Goal: Task Accomplishment & Management: Complete application form

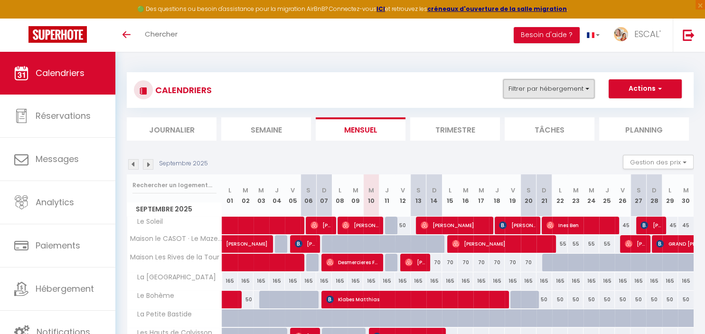
click at [588, 90] on button "Filtrer par hébergement" at bounding box center [548, 88] width 91 height 19
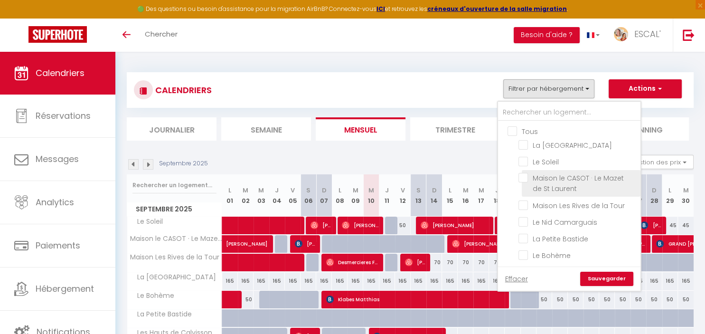
click at [555, 180] on input "Maison le CASOT · Le Mazet de St Laurent" at bounding box center [577, 177] width 119 height 9
checkbox input "true"
checkbox input "false"
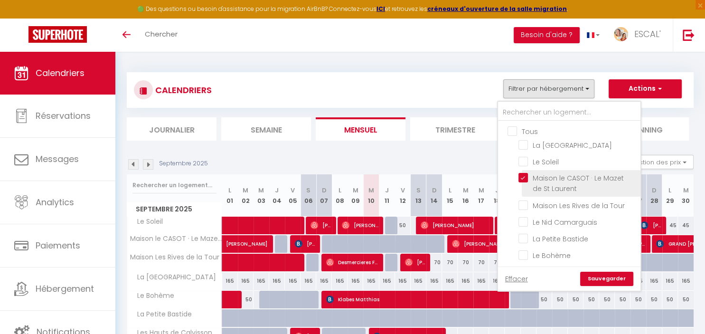
checkbox input "false"
click at [594, 277] on link "Sauvegarder" at bounding box center [606, 278] width 53 height 14
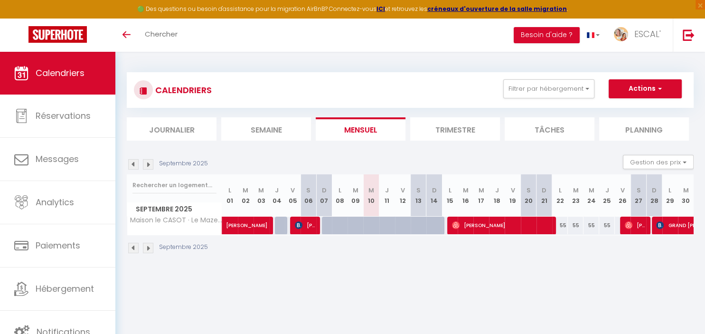
click at [132, 168] on img at bounding box center [133, 164] width 10 height 10
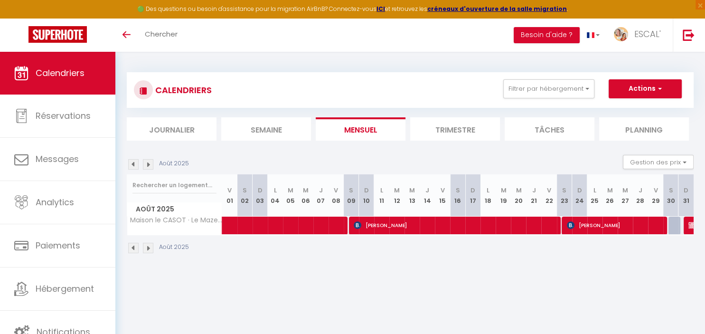
click at [132, 168] on img at bounding box center [133, 164] width 10 height 10
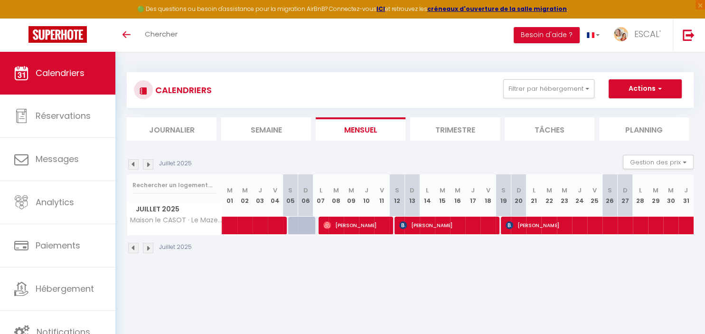
click at [132, 168] on img at bounding box center [133, 164] width 10 height 10
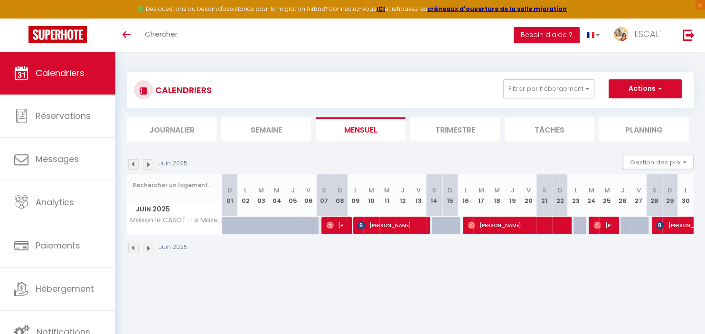
click at [132, 168] on img at bounding box center [133, 164] width 10 height 10
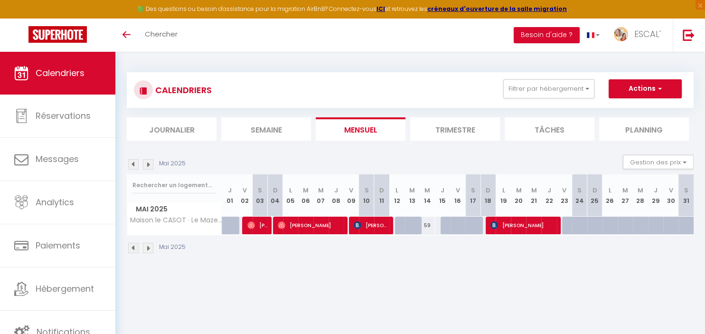
click at [132, 168] on img at bounding box center [133, 164] width 10 height 10
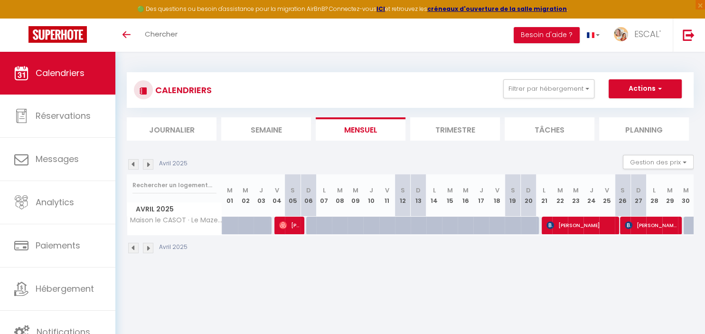
click at [132, 168] on img at bounding box center [133, 164] width 10 height 10
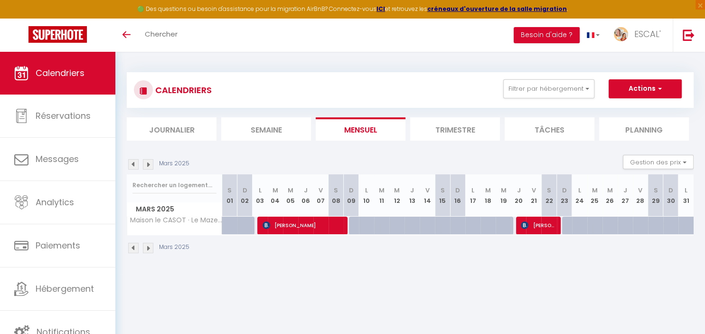
click at [132, 168] on img at bounding box center [133, 164] width 10 height 10
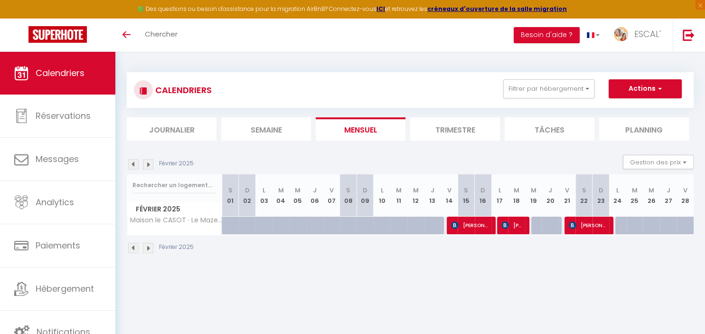
click at [132, 168] on img at bounding box center [133, 164] width 10 height 10
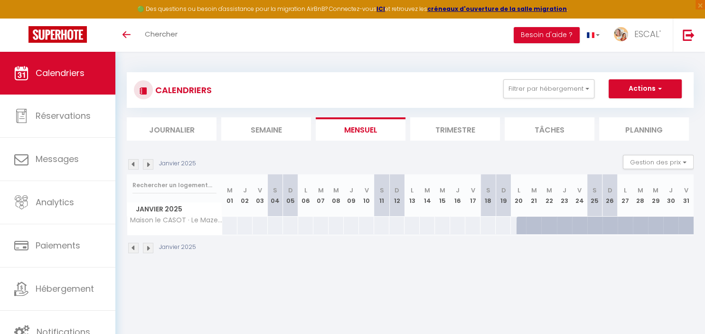
click at [132, 168] on img at bounding box center [133, 164] width 10 height 10
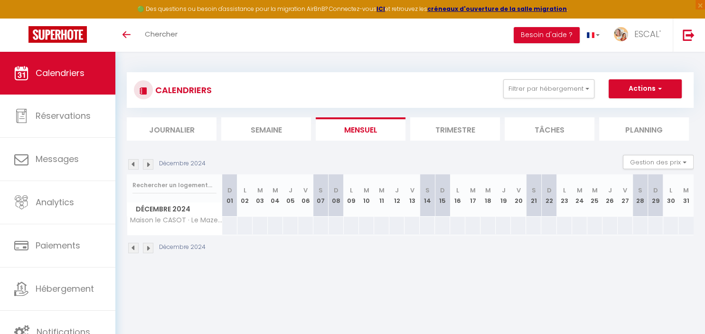
click at [132, 168] on img at bounding box center [133, 164] width 10 height 10
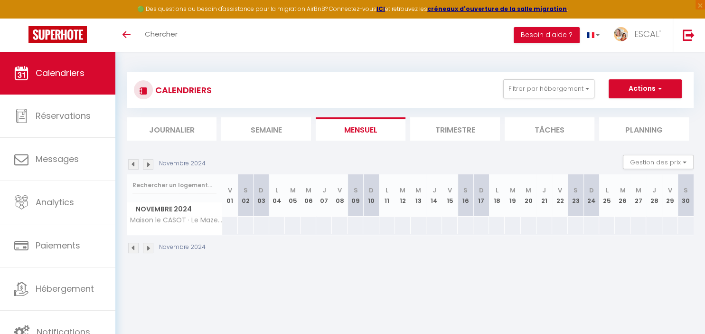
click at [132, 168] on img at bounding box center [133, 164] width 10 height 10
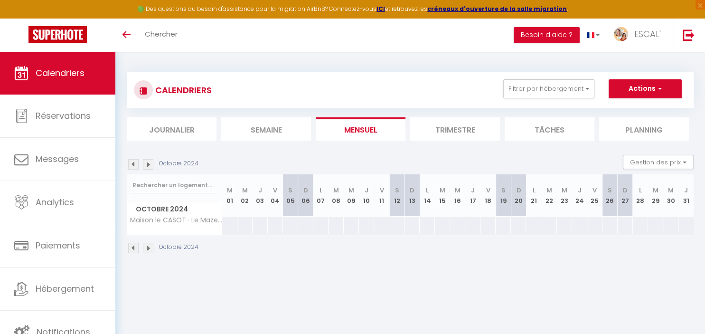
click at [132, 168] on img at bounding box center [133, 164] width 10 height 10
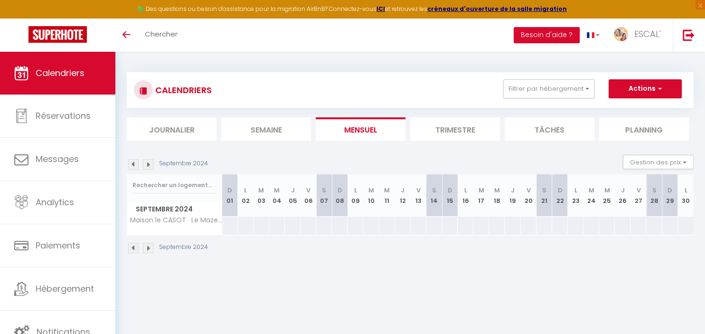
click at [151, 167] on img at bounding box center [148, 164] width 10 height 10
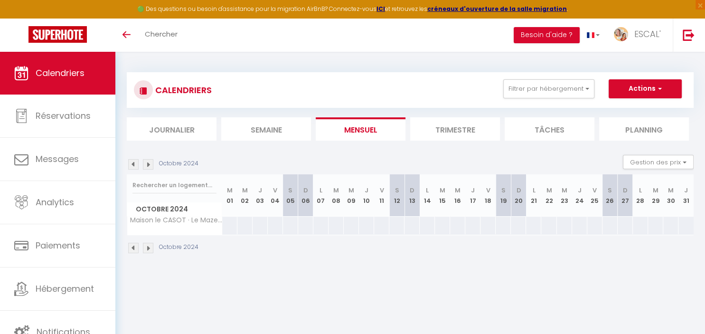
click at [151, 167] on img at bounding box center [148, 164] width 10 height 10
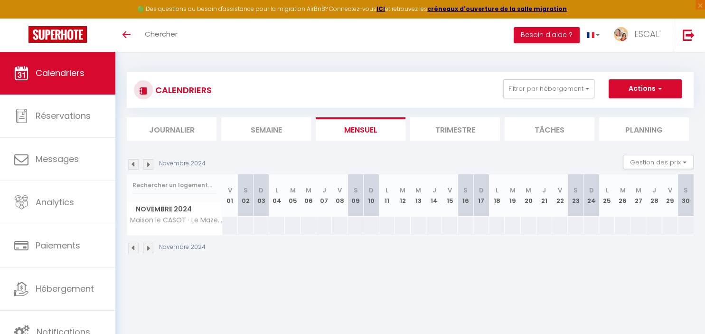
click at [151, 167] on img at bounding box center [148, 164] width 10 height 10
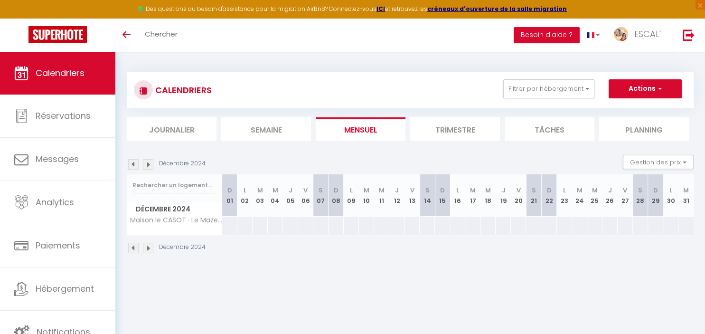
click at [151, 167] on img at bounding box center [148, 164] width 10 height 10
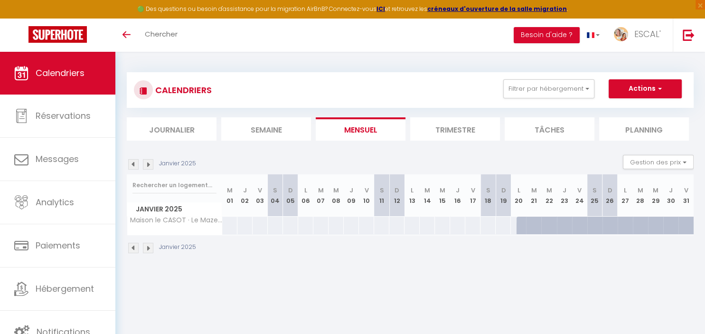
click at [151, 167] on img at bounding box center [148, 164] width 10 height 10
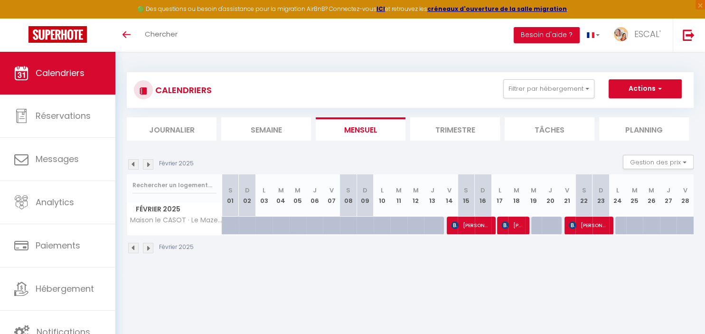
click at [641, 224] on div at bounding box center [640, 231] width 17 height 18
type input "59"
type input "[DATE]"
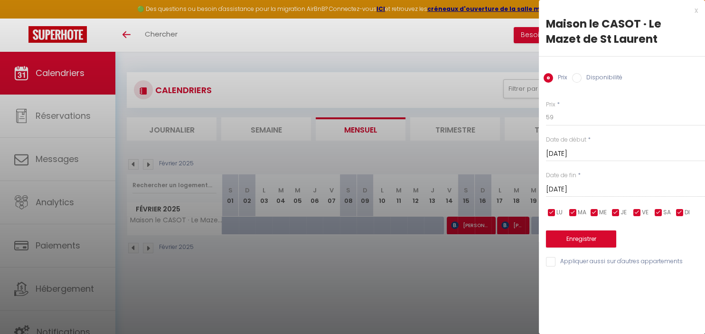
click at [697, 12] on div "x" at bounding box center [618, 10] width 159 height 11
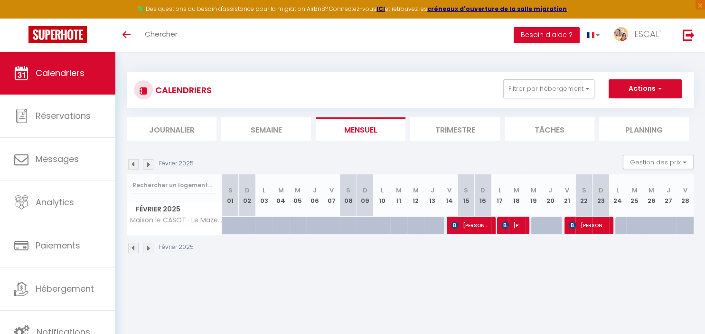
click at [145, 166] on img at bounding box center [148, 164] width 10 height 10
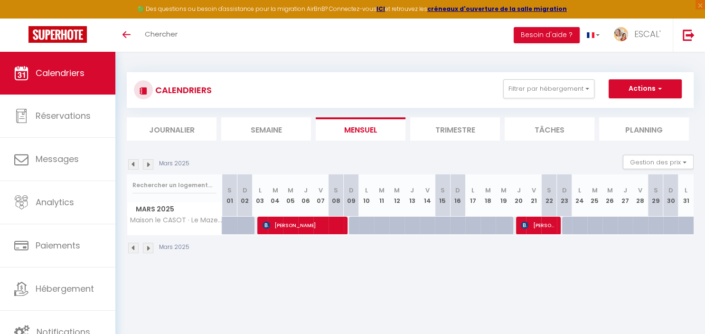
click at [131, 167] on img at bounding box center [133, 164] width 10 height 10
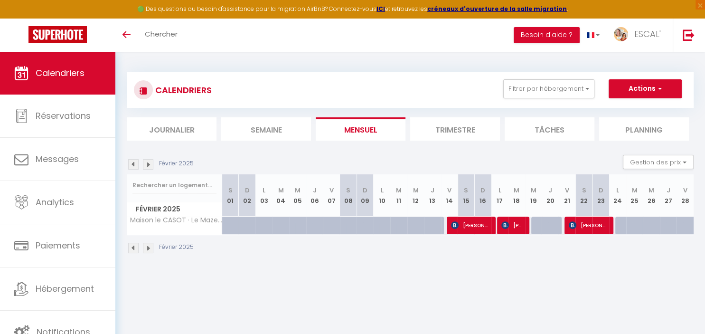
click at [149, 167] on img at bounding box center [148, 164] width 10 height 10
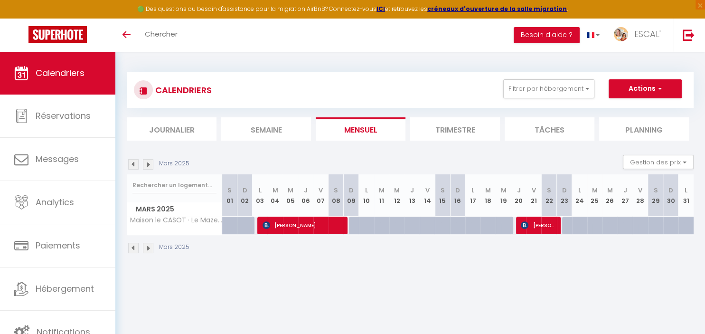
click at [149, 167] on img at bounding box center [148, 164] width 10 height 10
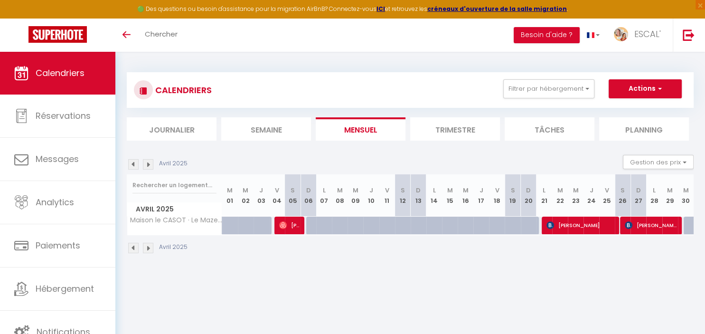
click at [149, 167] on img at bounding box center [148, 164] width 10 height 10
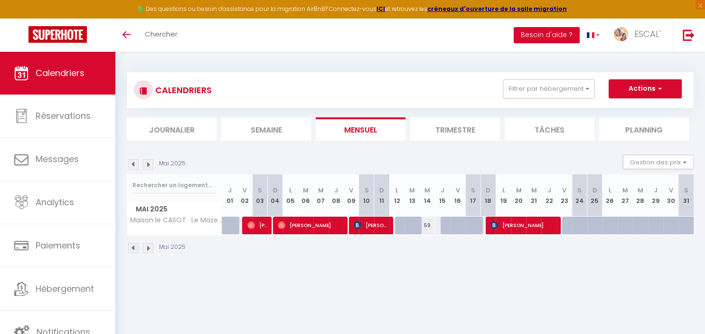
click at [149, 167] on img at bounding box center [148, 164] width 10 height 10
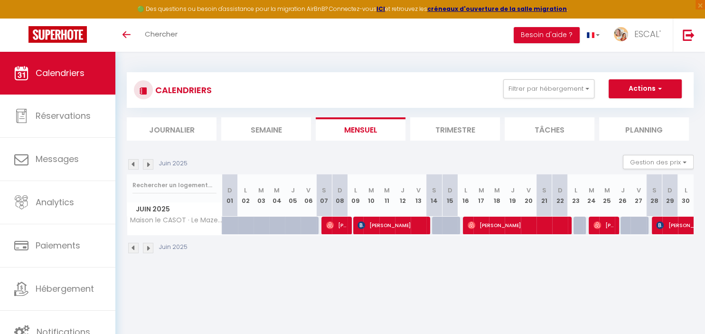
click at [149, 167] on img at bounding box center [148, 164] width 10 height 10
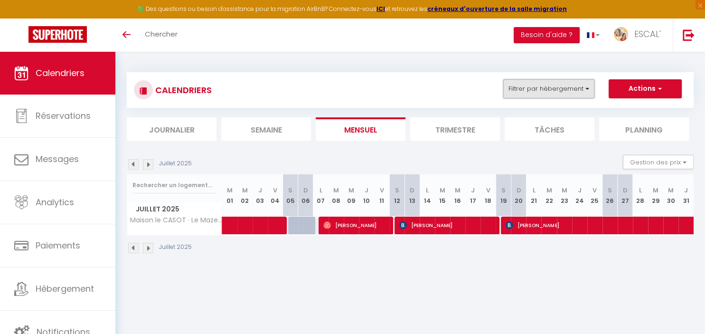
click at [545, 86] on button "Filtrer par hébergement" at bounding box center [548, 88] width 91 height 19
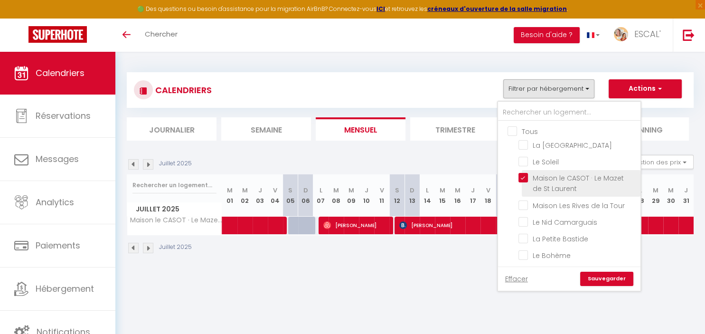
click at [561, 179] on input "Maison le CASOT · Le Mazet de St Laurent" at bounding box center [577, 177] width 119 height 9
checkbox input "false"
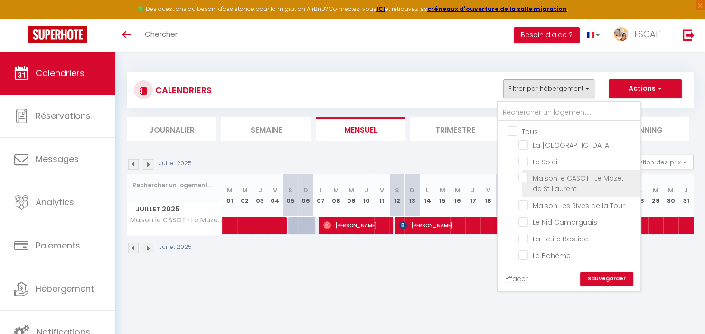
checkbox input "false"
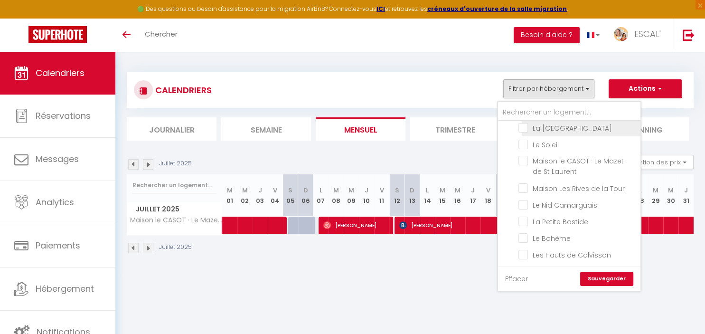
click at [592, 130] on input "La [GEOGRAPHIC_DATA]" at bounding box center [577, 126] width 119 height 9
checkbox input "true"
checkbox input "false"
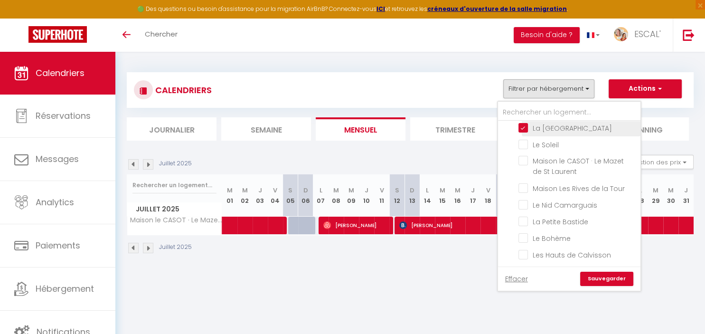
checkbox input "false"
click at [605, 281] on link "Sauvegarder" at bounding box center [606, 278] width 53 height 14
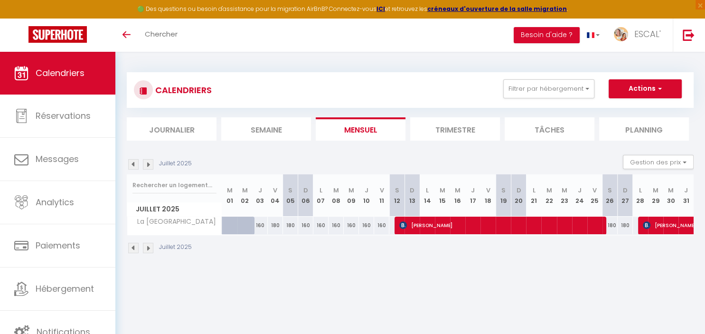
click at [132, 164] on img at bounding box center [133, 164] width 10 height 10
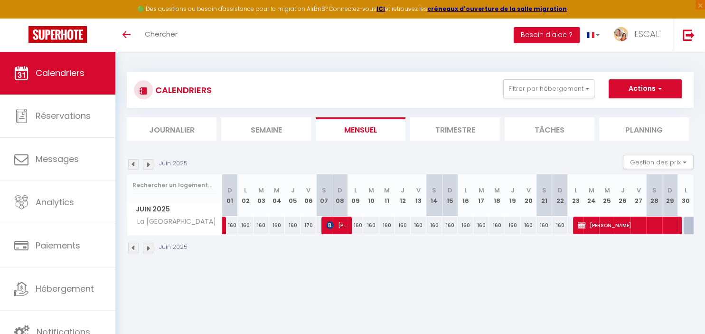
click at [132, 164] on img at bounding box center [133, 164] width 10 height 10
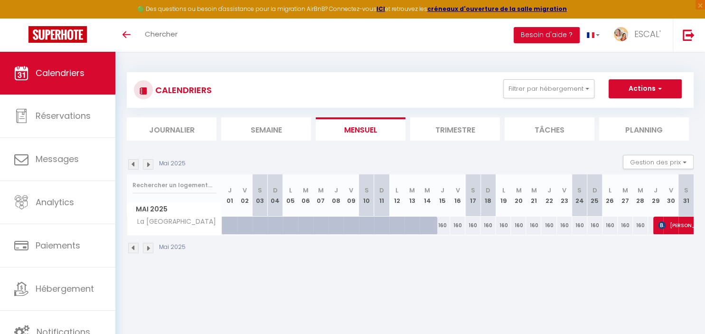
click at [132, 164] on img at bounding box center [133, 164] width 10 height 10
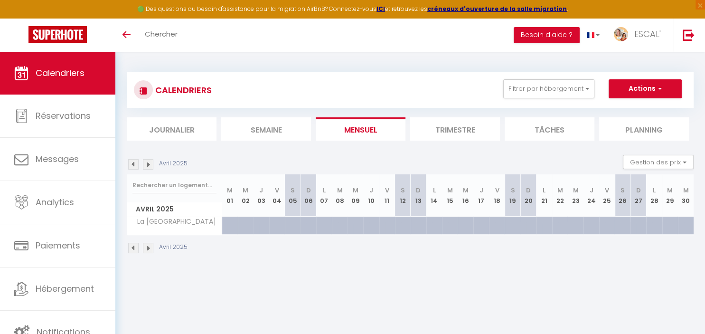
click at [147, 164] on img at bounding box center [148, 164] width 10 height 10
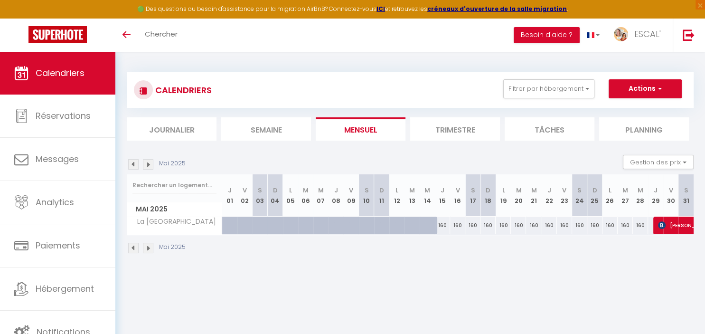
click at [149, 165] on img at bounding box center [148, 164] width 10 height 10
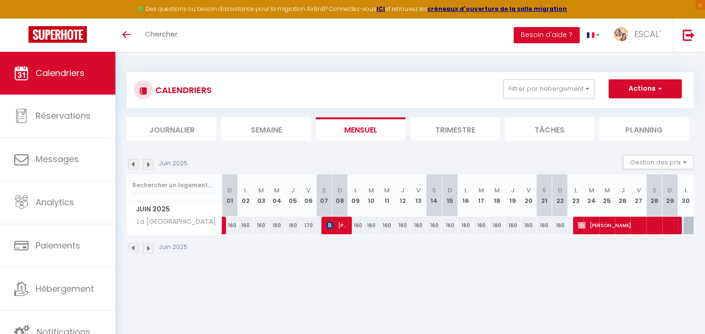
click at [149, 165] on img at bounding box center [148, 164] width 10 height 10
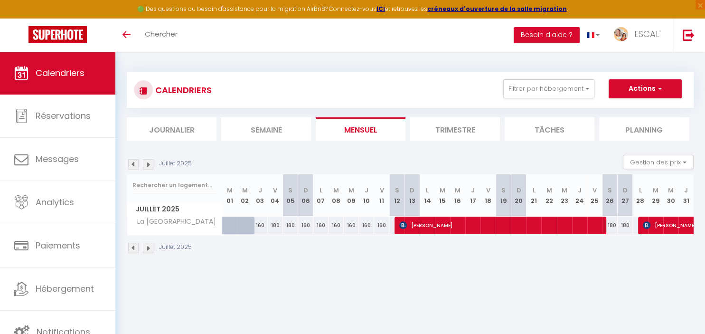
click at [132, 162] on img at bounding box center [133, 164] width 10 height 10
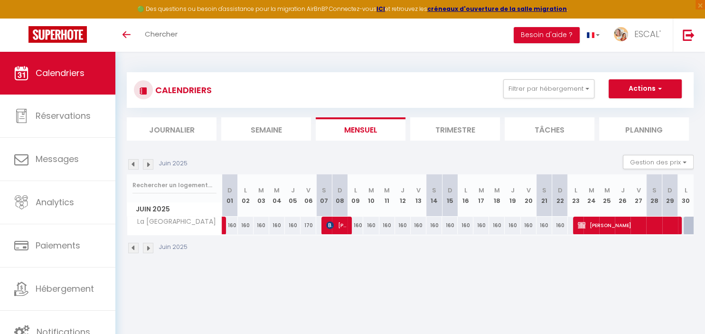
click at [132, 162] on img at bounding box center [133, 164] width 10 height 10
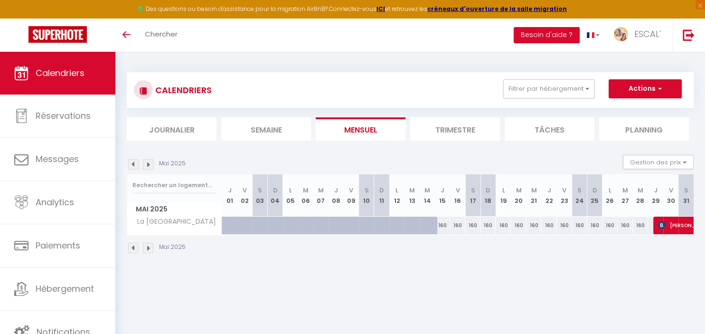
click at [149, 163] on img at bounding box center [148, 164] width 10 height 10
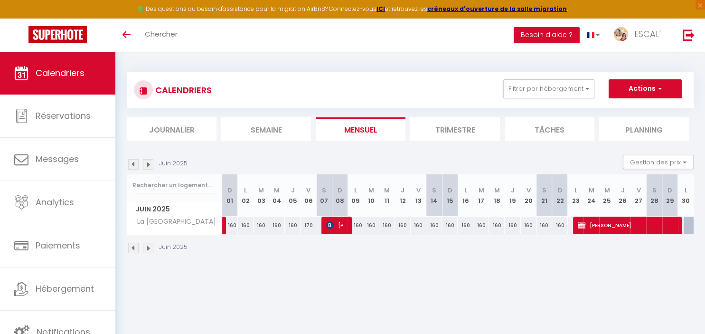
click at [149, 163] on img at bounding box center [148, 164] width 10 height 10
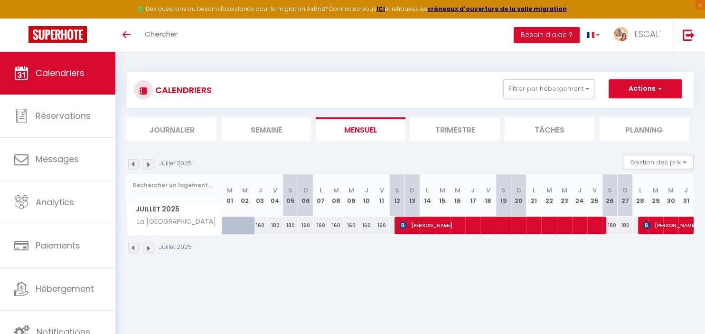
click at [149, 163] on img at bounding box center [148, 164] width 10 height 10
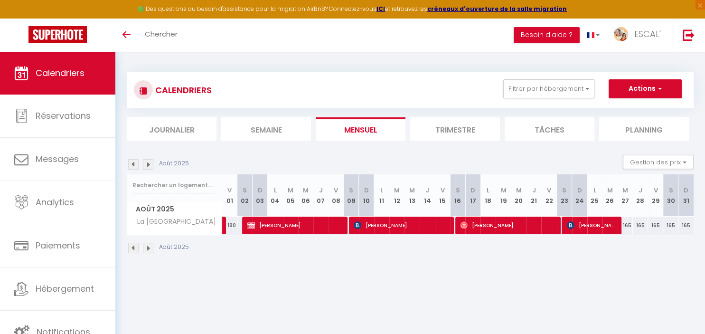
click at [149, 163] on img at bounding box center [148, 164] width 10 height 10
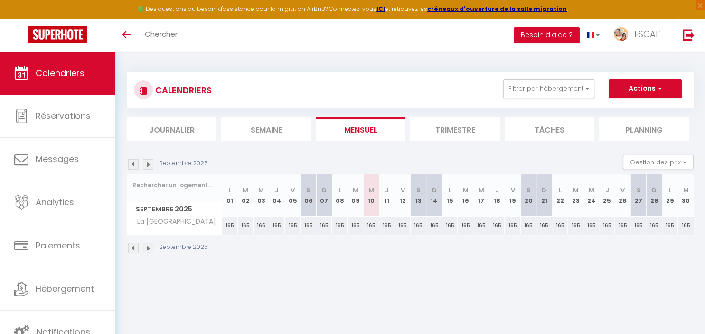
click at [149, 163] on img at bounding box center [148, 164] width 10 height 10
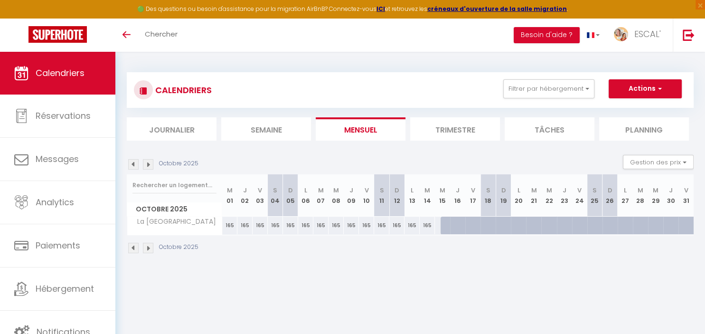
click at [453, 225] on div at bounding box center [457, 225] width 15 height 18
type input "Jeu 16 Octobre 2025"
type input "Ven 17 Octobre 2025"
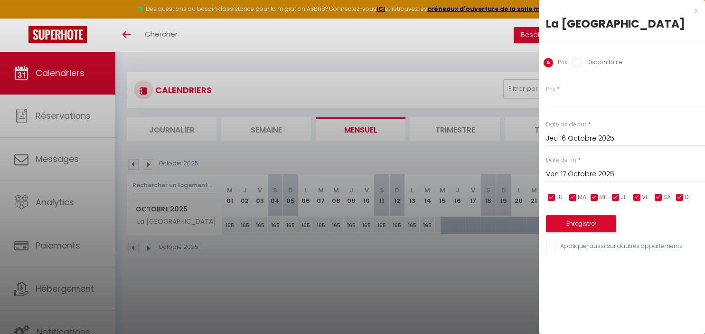
click at [474, 271] on div at bounding box center [352, 167] width 705 height 334
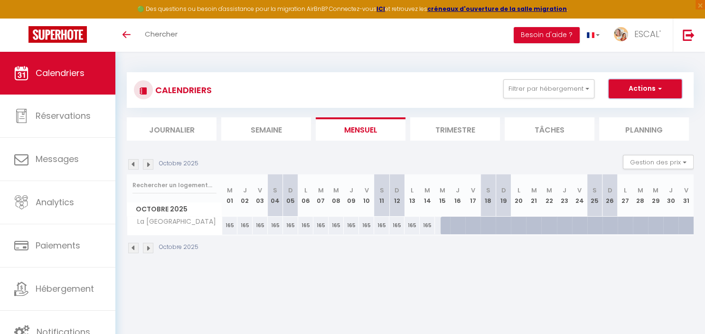
click at [658, 85] on span "button" at bounding box center [658, 88] width 6 height 9
click at [648, 107] on link "Nouvelle réservation" at bounding box center [635, 110] width 83 height 14
select select
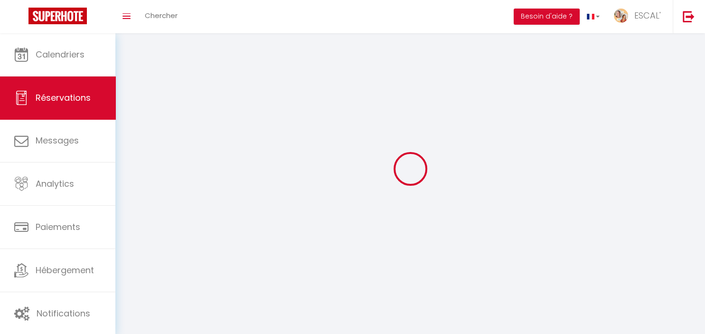
select select
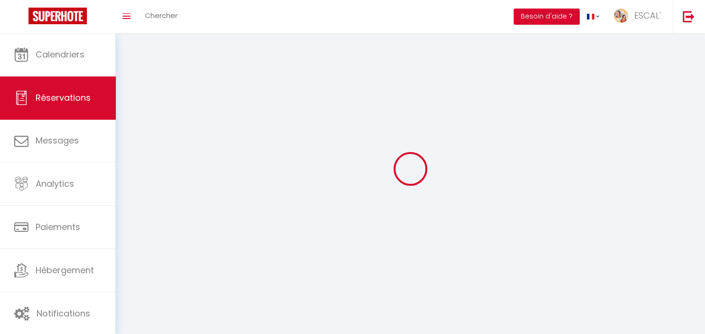
select select
checkbox input "false"
select select
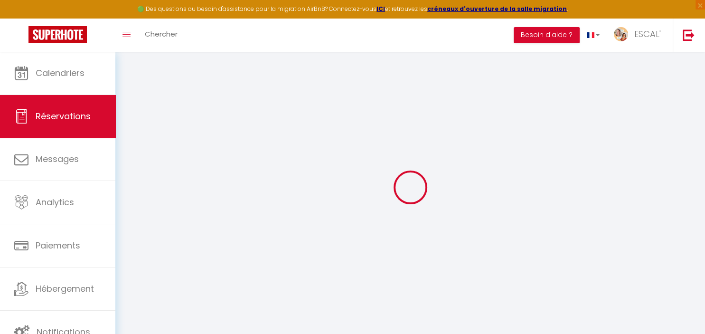
select select
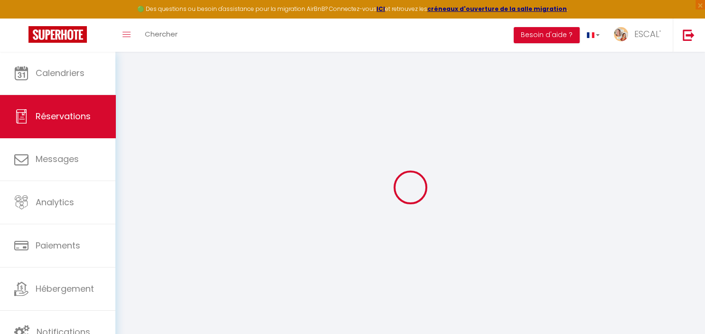
select select
checkbox input "false"
select select
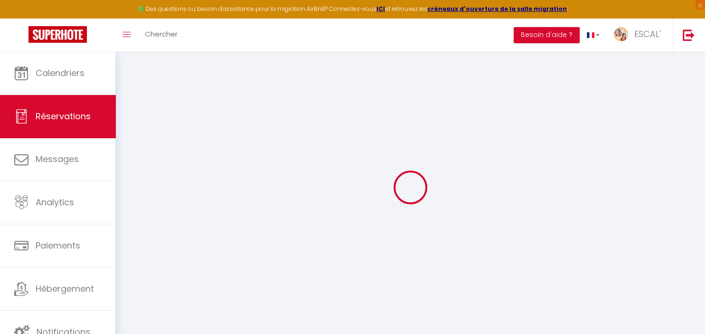
select select
checkbox input "false"
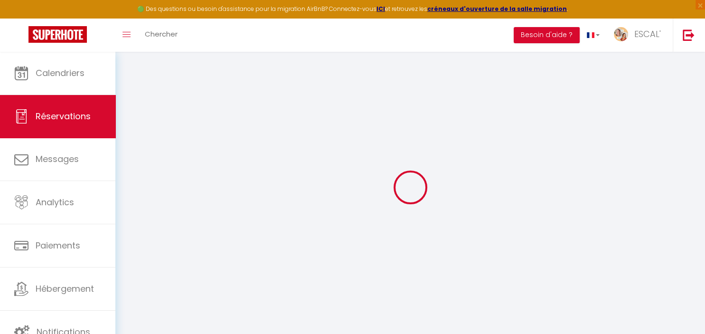
select select
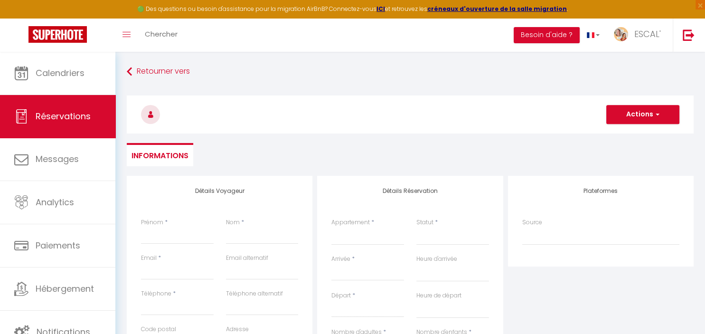
select select
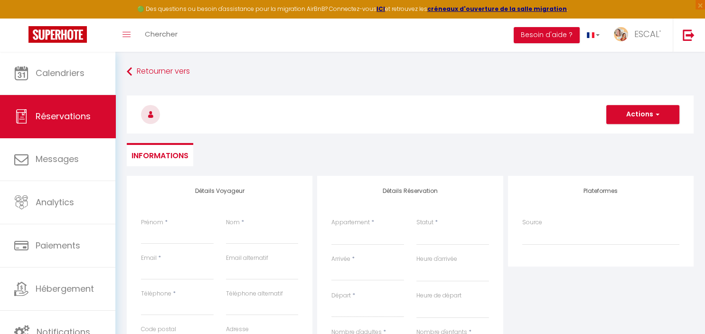
select select
checkbox input "false"
select select
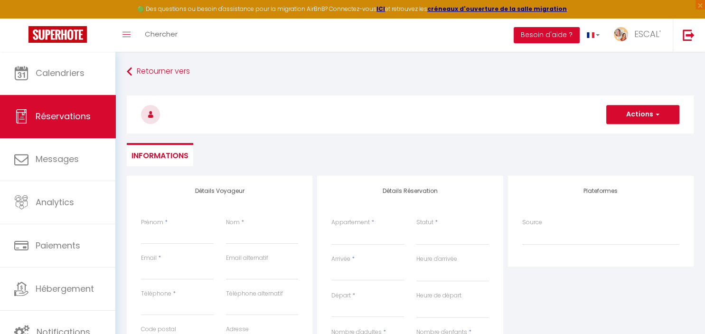
select select
checkbox input "false"
select select
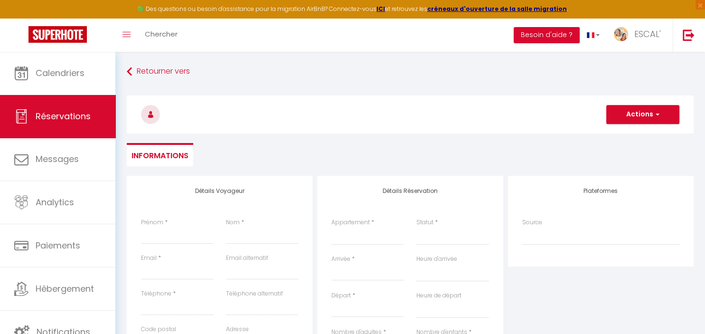
select select
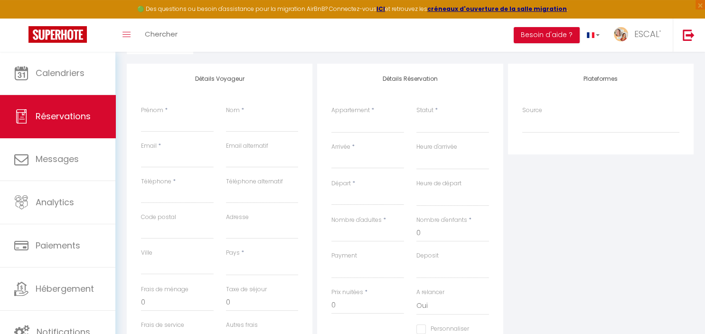
scroll to position [111, 0]
click at [195, 123] on input "Prénom" at bounding box center [177, 124] width 73 height 17
type input "P"
select select
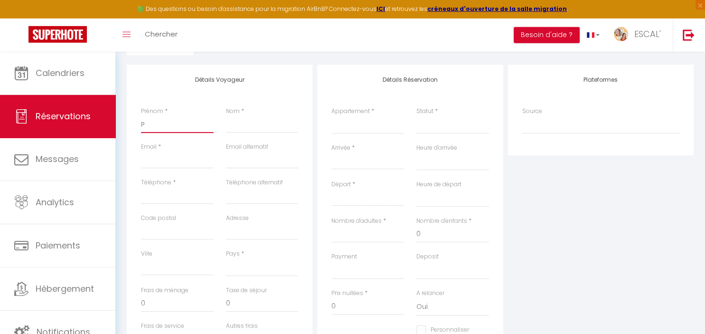
select select
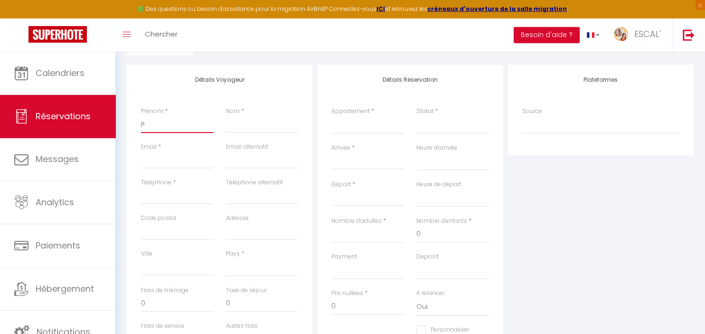
checkbox input "false"
type input "Pr"
select select
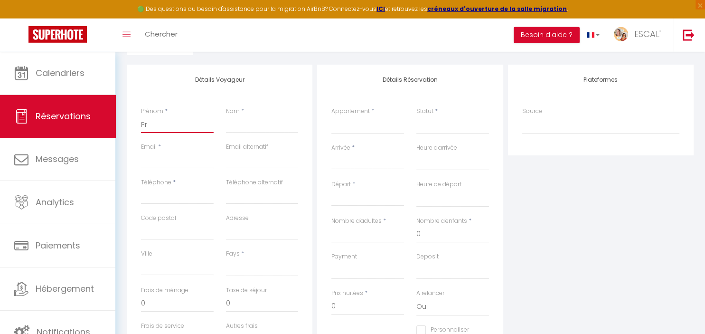
select select
checkbox input "false"
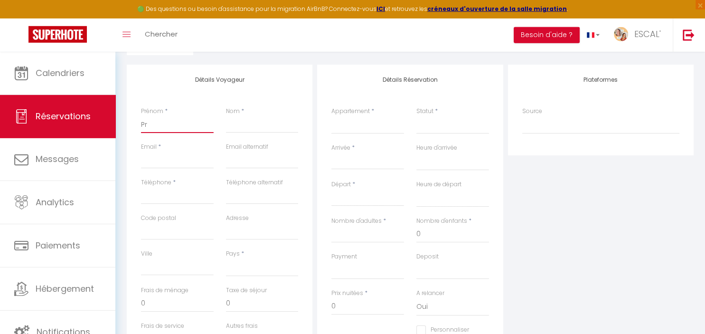
type input "Pro"
select select
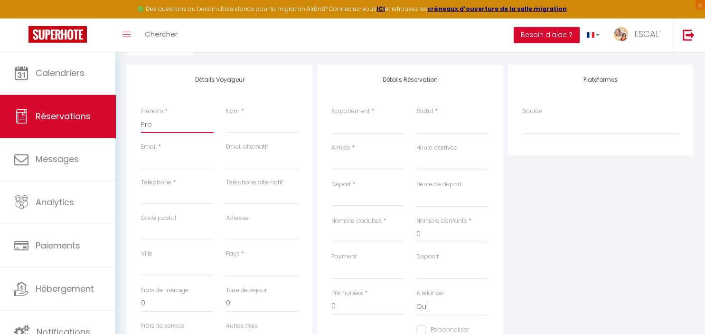
select select
checkbox input "false"
type input "Prop"
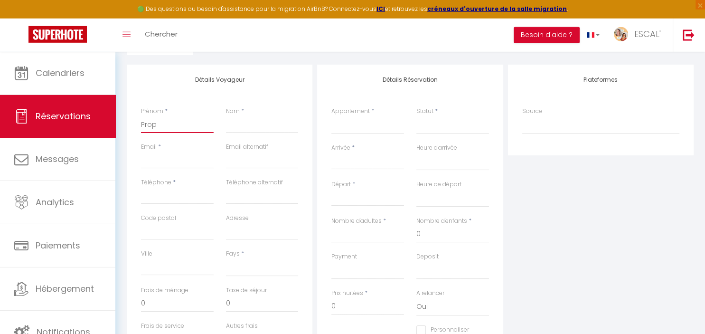
select select
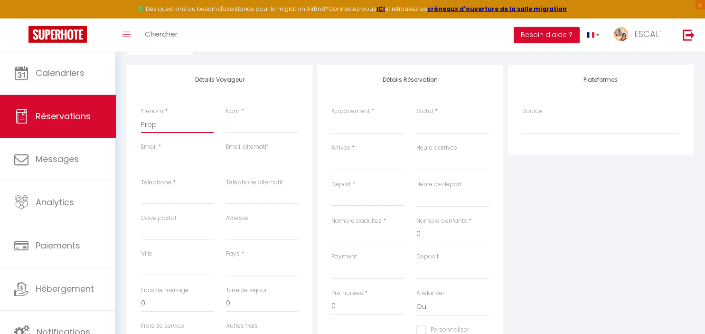
select select
checkbox input "false"
type input "Propr"
select select
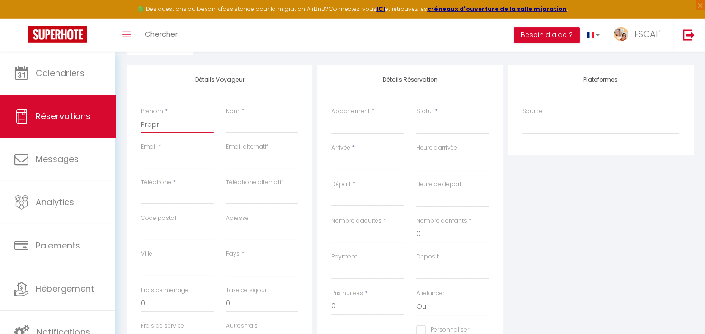
select select
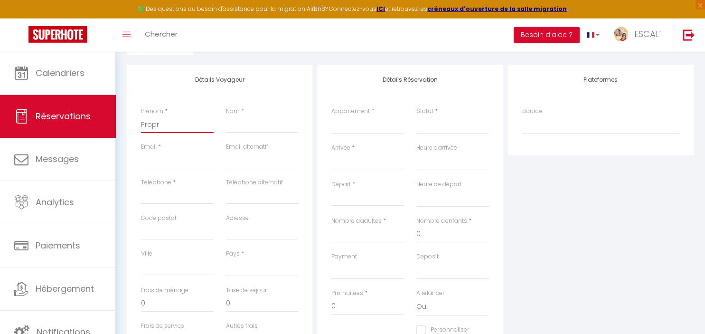
select select
checkbox input "false"
type input "Propri"
select select
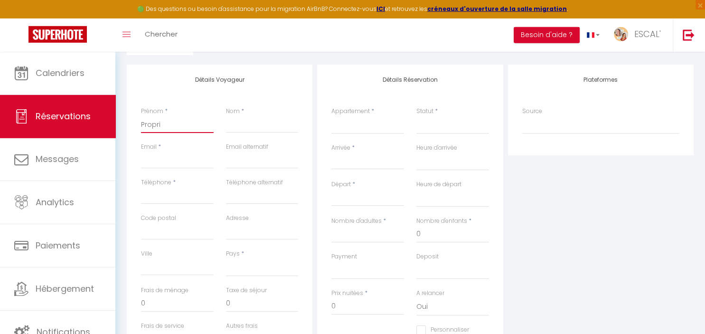
select select
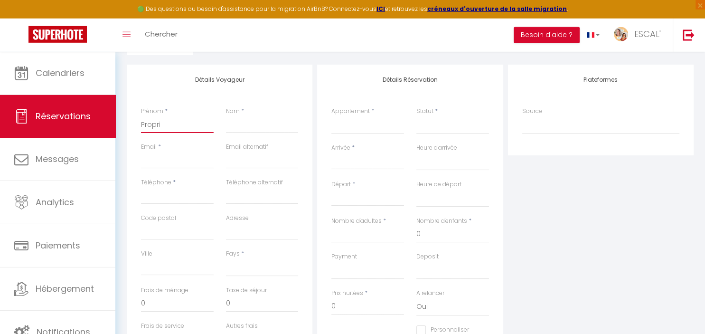
checkbox input "false"
type input "Proprio"
select select
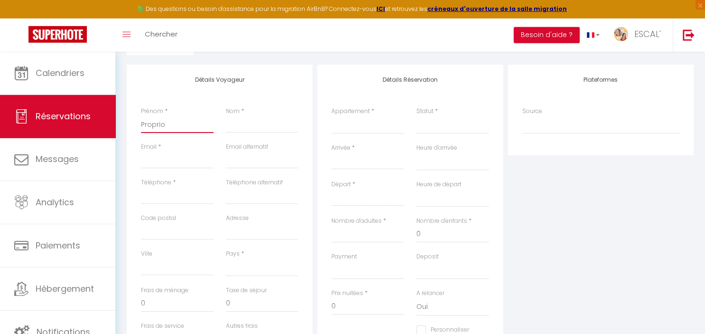
select select
checkbox input "false"
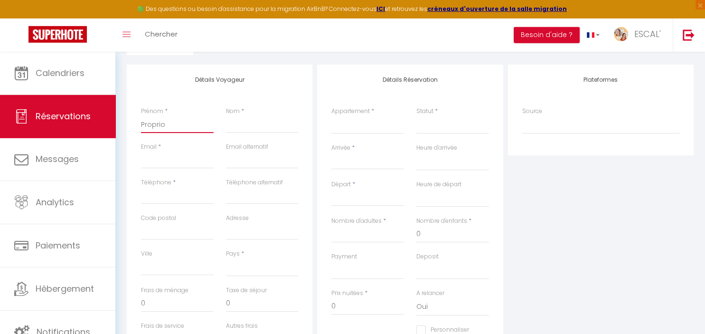
type input "Proprios"
select select
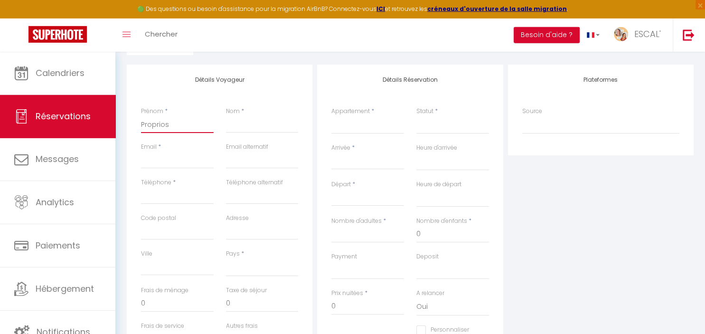
select select
checkbox input "false"
type input "Proprios"
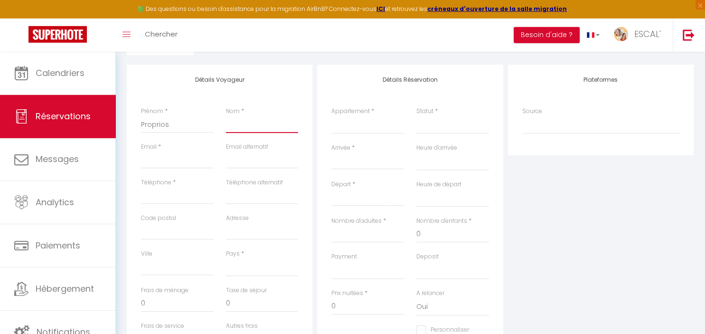
click at [251, 127] on input "Nom" at bounding box center [262, 124] width 73 height 17
type input "M"
select select
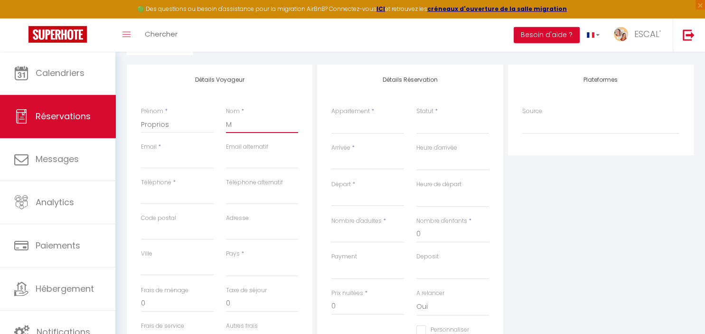
select select
checkbox input "false"
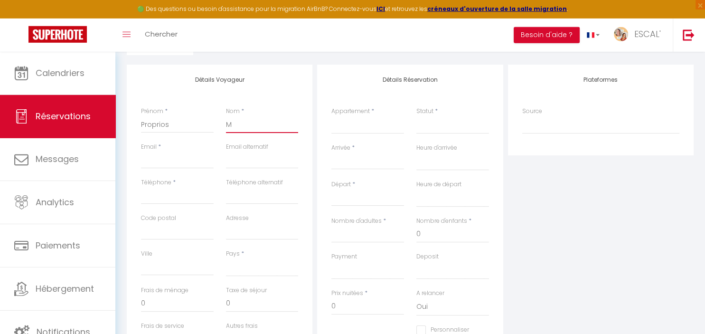
type input "Ma"
select select
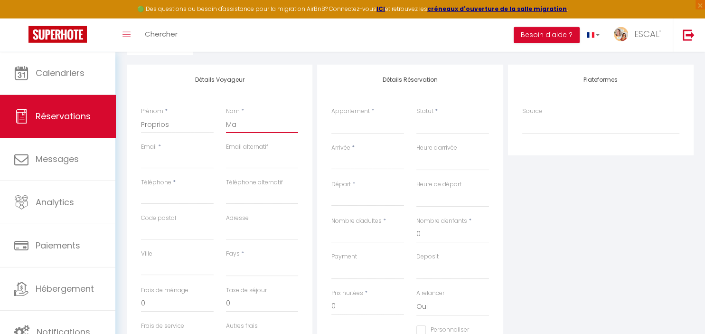
select select
checkbox input "false"
type input "May"
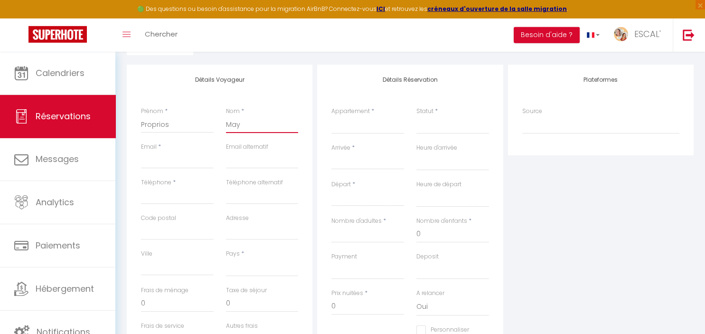
select select
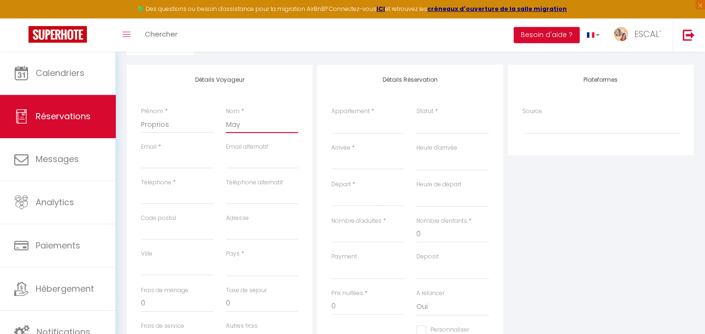
select select
checkbox input "false"
type input "Maye"
select select
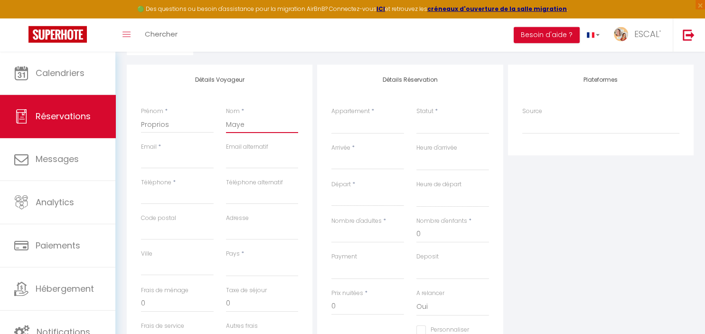
select select
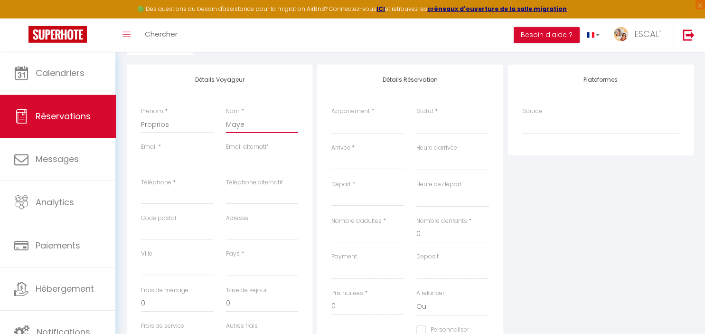
select select
checkbox input "false"
type input "Mayet"
select select
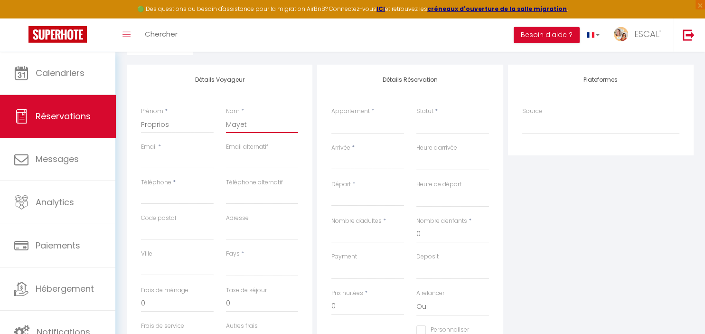
select select
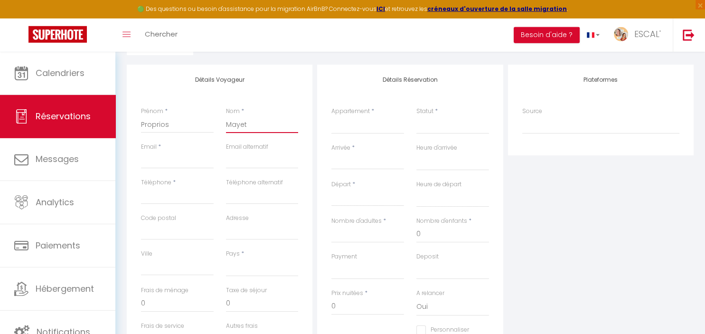
checkbox input "false"
type input "Mayet"
click at [195, 162] on input "Email client" at bounding box center [177, 159] width 73 height 17
type input "0"
select select
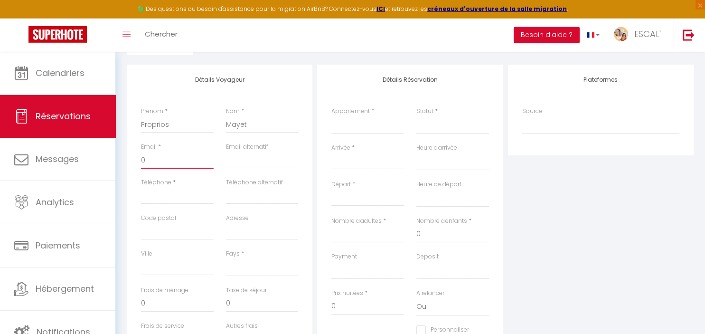
select select
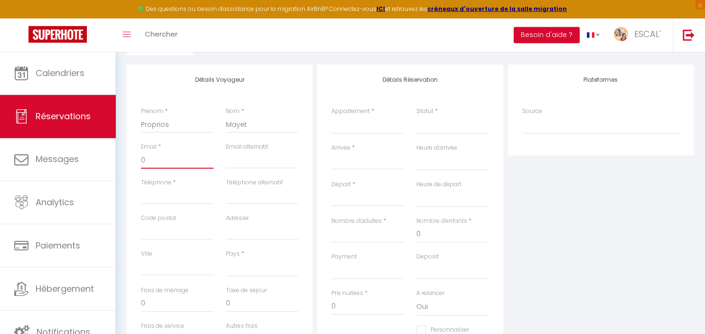
select select
checkbox input "false"
type input "00"
click at [186, 193] on input "Téléphone" at bounding box center [177, 195] width 73 height 17
click at [226, 258] on select "[GEOGRAPHIC_DATA] [GEOGRAPHIC_DATA] [GEOGRAPHIC_DATA] [GEOGRAPHIC_DATA] [GEOGRA…" at bounding box center [262, 267] width 73 height 18
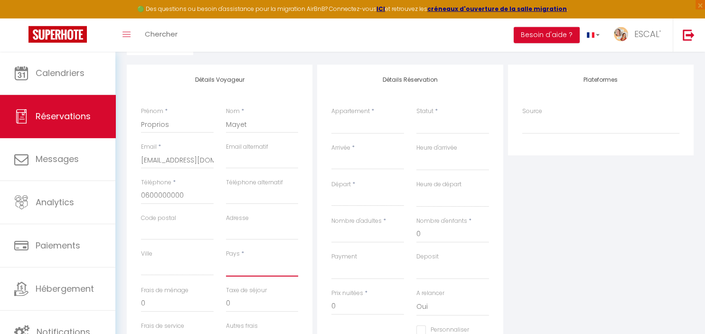
click option "[GEOGRAPHIC_DATA]" at bounding box center [0, 0] width 0 height 0
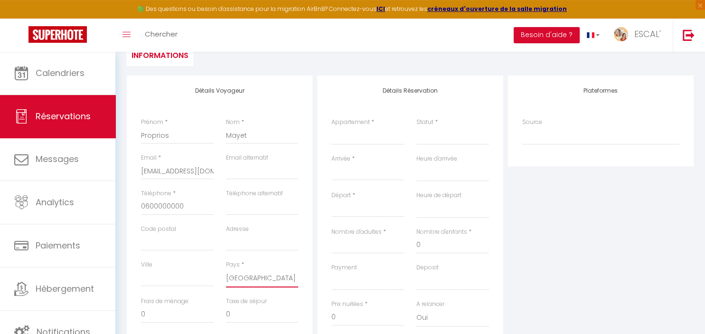
scroll to position [96, 0]
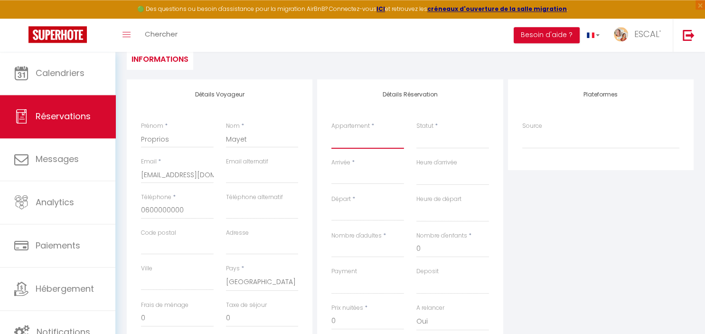
click at [331, 130] on select "La Villa des Garrigues Le Soleil Maison le CASOT · Le Mazet de St Laurent Maiso…" at bounding box center [367, 139] width 73 height 18
click option "La [GEOGRAPHIC_DATA]" at bounding box center [0, 0] width 0 height 0
click at [426, 142] on select "Confirmé Non Confirmé [PERSON_NAME] par le voyageur No Show Request" at bounding box center [452, 139] width 73 height 18
click option "Confirmé" at bounding box center [0, 0] width 0 height 0
click at [358, 176] on input "Arrivée" at bounding box center [367, 176] width 73 height 12
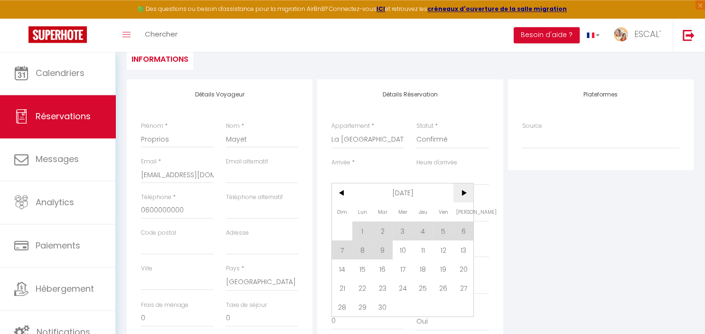
click at [465, 194] on span ">" at bounding box center [463, 192] width 20 height 19
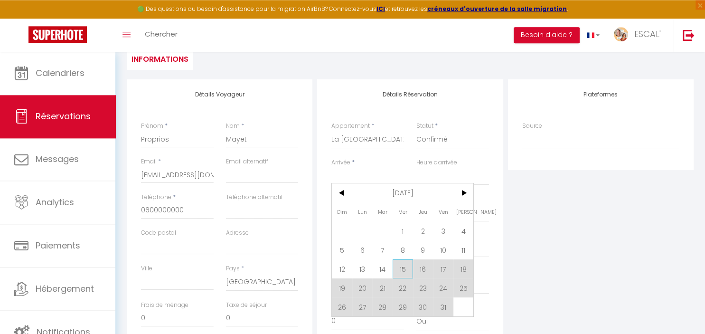
click at [404, 268] on span "15" at bounding box center [402, 268] width 20 height 19
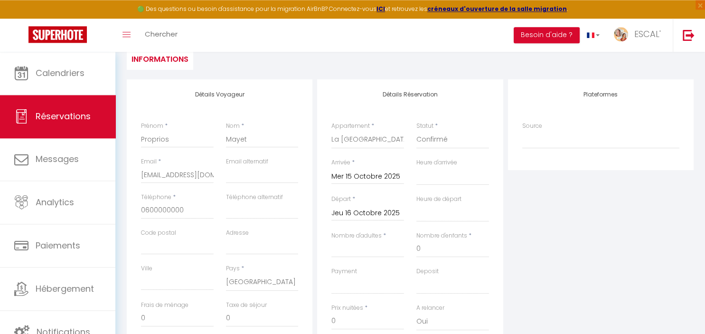
click at [383, 213] on input "Jeu 16 Octobre 2025" at bounding box center [367, 213] width 73 height 12
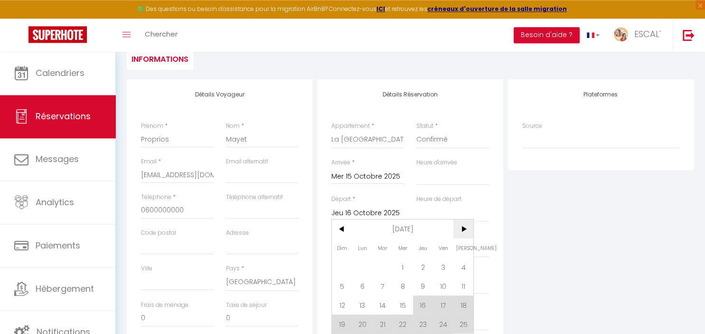
click at [465, 230] on span ">" at bounding box center [463, 228] width 20 height 19
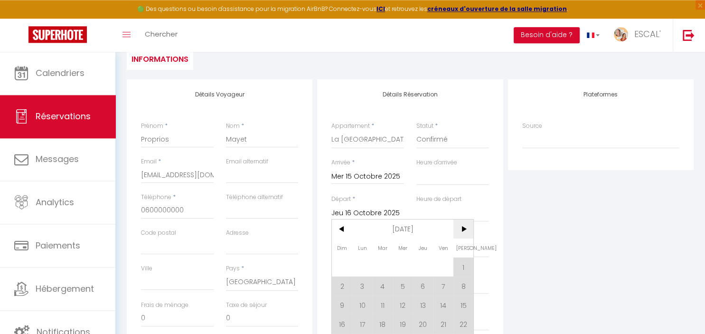
click at [465, 230] on span ">" at bounding box center [463, 228] width 20 height 19
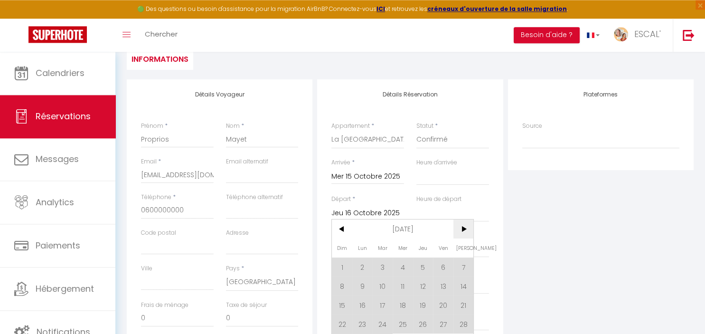
click at [465, 230] on span ">" at bounding box center [463, 228] width 20 height 19
click at [342, 229] on span "<" at bounding box center [342, 228] width 20 height 19
click at [446, 308] on span "15" at bounding box center [443, 304] width 20 height 19
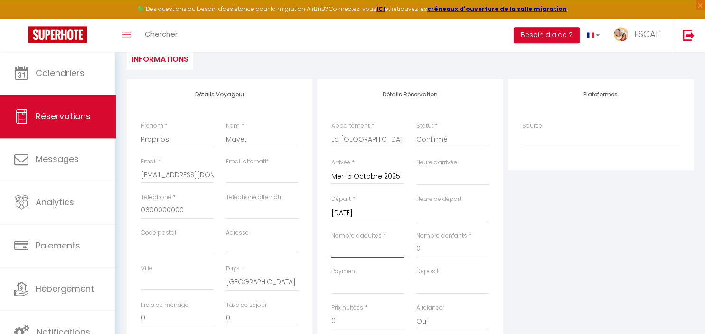
click at [371, 248] on input "Nombre d'adultes" at bounding box center [367, 248] width 73 height 17
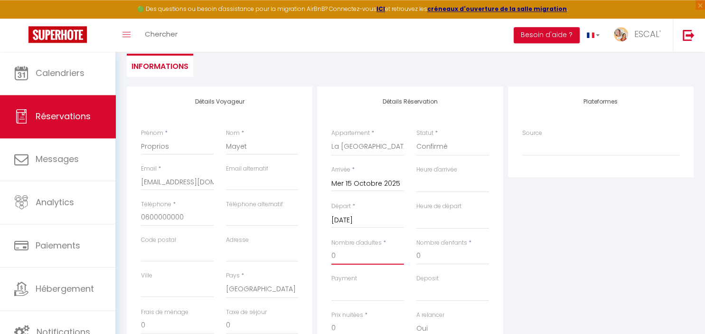
scroll to position [0, 0]
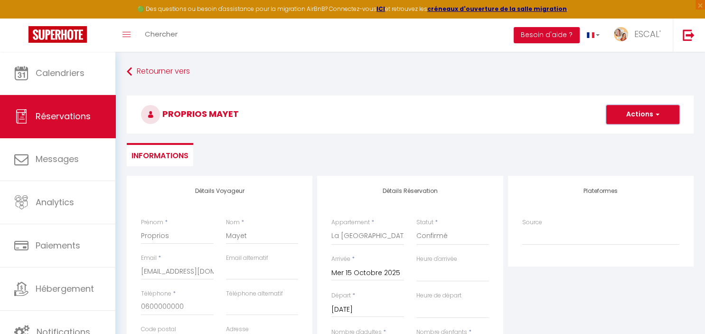
click at [654, 108] on button "Actions" at bounding box center [642, 114] width 73 height 19
click at [622, 132] on link "Enregistrer" at bounding box center [632, 135] width 75 height 12
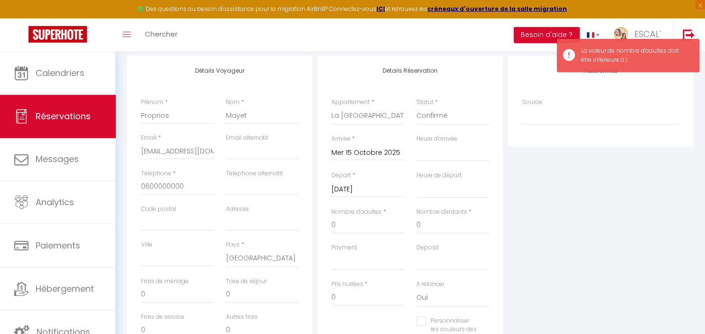
scroll to position [133, 0]
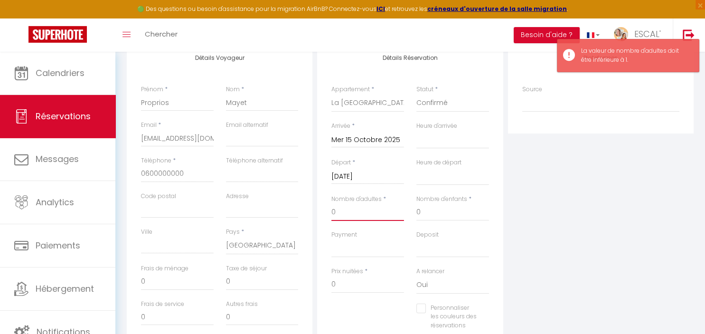
click at [339, 216] on input "0" at bounding box center [367, 212] width 73 height 17
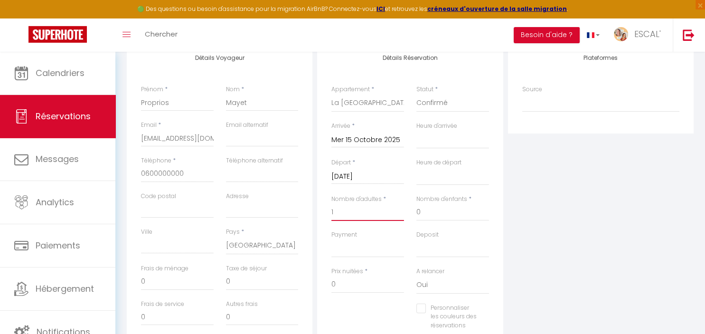
scroll to position [0, 0]
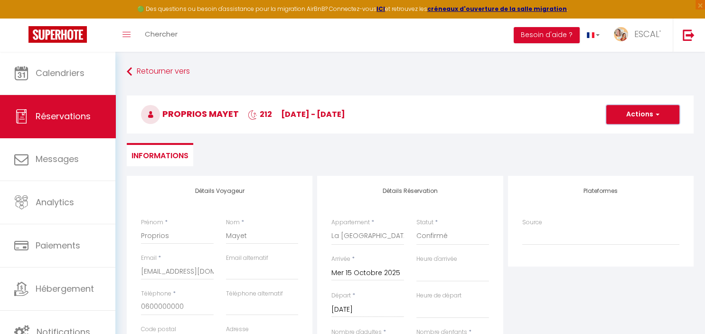
click at [641, 115] on button "Actions" at bounding box center [642, 114] width 73 height 19
click at [631, 136] on link "Enregistrer" at bounding box center [632, 135] width 75 height 12
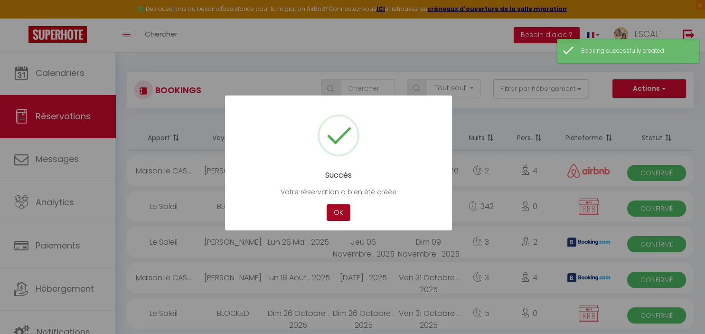
click at [331, 212] on button "OK" at bounding box center [338, 212] width 24 height 17
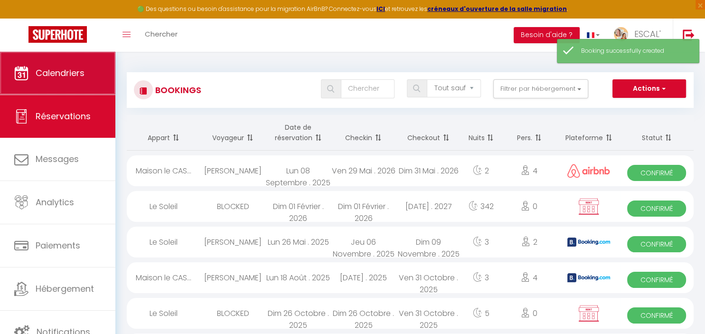
click at [37, 71] on span "Calendriers" at bounding box center [60, 73] width 49 height 12
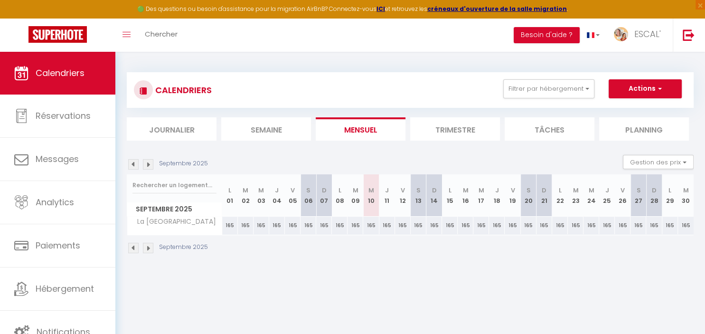
click at [147, 164] on img at bounding box center [148, 164] width 10 height 10
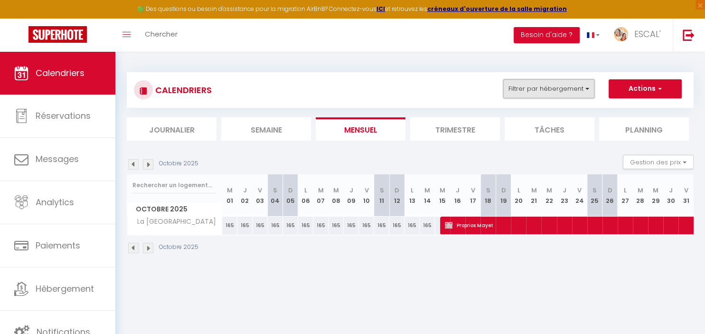
click at [561, 93] on button "Filtrer par hébergement" at bounding box center [548, 88] width 91 height 19
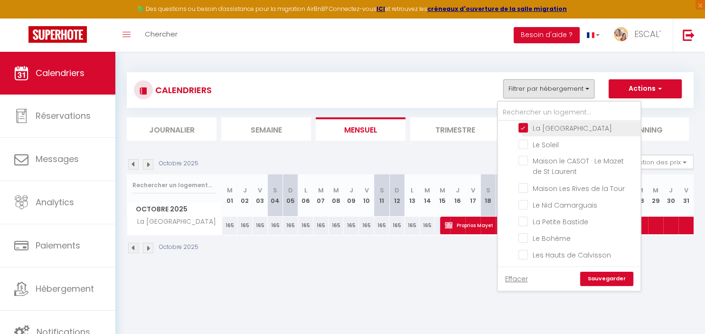
click at [558, 126] on input "La [GEOGRAPHIC_DATA]" at bounding box center [577, 126] width 119 height 9
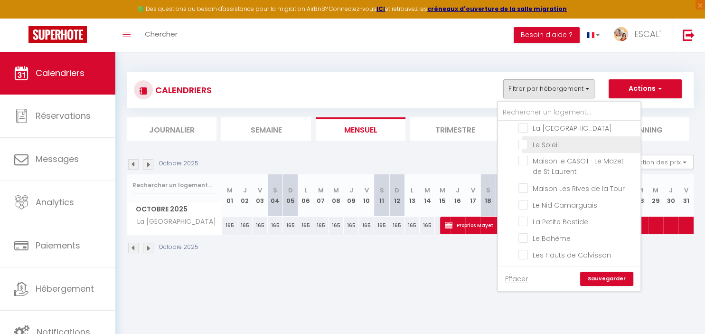
click at [558, 144] on input "Le Soleil" at bounding box center [577, 143] width 119 height 9
click at [603, 282] on link "Sauvegarder" at bounding box center [606, 278] width 53 height 14
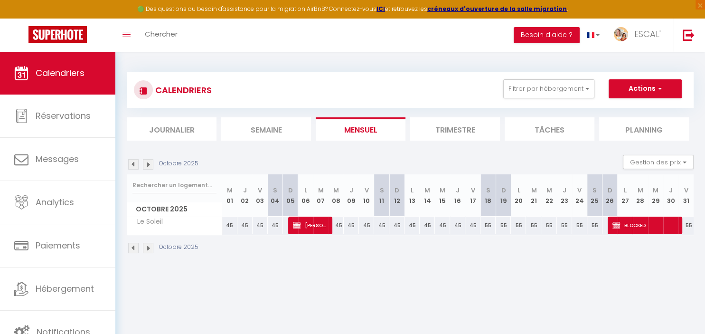
click at [129, 162] on img at bounding box center [133, 164] width 10 height 10
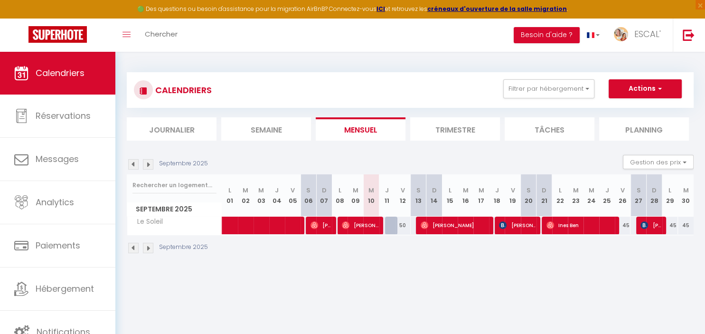
click at [129, 162] on img at bounding box center [133, 164] width 10 height 10
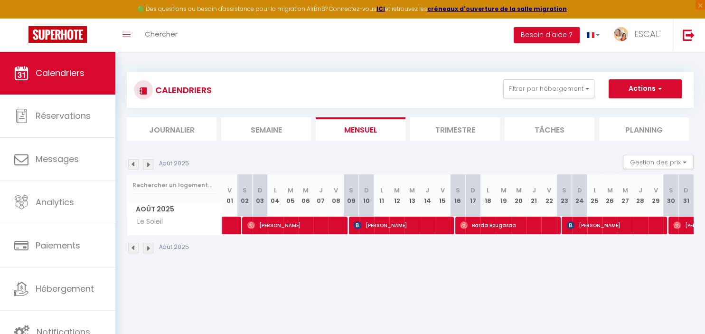
click at [129, 162] on img at bounding box center [133, 164] width 10 height 10
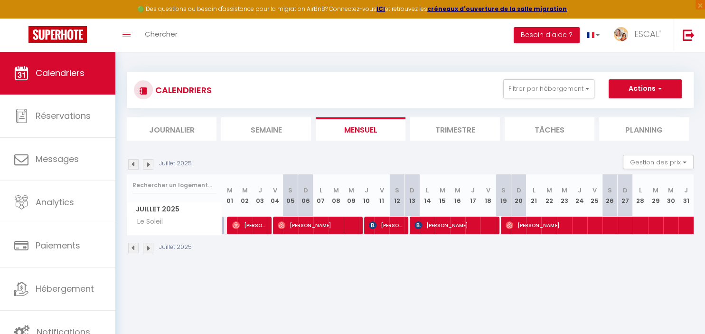
click at [129, 162] on img at bounding box center [133, 164] width 10 height 10
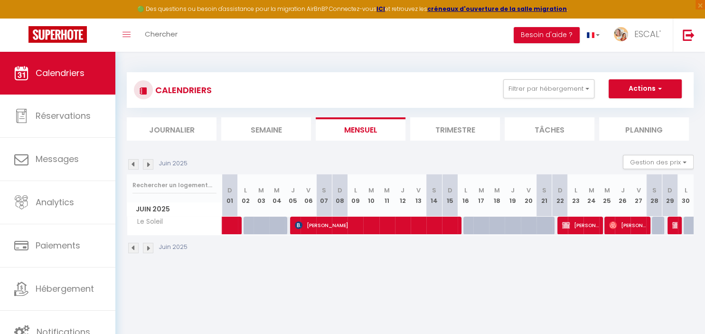
click at [675, 223] on img at bounding box center [676, 225] width 8 height 8
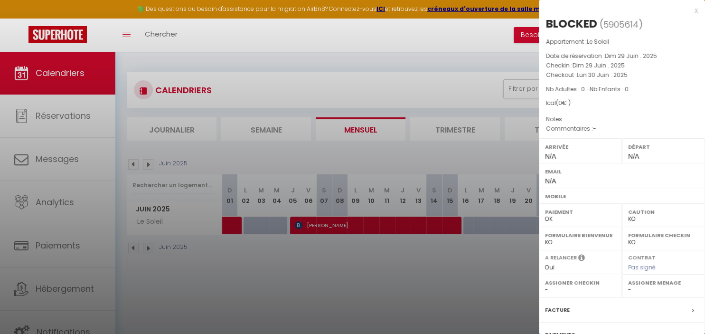
click at [695, 10] on div "x" at bounding box center [618, 10] width 159 height 11
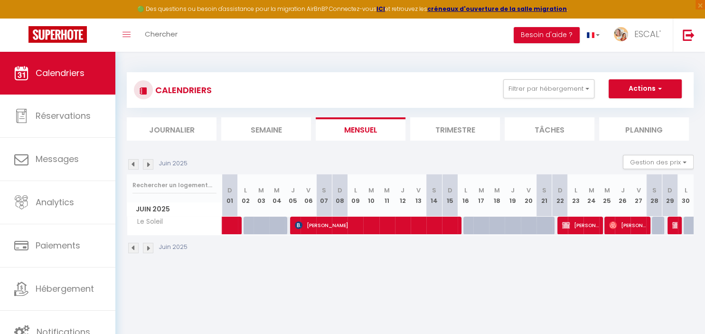
click at [676, 227] on img at bounding box center [676, 225] width 8 height 8
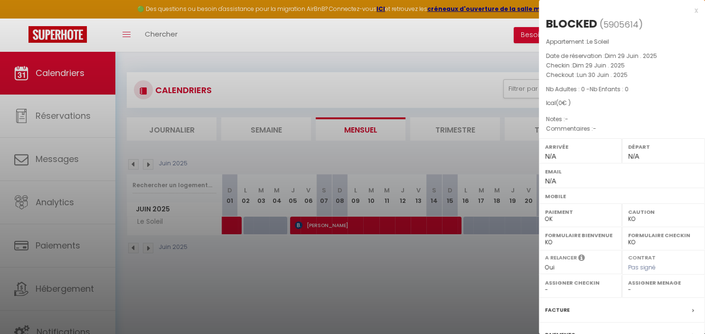
scroll to position [51, 0]
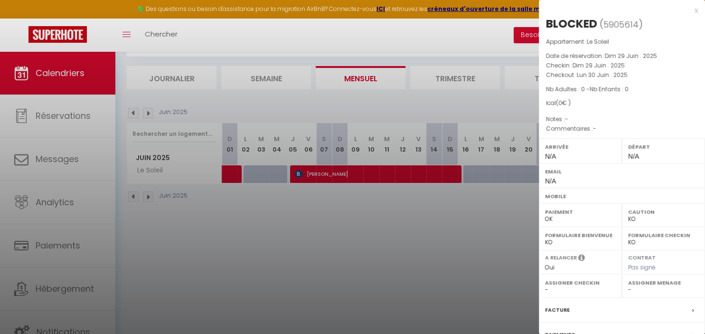
click at [669, 83] on div "Appartement : Le Soleil Date de réservation : [DATE] . 2025 Checkin : [DATE] . …" at bounding box center [622, 85] width 166 height 97
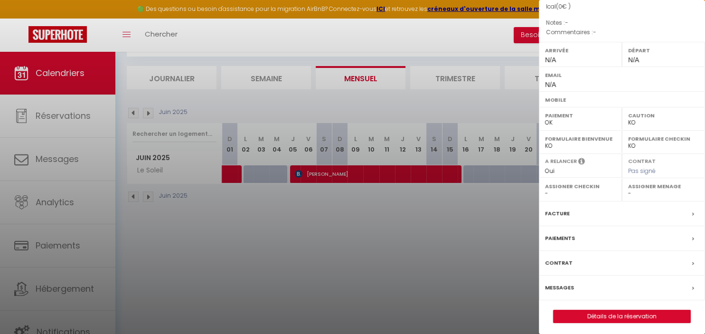
scroll to position [98, 0]
click at [644, 313] on link "Détails de la réservation" at bounding box center [621, 314] width 137 height 12
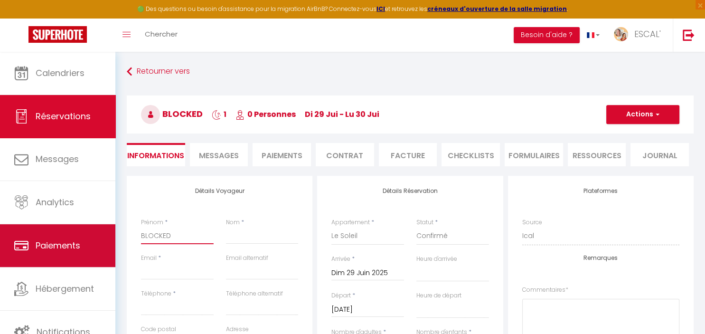
drag, startPoint x: 173, startPoint y: 235, endPoint x: 82, endPoint y: 240, distance: 91.2
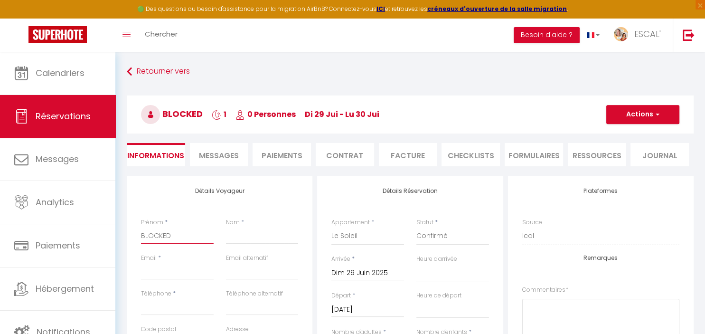
drag, startPoint x: 170, startPoint y: 235, endPoint x: 126, endPoint y: 229, distance: 44.6
click at [141, 229] on input "BLOCKED" at bounding box center [177, 235] width 73 height 17
click at [234, 238] on input "Nom" at bounding box center [262, 235] width 73 height 17
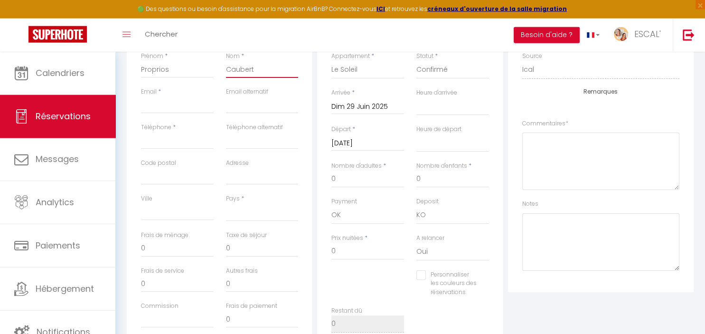
scroll to position [174, 0]
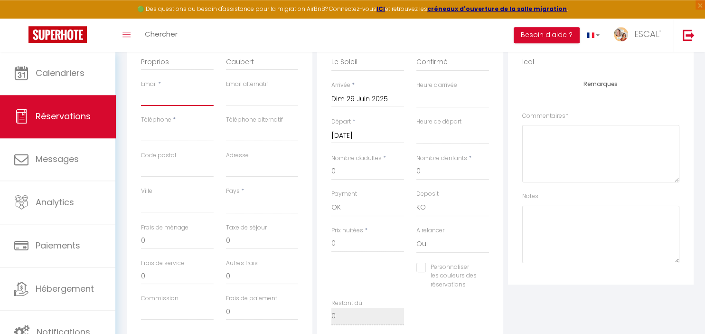
click at [179, 101] on input "Email client" at bounding box center [177, 97] width 73 height 17
click at [179, 137] on input "Téléphone" at bounding box center [177, 132] width 73 height 17
click at [149, 131] on input "0000000" at bounding box center [177, 132] width 73 height 17
click at [171, 132] on input "0000000" at bounding box center [177, 132] width 73 height 17
click at [226, 195] on select "[GEOGRAPHIC_DATA] [GEOGRAPHIC_DATA] [GEOGRAPHIC_DATA] [GEOGRAPHIC_DATA] [GEOGRA…" at bounding box center [262, 204] width 73 height 18
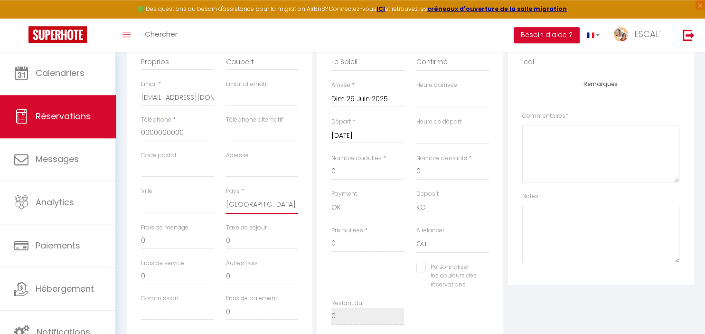
click option "[GEOGRAPHIC_DATA]" at bounding box center [0, 0] width 0 height 0
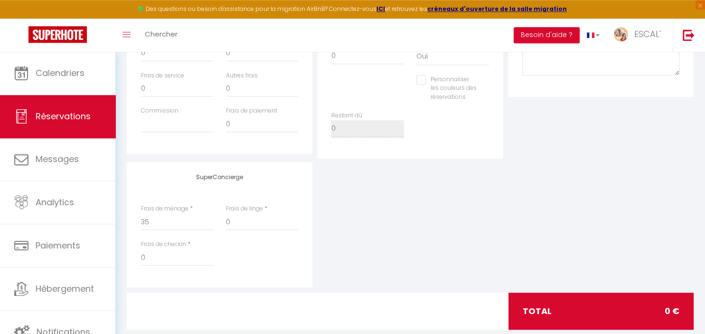
scroll to position [362, 0]
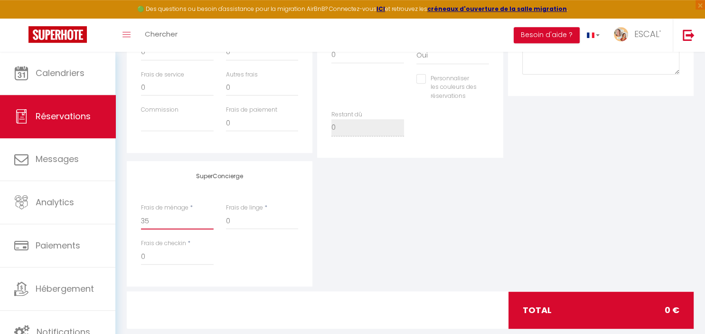
click at [155, 219] on input "35" at bounding box center [177, 220] width 73 height 17
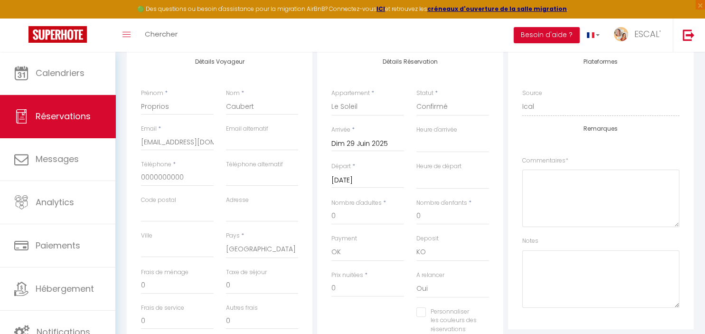
scroll to position [125, 0]
click at [370, 215] on input "0" at bounding box center [367, 219] width 73 height 17
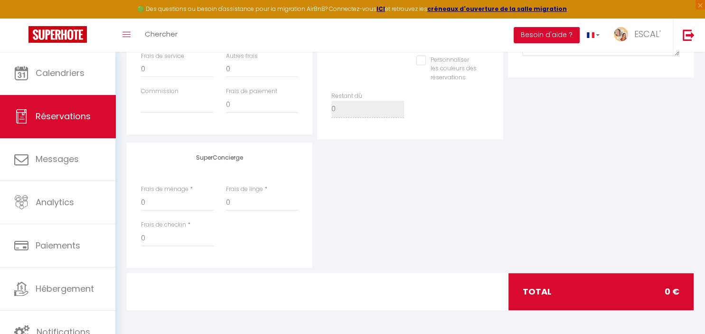
scroll to position [0, 0]
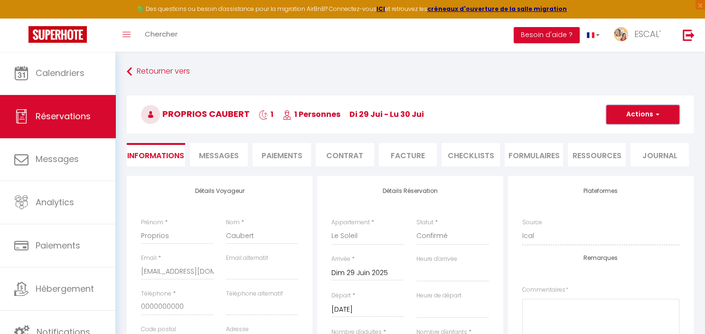
click at [612, 113] on button "Actions" at bounding box center [642, 114] width 73 height 19
click at [617, 134] on link "Enregistrer" at bounding box center [632, 135] width 75 height 12
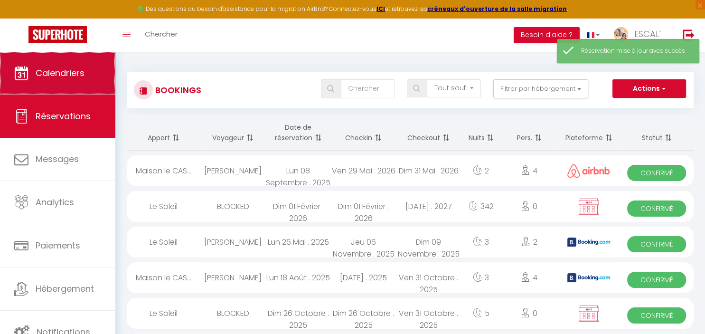
click at [59, 76] on span "Calendriers" at bounding box center [60, 73] width 49 height 12
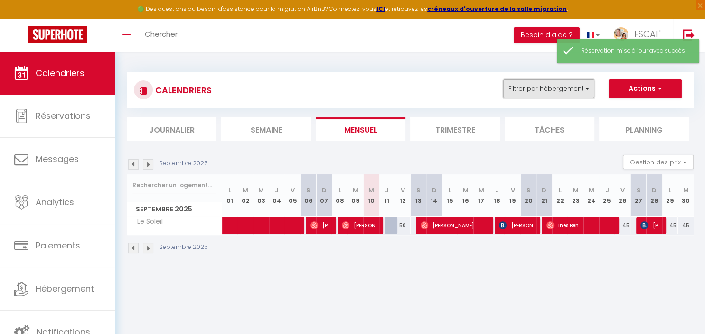
click at [556, 84] on button "Filtrer par hébergement" at bounding box center [548, 88] width 91 height 19
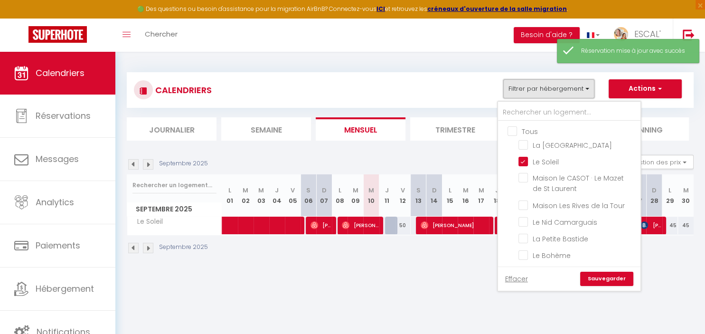
scroll to position [17, 0]
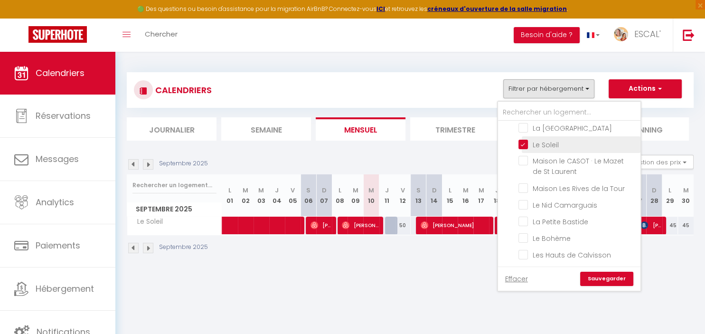
click at [523, 145] on input "Le Soleil" at bounding box center [577, 143] width 119 height 9
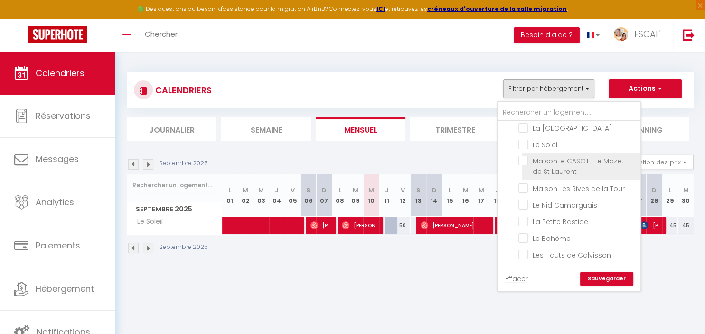
click at [525, 161] on input "Maison le CASOT · Le Mazet de St Laurent" at bounding box center [577, 160] width 119 height 9
click at [605, 280] on link "Sauvegarder" at bounding box center [606, 278] width 53 height 14
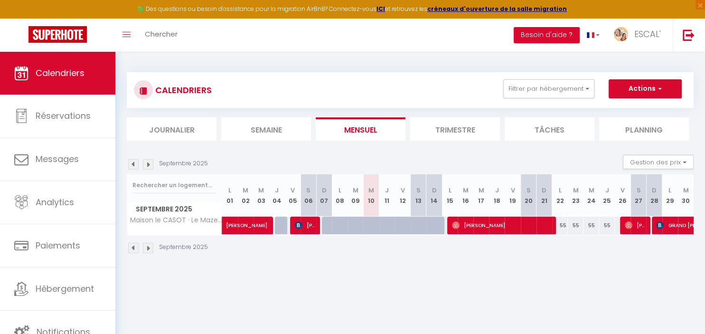
click at [132, 164] on img at bounding box center [133, 164] width 10 height 10
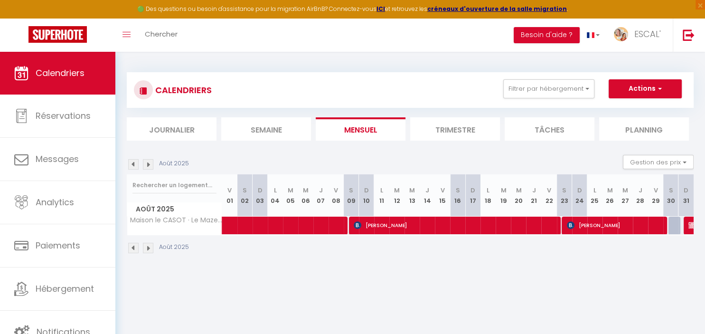
click at [132, 164] on img at bounding box center [133, 164] width 10 height 10
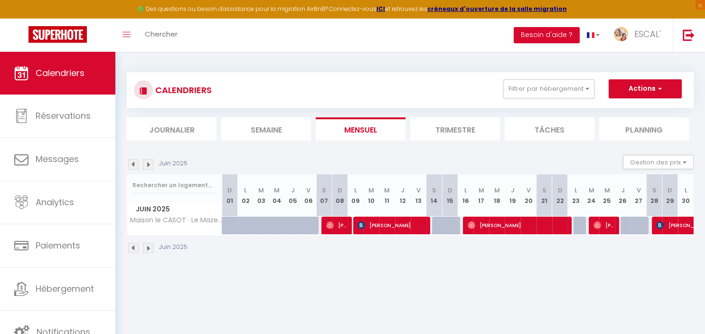
click at [132, 164] on img at bounding box center [133, 164] width 10 height 10
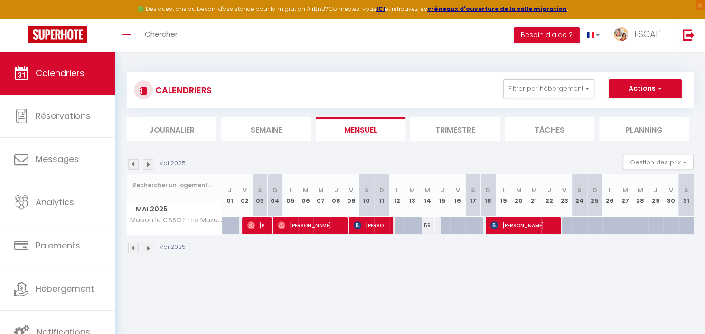
click at [132, 164] on img at bounding box center [133, 164] width 10 height 10
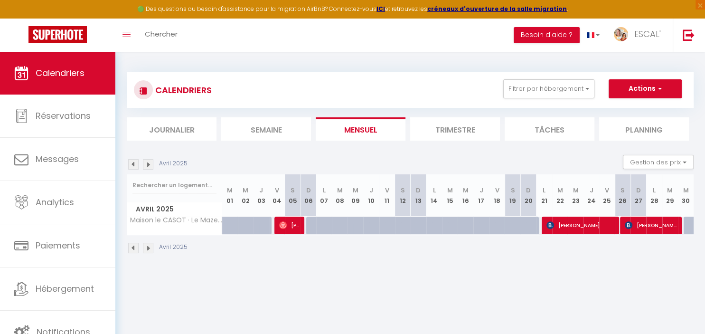
click at [132, 164] on img at bounding box center [133, 164] width 10 height 10
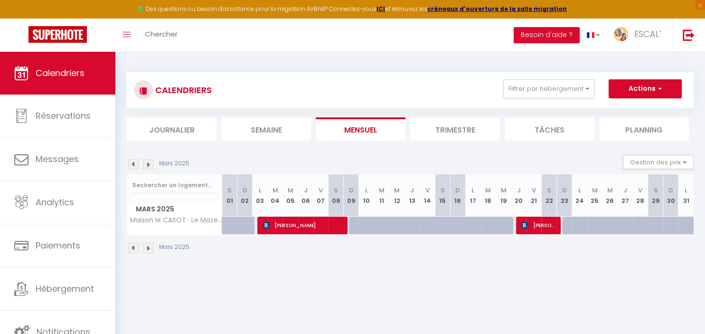
click at [132, 164] on img at bounding box center [133, 164] width 10 height 10
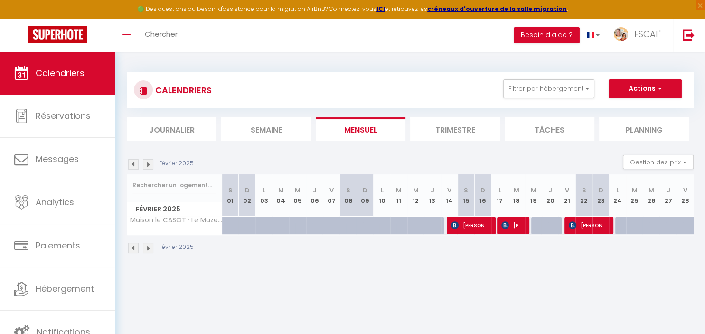
click at [132, 164] on img at bounding box center [133, 164] width 10 height 10
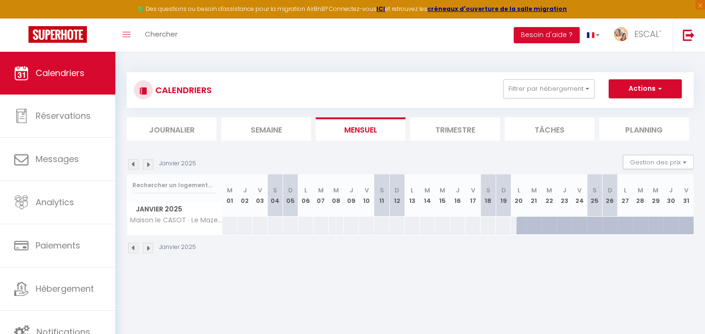
click at [149, 166] on img at bounding box center [148, 164] width 10 height 10
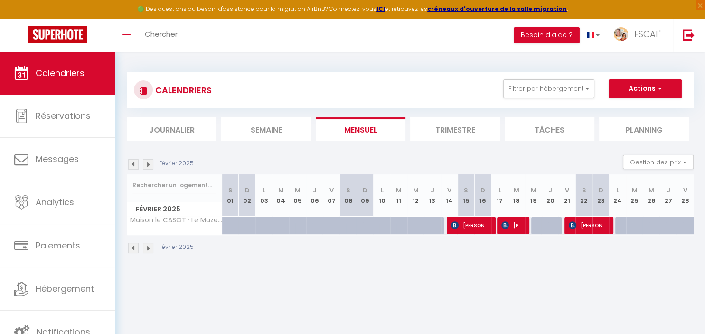
click at [149, 166] on img at bounding box center [148, 164] width 10 height 10
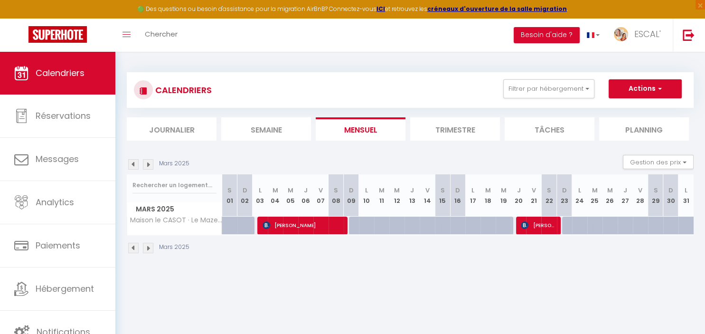
click at [149, 166] on img at bounding box center [148, 164] width 10 height 10
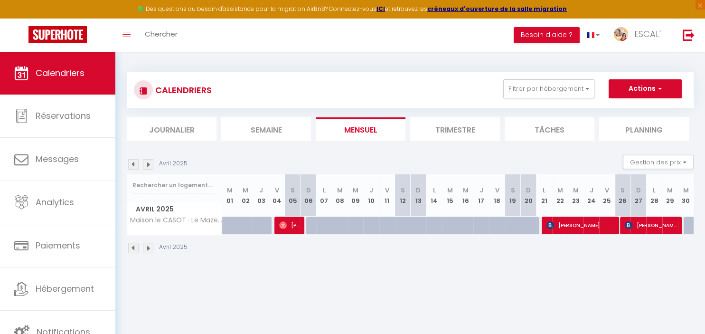
click at [434, 225] on div at bounding box center [440, 231] width 16 height 18
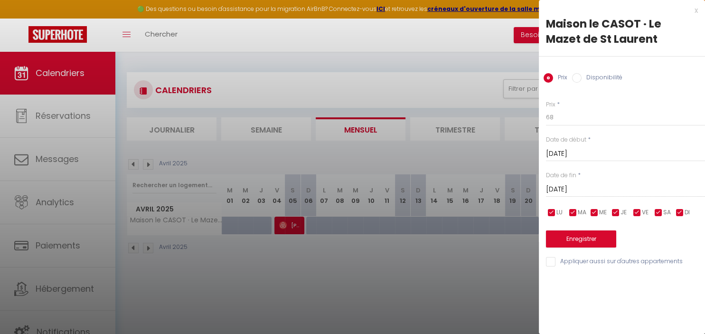
click at [445, 294] on div at bounding box center [352, 167] width 705 height 334
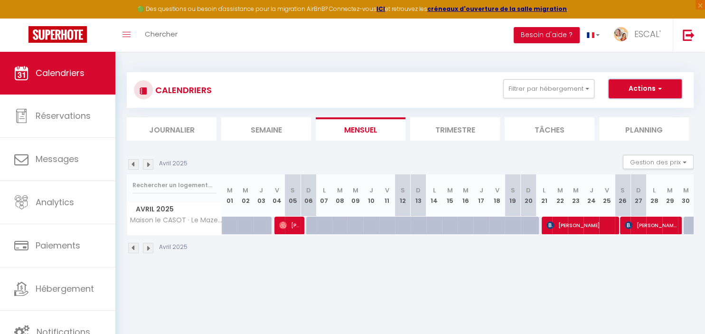
click at [648, 88] on button "Actions" at bounding box center [644, 88] width 73 height 19
click at [638, 110] on link "Nouvelle réservation" at bounding box center [635, 110] width 83 height 14
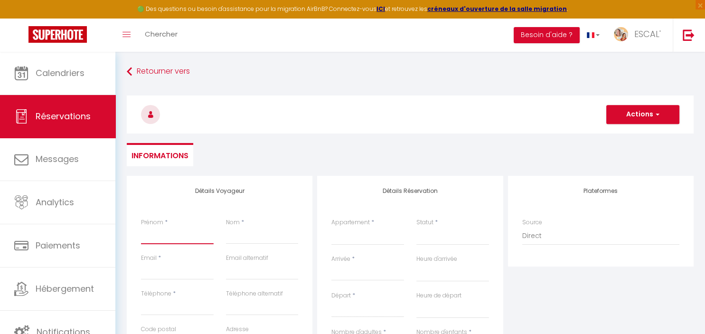
click at [187, 235] on input "Prénom" at bounding box center [177, 235] width 73 height 17
click at [255, 232] on input "Nom" at bounding box center [262, 235] width 73 height 17
click at [179, 272] on input "Email client" at bounding box center [177, 270] width 73 height 17
click at [336, 274] on input "Arrivée" at bounding box center [367, 273] width 73 height 12
click at [171, 275] on input "0000" at bounding box center [177, 270] width 73 height 17
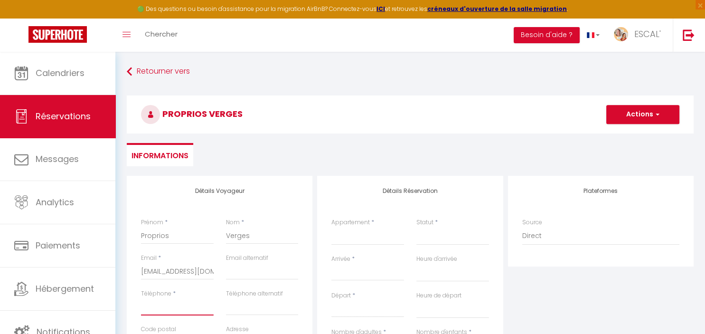
click at [154, 309] on input "Téléphone" at bounding box center [177, 306] width 73 height 17
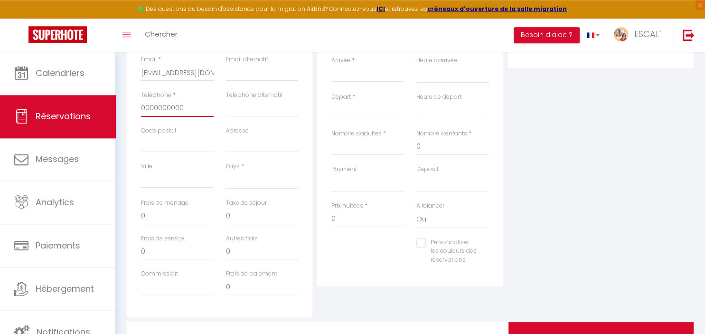
scroll to position [201, 0]
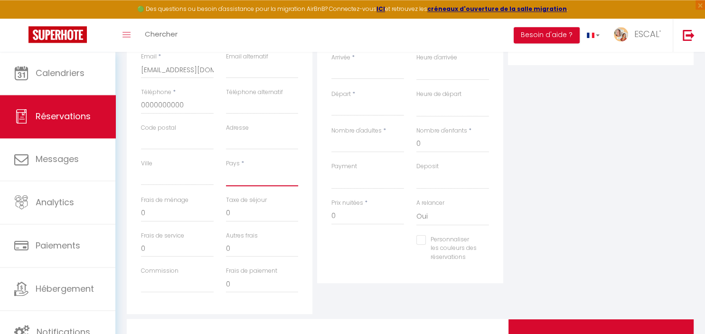
click at [226, 168] on select "[GEOGRAPHIC_DATA] [GEOGRAPHIC_DATA] [GEOGRAPHIC_DATA] [GEOGRAPHIC_DATA] [GEOGRA…" at bounding box center [262, 177] width 73 height 18
click option "[GEOGRAPHIC_DATA]" at bounding box center [0, 0] width 0 height 0
click at [362, 71] on input "Arrivée" at bounding box center [367, 71] width 73 height 12
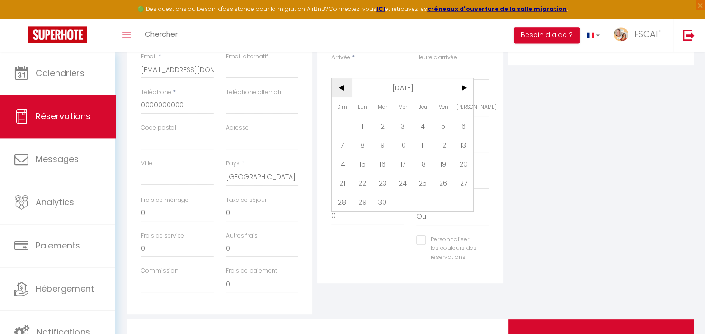
click at [341, 91] on span "<" at bounding box center [342, 87] width 20 height 19
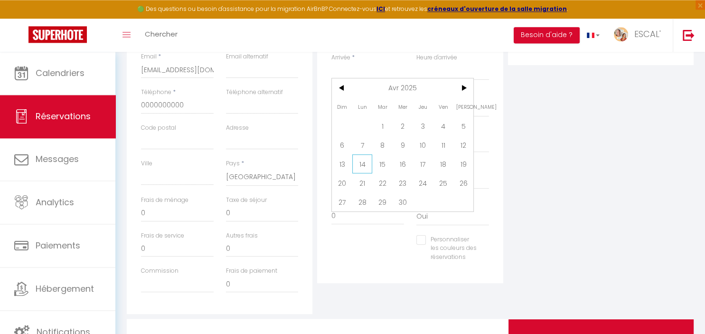
click at [365, 163] on span "14" at bounding box center [362, 163] width 20 height 19
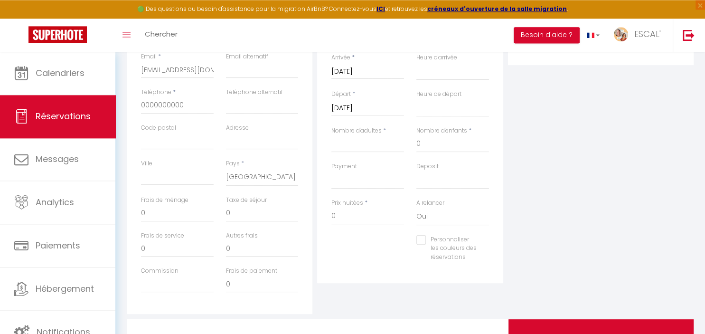
click at [362, 111] on input "[DATE]" at bounding box center [367, 108] width 73 height 12
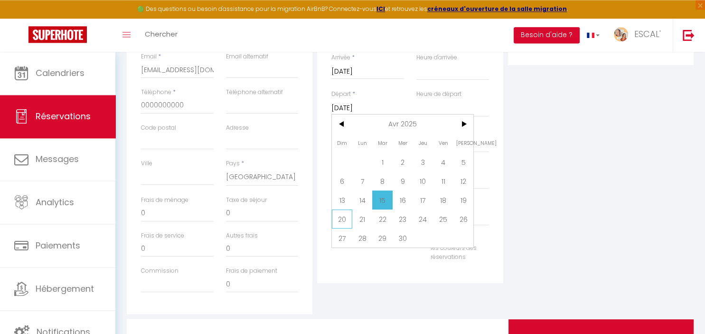
click at [346, 219] on span "20" at bounding box center [342, 218] width 20 height 19
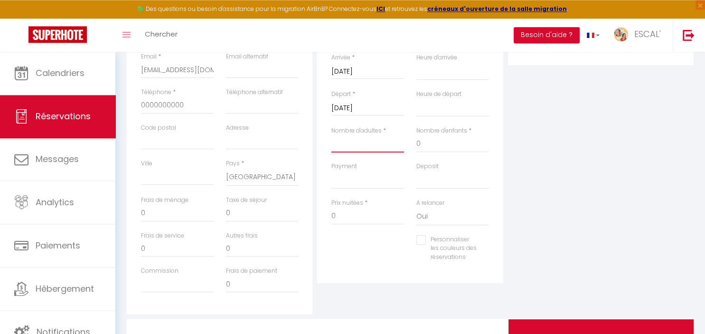
click at [365, 145] on input "Nombre d'adultes" at bounding box center [367, 143] width 73 height 17
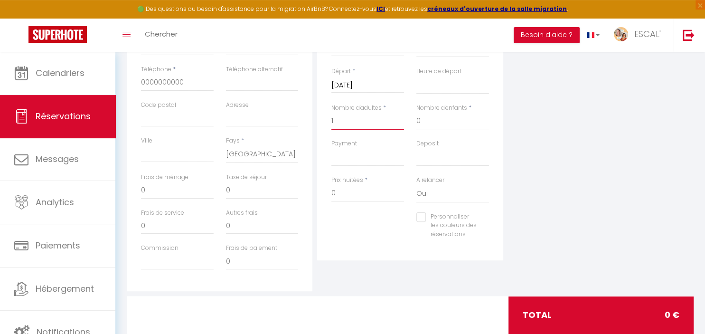
scroll to position [247, 0]
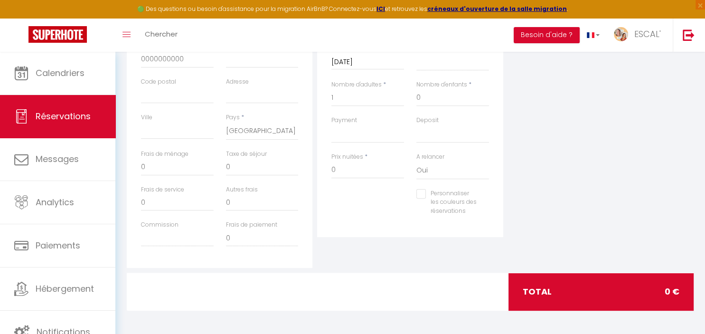
click at [573, 235] on div "Plateformes Source Direct [DOMAIN_NAME] [DOMAIN_NAME] Chalet montagne Expedia G…" at bounding box center [600, 97] width 190 height 339
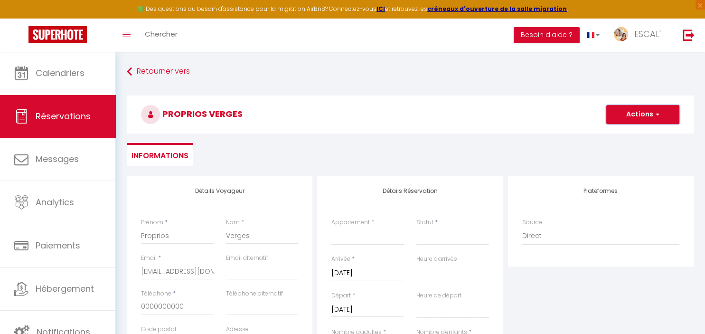
click at [629, 111] on button "Actions" at bounding box center [642, 114] width 73 height 19
click at [621, 130] on link "Enregistrer" at bounding box center [632, 135] width 75 height 12
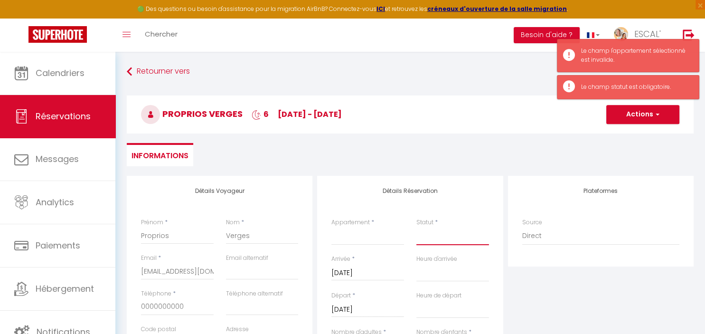
click at [416, 227] on select "Confirmé Non Confirmé [PERSON_NAME] par le voyageur No Show Request" at bounding box center [452, 236] width 73 height 18
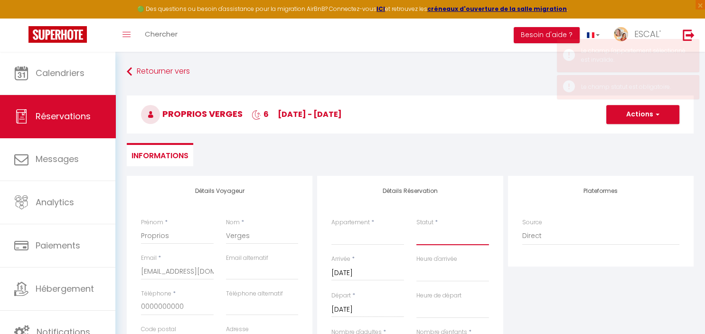
click option "Confirmé" at bounding box center [0, 0] width 0 height 0
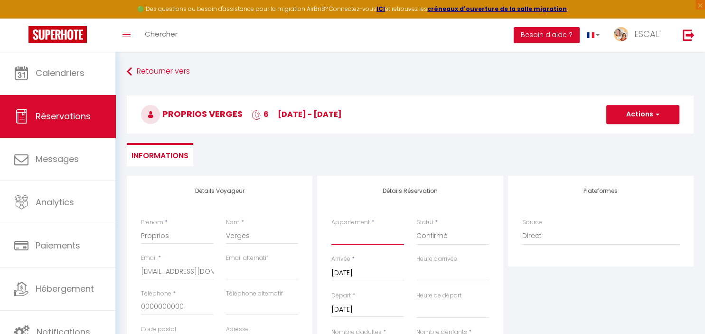
click at [331, 227] on select "La Villa des Garrigues Le Soleil Maison le CASOT · Le Mazet de St Laurent Maiso…" at bounding box center [367, 236] width 73 height 18
click option "Maison le CASOT · Le Mazet de St Laurent" at bounding box center [0, 0] width 0 height 0
click at [633, 118] on button "Actions" at bounding box center [642, 114] width 73 height 19
click at [633, 128] on ul "Enregistrer" at bounding box center [633, 135] width 76 height 18
click at [634, 115] on button "Actions" at bounding box center [642, 114] width 73 height 19
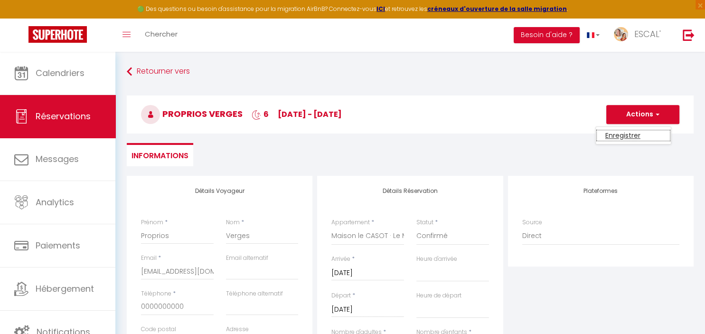
click at [634, 131] on link "Enregistrer" at bounding box center [632, 135] width 75 height 12
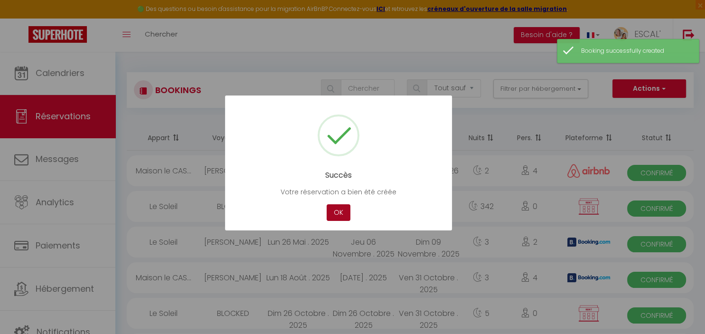
click at [336, 206] on button "OK" at bounding box center [338, 212] width 24 height 17
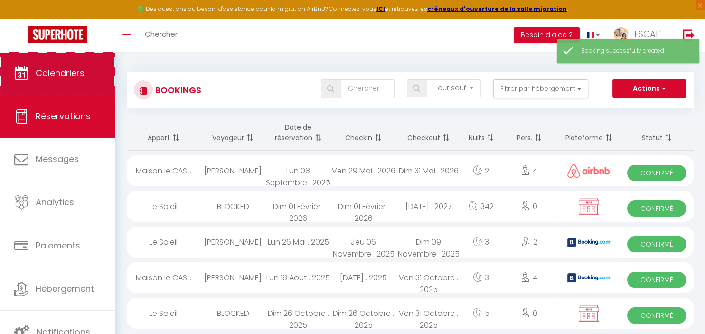
click at [37, 69] on span "Calendriers" at bounding box center [60, 73] width 49 height 12
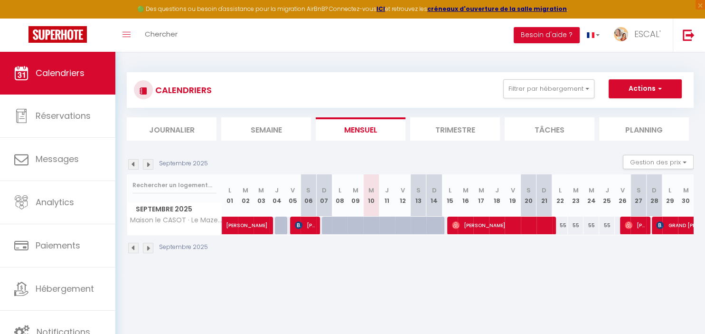
click at [133, 164] on img at bounding box center [133, 164] width 10 height 10
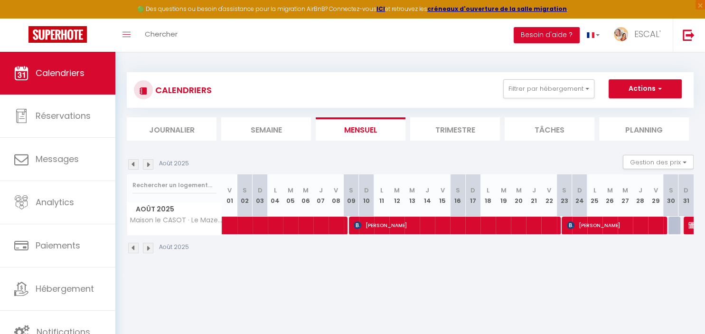
click at [133, 164] on img at bounding box center [133, 164] width 10 height 10
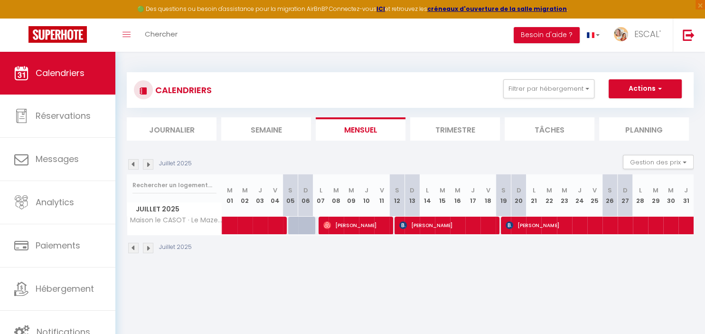
click at [133, 164] on img at bounding box center [133, 164] width 10 height 10
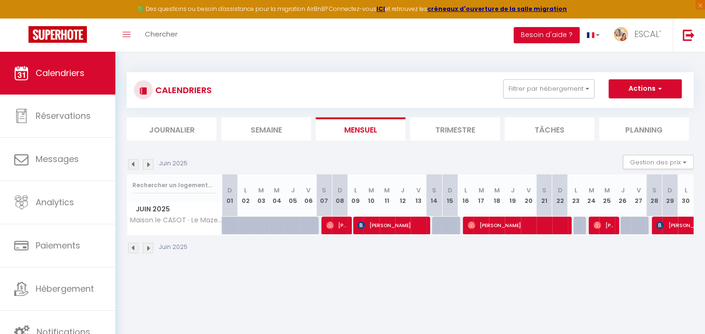
click at [133, 164] on img at bounding box center [133, 164] width 10 height 10
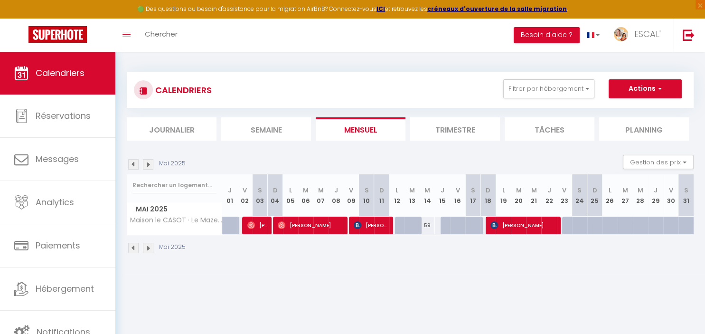
click at [133, 164] on img at bounding box center [133, 164] width 10 height 10
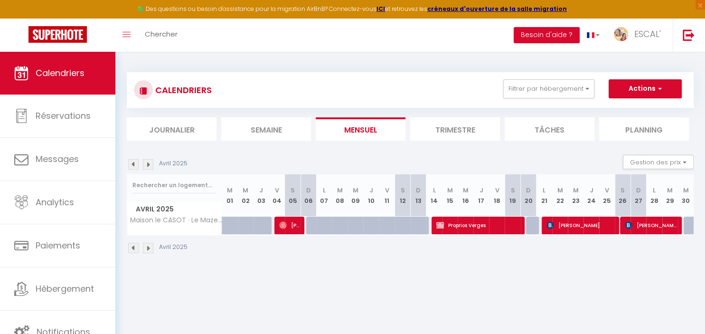
click at [133, 164] on img at bounding box center [133, 164] width 10 height 10
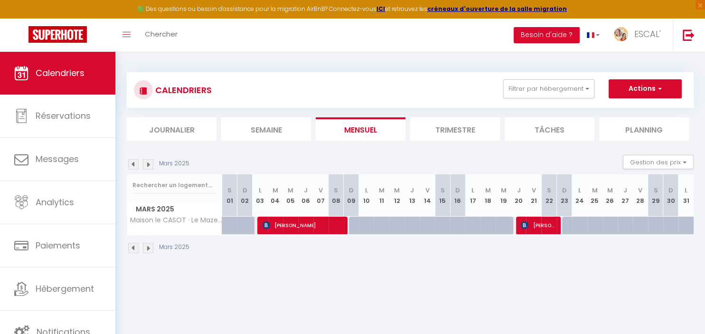
click at [133, 164] on img at bounding box center [133, 164] width 10 height 10
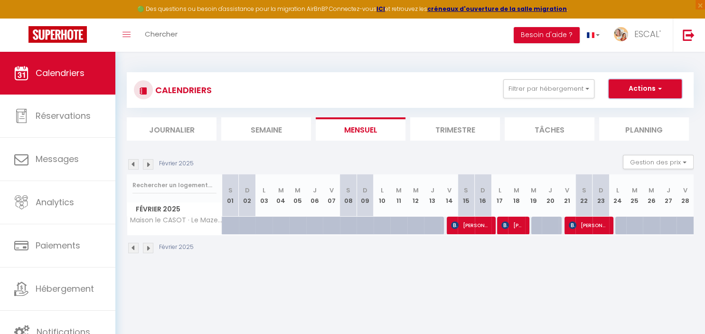
click at [654, 89] on button "Actions" at bounding box center [644, 88] width 73 height 19
click at [628, 110] on link "Nouvelle réservation" at bounding box center [635, 110] width 83 height 14
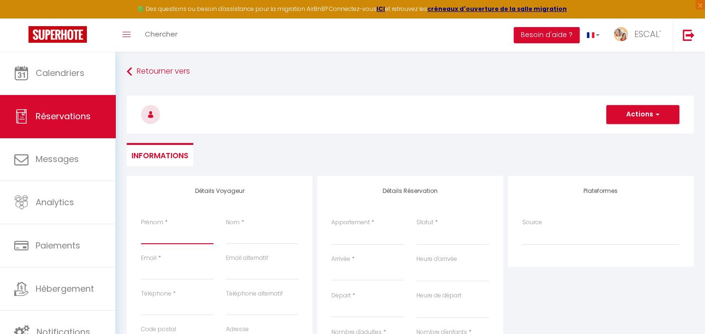
click at [183, 239] on input "Prénom" at bounding box center [177, 235] width 73 height 17
click at [242, 238] on input "Nom" at bounding box center [262, 235] width 73 height 17
click at [174, 276] on input "Email client" at bounding box center [177, 270] width 73 height 17
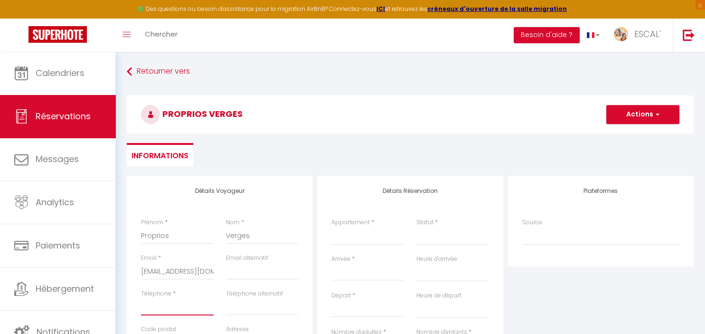
click at [160, 307] on input "Téléphone" at bounding box center [177, 306] width 73 height 17
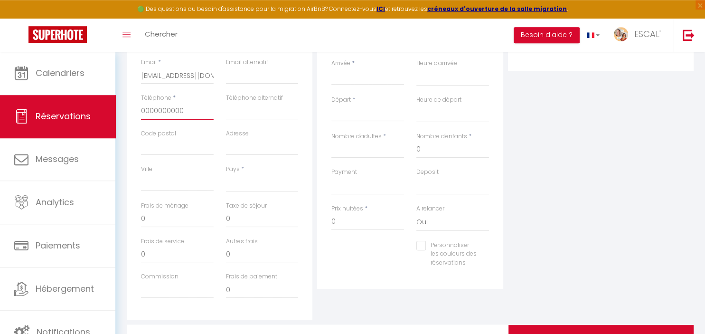
scroll to position [201, 0]
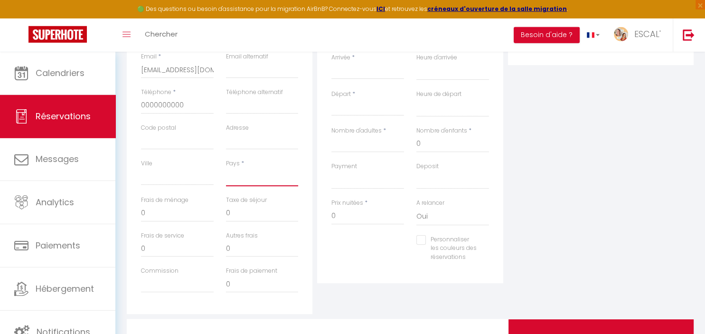
click option "[GEOGRAPHIC_DATA]" at bounding box center [0, 0] width 0 height 0
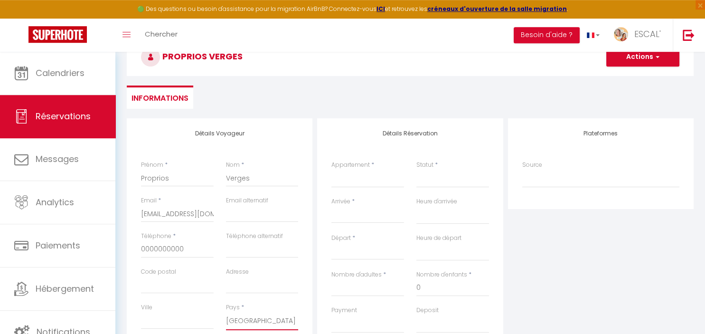
scroll to position [57, 0]
click at [331, 170] on select "La Villa des Garrigues Le Soleil Maison le CASOT · Le Mazet de St Laurent Maiso…" at bounding box center [367, 179] width 73 height 18
click option "Maison le CASOT · Le Mazet de St Laurent" at bounding box center [0, 0] width 0 height 0
click at [436, 178] on select "Confirmé Non Confirmé [PERSON_NAME] par le voyageur No Show Request" at bounding box center [452, 179] width 73 height 18
click at [426, 184] on select "Confirmé Non Confirmé [PERSON_NAME] par le voyageur No Show Request" at bounding box center [452, 179] width 73 height 18
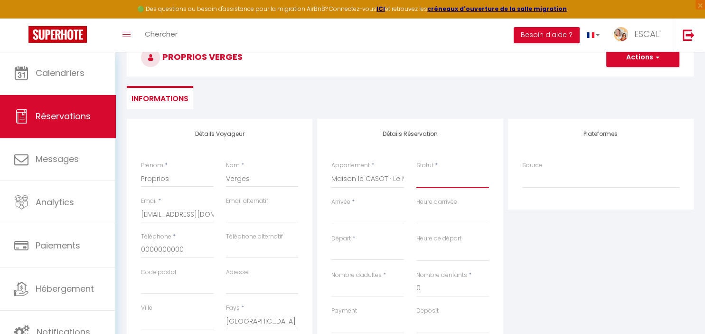
click at [416, 170] on select "Confirmé Non Confirmé [PERSON_NAME] par le voyageur No Show Request" at bounding box center [452, 179] width 73 height 18
click option "Confirmé" at bounding box center [0, 0] width 0 height 0
click at [351, 217] on input "Arrivée" at bounding box center [367, 216] width 73 height 12
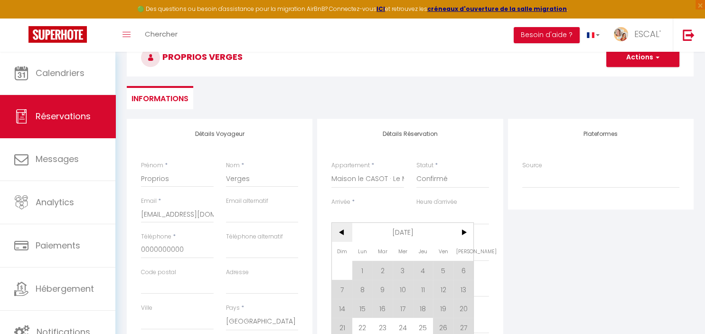
click at [341, 232] on span "<" at bounding box center [342, 232] width 20 height 19
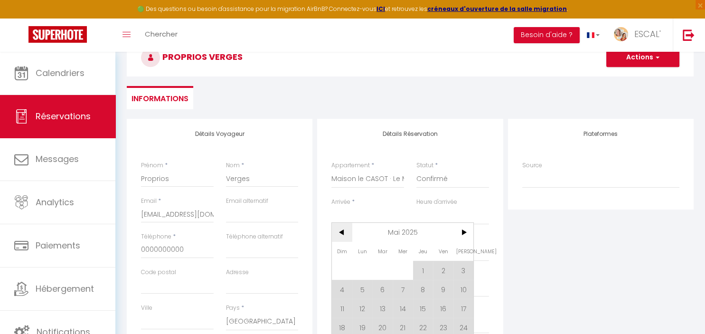
click at [341, 232] on span "<" at bounding box center [342, 232] width 20 height 19
click at [462, 236] on span ">" at bounding box center [463, 232] width 20 height 19
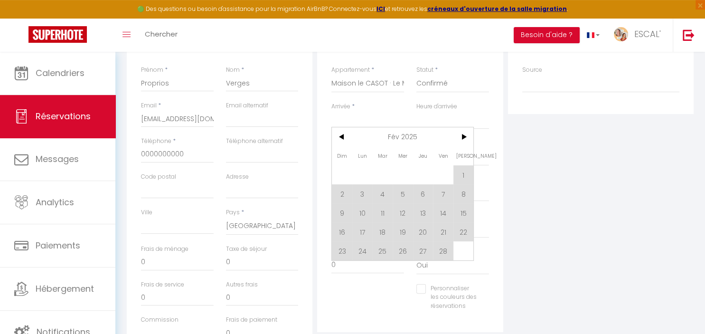
scroll to position [165, 0]
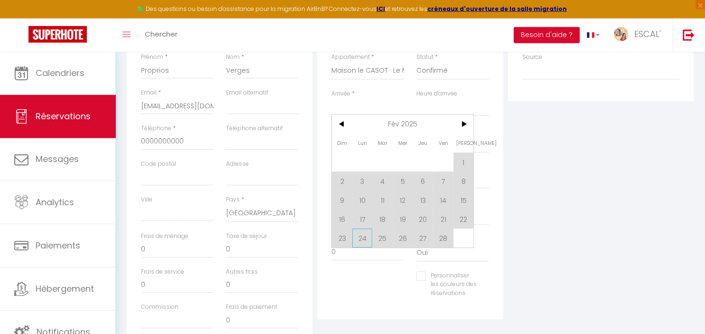
click at [362, 237] on span "24" at bounding box center [362, 237] width 20 height 19
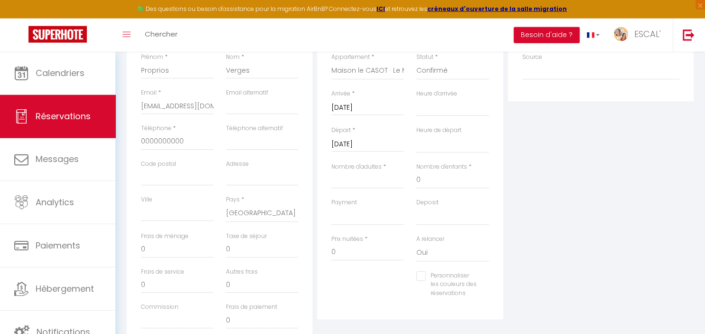
click at [361, 141] on input "[DATE]" at bounding box center [367, 144] width 73 height 12
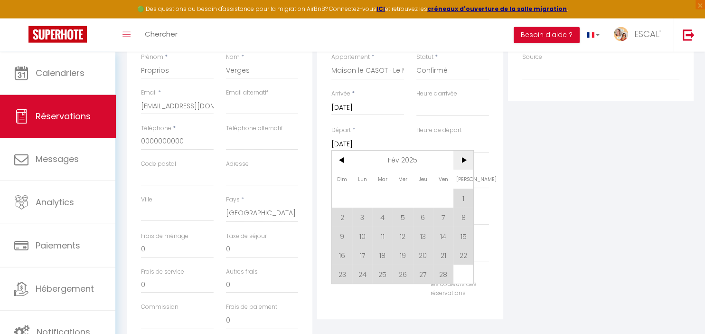
click at [467, 165] on span ">" at bounding box center [463, 159] width 20 height 19
click at [363, 213] on span "3" at bounding box center [362, 216] width 20 height 19
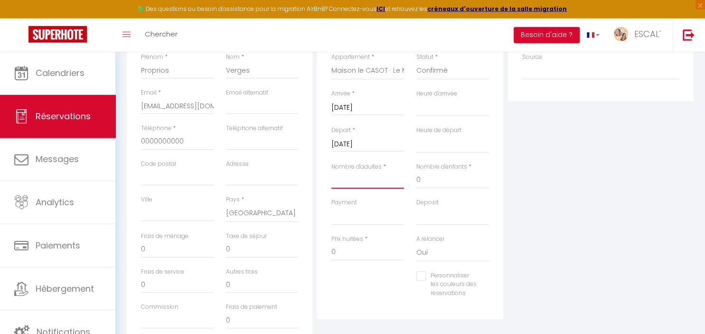
click at [362, 181] on input "Nombre d'adultes" at bounding box center [367, 179] width 73 height 17
click at [541, 198] on div "Plateformes Source Direct [DOMAIN_NAME] [DOMAIN_NAME] Chalet montagne Expedia G…" at bounding box center [600, 179] width 190 height 339
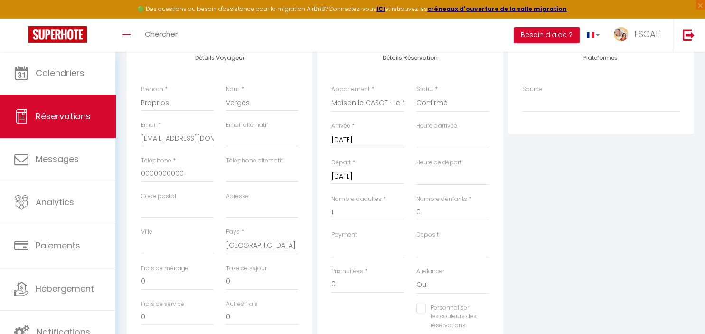
scroll to position [0, 0]
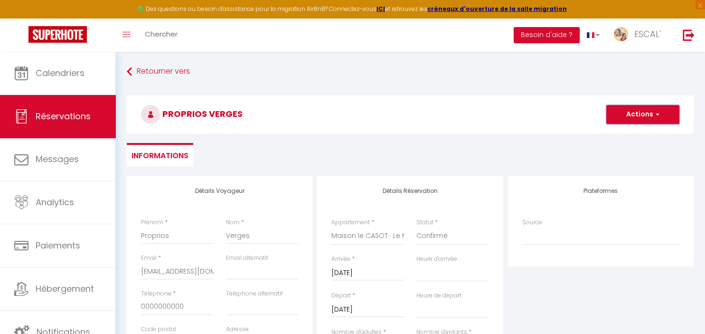
click at [639, 115] on button "Actions" at bounding box center [642, 114] width 73 height 19
click at [629, 136] on link "Enregistrer" at bounding box center [632, 135] width 75 height 12
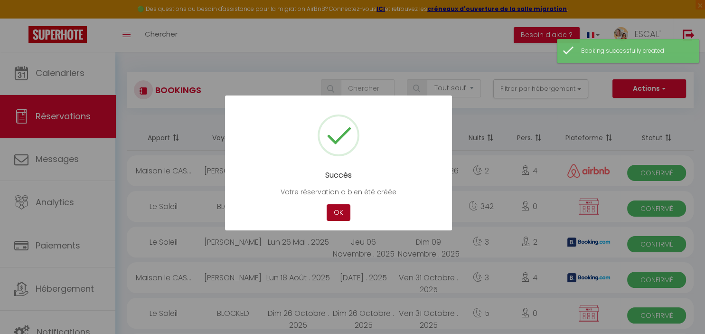
click at [342, 209] on button "OK" at bounding box center [338, 212] width 24 height 17
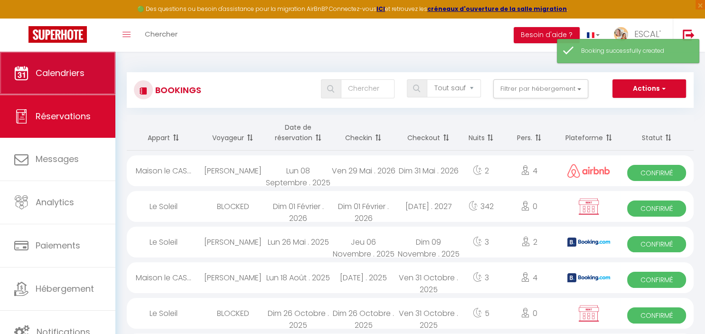
click at [79, 72] on span "Calendriers" at bounding box center [60, 73] width 49 height 12
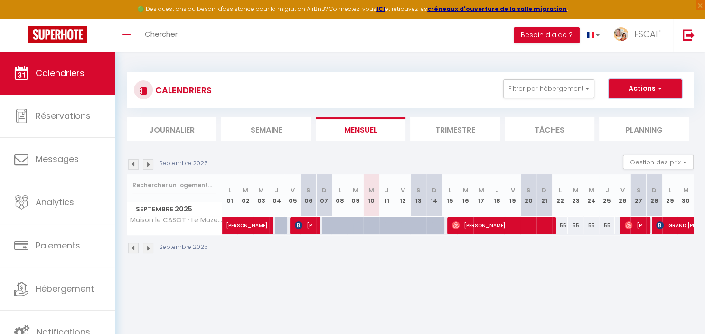
click at [645, 91] on button "Actions" at bounding box center [644, 88] width 73 height 19
click at [634, 106] on link "Nouvelle réservation" at bounding box center [635, 110] width 83 height 14
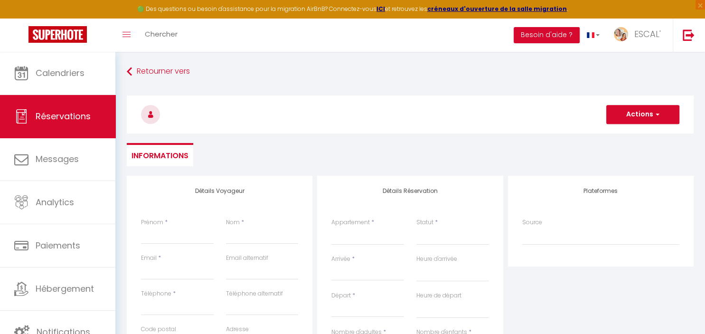
click at [346, 270] on input "Arrivée" at bounding box center [367, 273] width 73 height 12
click at [341, 291] on span "<" at bounding box center [342, 288] width 20 height 19
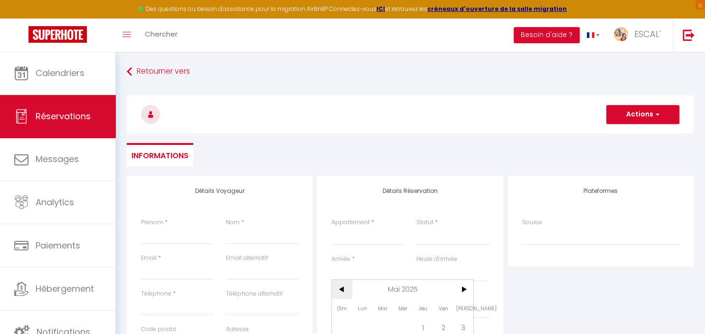
click at [341, 291] on span "<" at bounding box center [342, 288] width 20 height 19
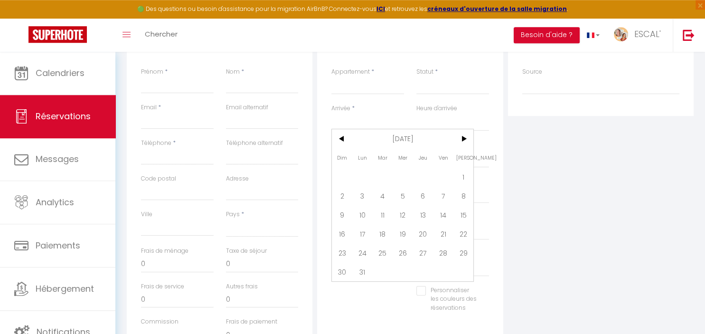
scroll to position [156, 0]
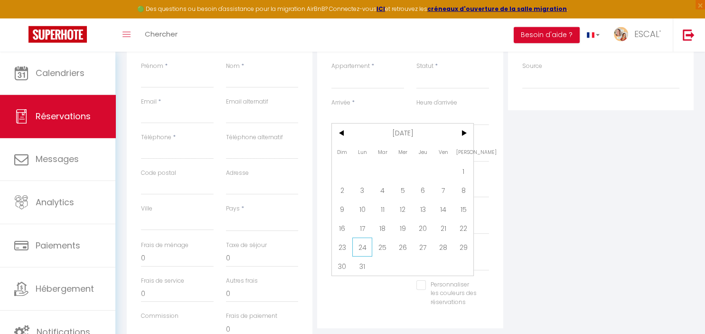
click at [365, 249] on span "24" at bounding box center [362, 246] width 20 height 19
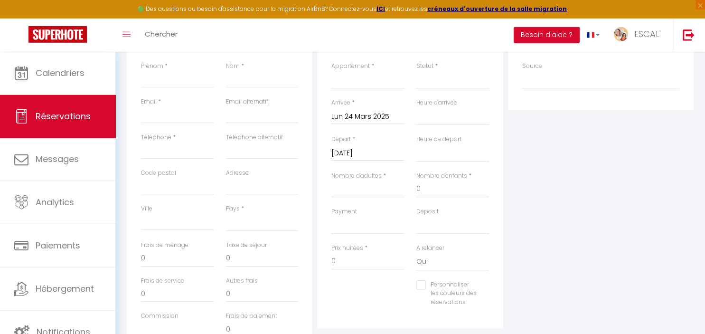
click at [363, 153] on input "[DATE]" at bounding box center [367, 153] width 73 height 12
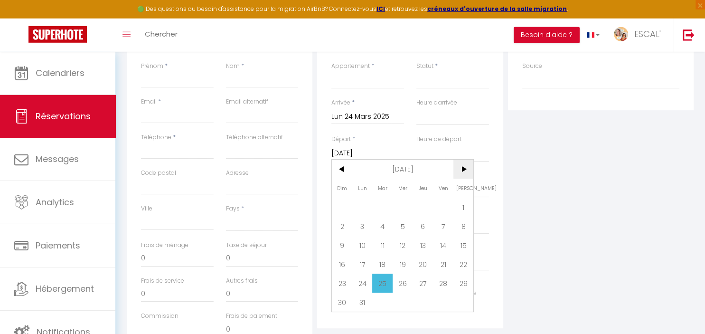
click at [460, 171] on span ">" at bounding box center [463, 168] width 20 height 19
click at [383, 205] on span "1" at bounding box center [382, 206] width 20 height 19
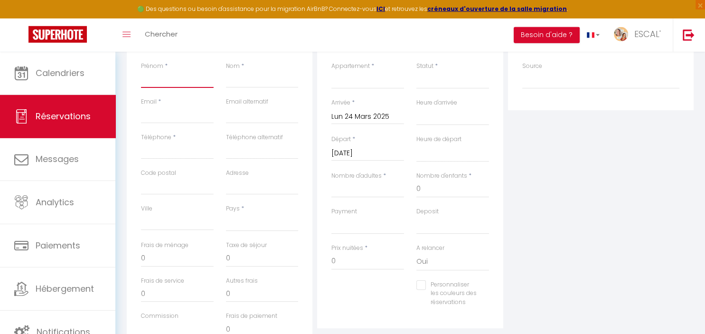
click at [191, 74] on input "Prénom" at bounding box center [177, 79] width 73 height 17
click at [272, 81] on input "Nom" at bounding box center [262, 79] width 73 height 17
click at [195, 117] on input "Email client" at bounding box center [177, 114] width 73 height 17
click at [191, 155] on input "Téléphone" at bounding box center [177, 150] width 73 height 17
click at [226, 213] on select "[GEOGRAPHIC_DATA] [GEOGRAPHIC_DATA] [GEOGRAPHIC_DATA] [GEOGRAPHIC_DATA] [GEOGRA…" at bounding box center [262, 222] width 73 height 18
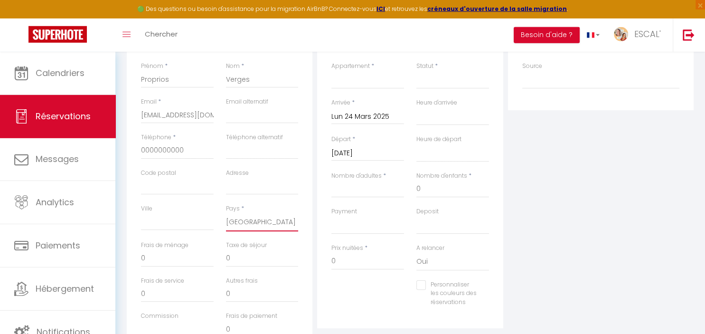
click option "[GEOGRAPHIC_DATA]" at bounding box center [0, 0] width 0 height 0
click at [331, 71] on select "La Villa des Garrigues Le Soleil Maison le CASOT · Le Mazet de St Laurent Maiso…" at bounding box center [367, 80] width 73 height 18
click option "Maison le CASOT · Le Mazet de St Laurent" at bounding box center [0, 0] width 0 height 0
click at [445, 84] on select "Confirmé Non Confirmé [PERSON_NAME] par le voyageur No Show Request" at bounding box center [452, 80] width 73 height 18
click option "Confirmé" at bounding box center [0, 0] width 0 height 0
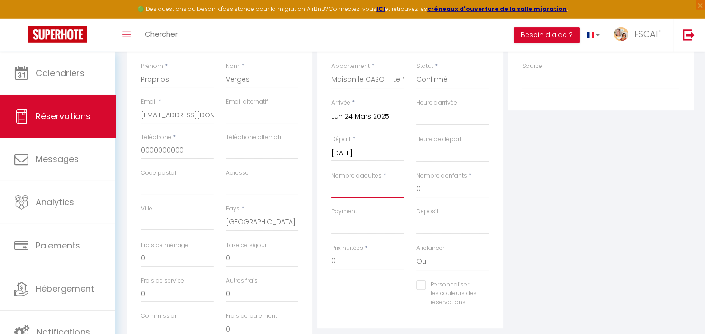
click at [362, 192] on input "Nombre d'adultes" at bounding box center [367, 188] width 73 height 17
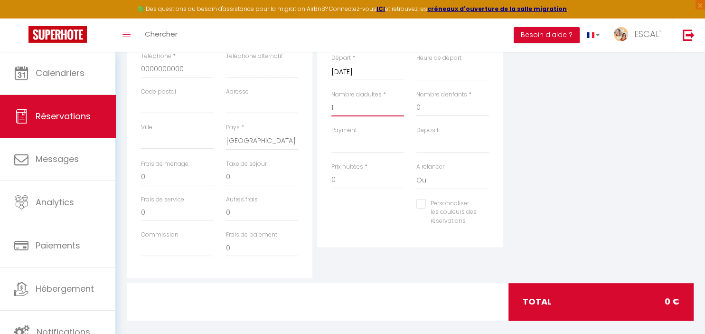
scroll to position [0, 0]
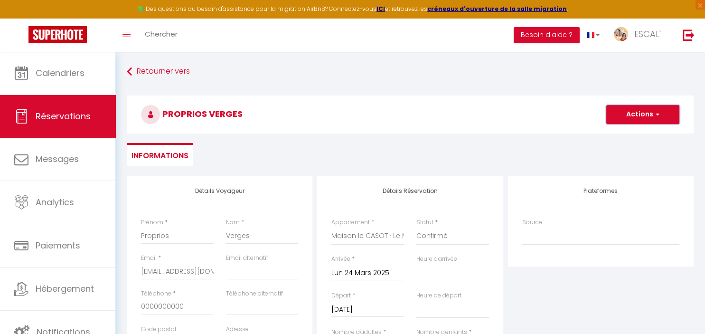
click at [650, 113] on button "Actions" at bounding box center [642, 114] width 73 height 19
click at [633, 136] on link "Enregistrer" at bounding box center [632, 135] width 75 height 12
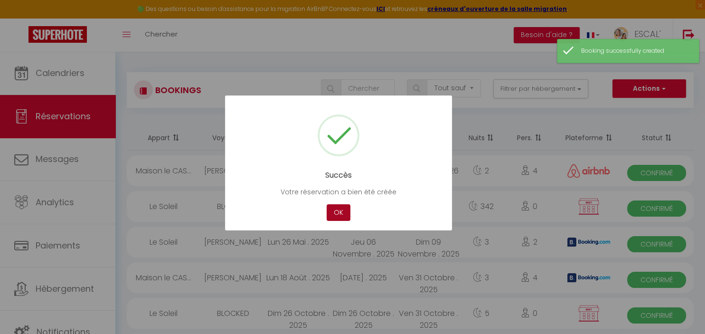
click at [336, 212] on button "OK" at bounding box center [338, 212] width 24 height 17
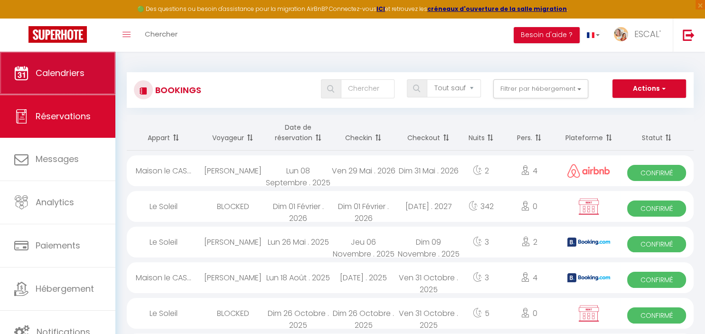
click at [65, 73] on span "Calendriers" at bounding box center [60, 73] width 49 height 12
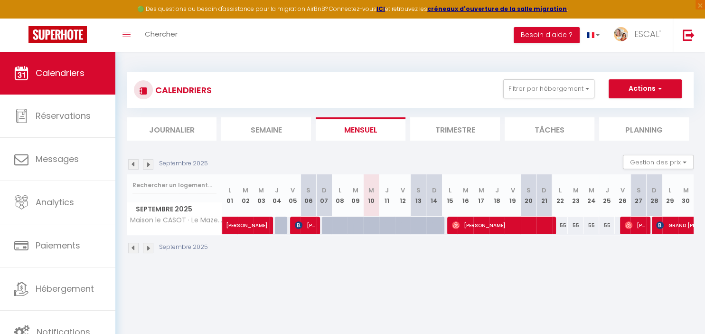
click at [131, 164] on img at bounding box center [133, 164] width 10 height 10
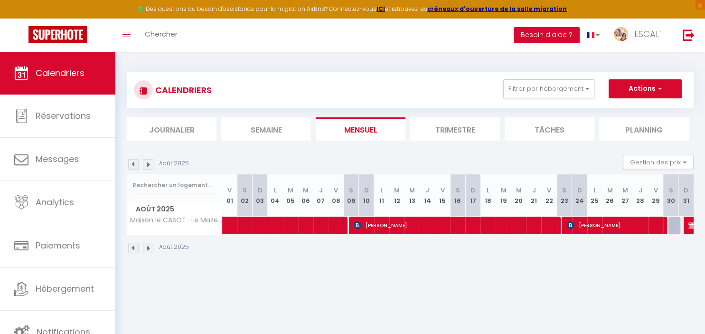
click at [131, 164] on img at bounding box center [133, 164] width 10 height 10
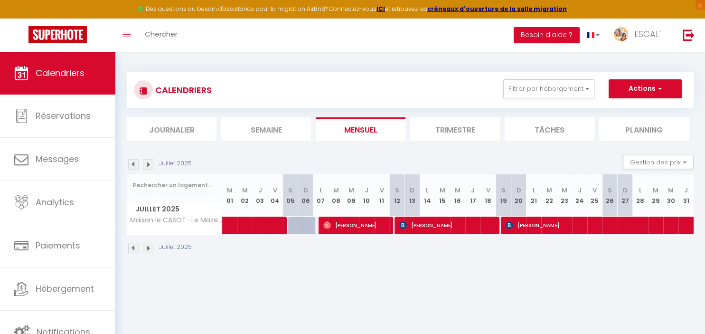
click at [131, 164] on img at bounding box center [133, 164] width 10 height 10
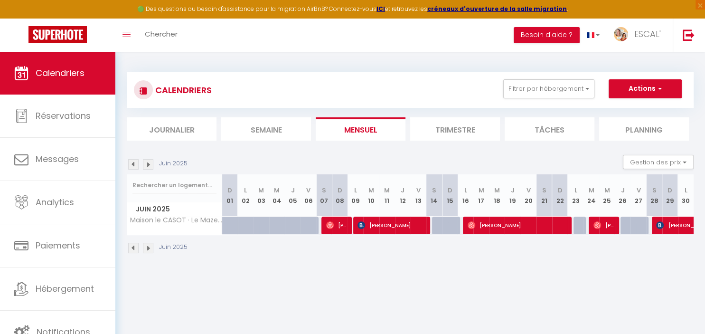
click at [131, 164] on img at bounding box center [133, 164] width 10 height 10
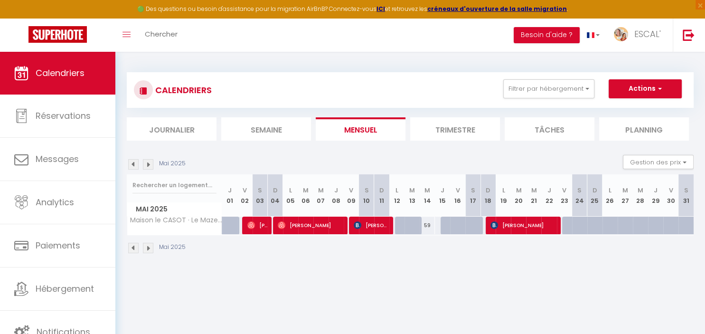
click at [131, 164] on img at bounding box center [133, 164] width 10 height 10
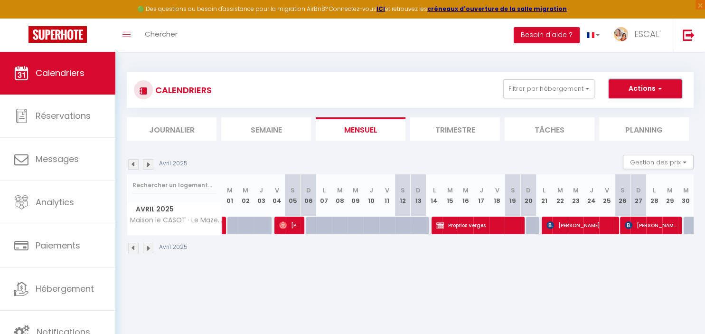
click at [622, 92] on button "Actions" at bounding box center [644, 88] width 73 height 19
click at [147, 164] on img at bounding box center [148, 164] width 10 height 10
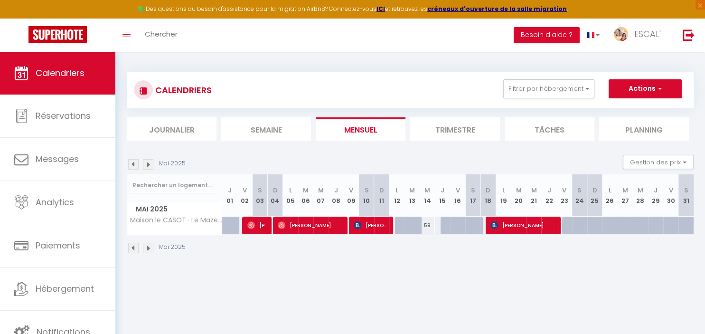
click at [147, 164] on img at bounding box center [148, 164] width 10 height 10
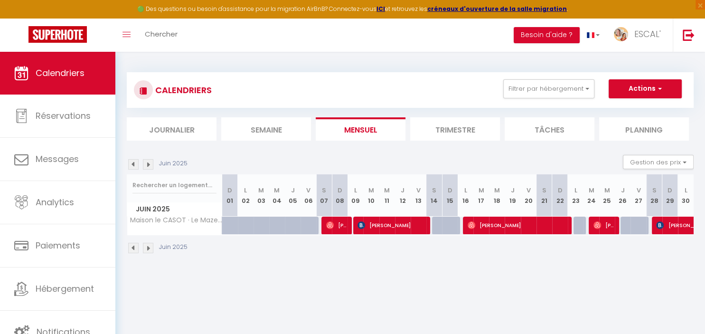
click at [136, 167] on img at bounding box center [133, 164] width 10 height 10
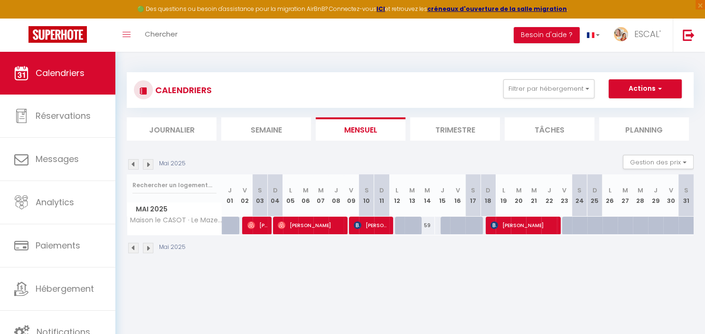
click at [147, 164] on img at bounding box center [148, 164] width 10 height 10
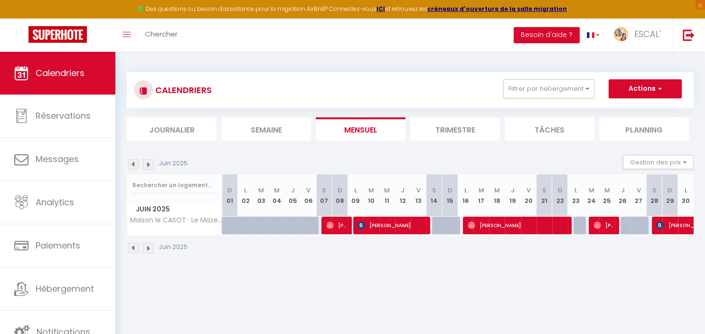
click at [147, 164] on img at bounding box center [148, 164] width 10 height 10
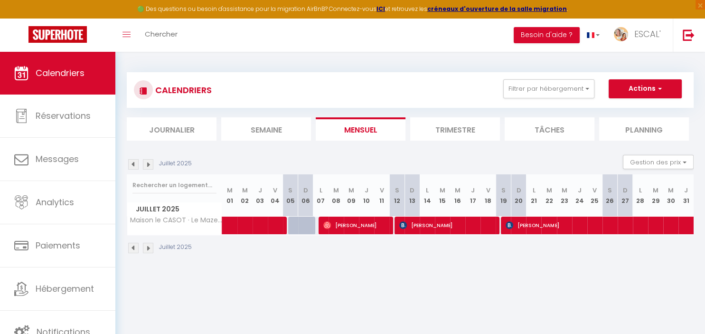
click at [147, 164] on img at bounding box center [148, 164] width 10 height 10
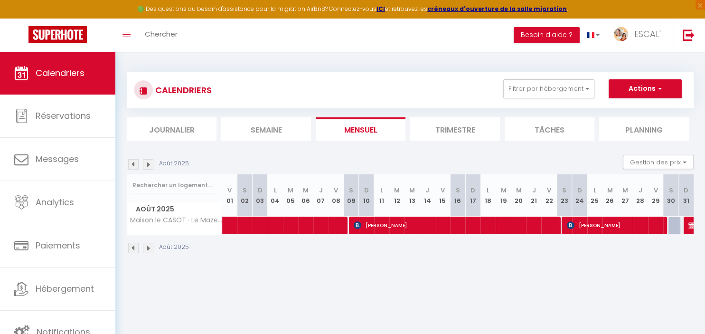
click at [147, 164] on img at bounding box center [148, 164] width 10 height 10
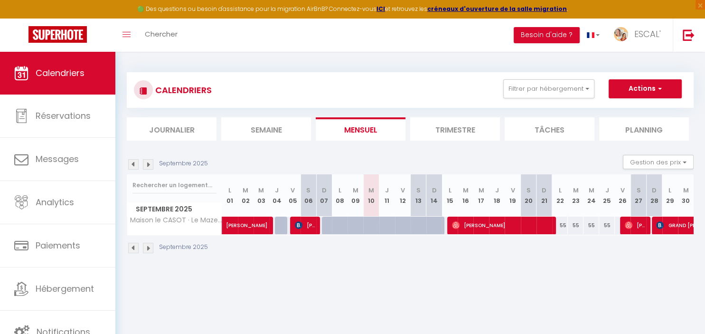
click at [132, 166] on img at bounding box center [133, 164] width 10 height 10
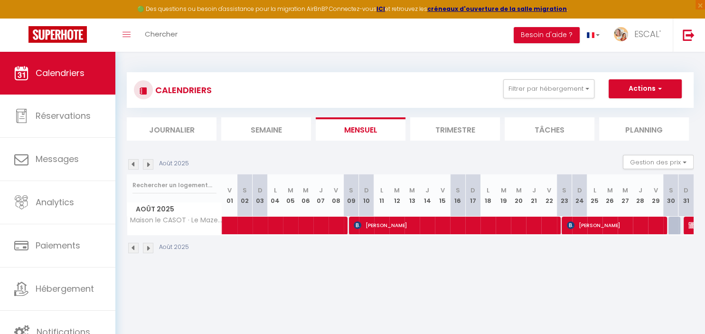
click at [132, 166] on img at bounding box center [133, 164] width 10 height 10
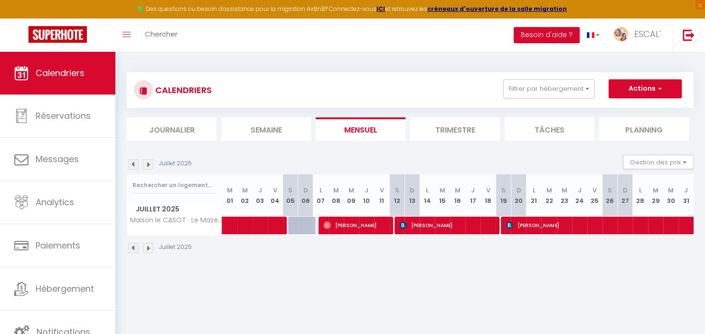
click at [132, 166] on img at bounding box center [133, 164] width 10 height 10
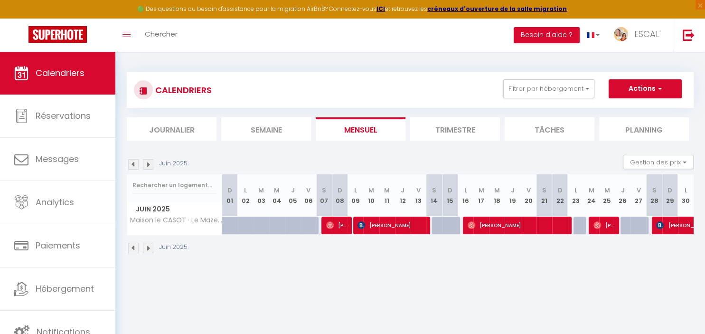
click at [132, 166] on img at bounding box center [133, 164] width 10 height 10
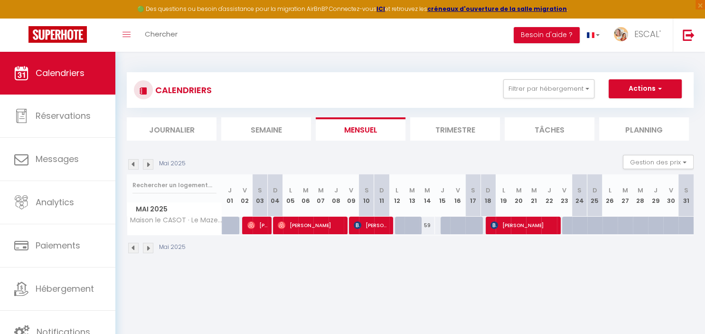
click at [147, 166] on img at bounding box center [148, 164] width 10 height 10
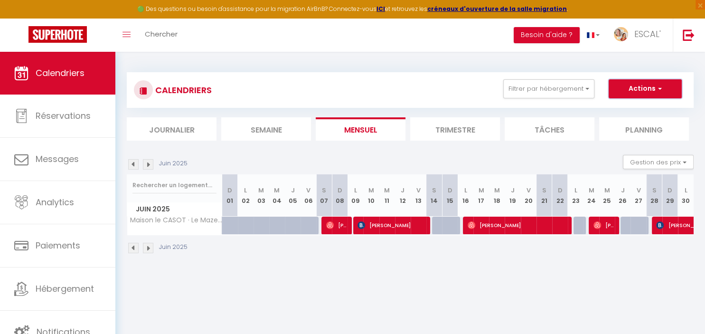
click at [631, 92] on button "Actions" at bounding box center [644, 88] width 73 height 19
click at [632, 106] on link "Nouvelle réservation" at bounding box center [635, 110] width 83 height 14
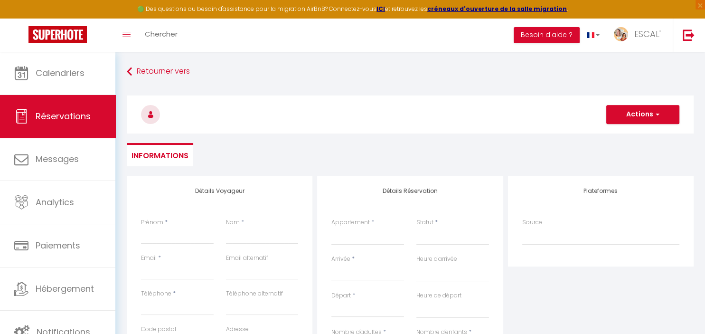
click at [350, 271] on input "Arrivée" at bounding box center [367, 273] width 73 height 12
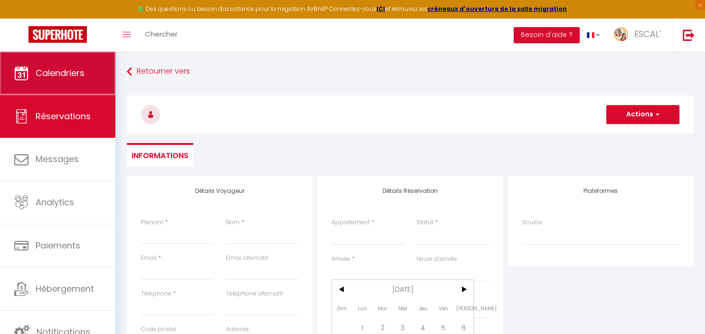
click at [49, 66] on link "Calendriers" at bounding box center [57, 73] width 115 height 43
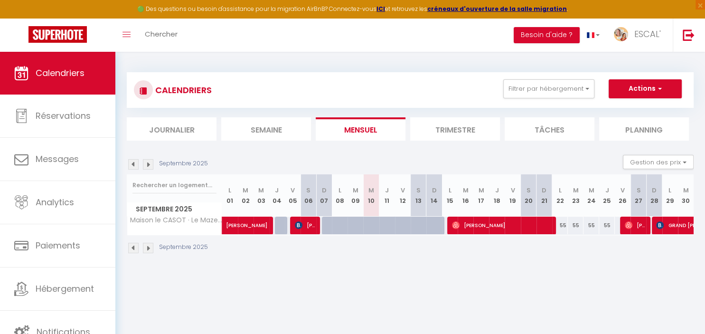
click at [134, 166] on img at bounding box center [133, 164] width 10 height 10
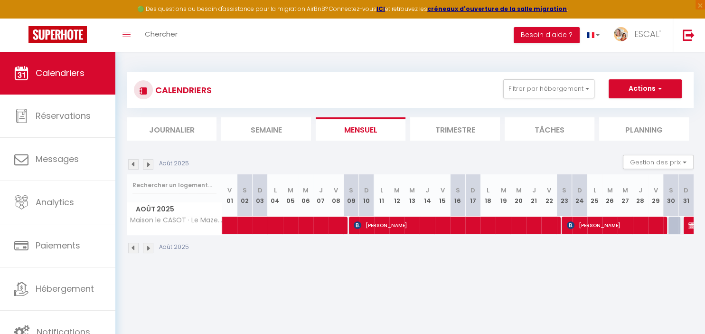
click at [134, 166] on img at bounding box center [133, 164] width 10 height 10
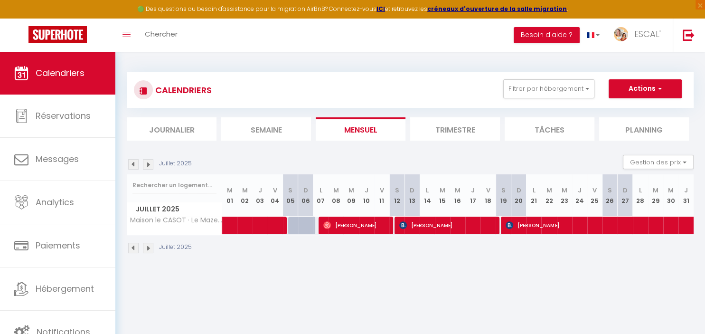
click at [134, 166] on img at bounding box center [133, 164] width 10 height 10
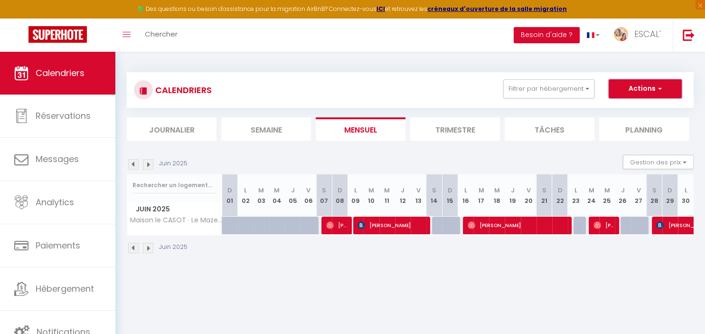
click at [625, 83] on button "Actions" at bounding box center [644, 88] width 73 height 19
click at [625, 109] on link "Nouvelle réservation" at bounding box center [635, 110] width 83 height 14
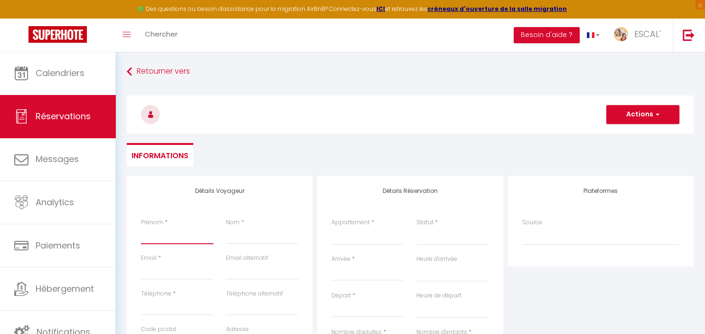
click at [157, 232] on input "Prénom" at bounding box center [177, 235] width 73 height 17
click at [255, 239] on input "Nom" at bounding box center [262, 235] width 73 height 17
click at [155, 275] on input "Email client" at bounding box center [177, 270] width 73 height 17
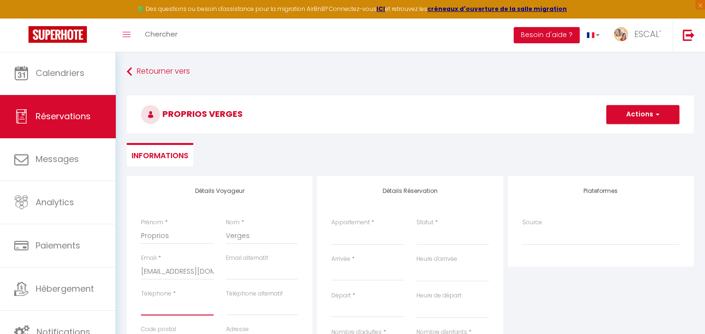
click at [153, 308] on input "Téléphone" at bounding box center [177, 306] width 73 height 17
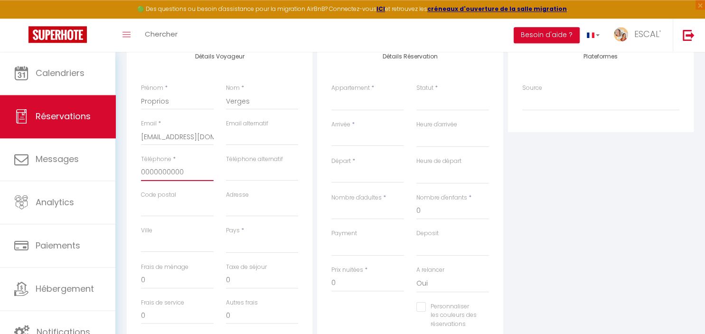
scroll to position [138, 0]
click at [226, 231] on select "[GEOGRAPHIC_DATA] [GEOGRAPHIC_DATA] [GEOGRAPHIC_DATA] [GEOGRAPHIC_DATA] [GEOGRA…" at bounding box center [262, 240] width 73 height 18
click option "[GEOGRAPHIC_DATA]" at bounding box center [0, 0] width 0 height 0
click at [331, 89] on select "La Villa des Garrigues Le Soleil Maison le CASOT · Le Mazet de St Laurent Maiso…" at bounding box center [367, 98] width 73 height 18
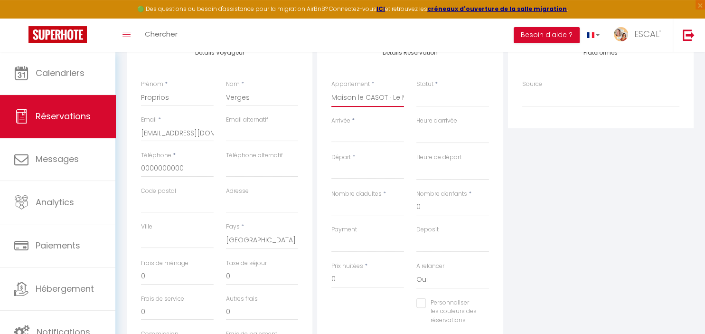
click option "Maison le CASOT · Le Mazet de St Laurent" at bounding box center [0, 0] width 0 height 0
click at [416, 89] on select "Confirmé Non Confirmé [PERSON_NAME] par le voyageur No Show Request" at bounding box center [452, 98] width 73 height 18
click option "Confirmé" at bounding box center [0, 0] width 0 height 0
click at [360, 132] on input "Arrivée" at bounding box center [367, 135] width 73 height 12
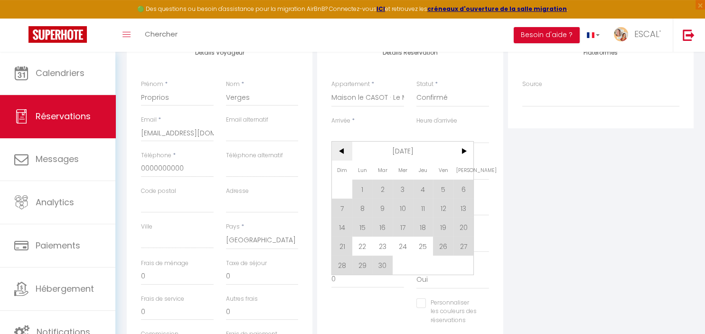
click at [344, 151] on span "<" at bounding box center [342, 150] width 20 height 19
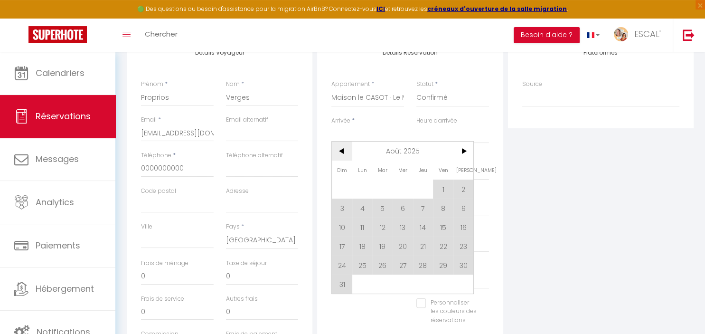
click at [344, 151] on span "<" at bounding box center [342, 150] width 20 height 19
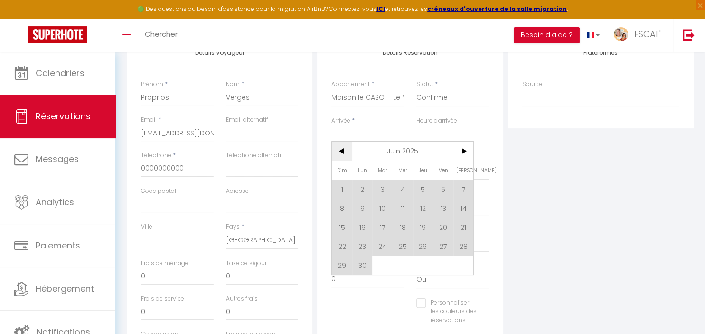
click at [344, 151] on span "<" at bounding box center [342, 150] width 20 height 19
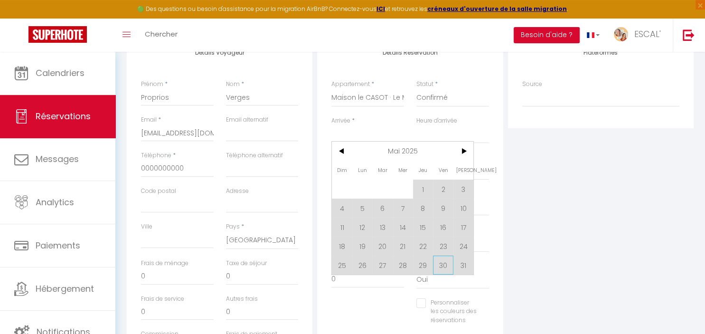
click at [440, 261] on span "30" at bounding box center [443, 264] width 20 height 19
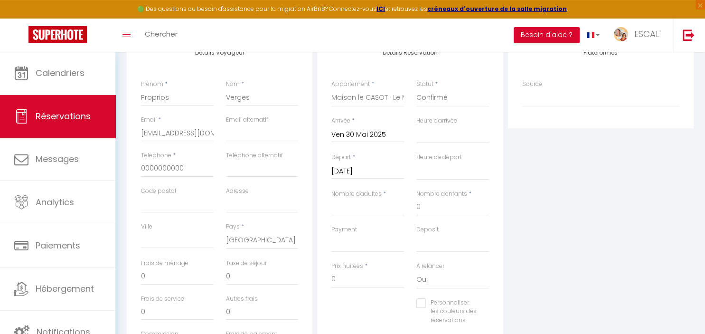
click at [373, 172] on input "[DATE]" at bounding box center [367, 171] width 73 height 12
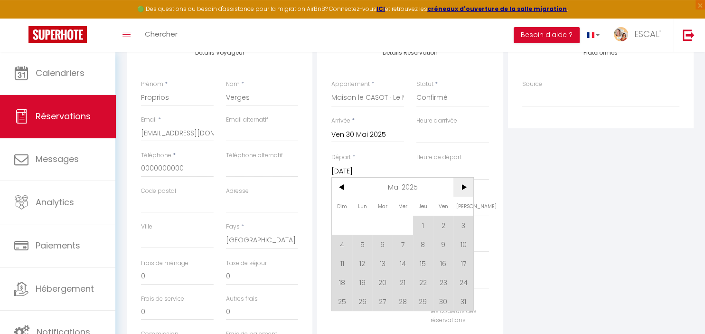
click at [463, 190] on span ">" at bounding box center [463, 186] width 20 height 19
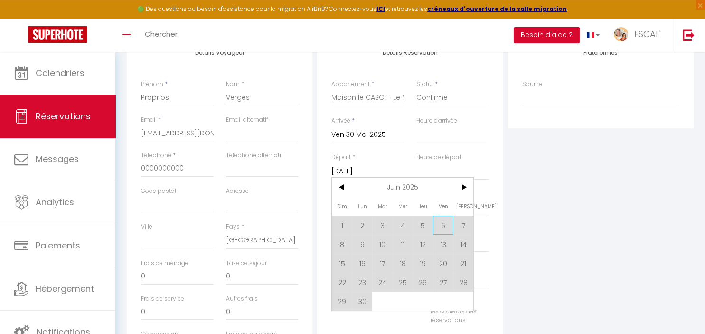
click at [445, 225] on span "6" at bounding box center [443, 224] width 20 height 19
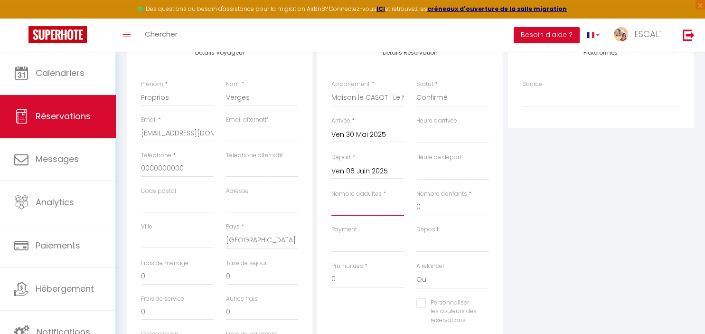
click at [390, 208] on input "Nombre d'adultes" at bounding box center [367, 206] width 73 height 17
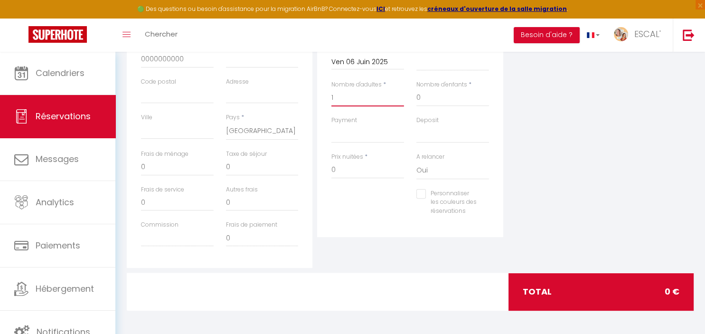
scroll to position [0, 0]
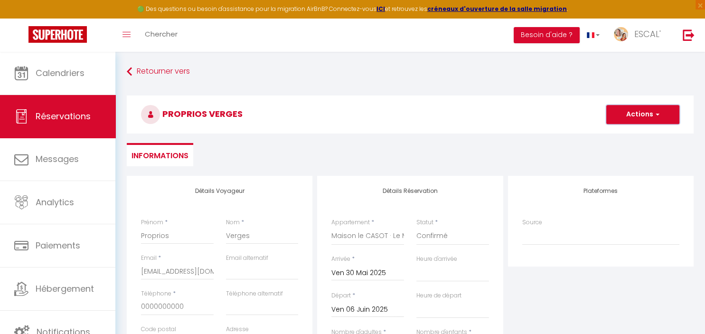
click at [635, 111] on button "Actions" at bounding box center [642, 114] width 73 height 19
click at [622, 132] on link "Enregistrer" at bounding box center [632, 135] width 75 height 12
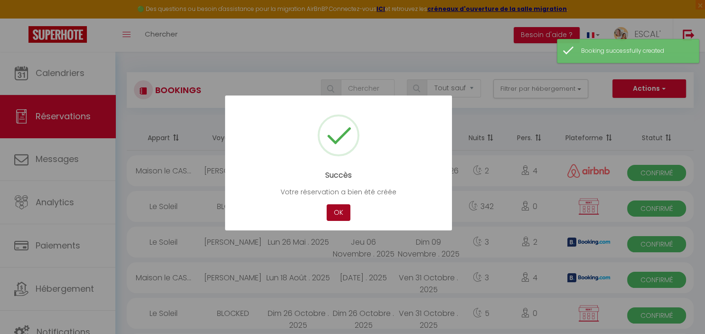
click at [335, 212] on button "OK" at bounding box center [338, 212] width 24 height 17
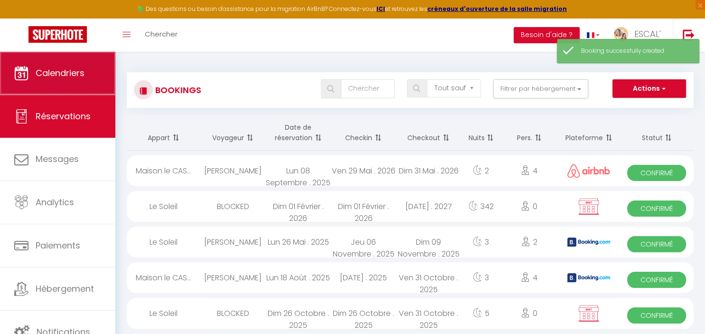
click at [52, 78] on span "Calendriers" at bounding box center [60, 73] width 49 height 12
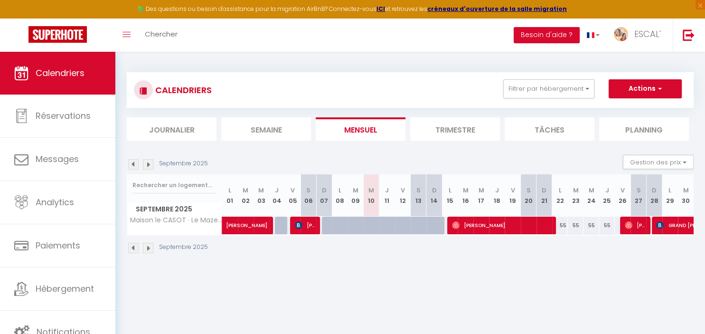
click at [135, 163] on img at bounding box center [133, 164] width 10 height 10
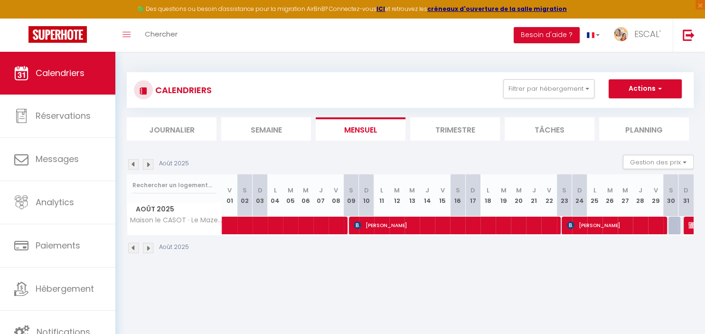
click at [135, 163] on img at bounding box center [133, 164] width 10 height 10
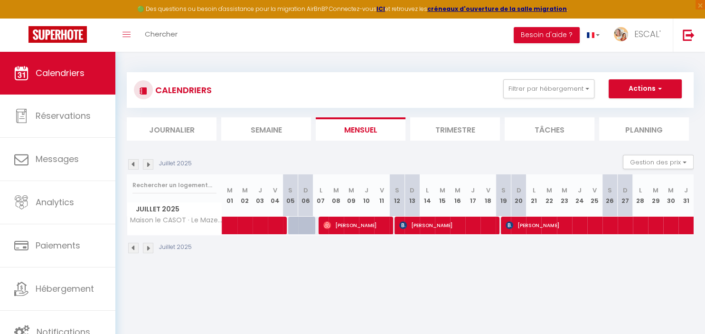
click at [135, 163] on img at bounding box center [133, 164] width 10 height 10
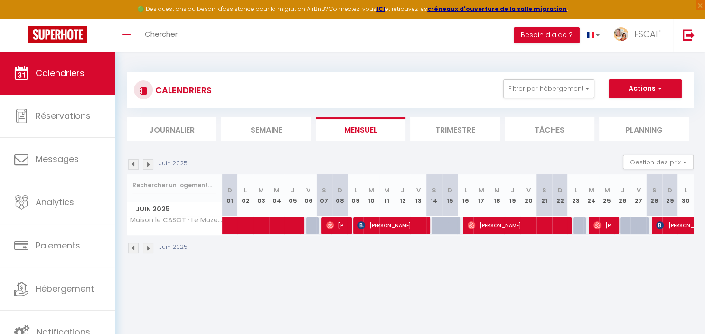
click at [150, 165] on img at bounding box center [148, 164] width 10 height 10
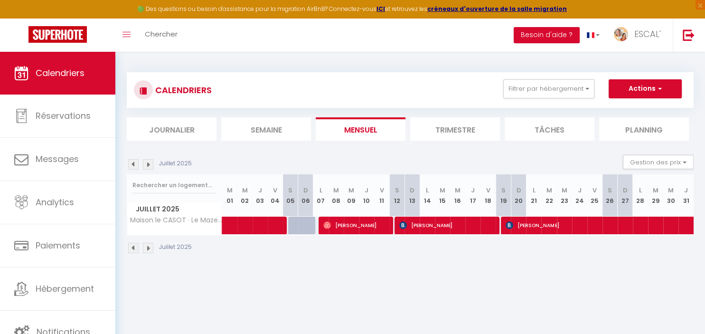
click at [150, 165] on img at bounding box center [148, 164] width 10 height 10
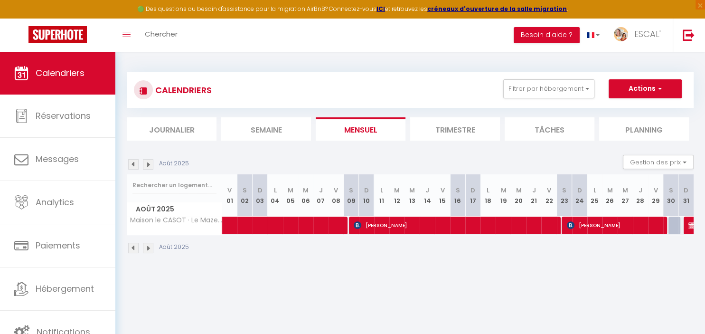
click at [150, 165] on img at bounding box center [148, 164] width 10 height 10
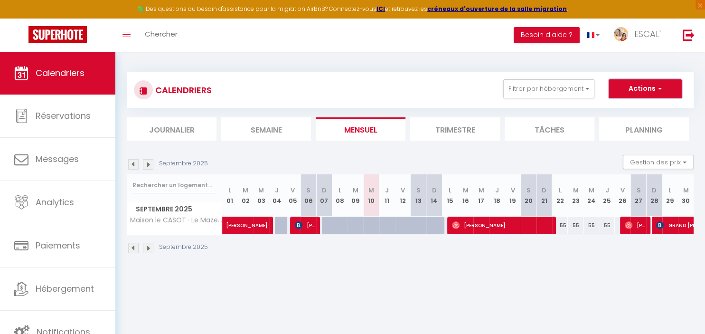
click at [649, 91] on button "Actions" at bounding box center [644, 88] width 73 height 19
click at [603, 106] on link "Nouvelle réservation" at bounding box center [635, 110] width 83 height 14
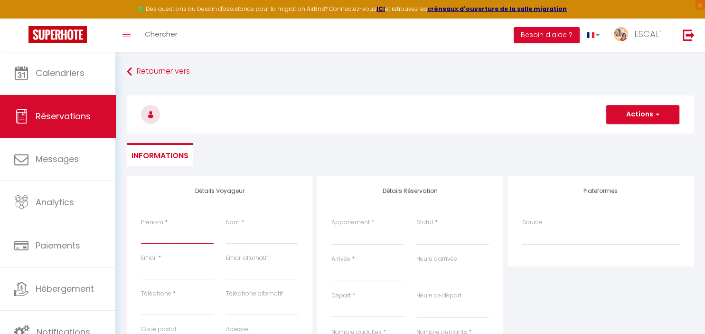
click at [185, 232] on input "Prénom" at bounding box center [177, 235] width 73 height 17
click at [161, 276] on input "Email client" at bounding box center [177, 270] width 73 height 17
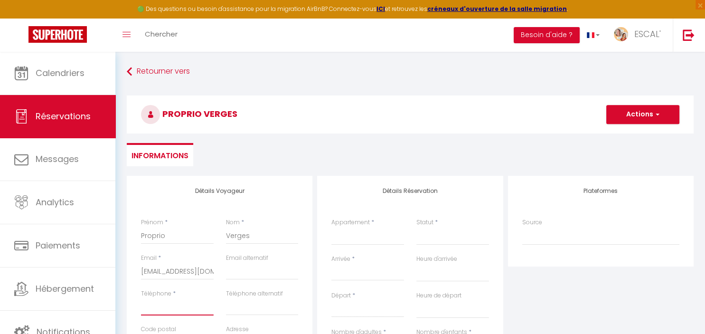
click at [162, 307] on input "Téléphone" at bounding box center [177, 306] width 73 height 17
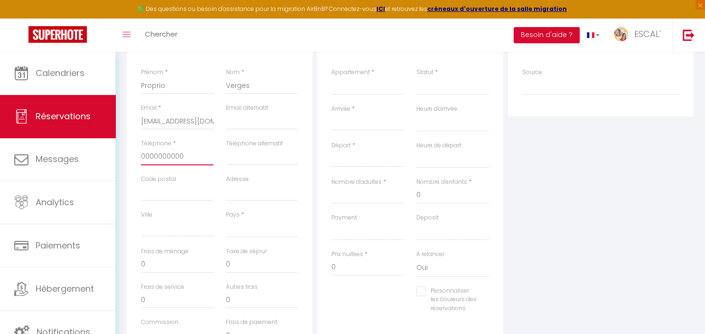
scroll to position [153, 0]
click at [226, 216] on select "[GEOGRAPHIC_DATA] [GEOGRAPHIC_DATA] [GEOGRAPHIC_DATA] [GEOGRAPHIC_DATA] [GEOGRA…" at bounding box center [262, 225] width 73 height 18
click option "[GEOGRAPHIC_DATA]" at bounding box center [0, 0] width 0 height 0
click at [331, 74] on select "La Villa des Garrigues Le Soleil Maison le CASOT · Le Mazet de St Laurent Maiso…" at bounding box center [367, 83] width 73 height 18
click option "Maison le CASOT · Le Mazet de St Laurent" at bounding box center [0, 0] width 0 height 0
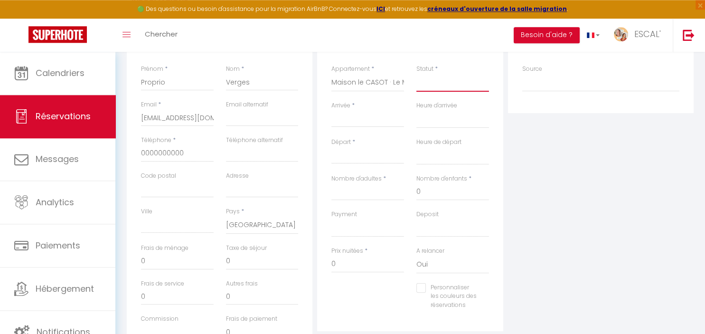
click at [416, 74] on select "Confirmé Non Confirmé [PERSON_NAME] par le voyageur No Show Request" at bounding box center [452, 83] width 73 height 18
click option "Confirmé" at bounding box center [0, 0] width 0 height 0
click at [362, 119] on input "Arrivée" at bounding box center [367, 119] width 73 height 12
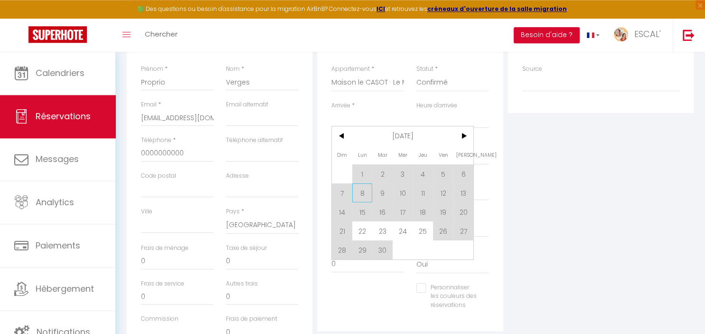
click at [367, 192] on span "8" at bounding box center [362, 192] width 20 height 19
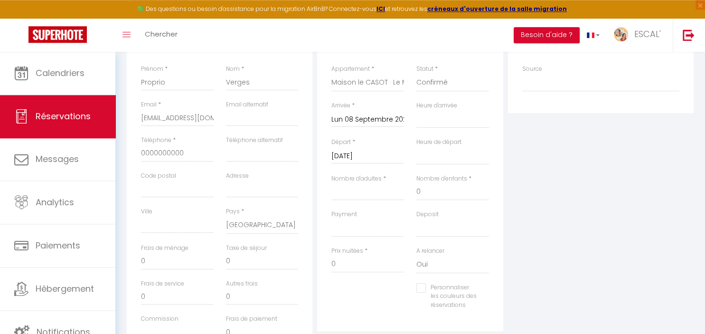
click at [356, 156] on input "[DATE]" at bounding box center [367, 156] width 73 height 12
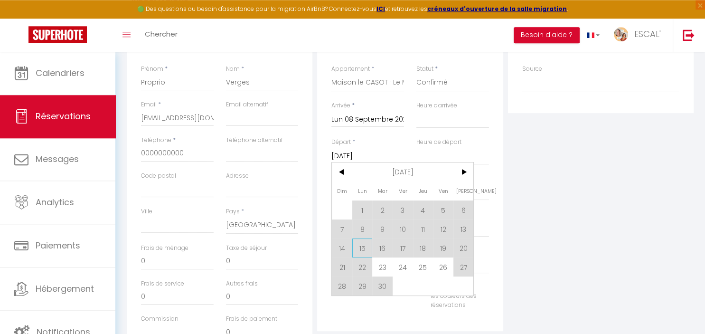
click at [361, 247] on span "15" at bounding box center [362, 247] width 20 height 19
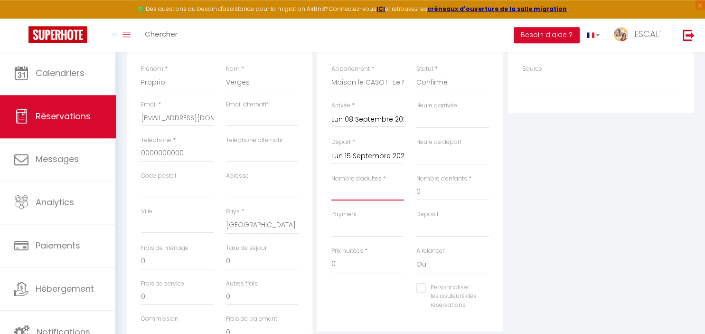
click at [359, 192] on input "Nombre d'adultes" at bounding box center [367, 191] width 73 height 17
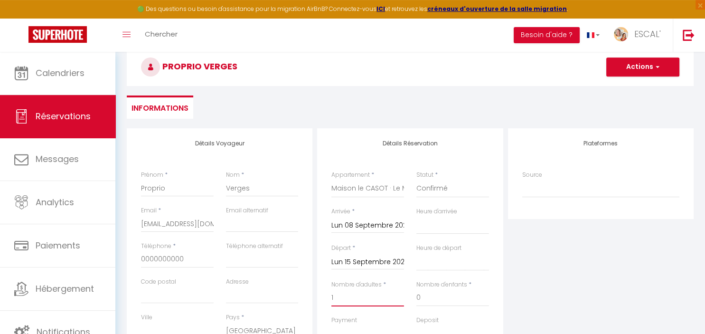
scroll to position [0, 0]
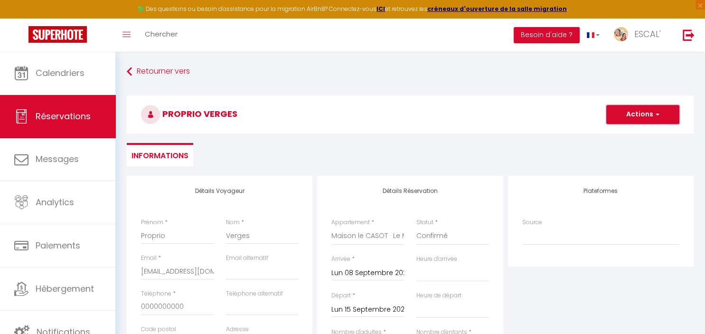
click at [651, 115] on button "Actions" at bounding box center [642, 114] width 73 height 19
click at [629, 133] on link "Enregistrer" at bounding box center [632, 135] width 75 height 12
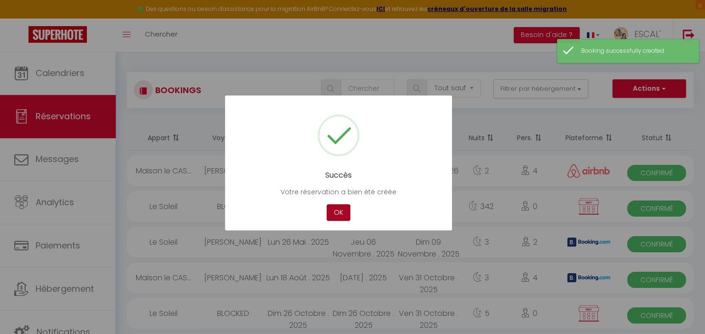
click at [338, 211] on button "OK" at bounding box center [338, 212] width 24 height 17
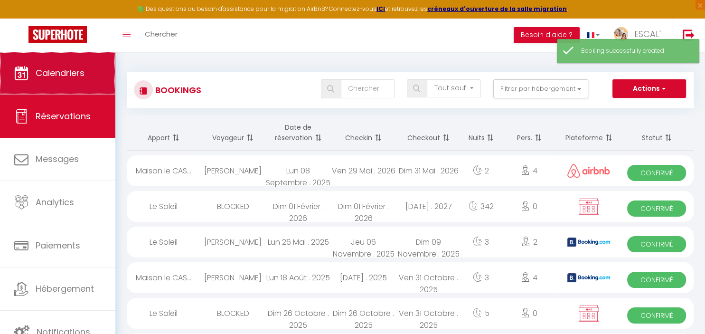
click at [65, 73] on span "Calendriers" at bounding box center [60, 73] width 49 height 12
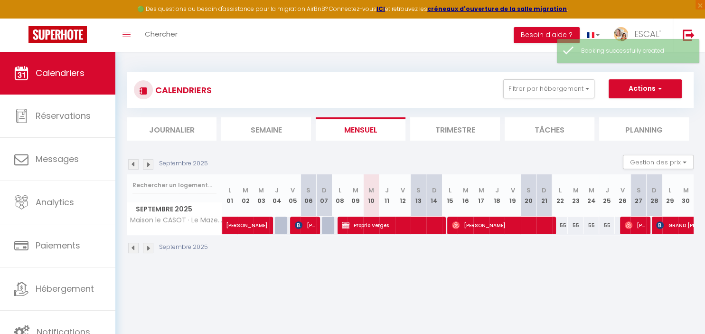
click at [147, 162] on img at bounding box center [148, 164] width 10 height 10
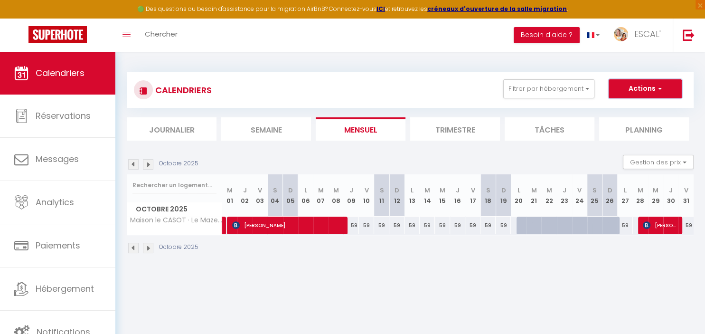
click at [661, 88] on button "Actions" at bounding box center [644, 88] width 73 height 19
click at [639, 106] on link "Nouvelle réservation" at bounding box center [635, 110] width 83 height 14
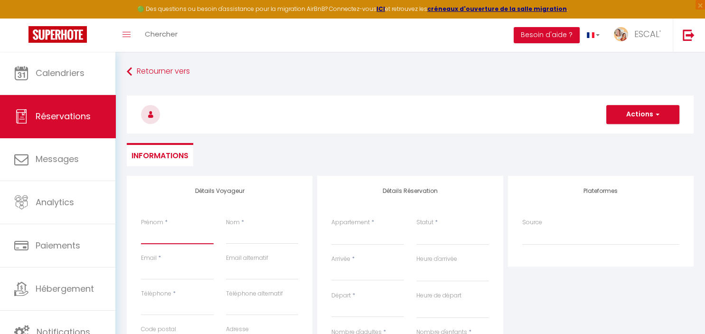
click at [199, 236] on input "Prénom" at bounding box center [177, 235] width 73 height 17
click at [179, 272] on input "Email client" at bounding box center [177, 270] width 73 height 17
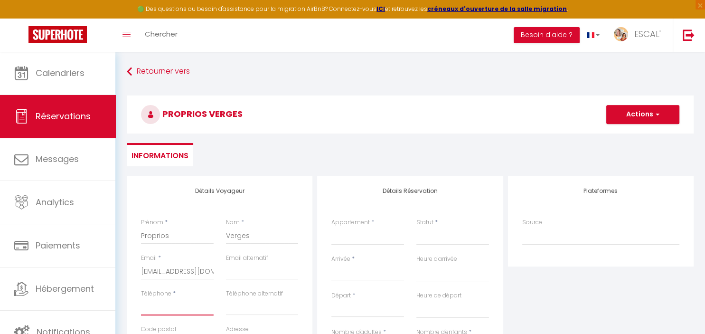
click at [167, 309] on input "Téléphone" at bounding box center [177, 306] width 73 height 17
click at [331, 227] on select "La Villa des Garrigues Le Soleil Maison le CASOT · Le Mazet de St Laurent Maiso…" at bounding box center [367, 236] width 73 height 18
click option "Maison le CASOT · Le Mazet de St Laurent" at bounding box center [0, 0] width 0 height 0
click at [416, 227] on select "Confirmé Non Confirmé [PERSON_NAME] par le voyageur No Show Request" at bounding box center [452, 236] width 73 height 18
click option "Confirmé" at bounding box center [0, 0] width 0 height 0
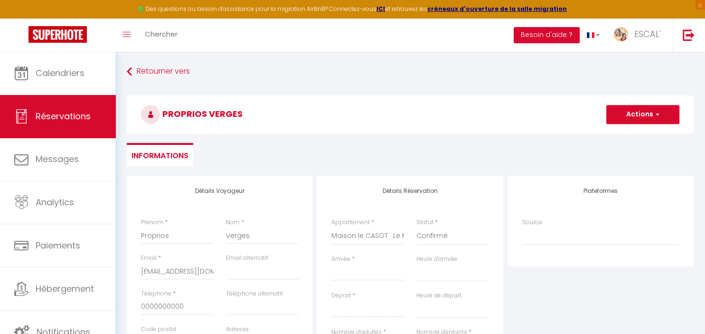
click at [350, 271] on input "Arrivée" at bounding box center [367, 273] width 73 height 12
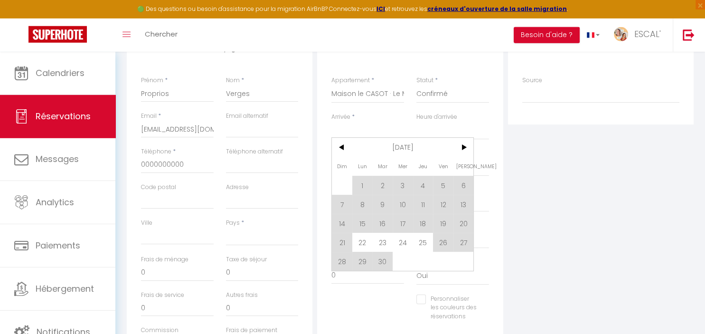
scroll to position [179, 0]
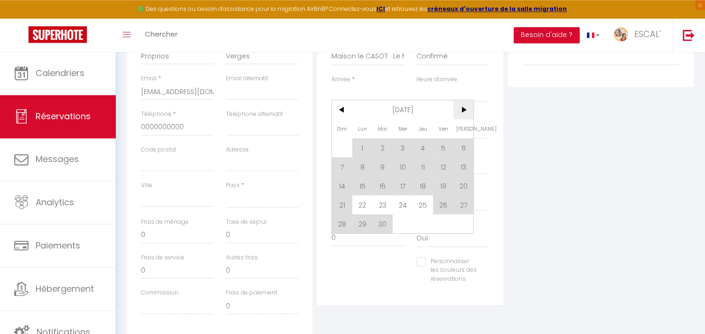
click at [466, 112] on span ">" at bounding box center [463, 109] width 20 height 19
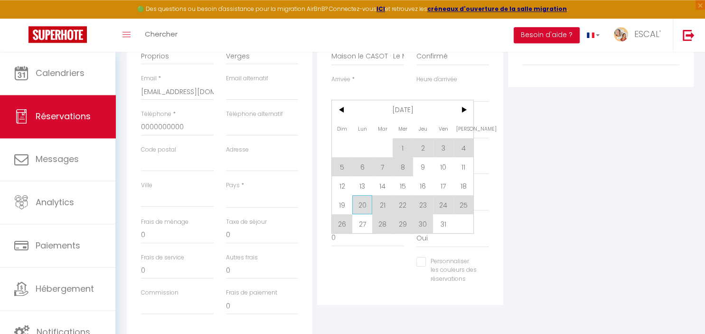
click at [362, 203] on span "20" at bounding box center [362, 204] width 20 height 19
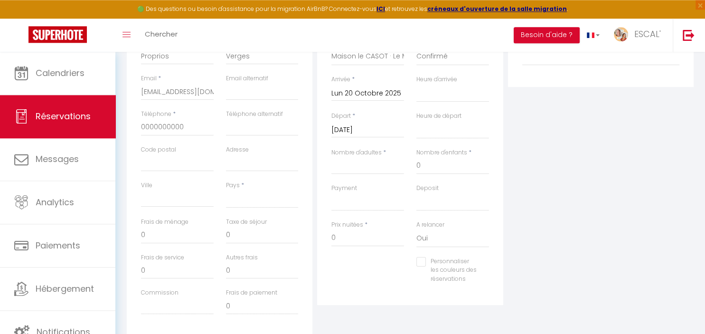
click at [369, 128] on input "[DATE]" at bounding box center [367, 130] width 73 height 12
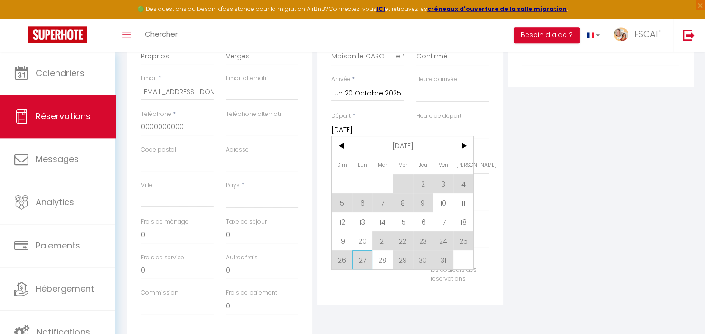
click at [365, 262] on span "27" at bounding box center [362, 259] width 20 height 19
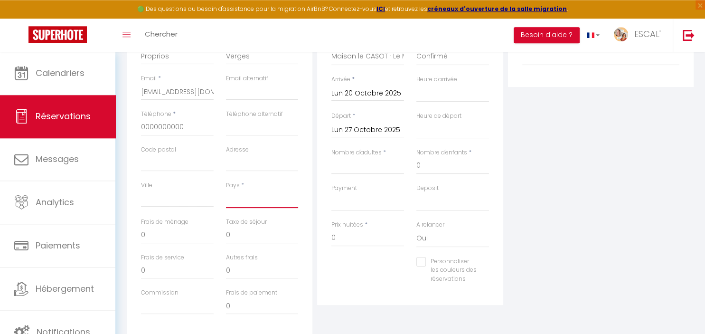
click at [226, 190] on select "[GEOGRAPHIC_DATA] [GEOGRAPHIC_DATA] [GEOGRAPHIC_DATA] [GEOGRAPHIC_DATA] [GEOGRA…" at bounding box center [262, 199] width 73 height 18
click option "[GEOGRAPHIC_DATA]" at bounding box center [0, 0] width 0 height 0
click at [375, 166] on input "Nombre d'adultes" at bounding box center [367, 165] width 73 height 17
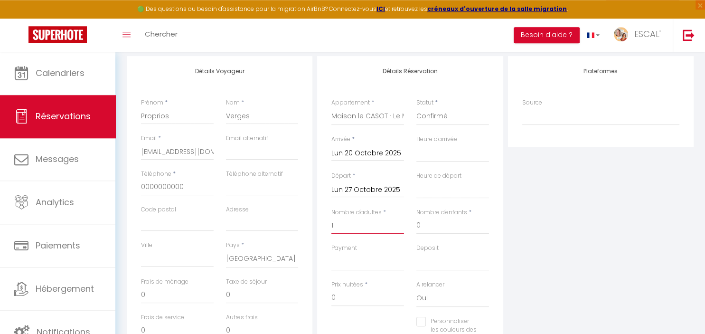
scroll to position [0, 0]
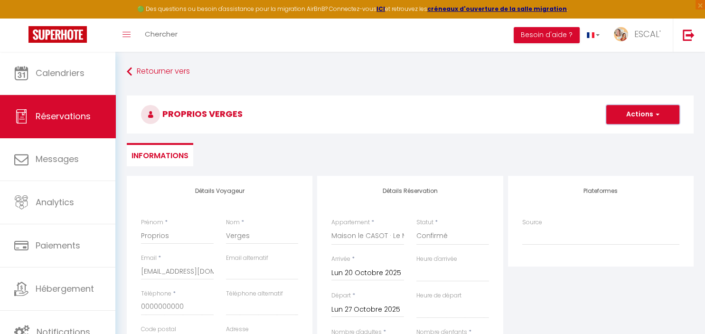
click at [640, 113] on button "Actions" at bounding box center [642, 114] width 73 height 19
click at [630, 129] on link "Enregistrer" at bounding box center [632, 135] width 75 height 12
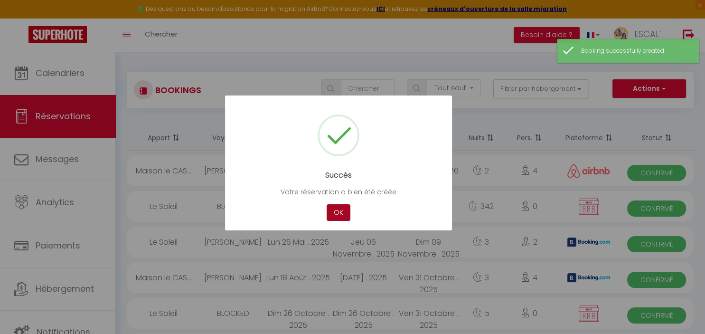
click at [337, 212] on button "OK" at bounding box center [338, 212] width 24 height 17
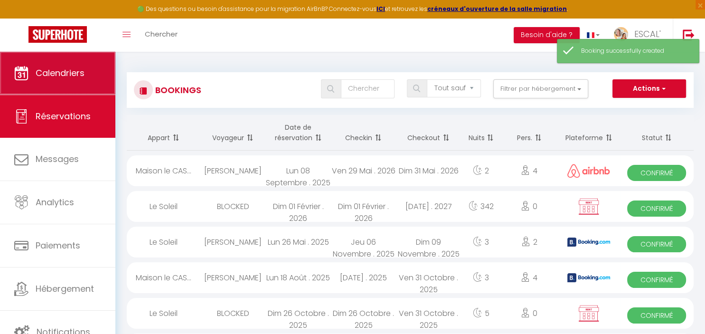
click at [73, 76] on span "Calendriers" at bounding box center [60, 73] width 49 height 12
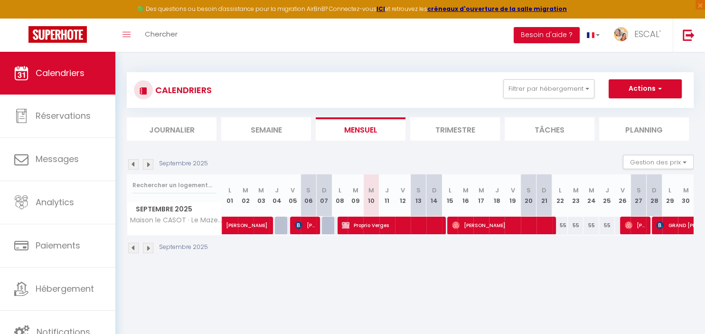
click at [149, 164] on img at bounding box center [148, 164] width 10 height 10
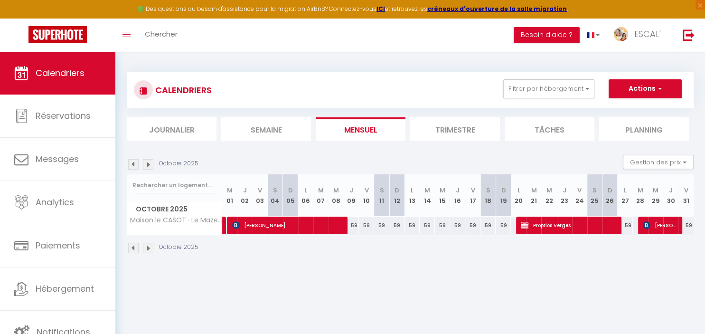
click at [149, 164] on img at bounding box center [148, 164] width 10 height 10
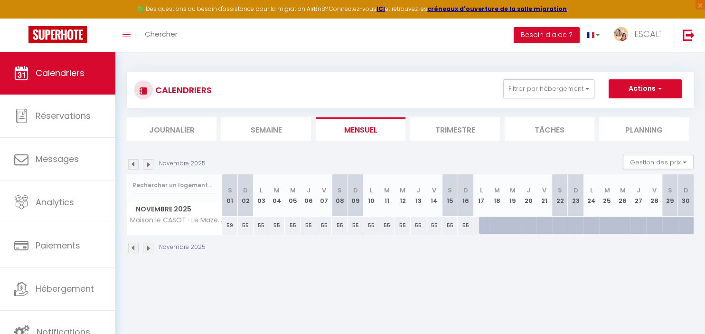
click at [151, 166] on img at bounding box center [148, 164] width 10 height 10
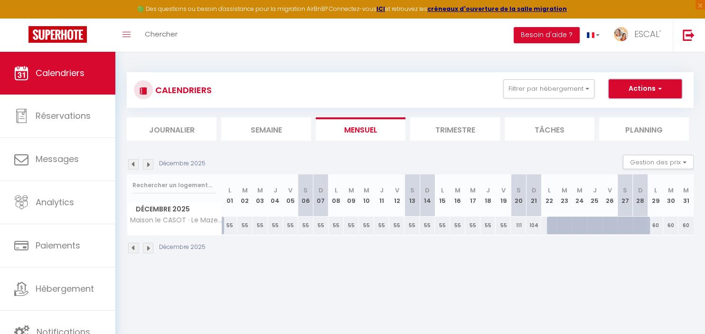
click at [625, 88] on button "Actions" at bounding box center [644, 88] width 73 height 19
click at [627, 103] on link "Nouvelle réservation" at bounding box center [635, 110] width 83 height 14
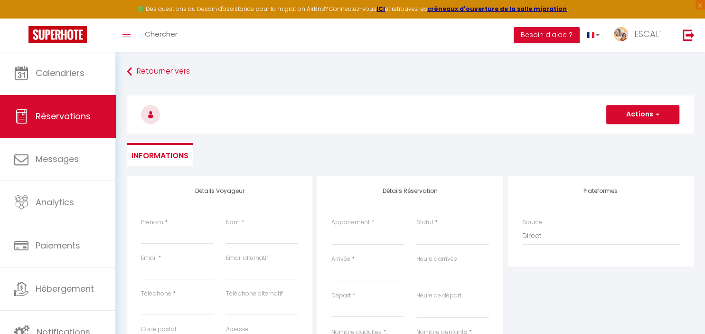
click at [346, 273] on input "Arrivée" at bounding box center [367, 273] width 73 height 12
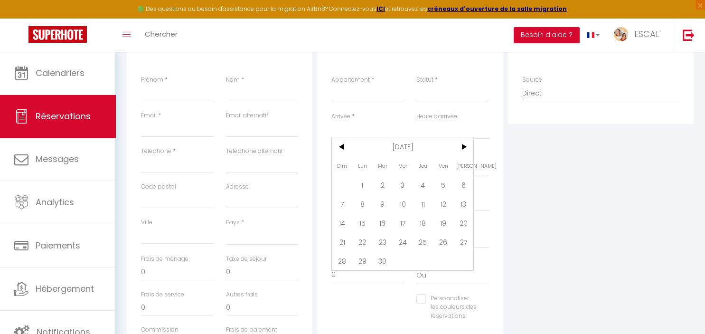
scroll to position [148, 0]
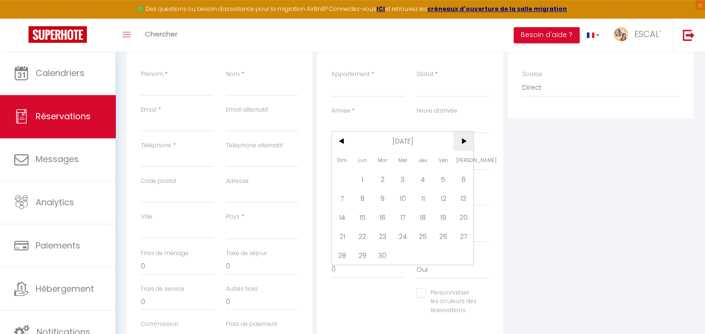
click at [467, 139] on span ">" at bounding box center [463, 140] width 20 height 19
click at [355, 232] on span "17" at bounding box center [362, 235] width 20 height 19
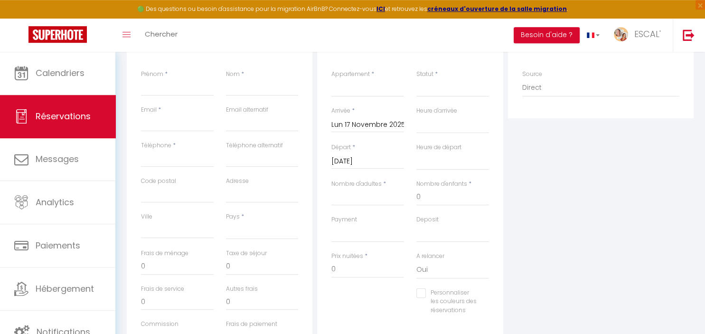
click at [379, 159] on input "[DATE]" at bounding box center [367, 161] width 73 height 12
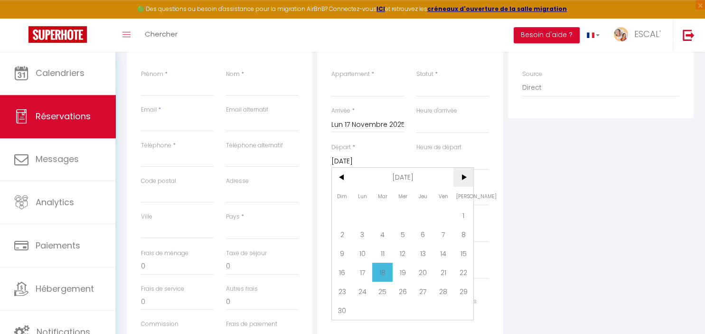
click at [466, 180] on span ">" at bounding box center [463, 176] width 20 height 19
click at [366, 213] on span "1" at bounding box center [362, 214] width 20 height 19
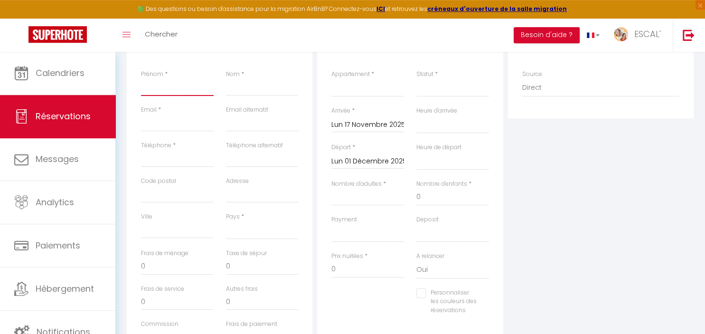
click at [196, 90] on input "Prénom" at bounding box center [177, 87] width 73 height 17
click at [253, 92] on input "Nom" at bounding box center [262, 87] width 73 height 17
click at [194, 128] on input "Email client" at bounding box center [177, 122] width 73 height 17
click at [193, 156] on input "Téléphone" at bounding box center [177, 158] width 73 height 17
click at [226, 221] on select "[GEOGRAPHIC_DATA] [GEOGRAPHIC_DATA] [GEOGRAPHIC_DATA] [GEOGRAPHIC_DATA] [GEOGRA…" at bounding box center [262, 230] width 73 height 18
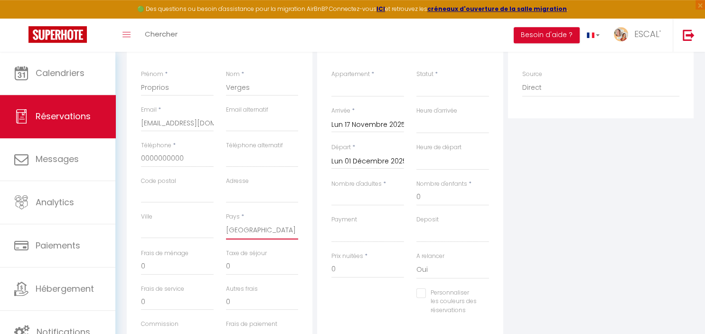
click option "[GEOGRAPHIC_DATA]" at bounding box center [0, 0] width 0 height 0
click at [331, 79] on select "La Villa des Garrigues Le Soleil Maison le CASOT · Le Mazet de St Laurent Maiso…" at bounding box center [367, 88] width 73 height 18
click option "Maison le CASOT · Le Mazet de St Laurent" at bounding box center [0, 0] width 0 height 0
click at [416, 79] on select "Confirmé Non Confirmé [PERSON_NAME] par le voyageur No Show Request" at bounding box center [452, 88] width 73 height 18
click option "Confirmé" at bounding box center [0, 0] width 0 height 0
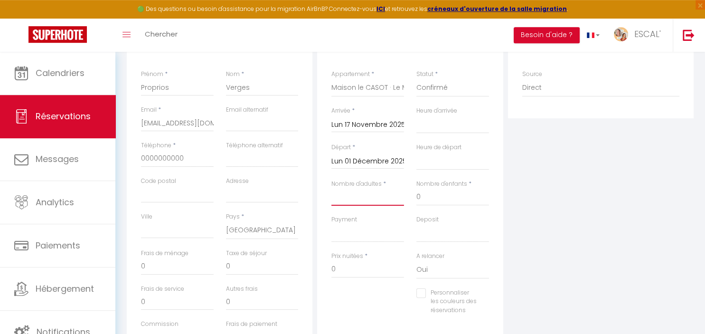
click at [359, 196] on input "Nombre d'adultes" at bounding box center [367, 196] width 73 height 17
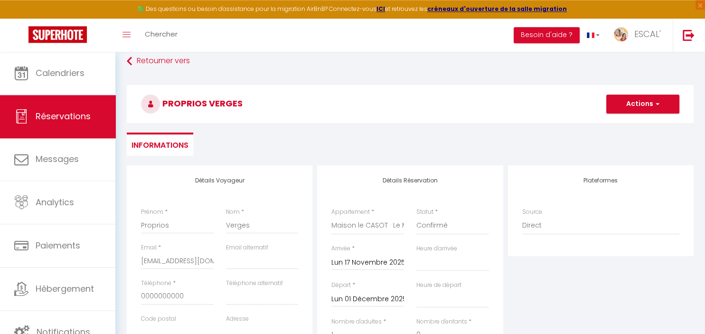
scroll to position [0, 0]
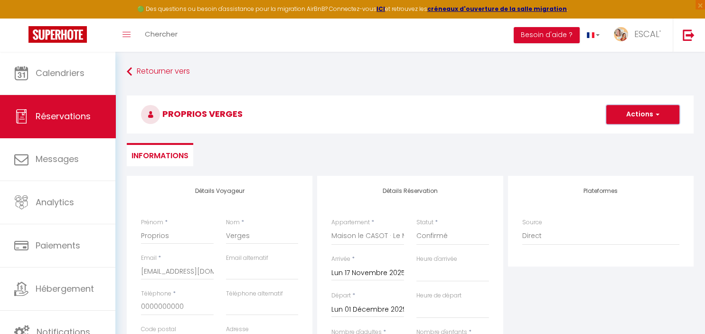
click at [635, 113] on button "Actions" at bounding box center [642, 114] width 73 height 19
click at [622, 132] on link "Enregistrer" at bounding box center [632, 135] width 75 height 12
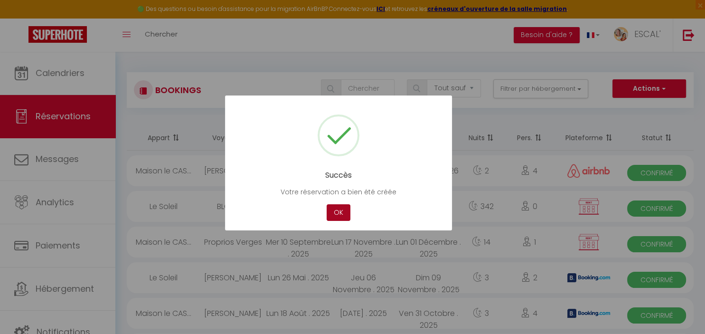
click at [343, 207] on button "OK" at bounding box center [338, 212] width 24 height 17
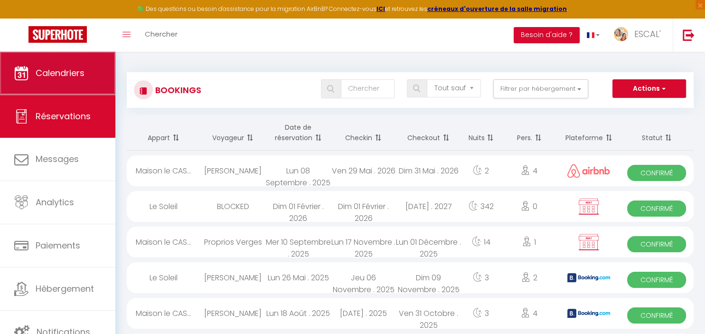
click at [66, 78] on span "Calendriers" at bounding box center [60, 73] width 49 height 12
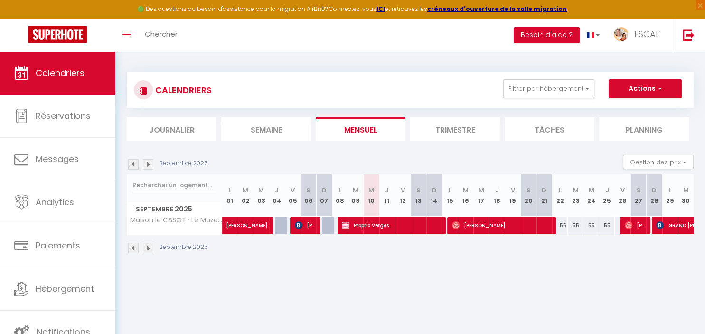
click at [147, 162] on img at bounding box center [148, 164] width 10 height 10
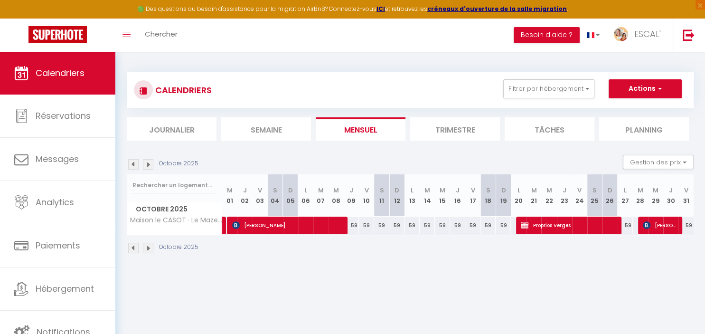
click at [147, 162] on img at bounding box center [148, 164] width 10 height 10
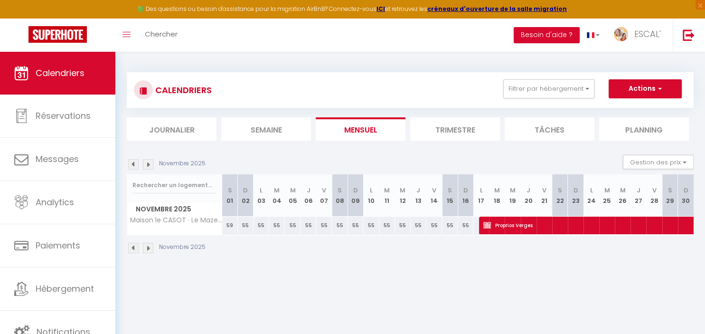
click at [147, 162] on img at bounding box center [148, 164] width 10 height 10
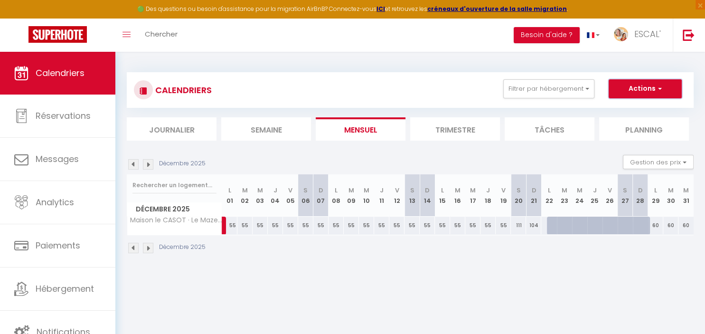
click at [645, 92] on button "Actions" at bounding box center [644, 88] width 73 height 19
click at [643, 109] on link "Nouvelle réservation" at bounding box center [635, 110] width 83 height 14
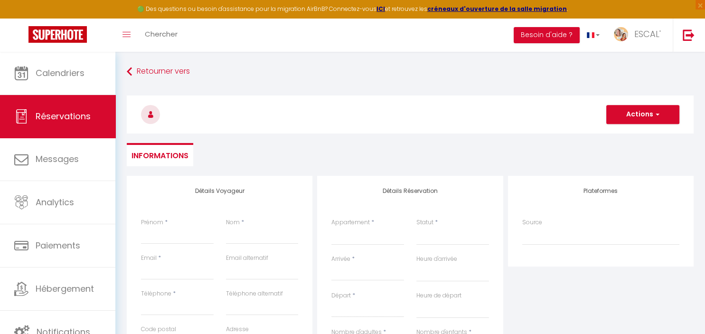
click at [358, 272] on input "Arrivée" at bounding box center [367, 273] width 73 height 12
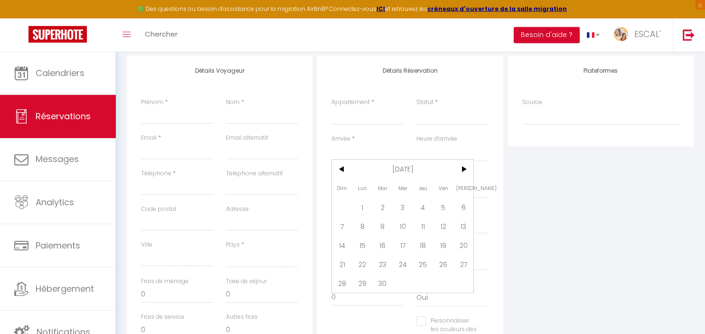
scroll to position [122, 0]
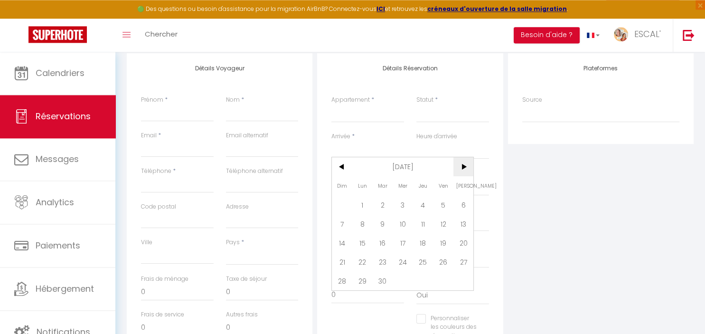
click at [467, 165] on span ">" at bounding box center [463, 166] width 20 height 19
click at [365, 264] on span "22" at bounding box center [362, 261] width 20 height 19
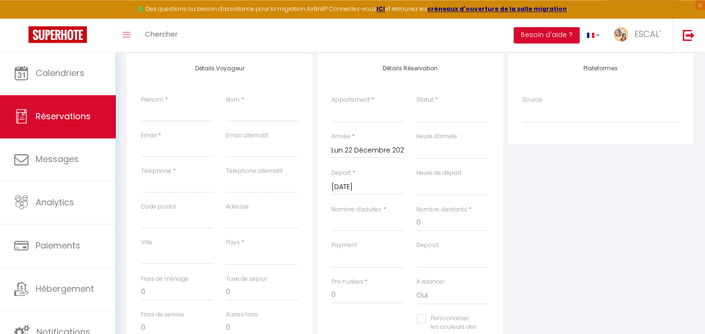
click at [379, 185] on input "[DATE]" at bounding box center [367, 187] width 73 height 12
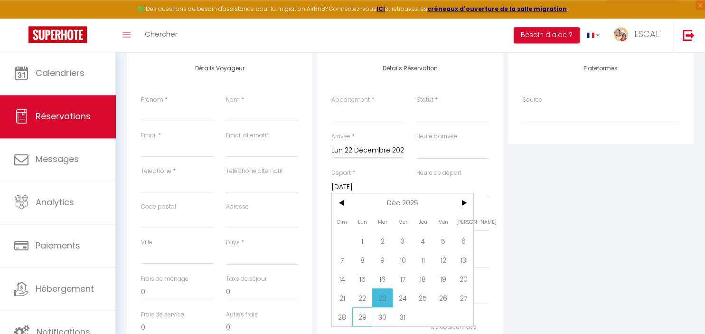
click at [363, 317] on span "29" at bounding box center [362, 316] width 20 height 19
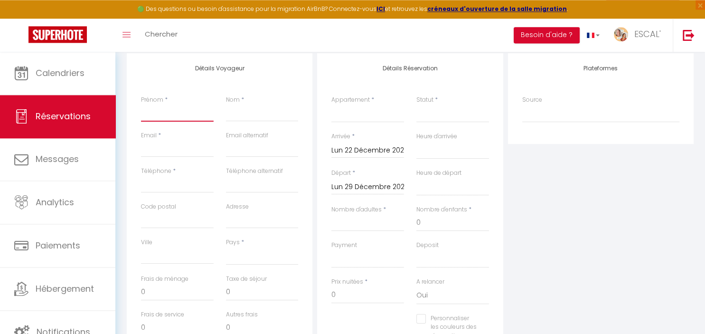
click at [198, 114] on input "Prénom" at bounding box center [177, 112] width 73 height 17
click at [149, 152] on input "Email client" at bounding box center [177, 148] width 73 height 17
click at [145, 185] on input "Téléphone" at bounding box center [177, 184] width 73 height 17
click at [226, 247] on select "[GEOGRAPHIC_DATA] [GEOGRAPHIC_DATA] [GEOGRAPHIC_DATA] [GEOGRAPHIC_DATA] [GEOGRA…" at bounding box center [262, 256] width 73 height 18
click option "[GEOGRAPHIC_DATA]" at bounding box center [0, 0] width 0 height 0
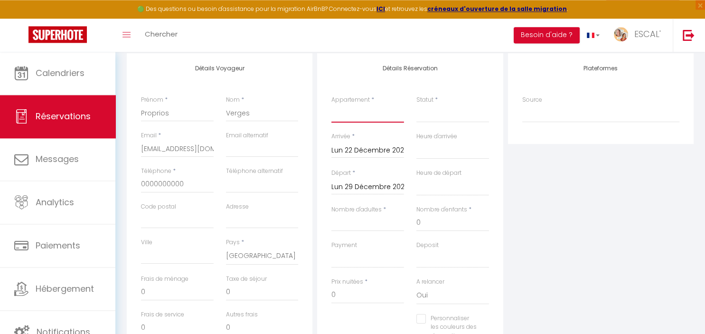
click at [331, 104] on select "La Villa des Garrigues Le Soleil Maison le CASOT · Le Mazet de St Laurent Maiso…" at bounding box center [367, 113] width 73 height 18
click option "Maison le CASOT · Le Mazet de St Laurent" at bounding box center [0, 0] width 0 height 0
click at [416, 104] on select "Confirmé Non Confirmé [PERSON_NAME] par le voyageur No Show Request" at bounding box center [452, 113] width 73 height 18
click option "Confirmé" at bounding box center [0, 0] width 0 height 0
click at [371, 223] on input "Nombre d'adultes" at bounding box center [367, 222] width 73 height 17
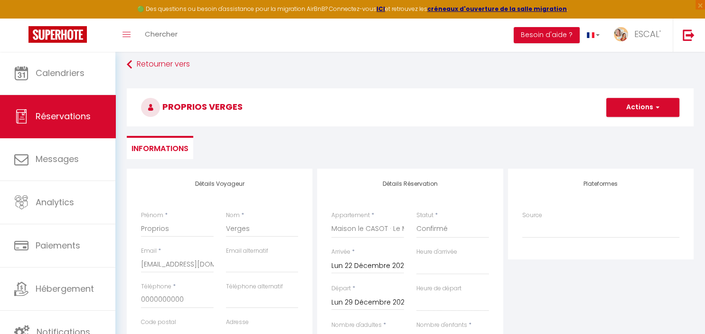
scroll to position [0, 0]
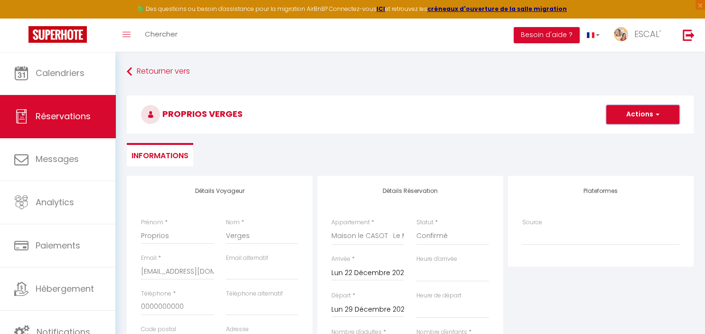
click at [641, 119] on button "Actions" at bounding box center [642, 114] width 73 height 19
click at [630, 136] on link "Enregistrer" at bounding box center [632, 135] width 75 height 12
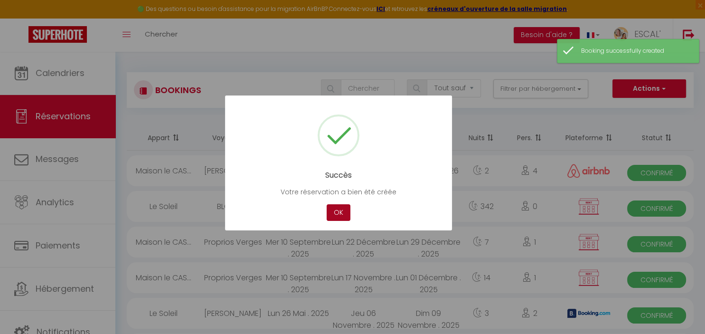
click at [333, 213] on button "OK" at bounding box center [338, 212] width 24 height 17
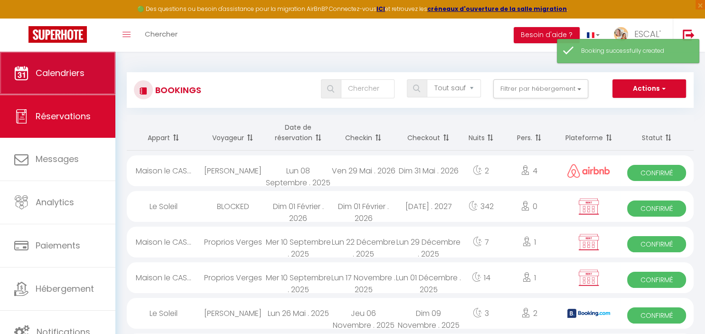
click at [69, 82] on link "Calendriers" at bounding box center [57, 73] width 115 height 43
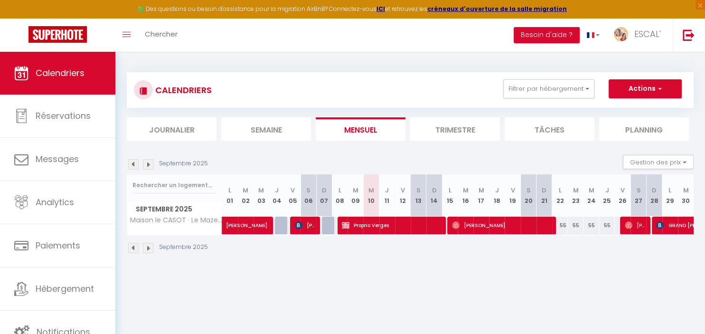
click at [149, 162] on img at bounding box center [148, 164] width 10 height 10
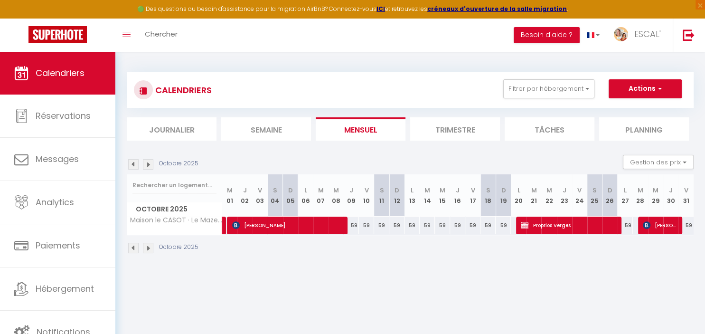
click at [149, 162] on img at bounding box center [148, 164] width 10 height 10
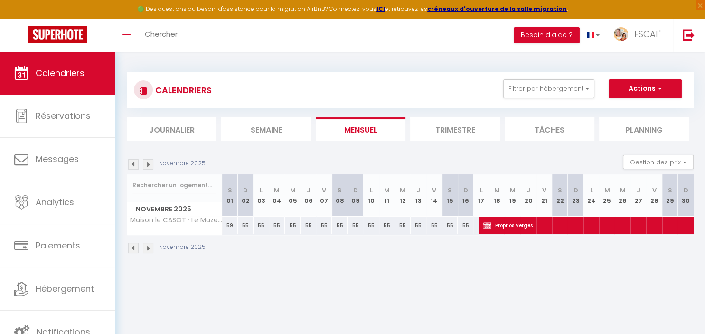
click at [149, 162] on img at bounding box center [148, 164] width 10 height 10
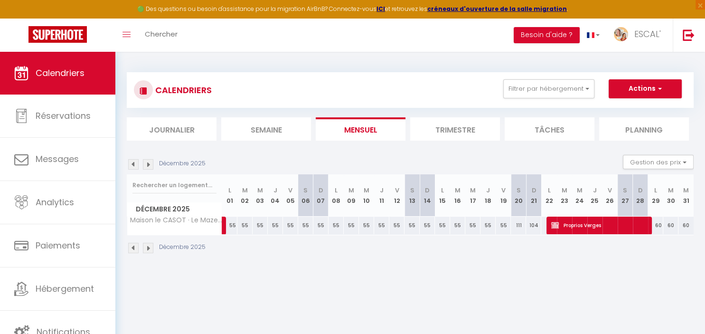
click at [149, 162] on img at bounding box center [148, 164] width 10 height 10
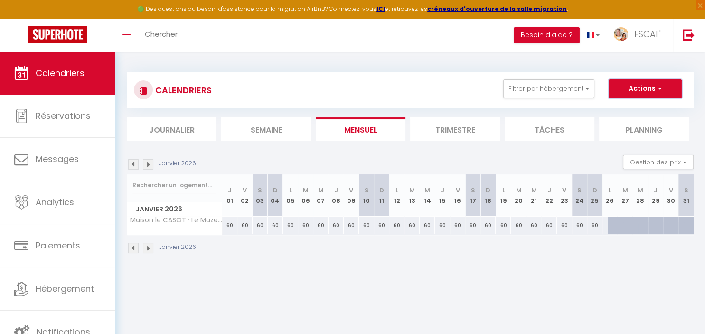
click at [628, 93] on button "Actions" at bounding box center [644, 88] width 73 height 19
click at [627, 108] on link "Nouvelle réservation" at bounding box center [635, 110] width 83 height 14
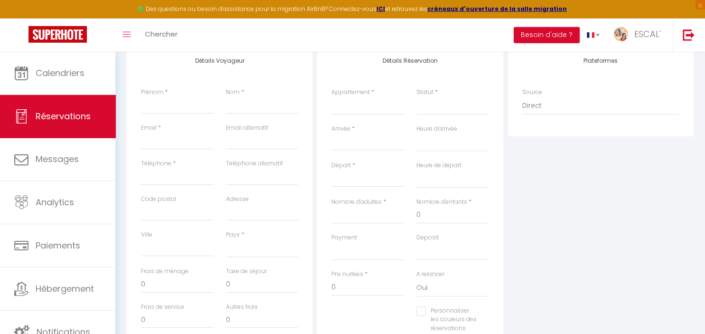
scroll to position [133, 0]
click at [362, 139] on input "Arrivée" at bounding box center [367, 140] width 73 height 12
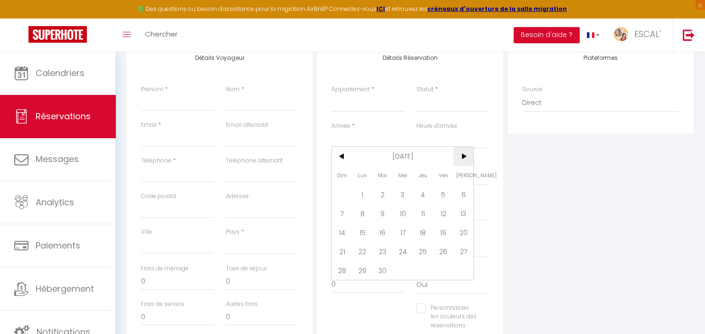
click at [464, 158] on span ">" at bounding box center [463, 156] width 20 height 19
click at [368, 269] on span "26" at bounding box center [362, 269] width 20 height 19
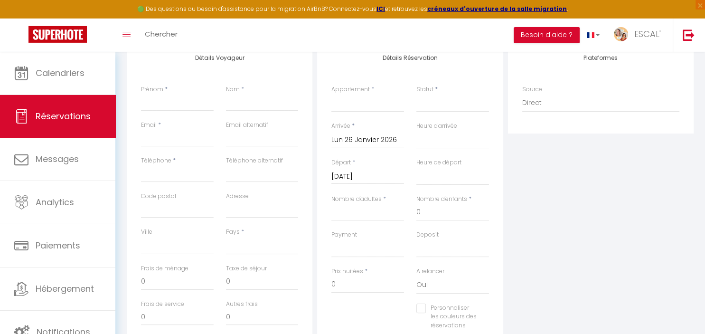
click at [376, 177] on input "[DATE]" at bounding box center [367, 176] width 73 height 12
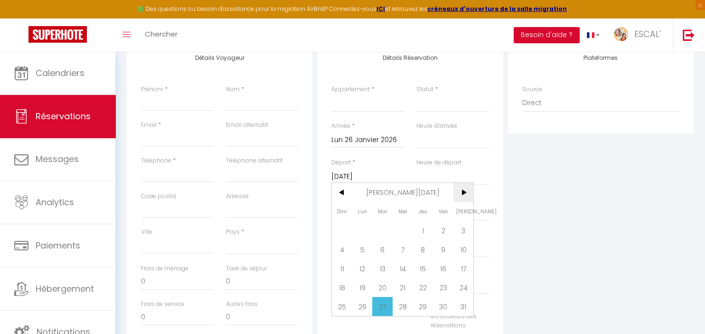
click at [462, 195] on span ">" at bounding box center [463, 192] width 20 height 19
click at [379, 230] on span "3" at bounding box center [382, 230] width 20 height 19
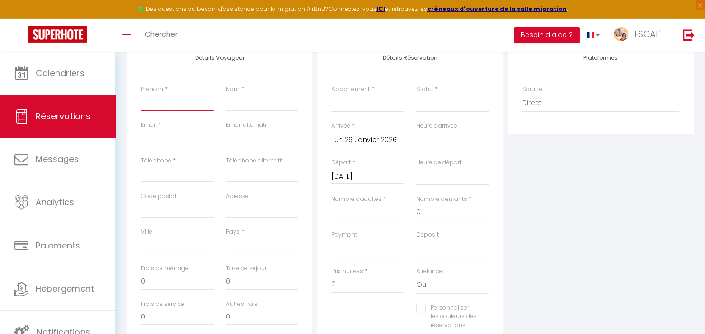
click at [177, 102] on input "Prénom" at bounding box center [177, 102] width 73 height 17
click at [246, 100] on input "Nom" at bounding box center [262, 102] width 73 height 17
click at [185, 136] on input "Email client" at bounding box center [177, 138] width 73 height 17
click at [162, 177] on input "Téléphone" at bounding box center [177, 173] width 73 height 17
click at [226, 236] on select "[GEOGRAPHIC_DATA] [GEOGRAPHIC_DATA] [GEOGRAPHIC_DATA] [GEOGRAPHIC_DATA] [GEOGRA…" at bounding box center [262, 245] width 73 height 18
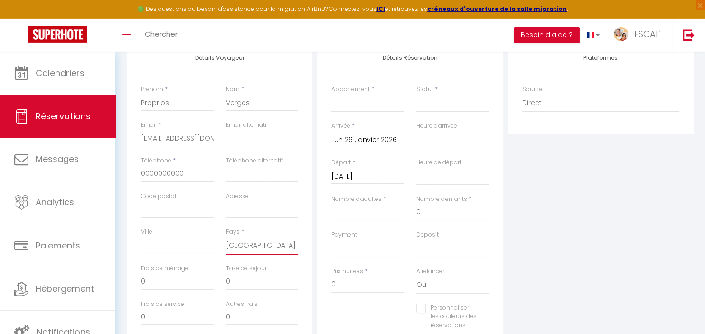
click option "[GEOGRAPHIC_DATA]" at bounding box center [0, 0] width 0 height 0
click at [331, 94] on select "La Villa des Garrigues Le Soleil Maison le CASOT · Le Mazet de St Laurent Maiso…" at bounding box center [367, 103] width 73 height 18
click option "Maison le CASOT · Le Mazet de St Laurent" at bounding box center [0, 0] width 0 height 0
click at [416, 94] on select "Confirmé Non Confirmé [PERSON_NAME] par le voyageur No Show Request" at bounding box center [452, 103] width 73 height 18
click option "Confirmé" at bounding box center [0, 0] width 0 height 0
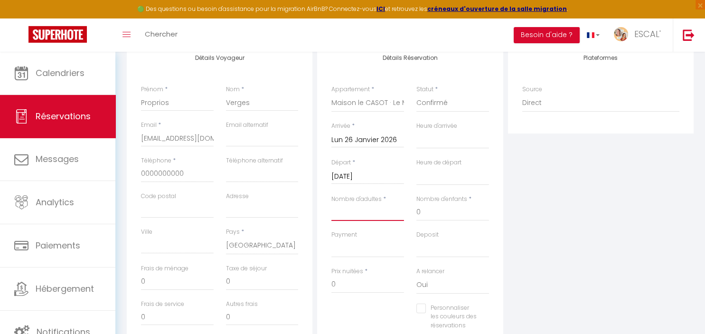
click at [385, 209] on input "Nombre d'adultes" at bounding box center [367, 212] width 73 height 17
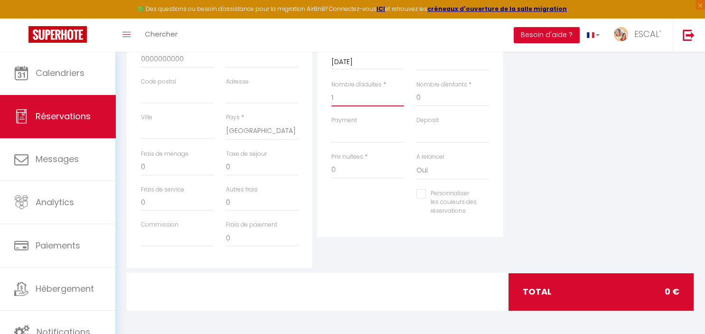
scroll to position [0, 0]
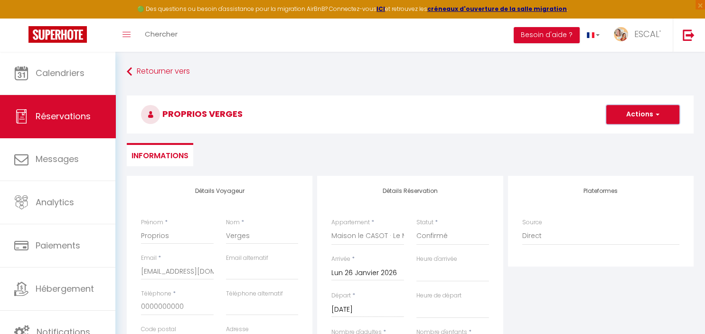
click at [639, 112] on button "Actions" at bounding box center [642, 114] width 73 height 19
click at [637, 130] on link "Enregistrer" at bounding box center [632, 135] width 75 height 12
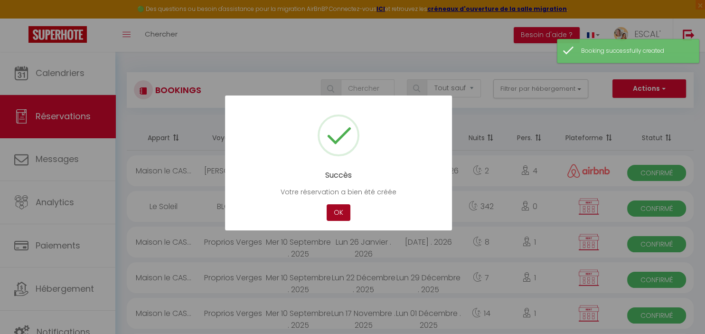
click at [338, 213] on button "OK" at bounding box center [338, 212] width 24 height 17
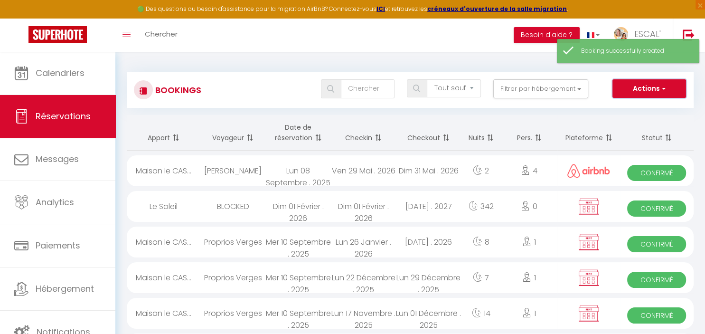
click at [648, 84] on button "Actions" at bounding box center [648, 88] width 73 height 19
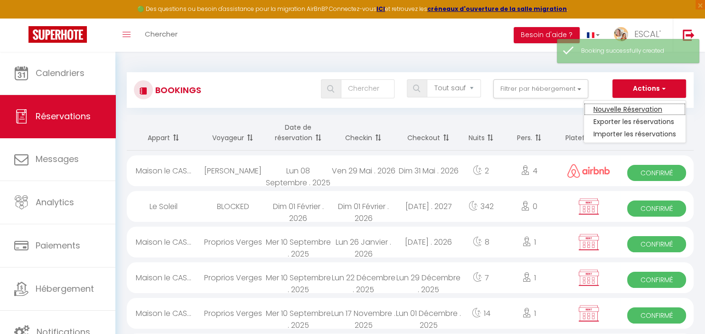
click at [650, 104] on link "Nouvelle Réservation" at bounding box center [635, 109] width 102 height 12
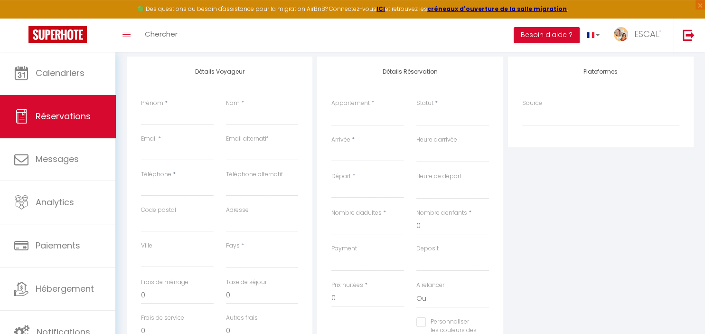
scroll to position [120, 0]
click at [386, 152] on input "Arrivée" at bounding box center [367, 153] width 73 height 12
click at [468, 169] on span ">" at bounding box center [463, 168] width 20 height 19
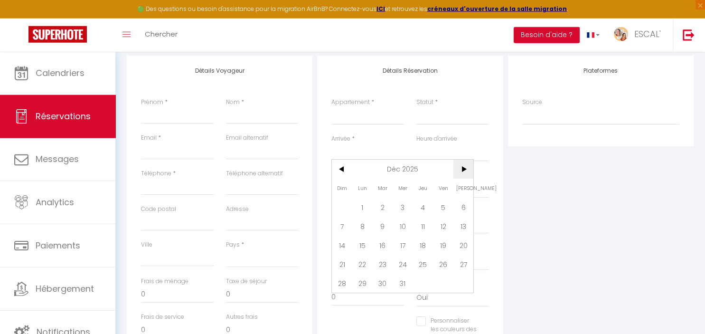
click at [468, 169] on span ">" at bounding box center [463, 168] width 20 height 19
click at [368, 211] on span "2" at bounding box center [362, 206] width 20 height 19
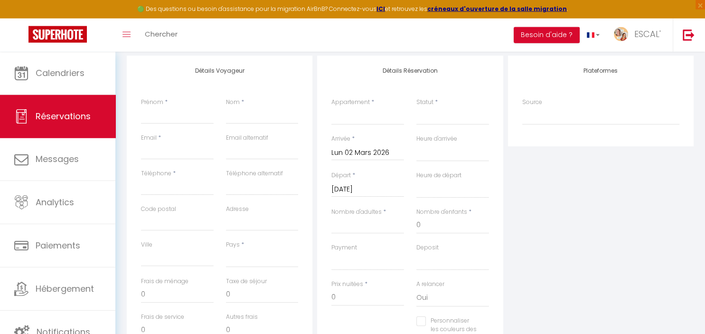
click at [382, 194] on input "[DATE]" at bounding box center [367, 189] width 73 height 12
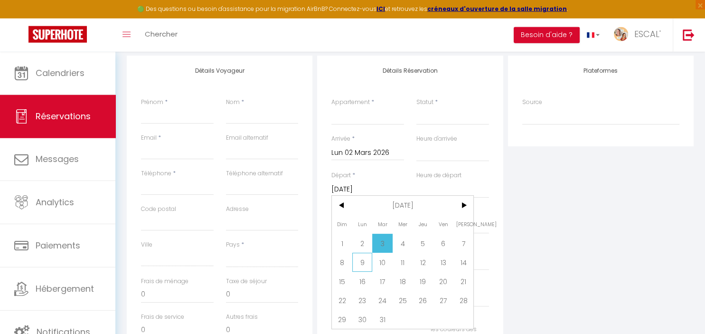
click at [362, 261] on span "9" at bounding box center [362, 261] width 20 height 19
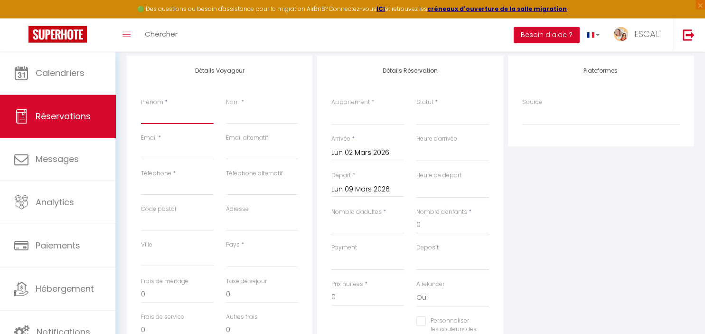
click at [182, 117] on input "Prénom" at bounding box center [177, 115] width 73 height 17
click at [236, 117] on input "Nom" at bounding box center [262, 115] width 73 height 17
click at [177, 151] on input "Email client" at bounding box center [177, 150] width 73 height 17
click at [185, 191] on input "Téléphone" at bounding box center [177, 186] width 73 height 17
click at [226, 249] on select "[GEOGRAPHIC_DATA] [GEOGRAPHIC_DATA] [GEOGRAPHIC_DATA] [GEOGRAPHIC_DATA] [GEOGRA…" at bounding box center [262, 258] width 73 height 18
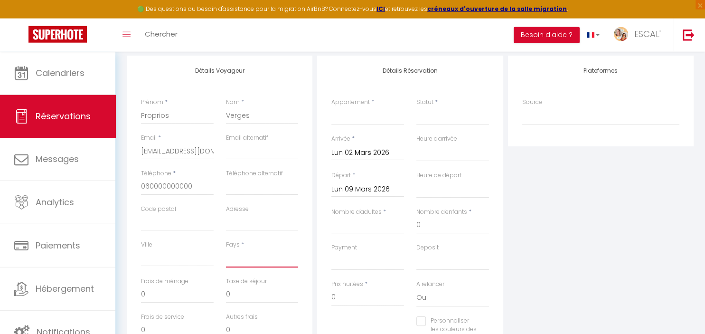
click option "[GEOGRAPHIC_DATA]" at bounding box center [0, 0] width 0 height 0
click at [331, 107] on select "La Villa des Garrigues Le Soleil Maison le CASOT · Le Mazet de St Laurent Maiso…" at bounding box center [367, 116] width 73 height 18
click option "Maison le CASOT · Le Mazet de St Laurent" at bounding box center [0, 0] width 0 height 0
click at [416, 107] on select "Confirmé Non Confirmé [PERSON_NAME] par le voyageur No Show Request" at bounding box center [452, 116] width 73 height 18
click option "Confirmé" at bounding box center [0, 0] width 0 height 0
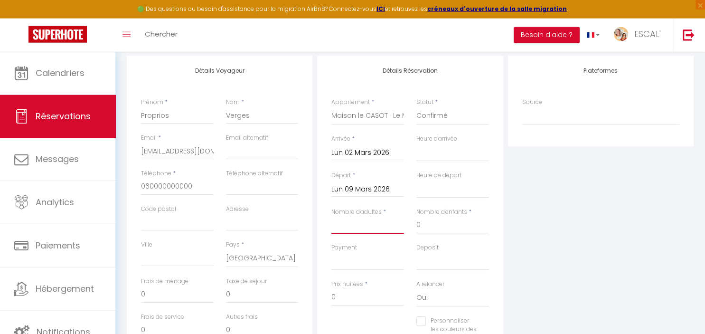
click at [374, 226] on input "Nombre d'adultes" at bounding box center [367, 224] width 73 height 17
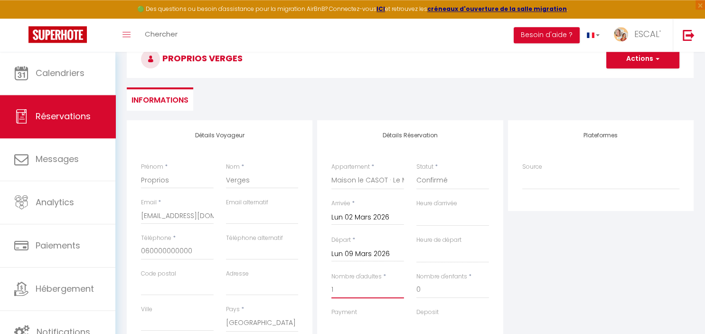
scroll to position [0, 0]
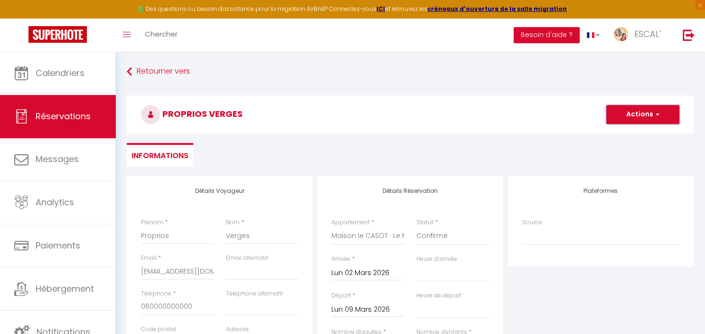
click at [632, 116] on button "Actions" at bounding box center [642, 114] width 73 height 19
click at [631, 133] on link "Enregistrer" at bounding box center [632, 135] width 75 height 12
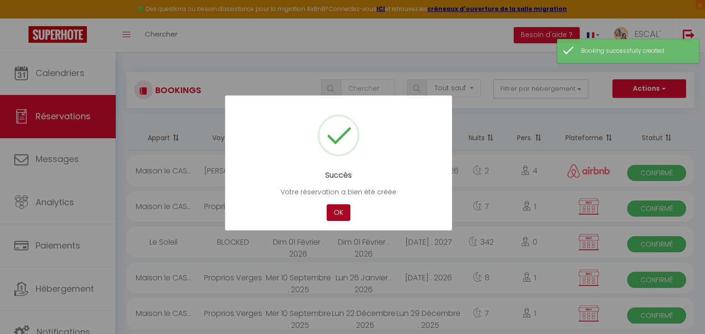
click at [341, 212] on button "OK" at bounding box center [338, 212] width 24 height 17
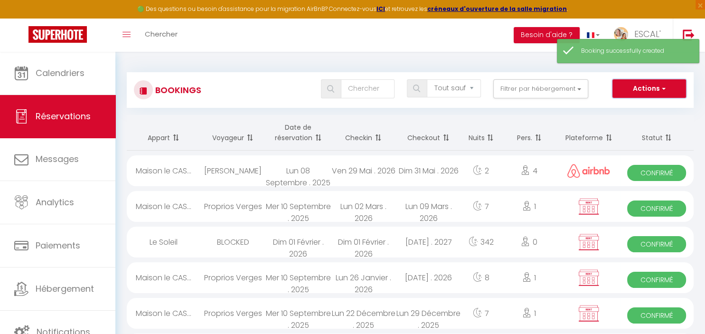
click at [632, 85] on button "Actions" at bounding box center [648, 88] width 73 height 19
click at [627, 107] on link "Nouvelle Réservation" at bounding box center [635, 109] width 102 height 12
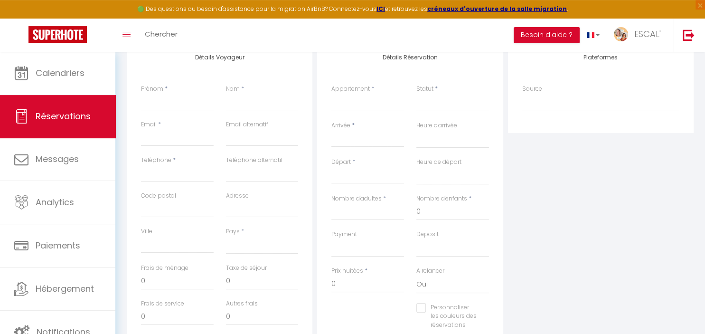
scroll to position [135, 0]
click at [367, 138] on input "Arrivée" at bounding box center [367, 137] width 73 height 12
click at [464, 154] on span ">" at bounding box center [463, 153] width 20 height 19
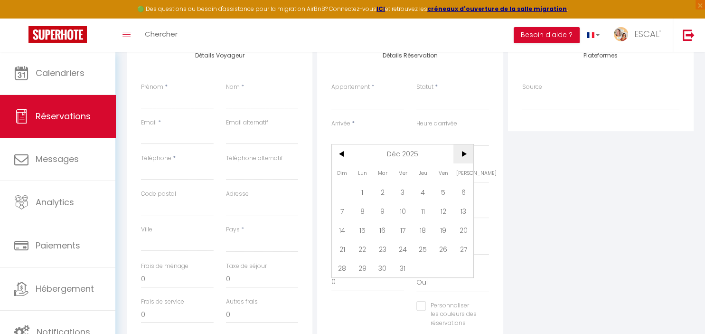
click at [464, 154] on span ">" at bounding box center [463, 153] width 20 height 19
click at [341, 211] on span "5" at bounding box center [342, 210] width 20 height 19
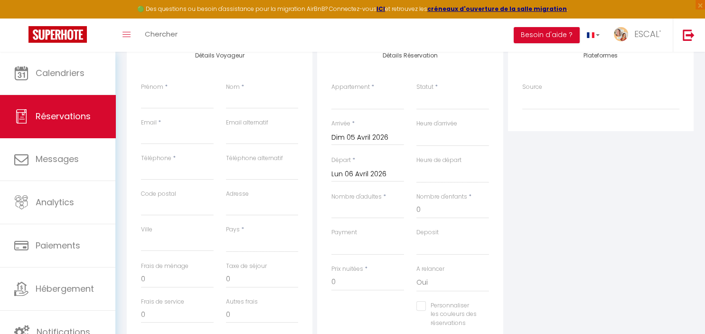
click at [367, 177] on input "Lun 06 Avril 2026" at bounding box center [367, 174] width 73 height 12
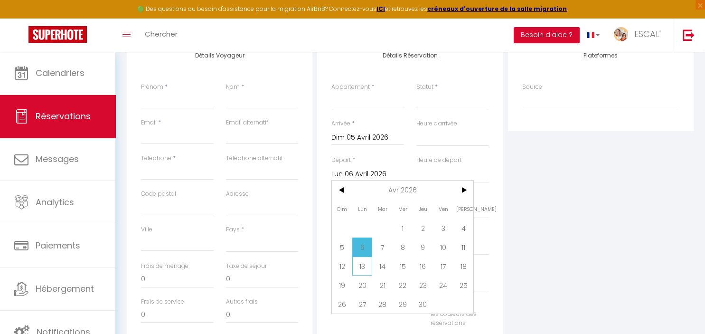
click at [360, 267] on span "13" at bounding box center [362, 265] width 20 height 19
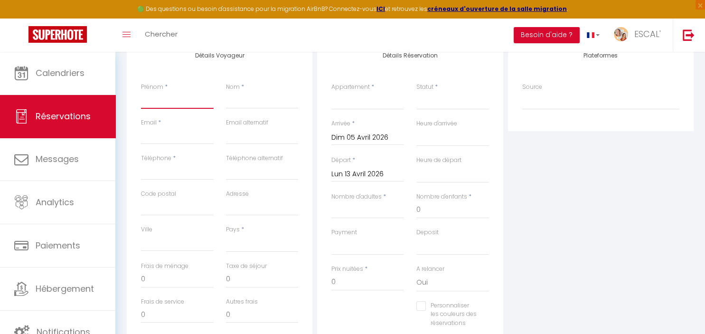
click at [170, 98] on input "Prénom" at bounding box center [177, 100] width 73 height 17
click at [239, 101] on input "Nom" at bounding box center [262, 100] width 73 height 17
click at [178, 138] on input "Email client" at bounding box center [177, 135] width 73 height 17
click at [173, 179] on input "Téléphone" at bounding box center [177, 171] width 73 height 17
click at [226, 234] on select "[GEOGRAPHIC_DATA] [GEOGRAPHIC_DATA] [GEOGRAPHIC_DATA] [GEOGRAPHIC_DATA] [GEOGRA…" at bounding box center [262, 243] width 73 height 18
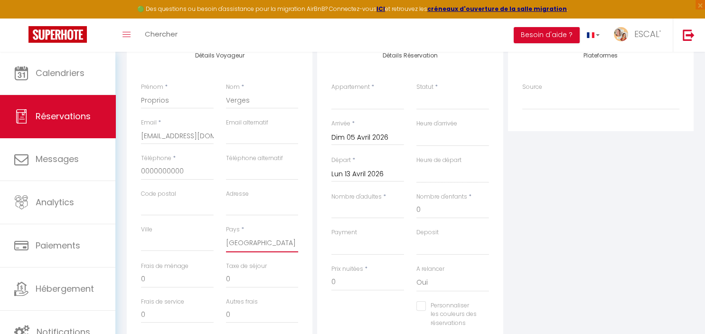
click option "[GEOGRAPHIC_DATA]" at bounding box center [0, 0] width 0 height 0
click at [331, 92] on select "La Villa des Garrigues Le Soleil Maison le CASOT · Le Mazet de St Laurent Maiso…" at bounding box center [367, 101] width 73 height 18
click option "Maison le CASOT · Le Mazet de St Laurent" at bounding box center [0, 0] width 0 height 0
click at [416, 92] on select "Confirmé Non Confirmé [PERSON_NAME] par le voyageur No Show Request" at bounding box center [452, 101] width 73 height 18
click option "Confirmé" at bounding box center [0, 0] width 0 height 0
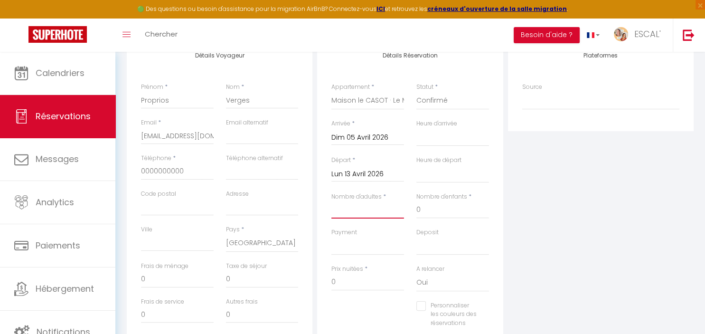
click at [386, 211] on input "Nombre d'adultes" at bounding box center [367, 209] width 73 height 17
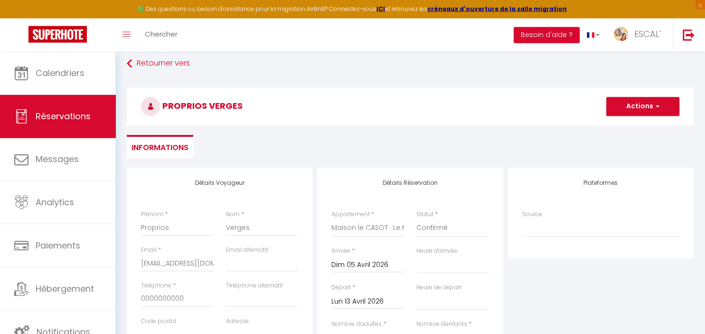
scroll to position [8, 0]
click at [635, 100] on button "Actions" at bounding box center [642, 106] width 73 height 19
click at [632, 127] on link "Enregistrer" at bounding box center [632, 127] width 75 height 12
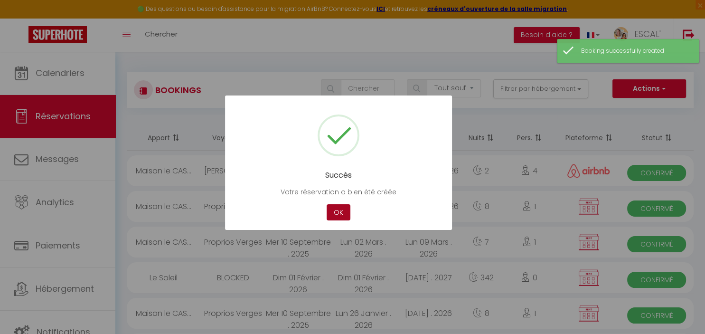
click at [339, 214] on button "OK" at bounding box center [338, 212] width 24 height 17
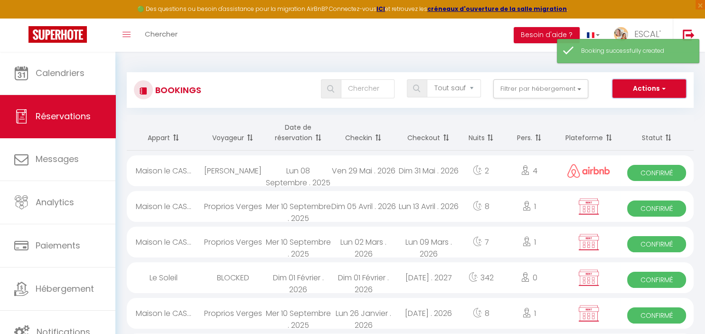
click at [649, 88] on button "Actions" at bounding box center [648, 88] width 73 height 19
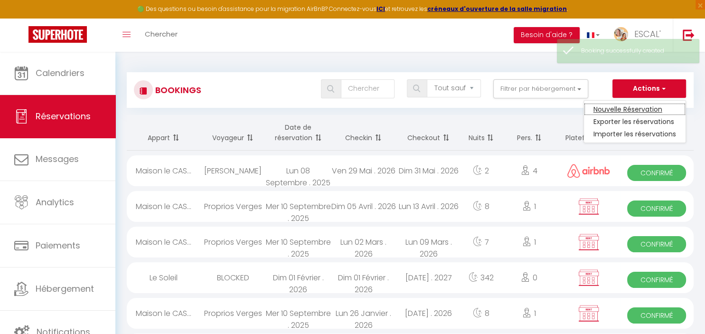
click at [634, 113] on link "Nouvelle Réservation" at bounding box center [635, 109] width 102 height 12
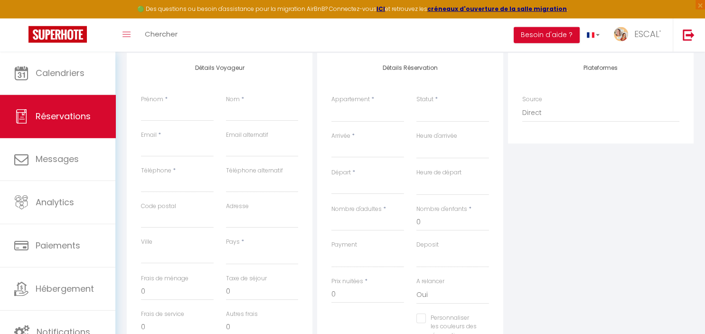
scroll to position [130, 0]
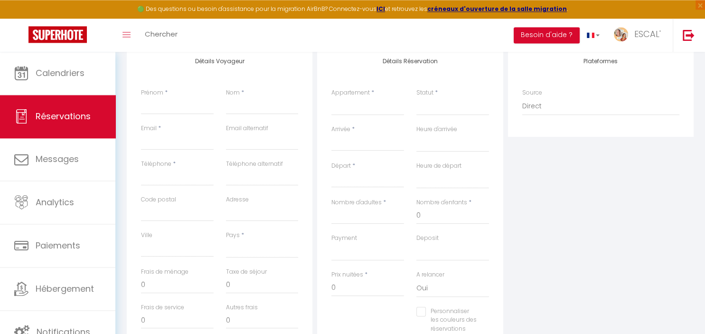
click at [367, 140] on input "Arrivée" at bounding box center [367, 143] width 73 height 12
click at [466, 161] on span ">" at bounding box center [463, 159] width 20 height 19
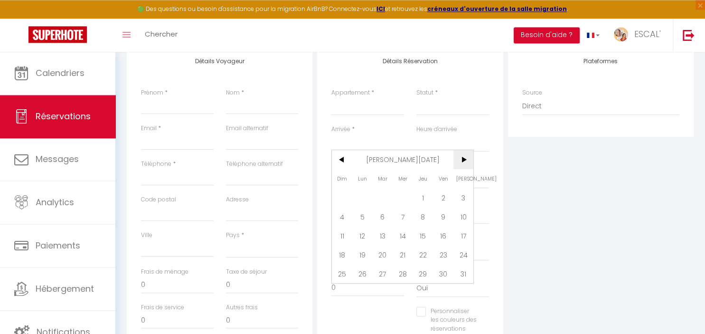
click at [466, 161] on span ">" at bounding box center [463, 159] width 20 height 19
click at [443, 217] on span "8" at bounding box center [443, 216] width 20 height 19
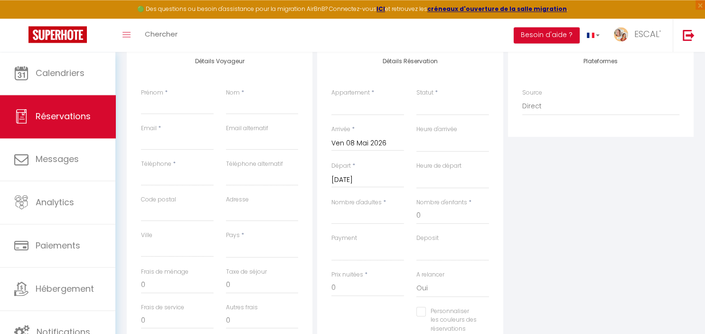
click at [365, 181] on input "[DATE]" at bounding box center [367, 180] width 73 height 12
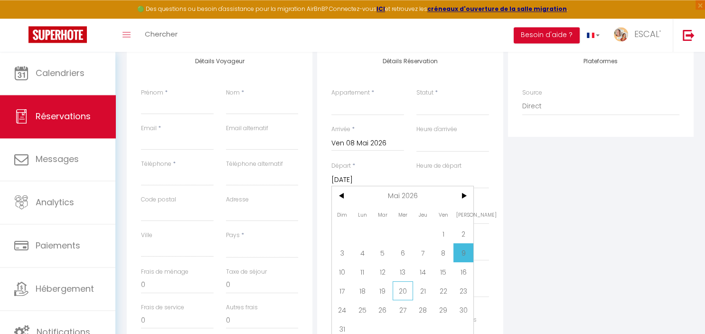
click at [401, 290] on span "20" at bounding box center [402, 290] width 20 height 19
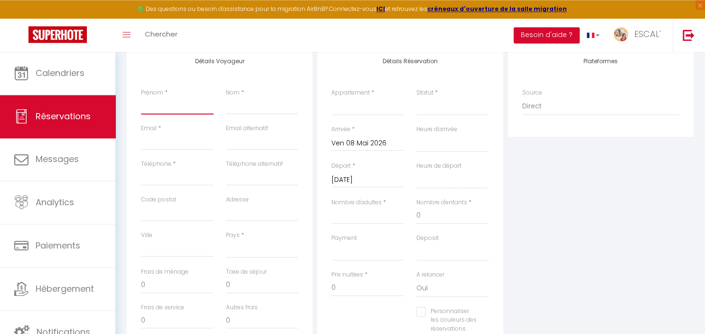
click at [194, 109] on input "Prénom" at bounding box center [177, 105] width 73 height 17
click at [263, 110] on input "Nom" at bounding box center [262, 105] width 73 height 17
click at [177, 144] on input "Email client" at bounding box center [177, 141] width 73 height 17
click at [174, 178] on input "Téléphone" at bounding box center [177, 176] width 73 height 17
click at [226, 240] on select "[GEOGRAPHIC_DATA] [GEOGRAPHIC_DATA] [GEOGRAPHIC_DATA] [GEOGRAPHIC_DATA] [GEOGRA…" at bounding box center [262, 249] width 73 height 18
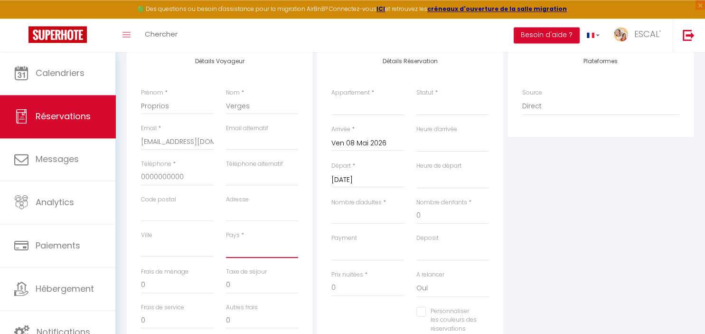
click option "[GEOGRAPHIC_DATA]" at bounding box center [0, 0] width 0 height 0
click at [331, 97] on select "La Villa des Garrigues Le Soleil Maison le CASOT · Le Mazet de St Laurent Maiso…" at bounding box center [367, 106] width 73 height 18
click option "Maison le CASOT · Le Mazet de St Laurent" at bounding box center [0, 0] width 0 height 0
click at [416, 97] on select "Confirmé Non Confirmé [PERSON_NAME] par le voyageur No Show Request" at bounding box center [452, 106] width 73 height 18
click option "Confirmé" at bounding box center [0, 0] width 0 height 0
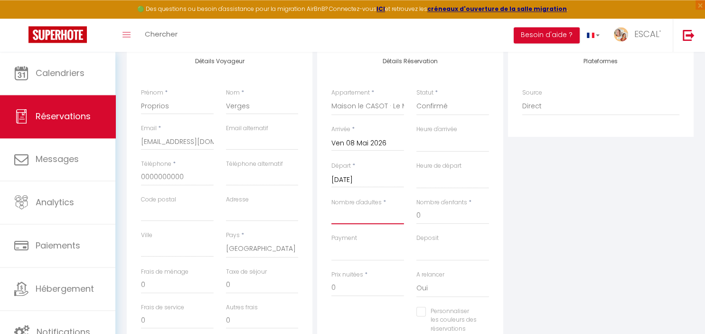
click at [365, 217] on input "Nombre d'adultes" at bounding box center [367, 215] width 73 height 17
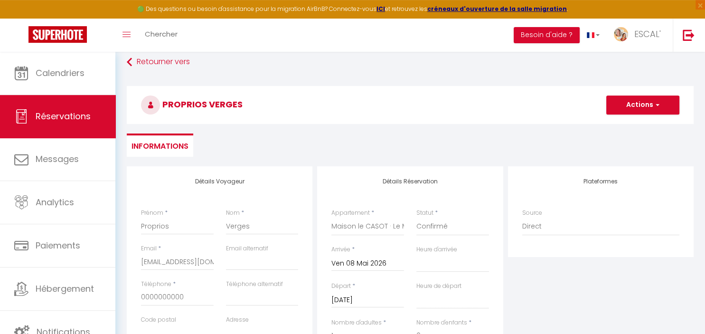
scroll to position [0, 0]
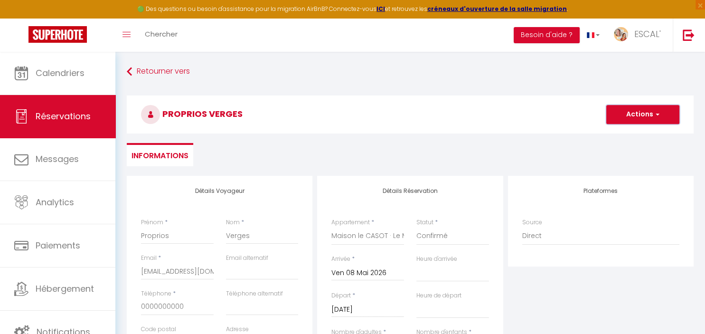
click at [634, 119] on button "Actions" at bounding box center [642, 114] width 73 height 19
click at [622, 137] on link "Enregistrer" at bounding box center [632, 135] width 75 height 12
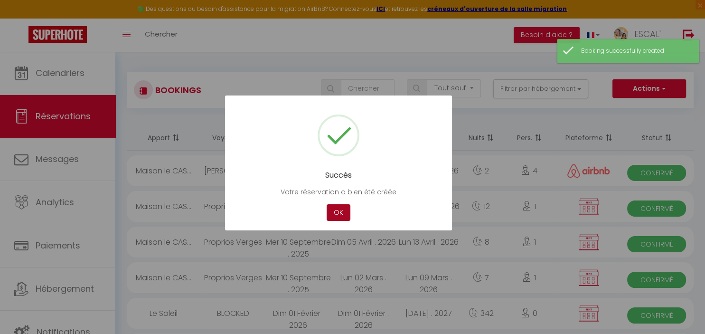
click at [335, 206] on button "OK" at bounding box center [338, 212] width 24 height 17
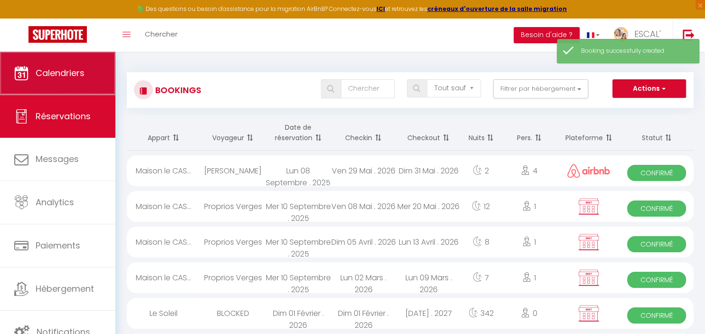
click at [71, 89] on link "Calendriers" at bounding box center [57, 73] width 115 height 43
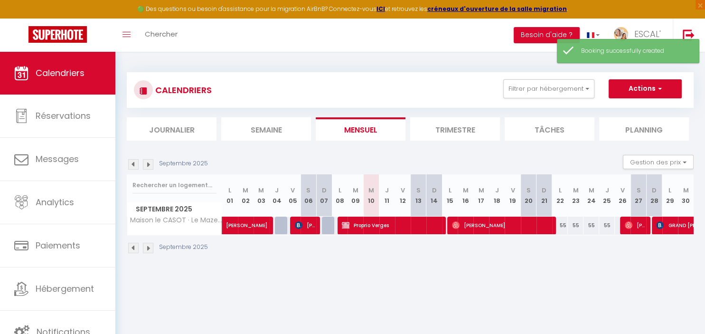
click at [145, 160] on img at bounding box center [148, 164] width 10 height 10
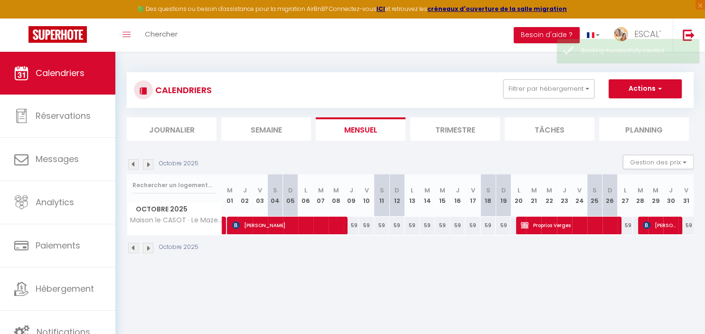
click at [145, 160] on img at bounding box center [148, 164] width 10 height 10
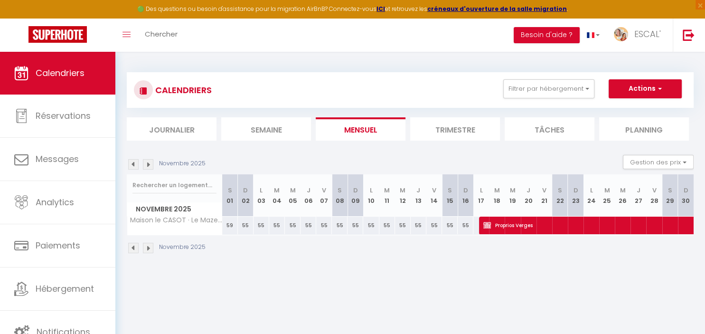
click at [145, 160] on img at bounding box center [148, 164] width 10 height 10
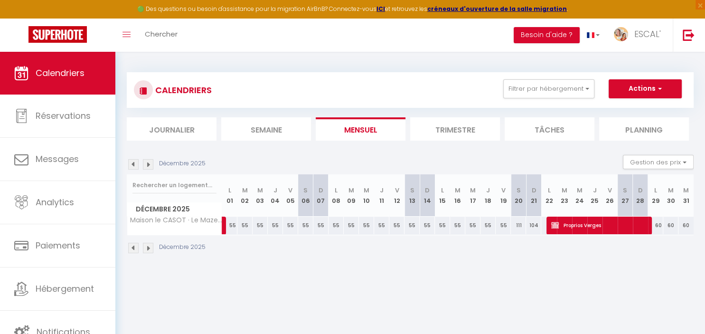
click at [145, 160] on img at bounding box center [148, 164] width 10 height 10
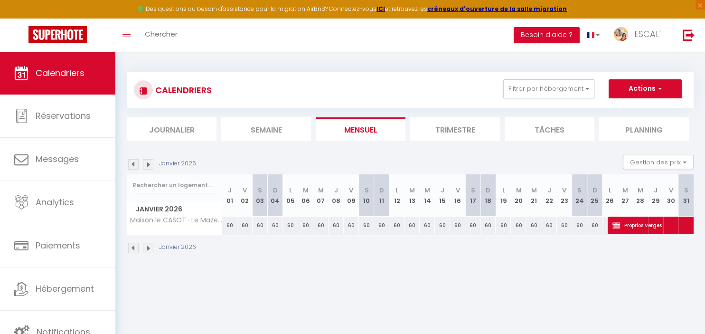
click at [145, 160] on img at bounding box center [148, 164] width 10 height 10
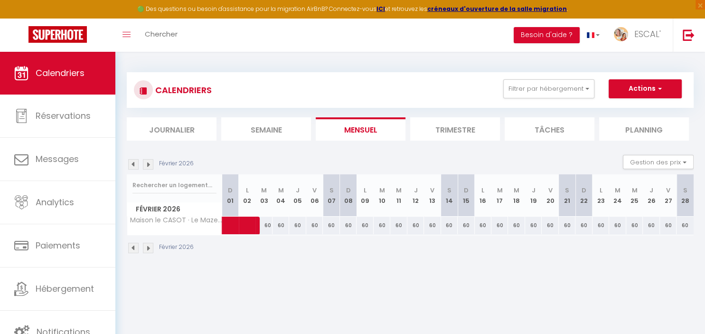
click at [145, 160] on img at bounding box center [148, 164] width 10 height 10
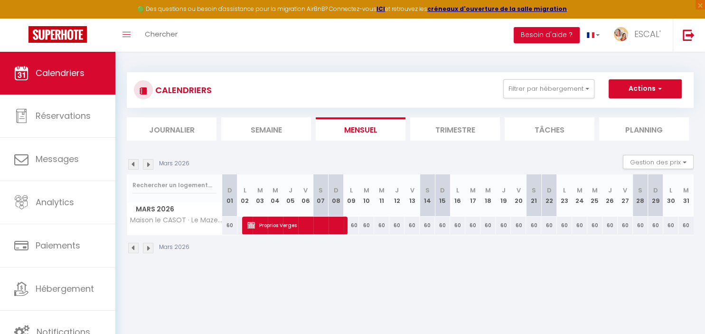
click at [145, 160] on img at bounding box center [148, 164] width 10 height 10
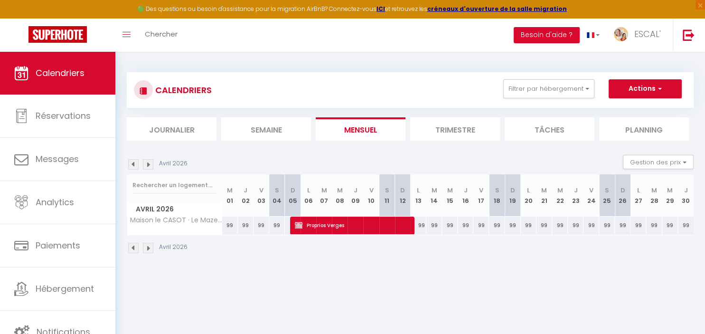
click at [145, 160] on img at bounding box center [148, 164] width 10 height 10
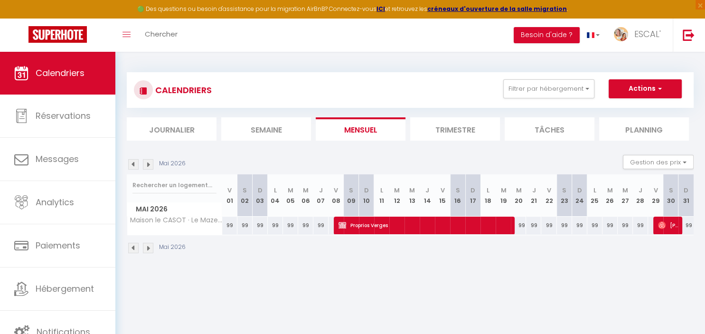
click at [468, 293] on body "🟢 Des questions ou besoin d'assistance pour la migration AirBnB? Connectez-vous…" at bounding box center [352, 219] width 705 height 334
click at [671, 223] on span "[PERSON_NAME]" at bounding box center [668, 225] width 20 height 18
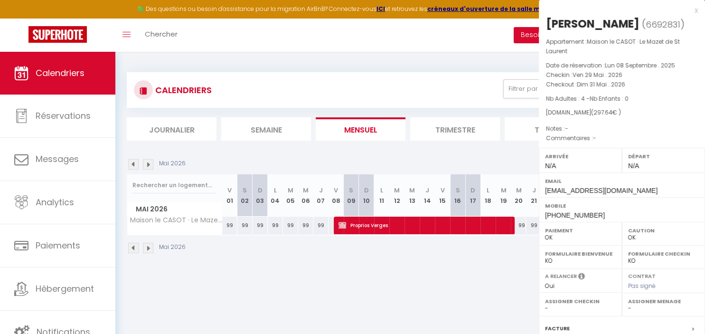
scroll to position [98, 0]
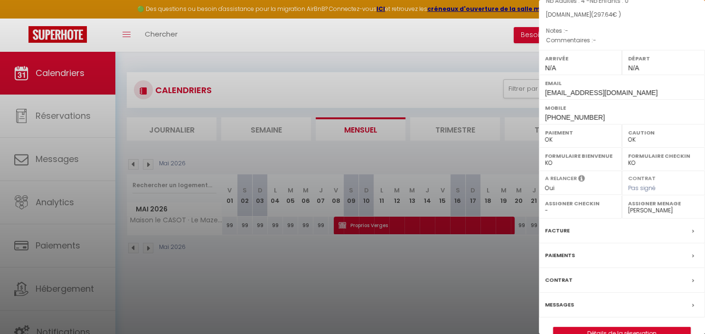
click at [665, 19] on div "[DOMAIN_NAME] ( 297.64 € )" at bounding box center [622, 14] width 152 height 9
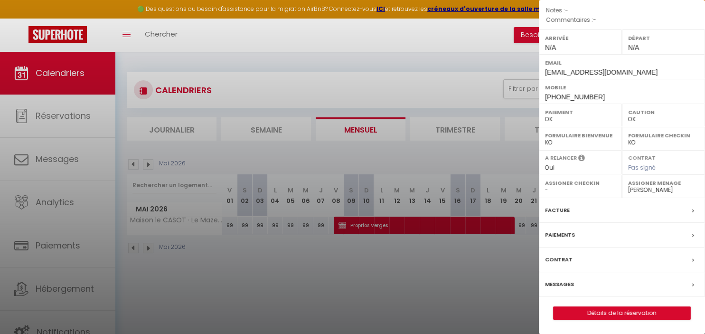
scroll to position [131, 0]
click at [697, 232] on span at bounding box center [695, 235] width 7 height 10
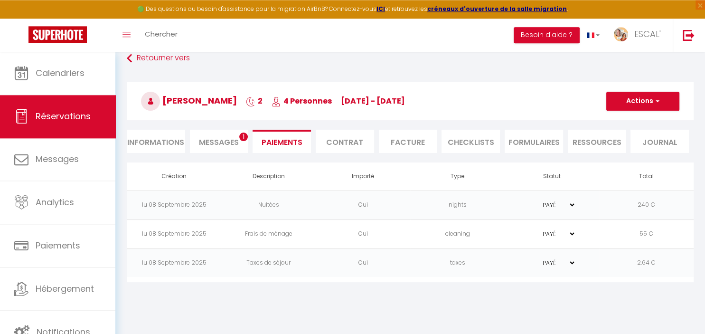
scroll to position [11, 0]
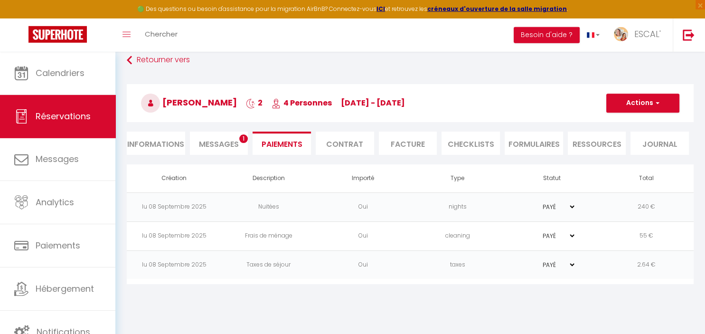
click at [218, 147] on span "Messages" at bounding box center [219, 144] width 40 height 11
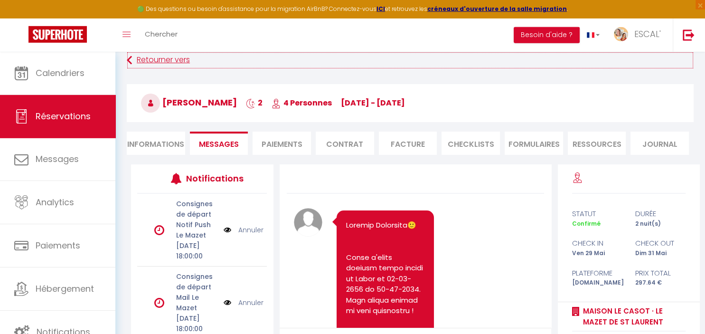
click at [146, 62] on link "Retourner vers" at bounding box center [410, 60] width 567 height 17
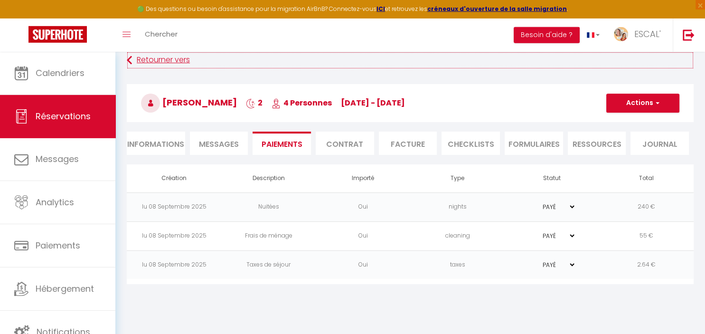
scroll to position [11, 0]
click at [58, 123] on link "Réservations" at bounding box center [57, 116] width 115 height 43
select select "not_cancelled"
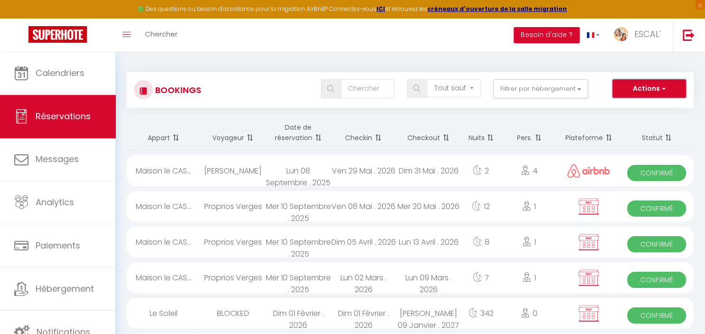
click at [678, 84] on button "Actions" at bounding box center [648, 88] width 73 height 19
click at [632, 111] on link "Nouvelle Réservation" at bounding box center [635, 109] width 102 height 12
select select
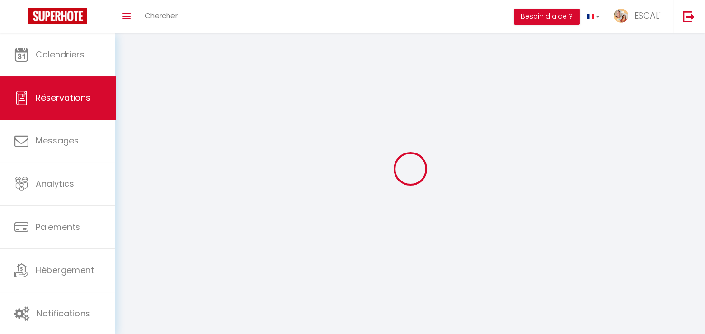
select select
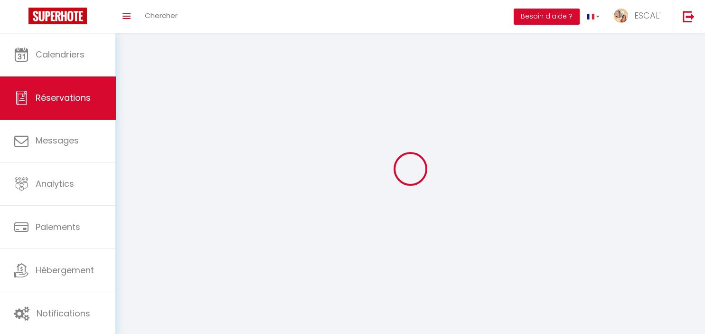
select select
checkbox input "false"
select select
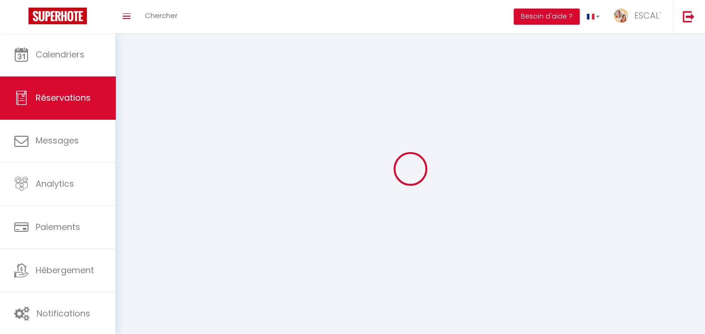
select select
checkbox input "false"
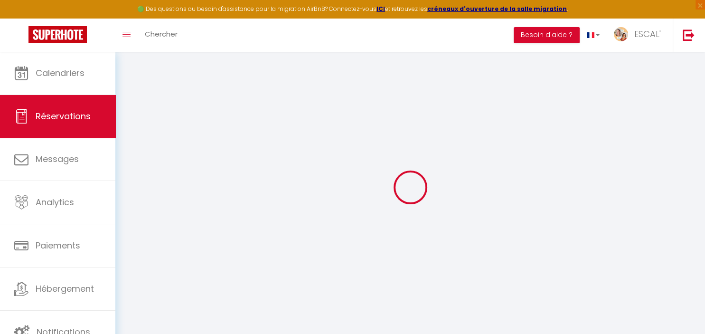
select select
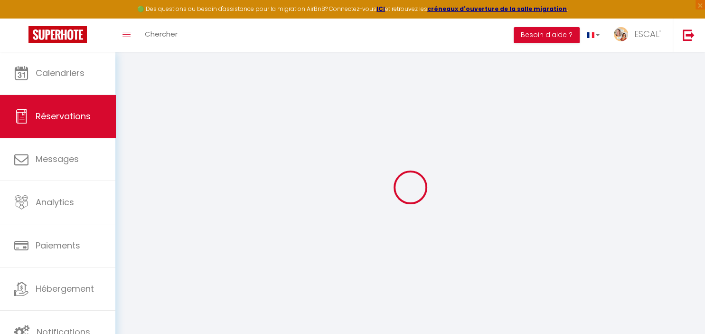
select select
checkbox input "false"
select select
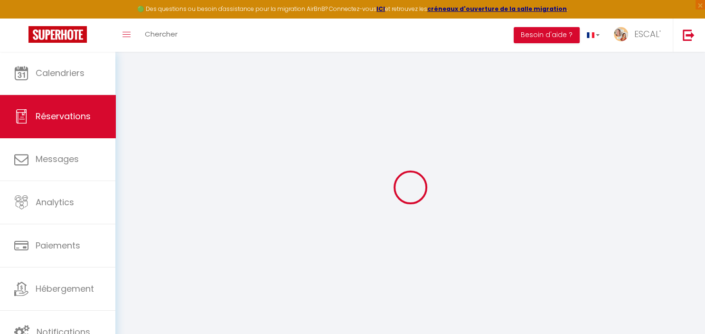
select select
checkbox input "false"
select select
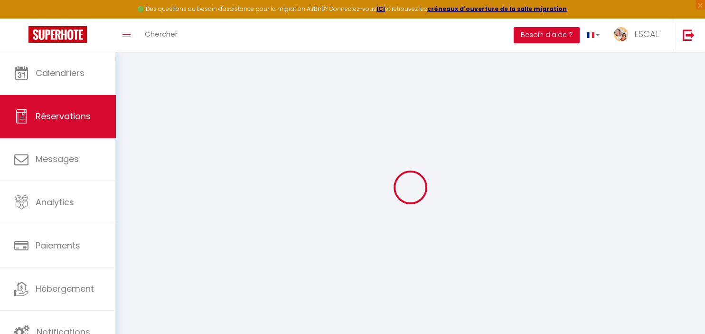
select select
checkbox input "false"
select select
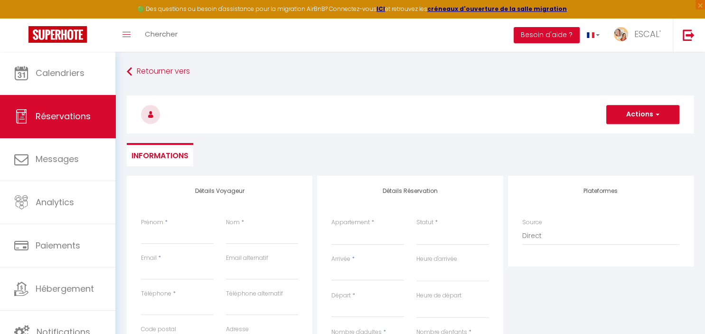
click at [355, 269] on input "Arrivée" at bounding box center [367, 273] width 73 height 12
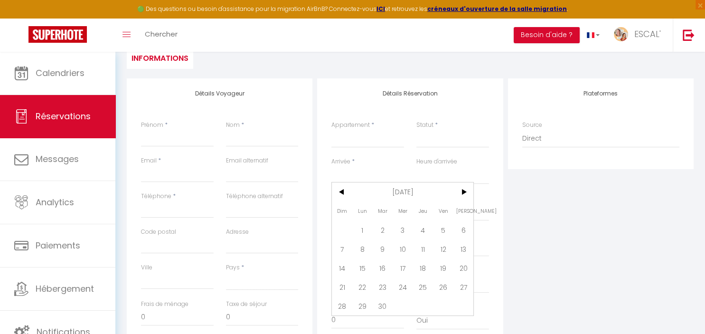
scroll to position [133, 0]
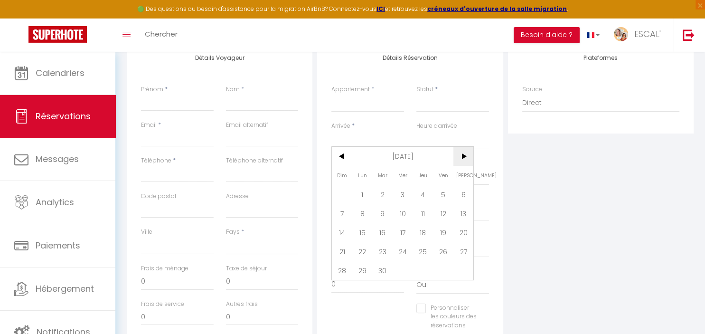
click at [464, 154] on span ">" at bounding box center [463, 156] width 20 height 19
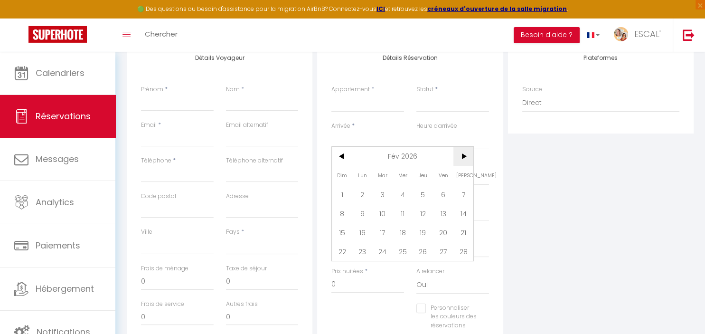
click at [464, 154] on span ">" at bounding box center [463, 156] width 20 height 19
click at [347, 233] on span "14" at bounding box center [342, 232] width 20 height 19
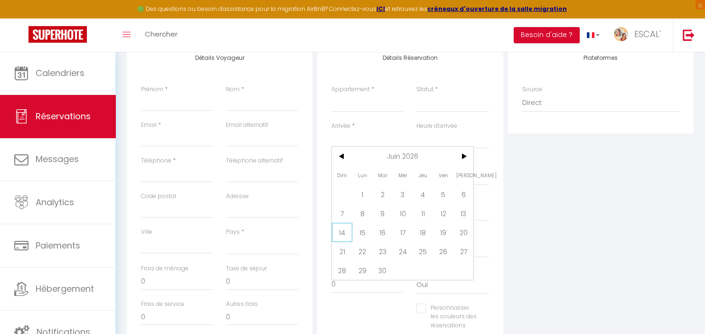
select select
type input "Dim 14 Juin 2026"
select select
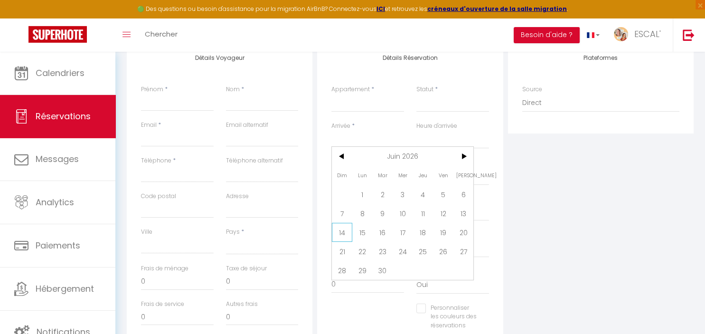
type input "Lun 15 Juin 2026"
select select
checkbox input "false"
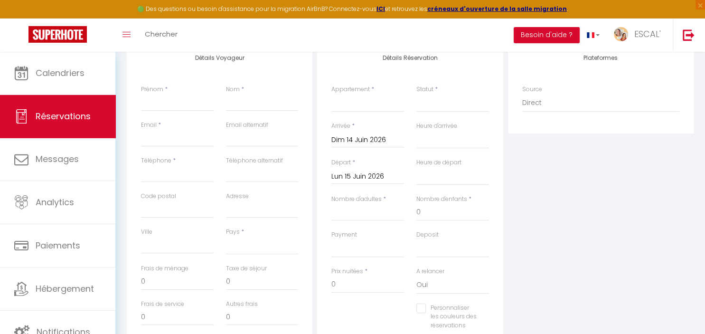
click at [378, 178] on input "Lun 15 Juin 2026" at bounding box center [367, 176] width 73 height 12
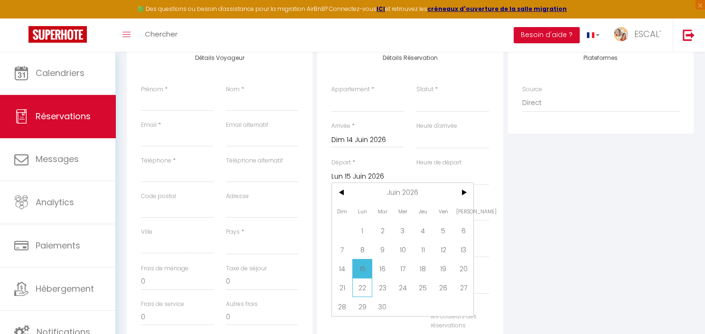
click at [362, 287] on span "22" at bounding box center [362, 287] width 20 height 19
select select
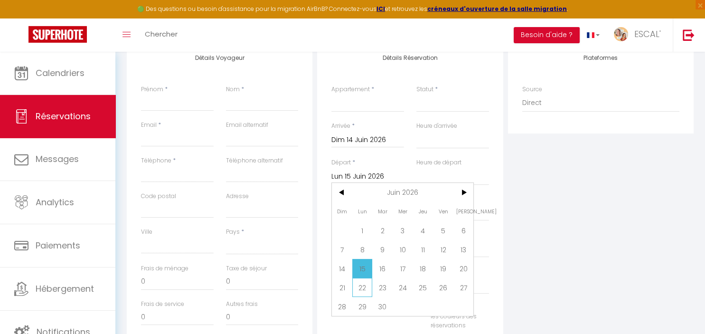
type input "Lun 22 Juin 2026"
select select
checkbox input "false"
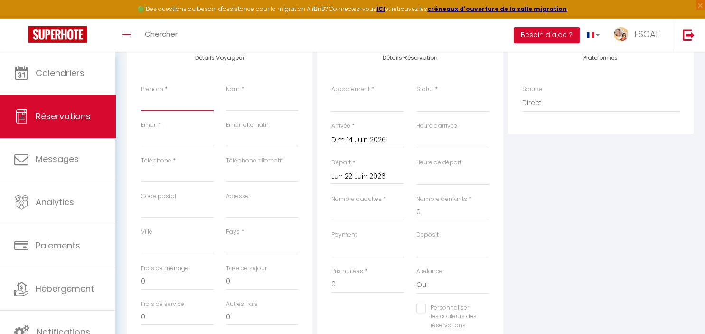
click at [187, 103] on input "Prénom" at bounding box center [177, 102] width 73 height 17
type input "P"
select select
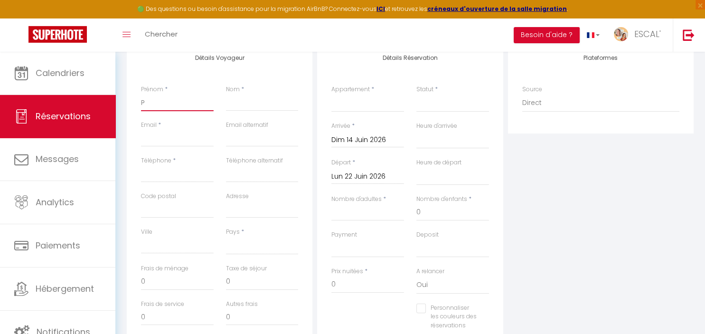
select select
checkbox input "false"
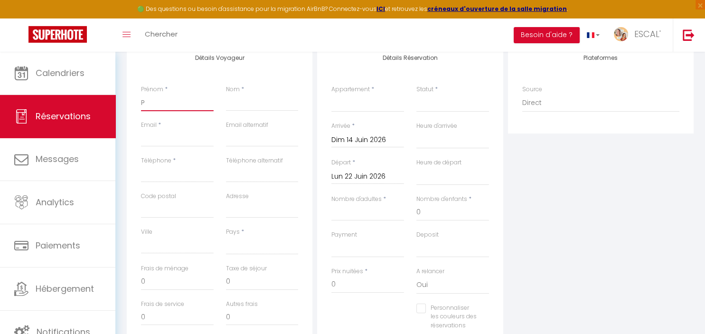
type input "Pr"
select select
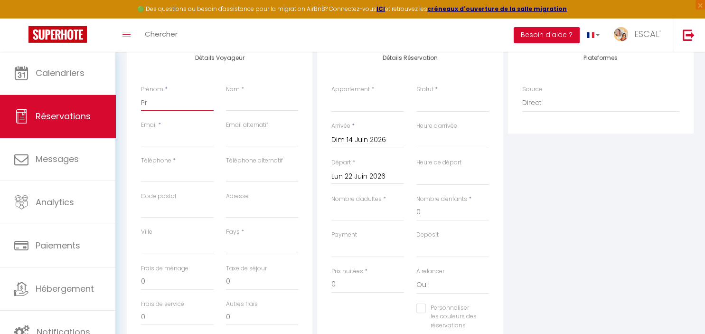
select select
checkbox input "false"
type input "Pro"
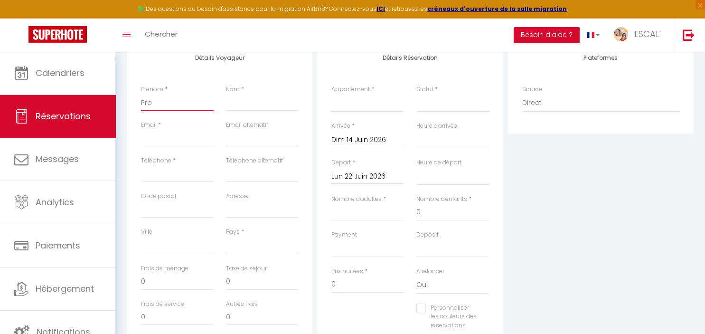
select select
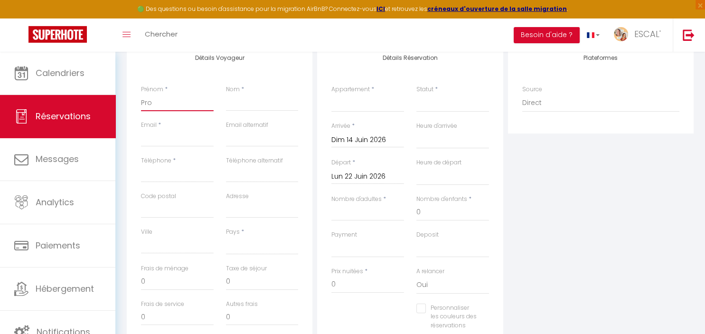
select select
checkbox input "false"
type input "Prop"
select select
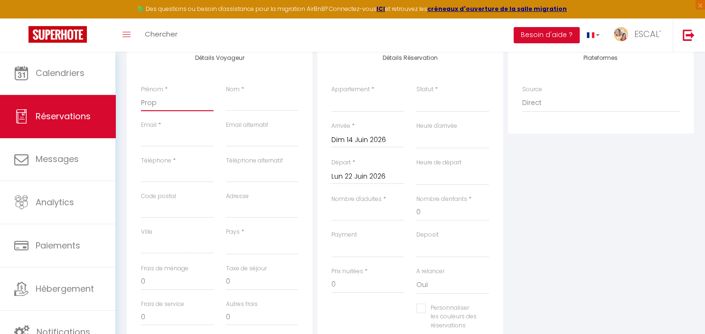
select select
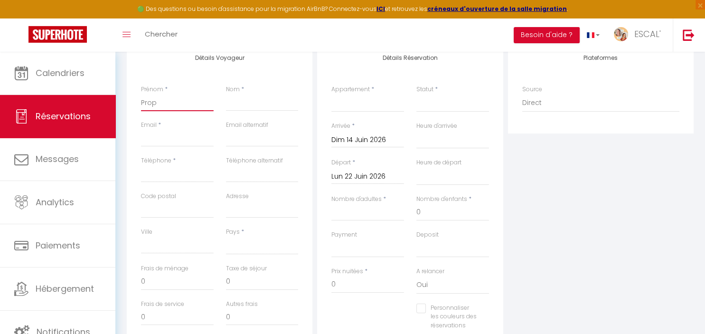
select select
checkbox input "false"
type input "Propr"
select select
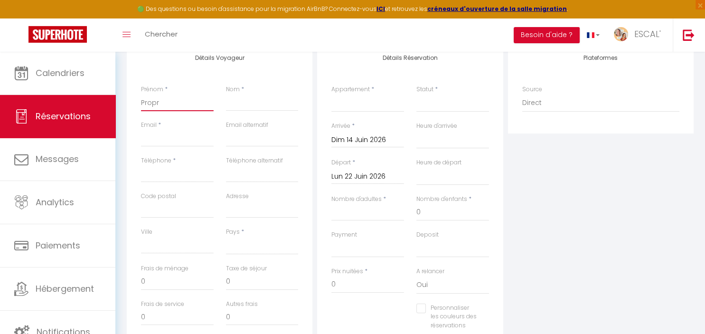
select select
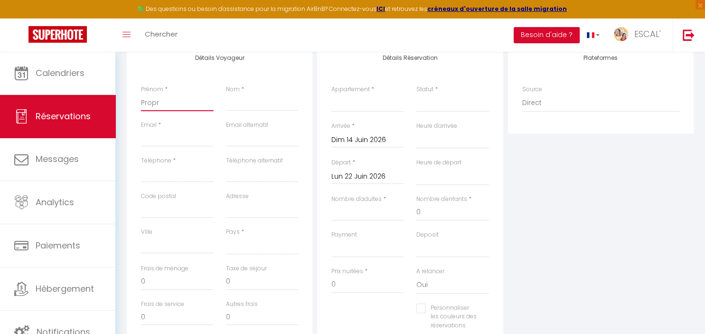
checkbox input "false"
type input "Propri"
select select
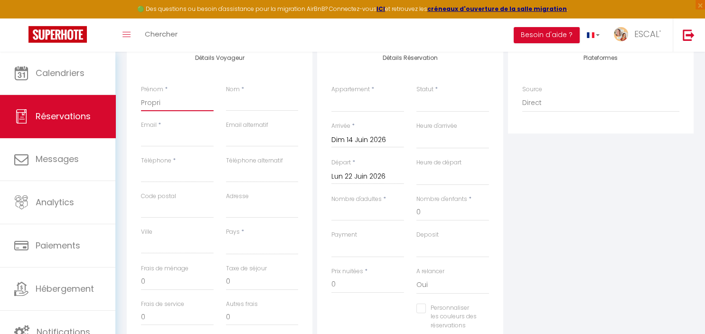
select select
checkbox input "false"
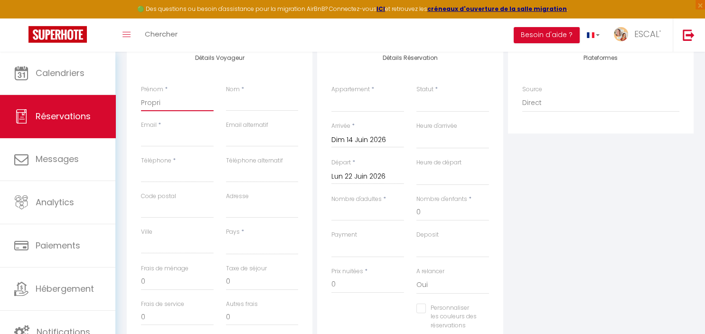
type input "Proprio"
select select
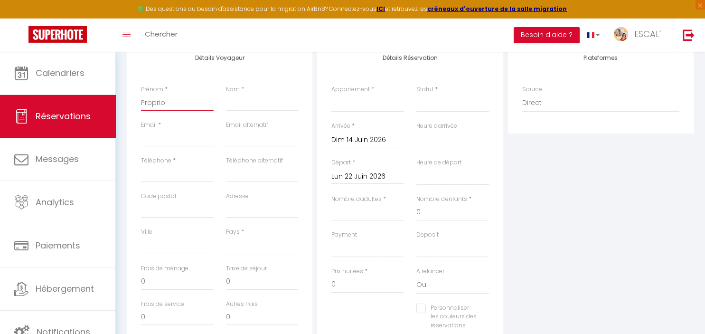
select select
checkbox input "false"
type input "Proprios"
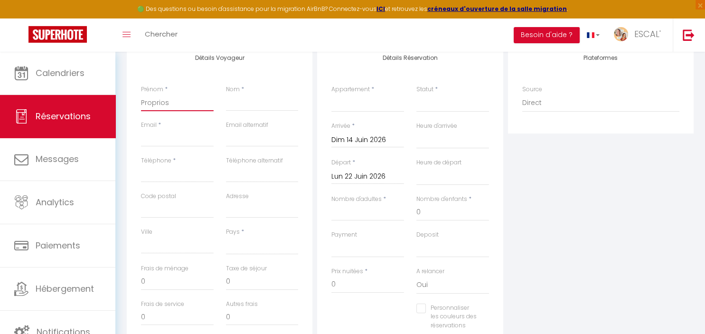
select select
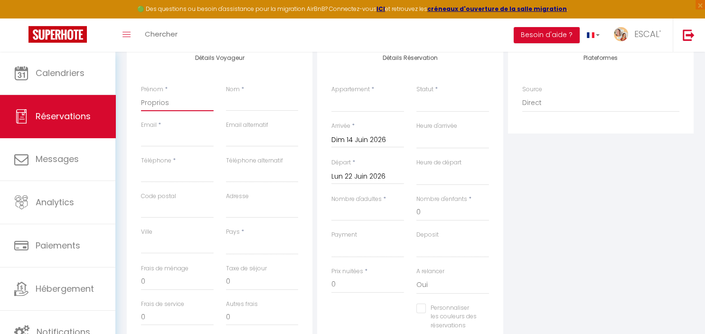
select select
checkbox input "false"
type input "Proprios"
click at [249, 102] on input "Nom" at bounding box center [262, 102] width 73 height 17
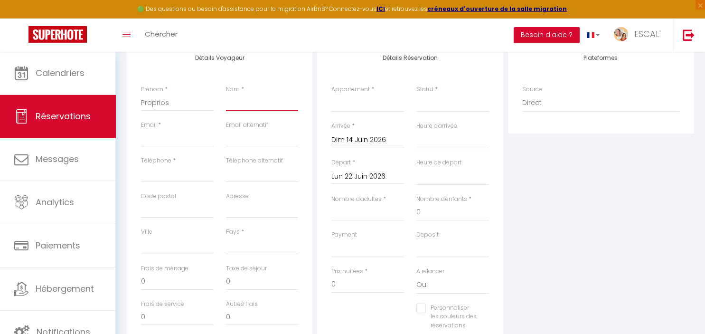
type input "V"
select select
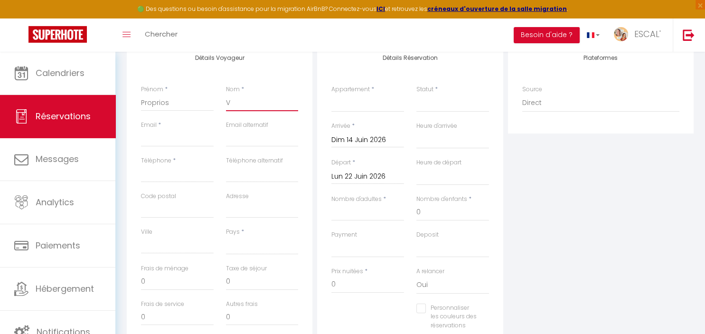
select select
checkbox input "false"
type input "Ve"
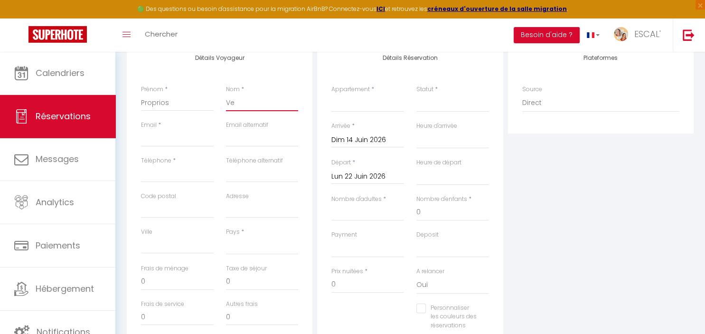
select select
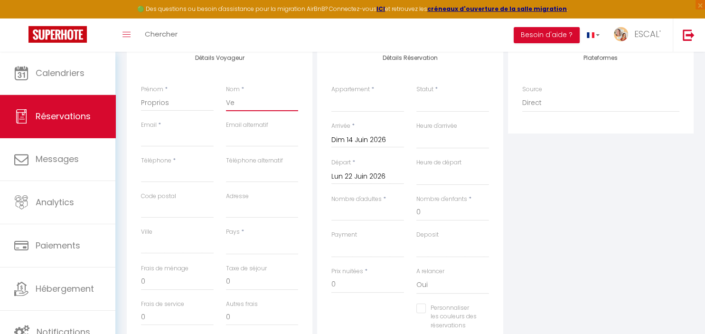
select select
checkbox input "false"
type input "Ver"
select select
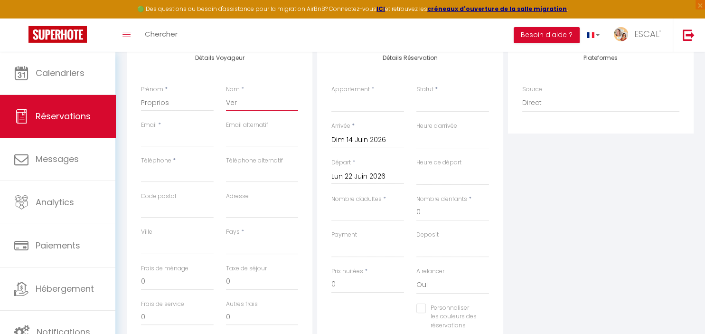
select select
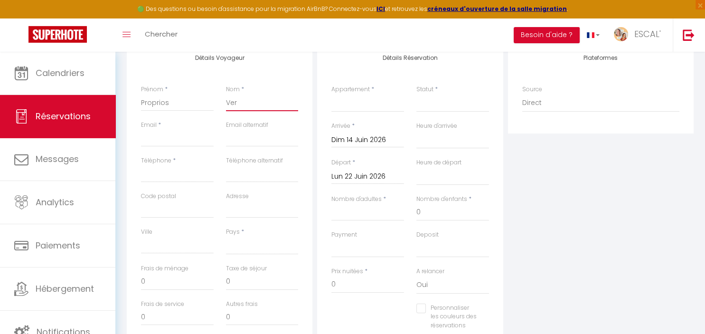
select select
checkbox input "false"
type input "Verg"
select select
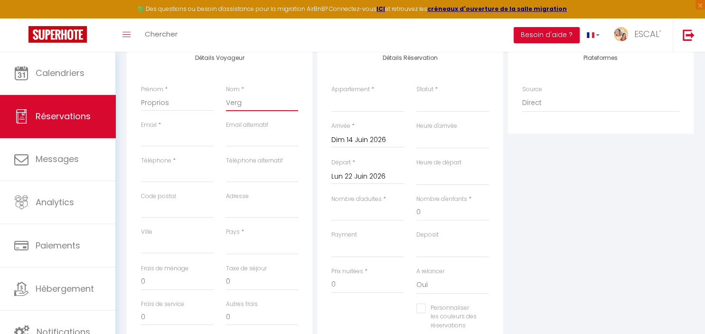
select select
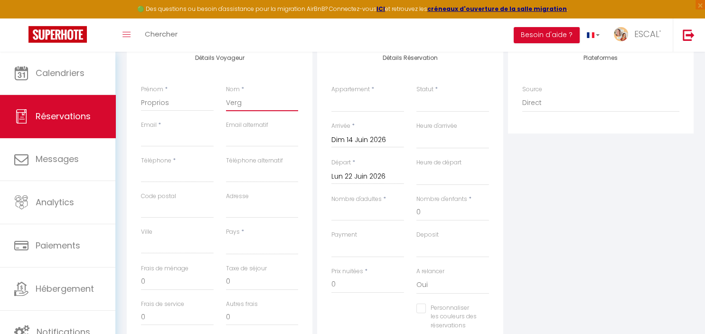
checkbox input "false"
type input "Verge"
select select
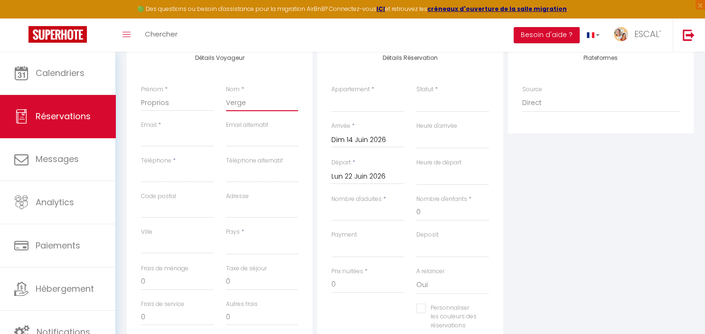
select select
checkbox input "false"
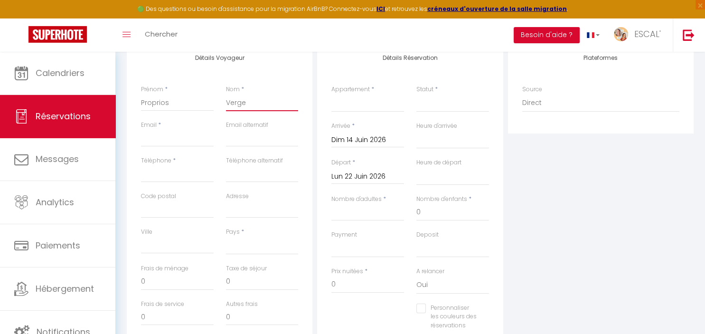
type input "Verges"
select select
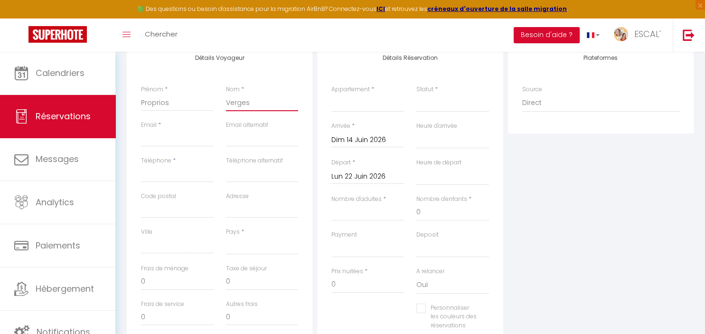
select select
checkbox input "false"
type input "Verges"
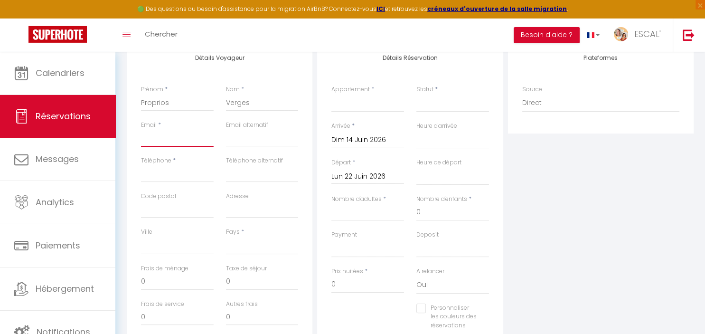
click at [194, 139] on input "Email client" at bounding box center [177, 138] width 73 height 17
type input "0"
select select
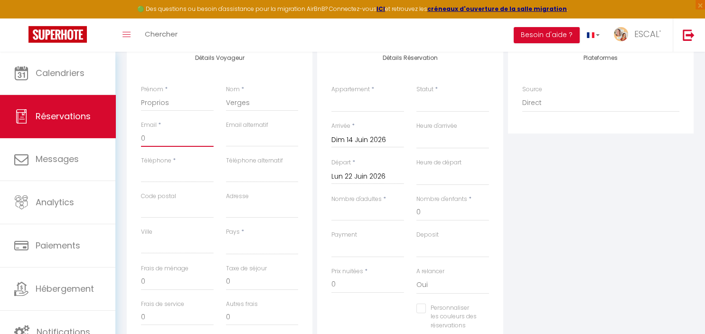
select select
checkbox input "false"
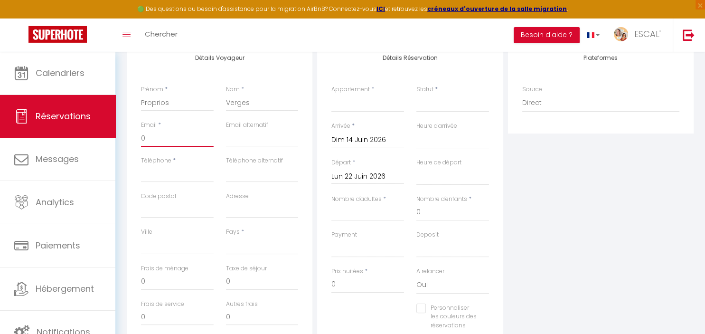
type input "00"
select select
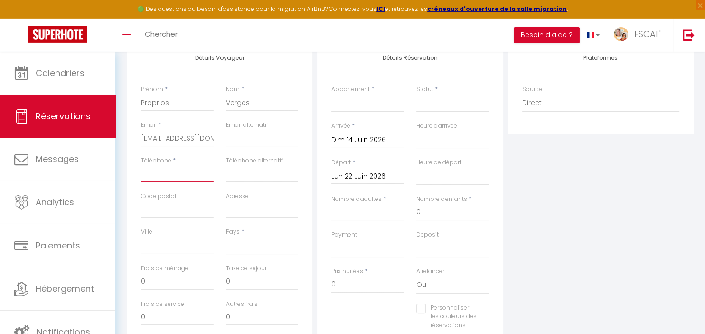
click at [198, 178] on input "Téléphone" at bounding box center [177, 173] width 73 height 17
click at [226, 236] on select "[GEOGRAPHIC_DATA] [GEOGRAPHIC_DATA] [GEOGRAPHIC_DATA] [GEOGRAPHIC_DATA] [GEOGRA…" at bounding box center [262, 245] width 73 height 18
click option "[GEOGRAPHIC_DATA]" at bounding box center [0, 0] width 0 height 0
click at [331, 94] on select "La Villa des Garrigues Le Soleil Maison le CASOT · Le Mazet de St Laurent Maiso…" at bounding box center [367, 103] width 73 height 18
click option "Maison le CASOT · Le Mazet de St Laurent" at bounding box center [0, 0] width 0 height 0
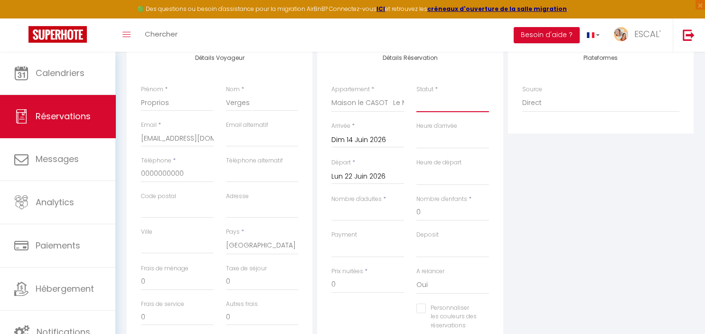
click at [416, 94] on select "Confirmé Non Confirmé [PERSON_NAME] par le voyageur No Show Request" at bounding box center [452, 103] width 73 height 18
click option "Confirmé" at bounding box center [0, 0] width 0 height 0
click at [386, 215] on input "Nombre d'adultes" at bounding box center [367, 212] width 73 height 17
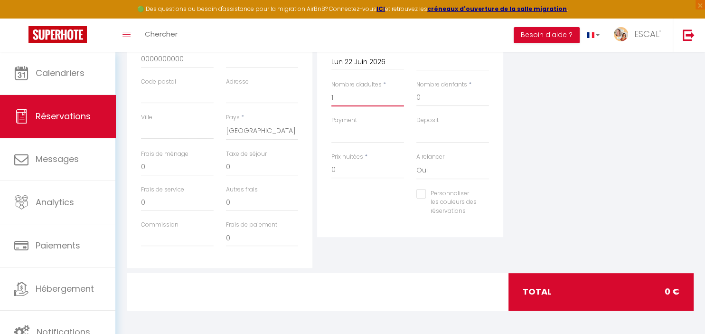
scroll to position [0, 0]
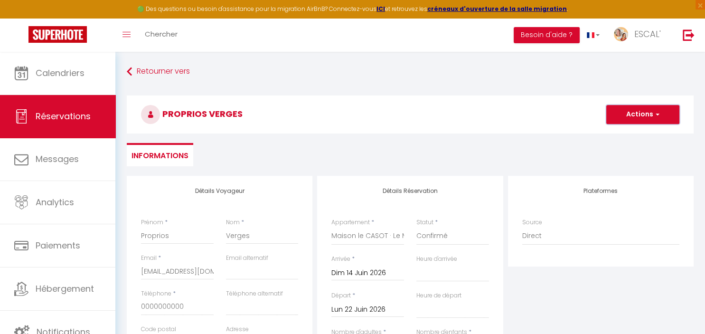
click at [641, 120] on button "Actions" at bounding box center [642, 114] width 73 height 19
click at [628, 134] on link "Enregistrer" at bounding box center [632, 135] width 75 height 12
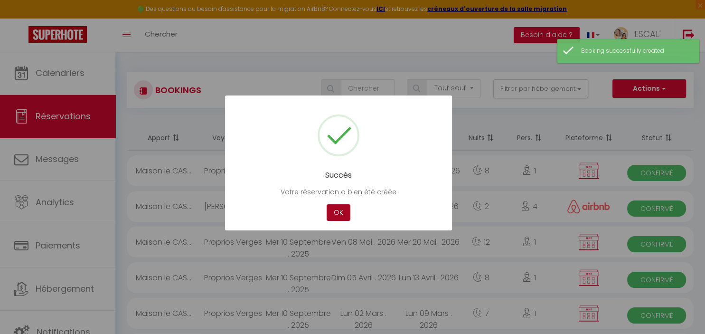
click at [337, 213] on button "OK" at bounding box center [338, 212] width 24 height 17
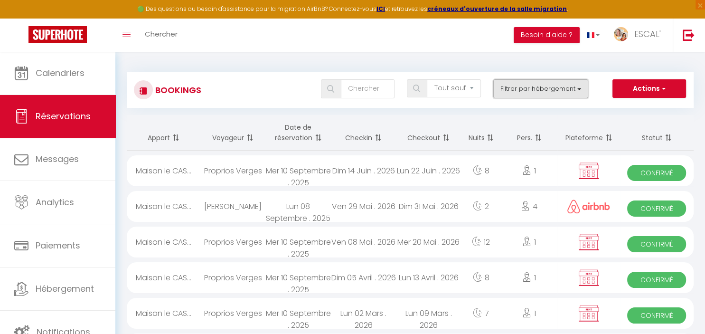
click at [534, 87] on button "Filtrer par hébergement" at bounding box center [540, 88] width 95 height 19
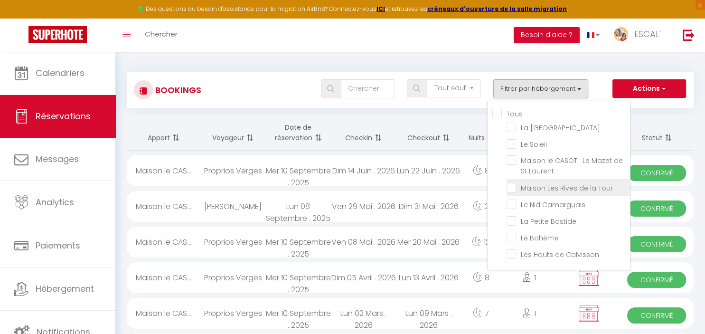
click at [542, 187] on input "Maison Les Rives de la Tour" at bounding box center [567, 186] width 123 height 9
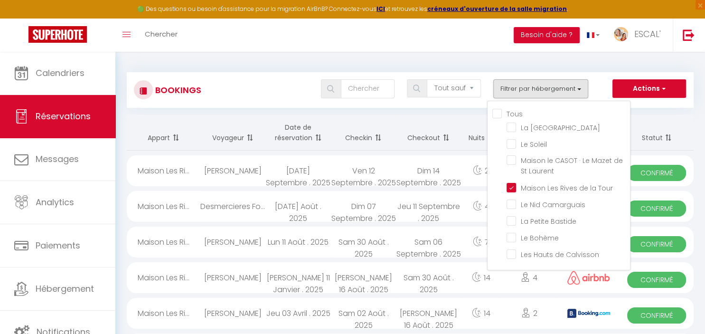
click at [604, 87] on div "Tous les statuts Annulé Confirmé Non Confirmé Tout sauf annulé No Show Request …" at bounding box center [434, 88] width 518 height 19
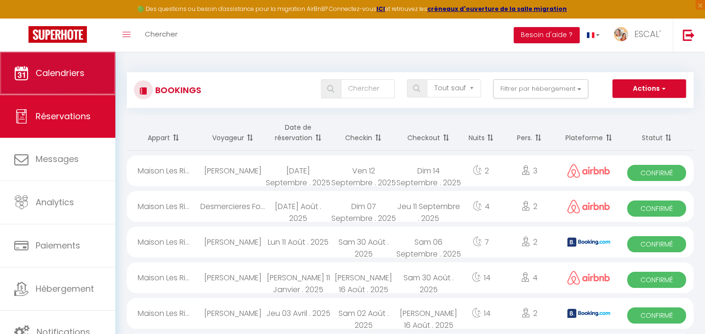
click at [80, 88] on link "Calendriers" at bounding box center [57, 73] width 115 height 43
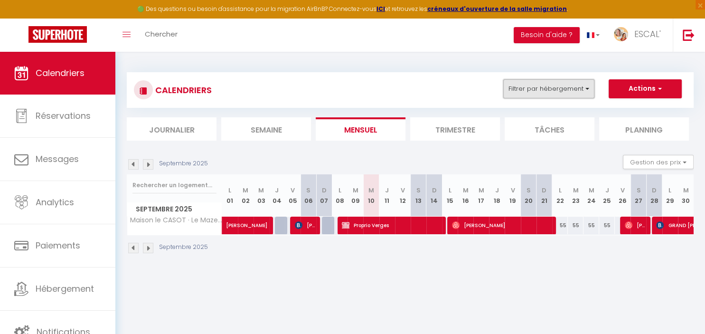
click at [525, 84] on button "Filtrer par hébergement" at bounding box center [548, 88] width 91 height 19
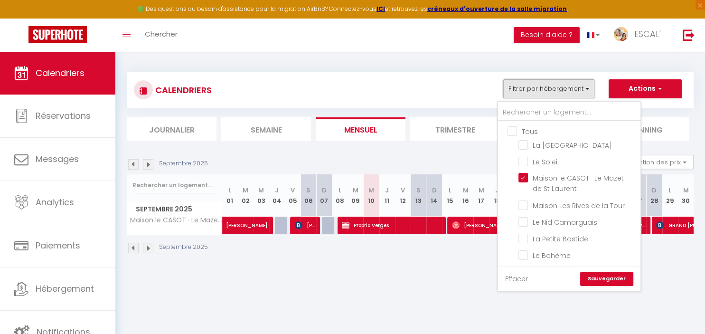
scroll to position [17, 0]
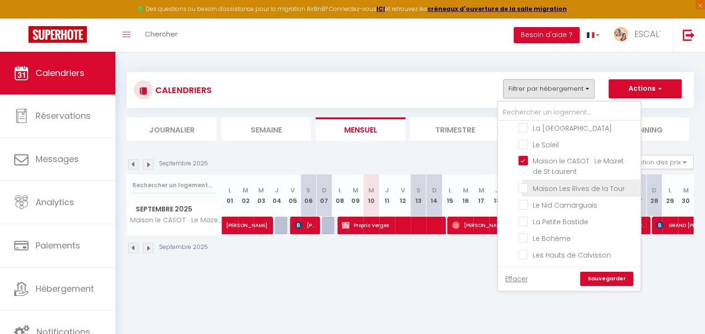
click at [533, 189] on input "Maison Les Rives de la Tour" at bounding box center [577, 186] width 119 height 9
click at [519, 155] on ul "Tous La Villa des Garrigues Le Soleil Maison le CASOT · Le Mazet de St Laurent …" at bounding box center [569, 186] width 142 height 164
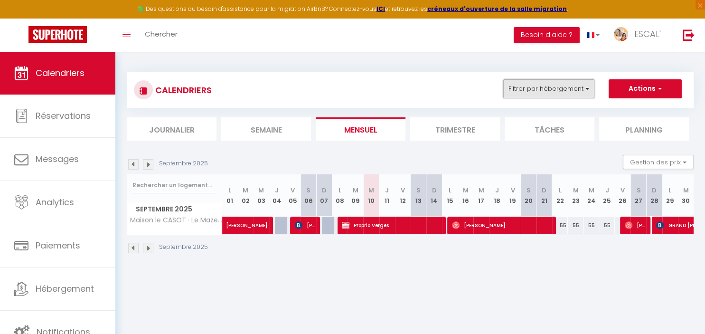
click at [566, 95] on button "Filtrer par hébergement" at bounding box center [548, 88] width 91 height 19
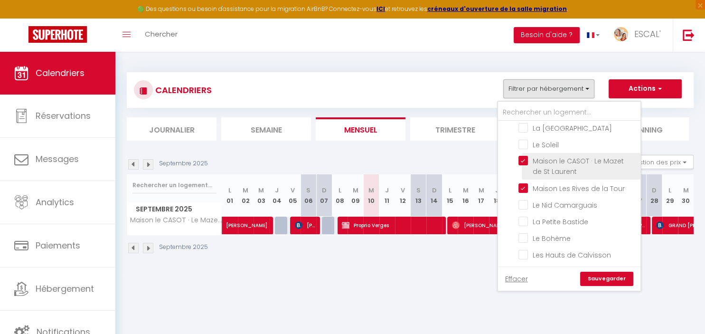
click at [559, 159] on input "Maison le CASOT · Le Mazet de St Laurent" at bounding box center [577, 160] width 119 height 9
click at [603, 276] on link "Sauvegarder" at bounding box center [606, 278] width 53 height 14
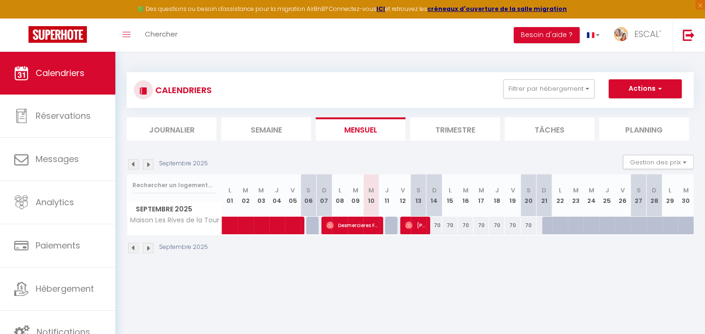
click at [136, 166] on img at bounding box center [133, 164] width 10 height 10
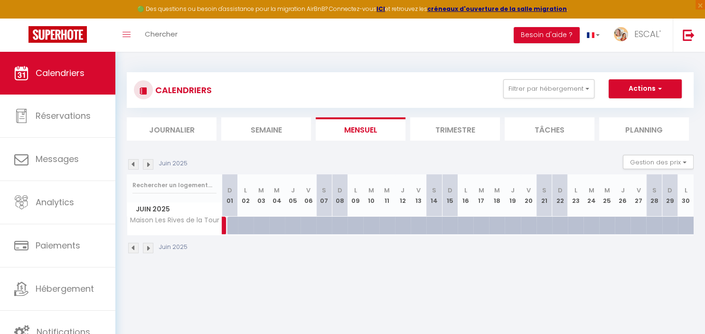
click at [136, 166] on img at bounding box center [133, 164] width 10 height 10
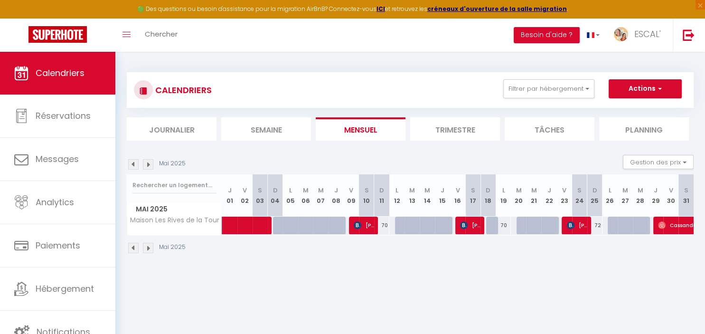
click at [136, 166] on img at bounding box center [133, 164] width 10 height 10
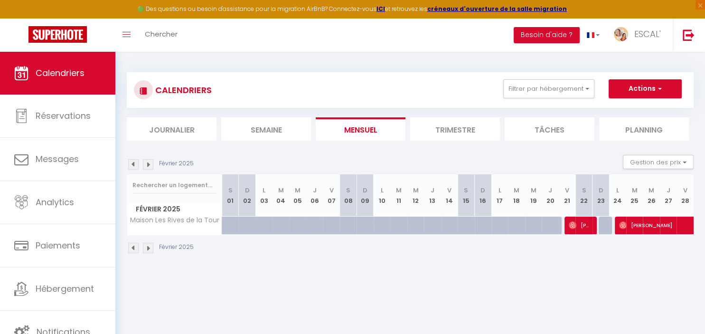
click at [136, 166] on img at bounding box center [133, 164] width 10 height 10
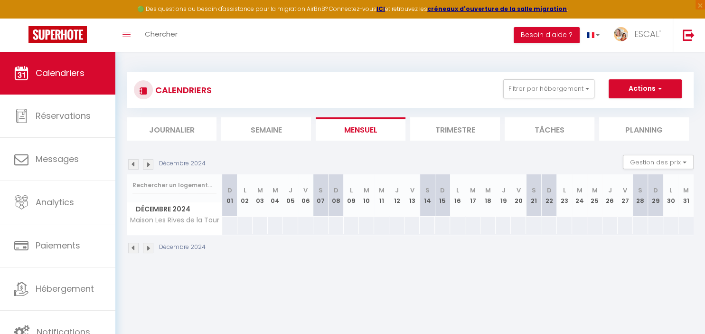
click at [136, 166] on img at bounding box center [133, 164] width 10 height 10
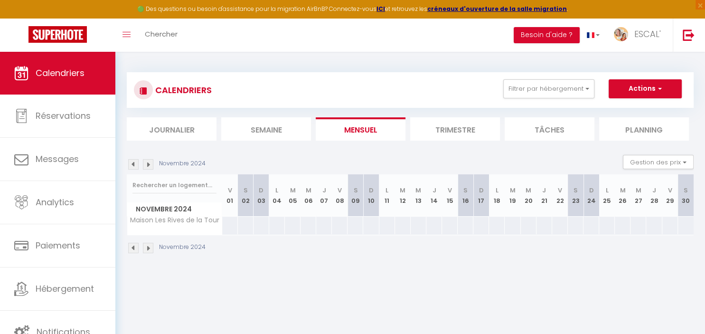
click at [148, 165] on img at bounding box center [148, 164] width 10 height 10
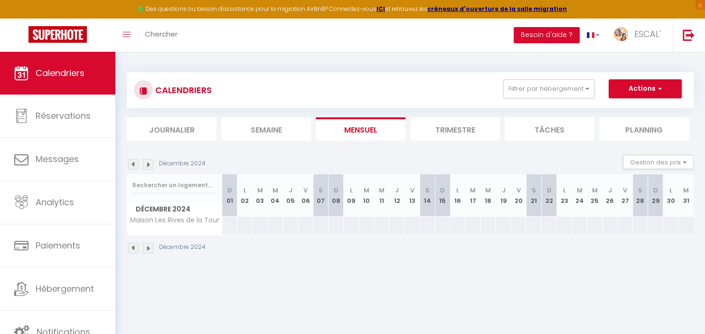
click at [149, 163] on img at bounding box center [148, 164] width 10 height 10
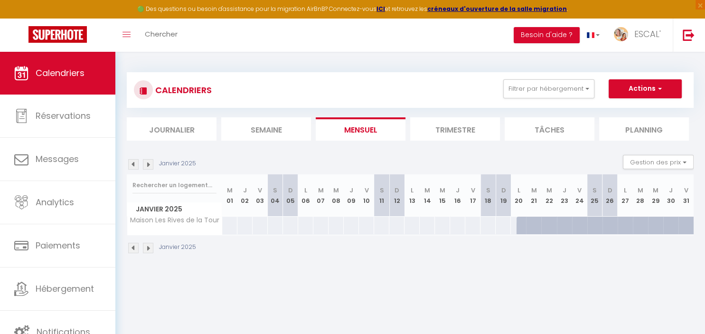
click at [149, 163] on img at bounding box center [148, 164] width 10 height 10
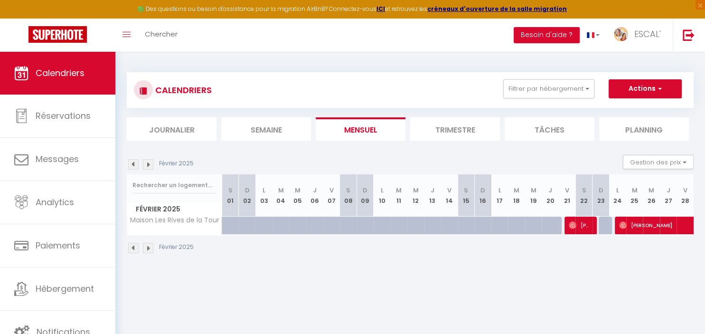
click at [149, 163] on img at bounding box center [148, 164] width 10 height 10
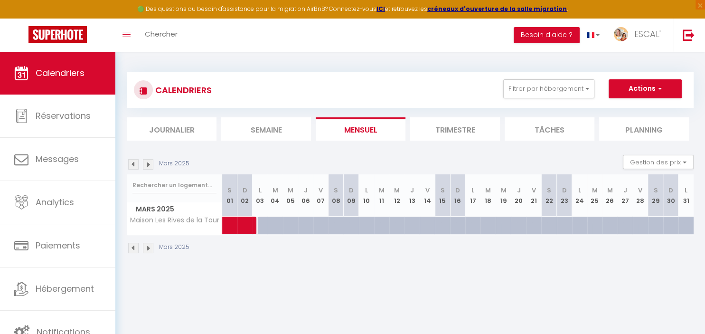
click at [149, 165] on img at bounding box center [148, 164] width 10 height 10
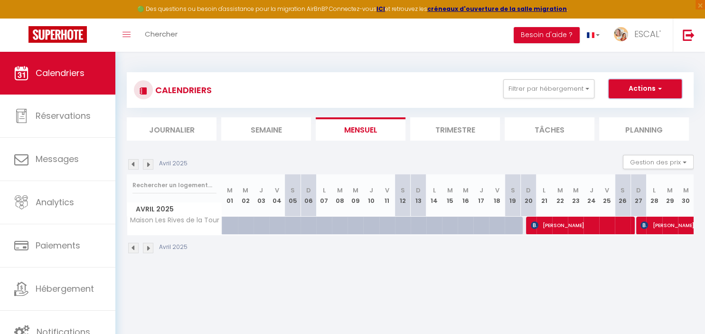
click at [619, 87] on button "Actions" at bounding box center [644, 88] width 73 height 19
click at [621, 107] on link "Nouvelle réservation" at bounding box center [635, 110] width 83 height 14
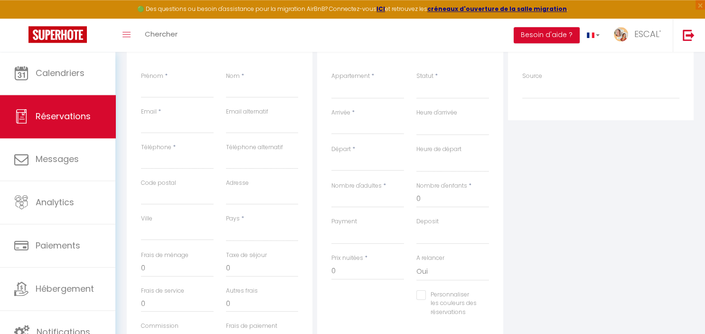
scroll to position [145, 0]
click at [346, 127] on input "Arrivée" at bounding box center [367, 127] width 73 height 12
click at [341, 147] on span "<" at bounding box center [342, 143] width 20 height 19
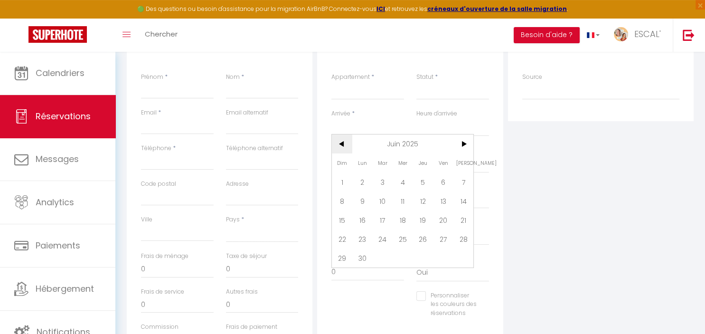
click at [341, 147] on span "<" at bounding box center [342, 143] width 20 height 19
click at [365, 219] on span "10" at bounding box center [362, 219] width 20 height 19
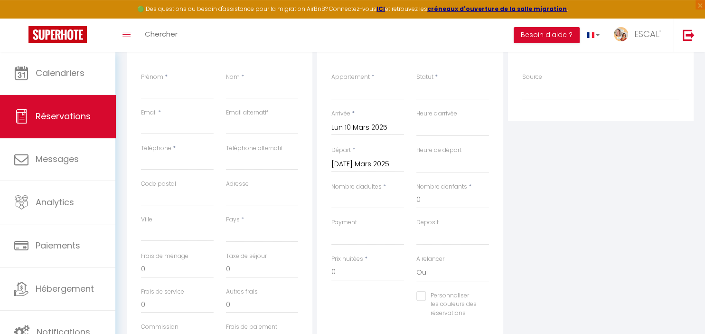
click at [370, 166] on input "Mar 11 Mars 2025" at bounding box center [367, 164] width 73 height 12
click at [467, 182] on span ">" at bounding box center [463, 179] width 20 height 19
click at [443, 217] on span "4" at bounding box center [443, 217] width 20 height 19
click at [180, 92] on input "Prénom" at bounding box center [177, 90] width 73 height 17
click at [234, 92] on input "Nom" at bounding box center [262, 90] width 73 height 17
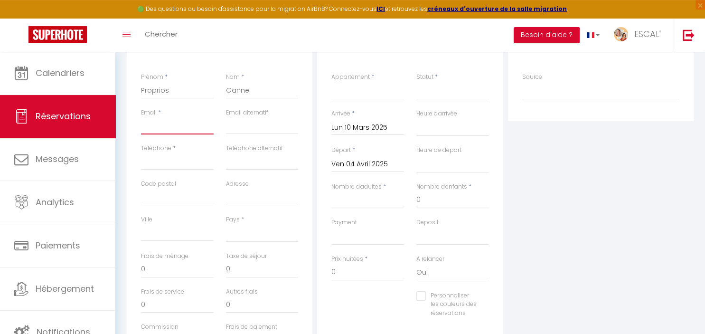
click at [160, 128] on input "Email client" at bounding box center [177, 125] width 73 height 17
click at [161, 165] on input "Téléphone" at bounding box center [177, 161] width 73 height 17
click at [226, 224] on select "[GEOGRAPHIC_DATA] [GEOGRAPHIC_DATA] [GEOGRAPHIC_DATA] [GEOGRAPHIC_DATA] [GEOGRA…" at bounding box center [262, 233] width 73 height 18
click option "[GEOGRAPHIC_DATA]" at bounding box center [0, 0] width 0 height 0
click at [331, 82] on select "La Villa des Garrigues Le Soleil Maison le CASOT · Le Mazet de St Laurent Maiso…" at bounding box center [367, 91] width 73 height 18
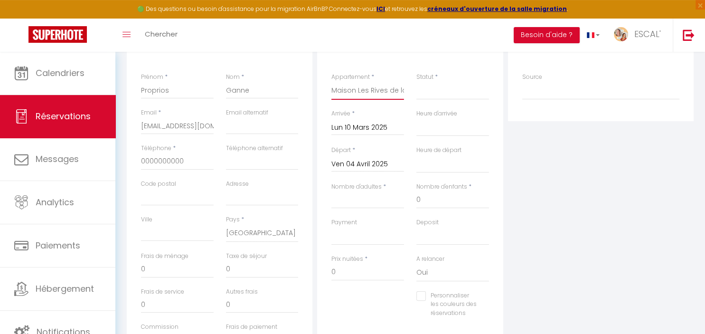
click option "Maison Les Rives de la Tour" at bounding box center [0, 0] width 0 height 0
click at [416, 82] on select "Confirmé Non Confirmé [PERSON_NAME] par le voyageur No Show Request" at bounding box center [452, 91] width 73 height 18
click option "Confirmé" at bounding box center [0, 0] width 0 height 0
click at [362, 198] on input "Nombre d'adultes" at bounding box center [367, 199] width 73 height 17
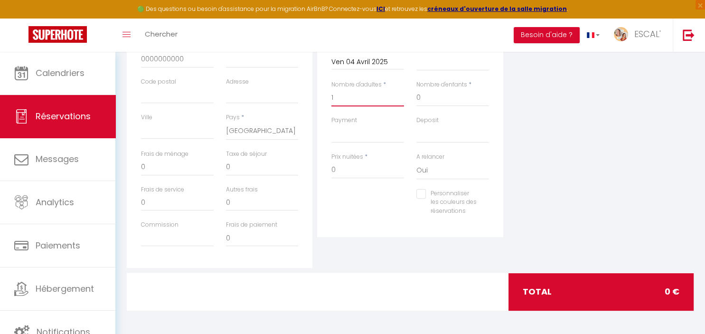
scroll to position [0, 0]
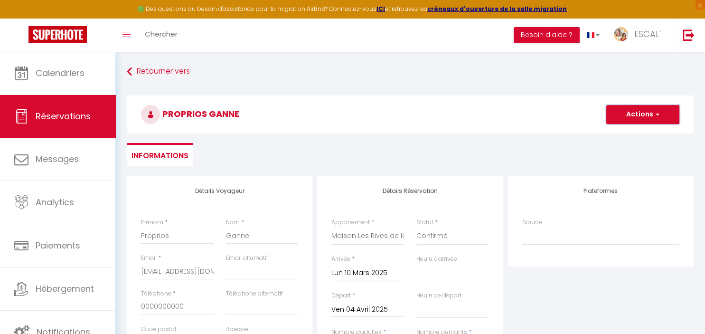
click at [634, 113] on button "Actions" at bounding box center [642, 114] width 73 height 19
click at [633, 132] on link "Enregistrer" at bounding box center [632, 135] width 75 height 12
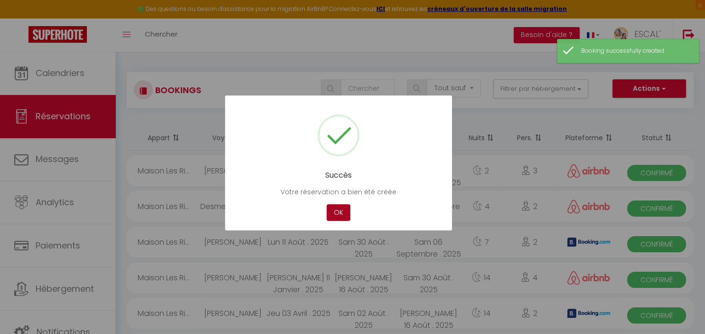
click at [339, 212] on button "OK" at bounding box center [338, 212] width 24 height 17
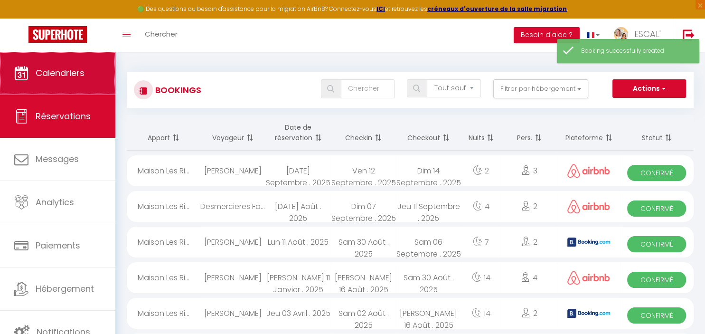
click at [65, 71] on span "Calendriers" at bounding box center [60, 73] width 49 height 12
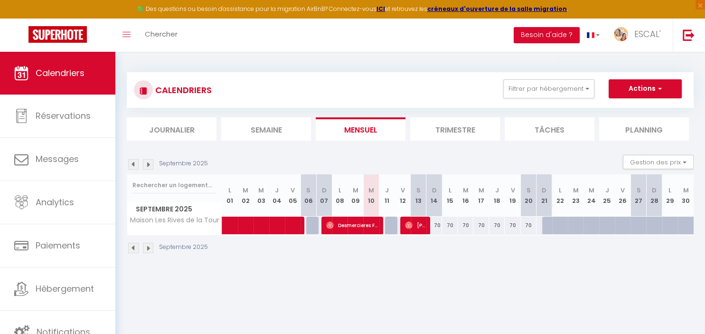
click at [134, 164] on img at bounding box center [133, 164] width 10 height 10
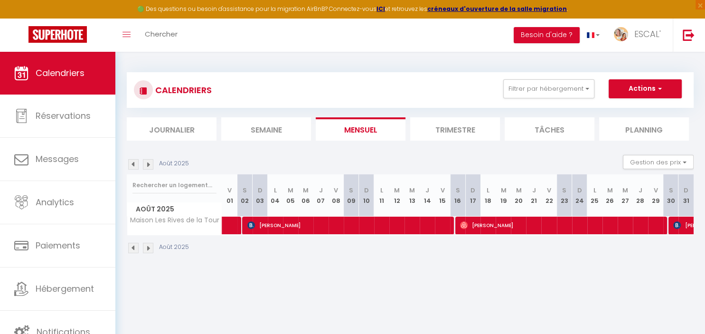
click at [134, 164] on img at bounding box center [133, 164] width 10 height 10
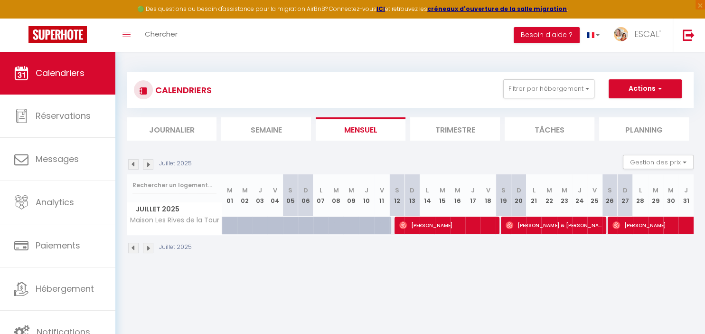
click at [134, 164] on img at bounding box center [133, 164] width 10 height 10
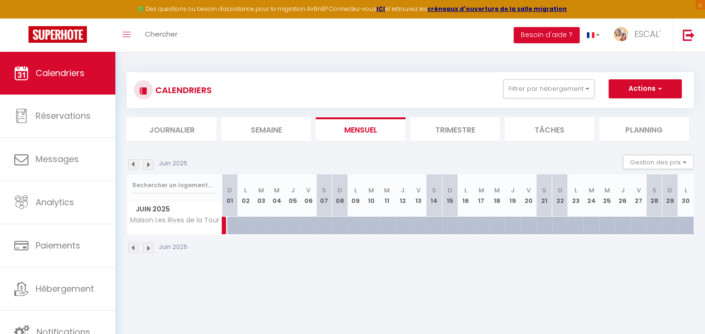
click at [134, 164] on img at bounding box center [133, 164] width 10 height 10
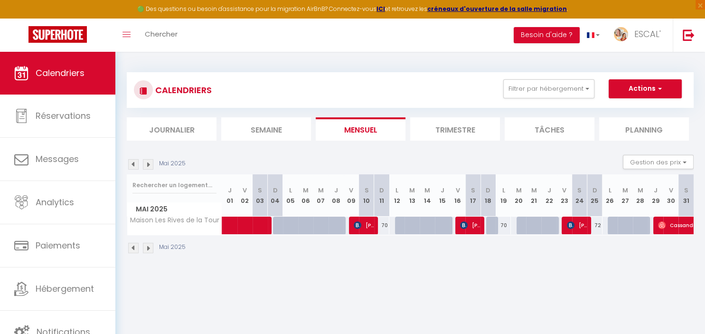
click at [146, 164] on img at bounding box center [148, 164] width 10 height 10
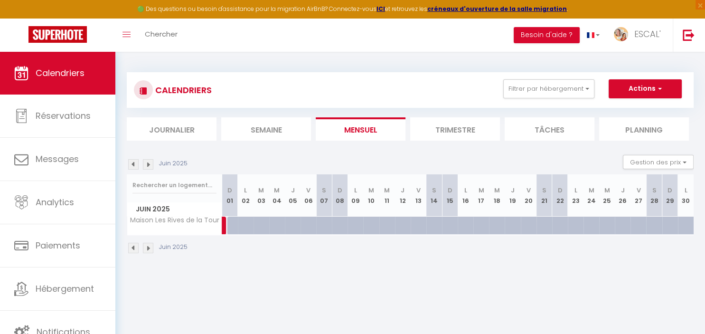
click at [149, 165] on img at bounding box center [148, 164] width 10 height 10
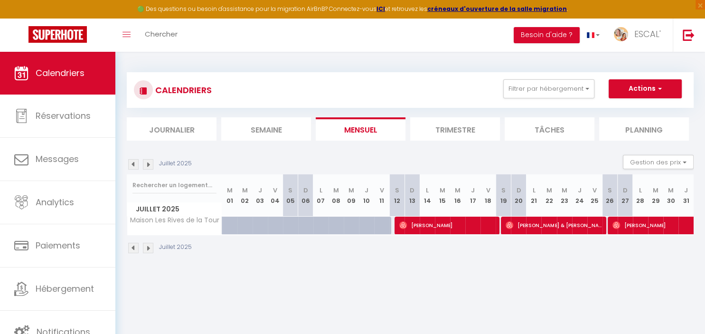
click at [149, 164] on img at bounding box center [148, 164] width 10 height 10
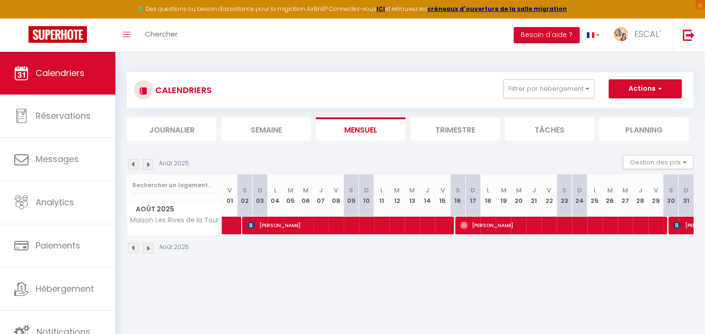
click at [149, 164] on img at bounding box center [148, 164] width 10 height 10
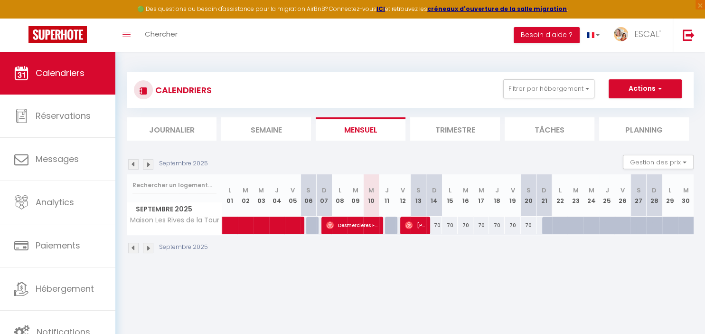
click at [149, 164] on img at bounding box center [148, 164] width 10 height 10
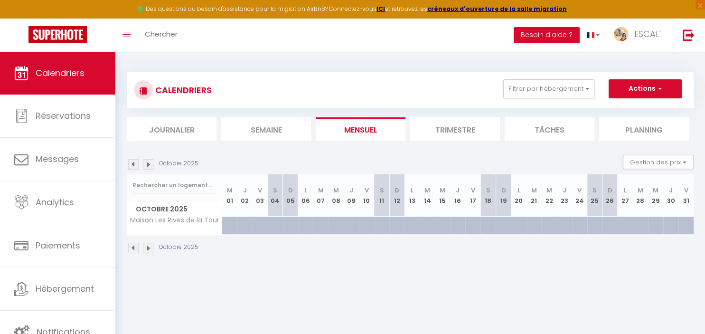
click at [149, 164] on img at bounding box center [148, 164] width 10 height 10
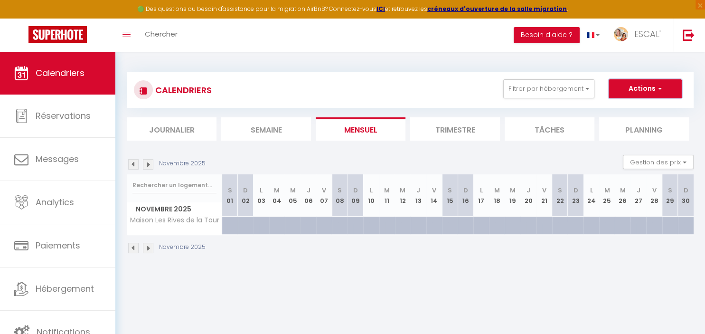
click at [648, 90] on button "Actions" at bounding box center [644, 88] width 73 height 19
click at [640, 109] on link "Nouvelle réservation" at bounding box center [635, 110] width 83 height 14
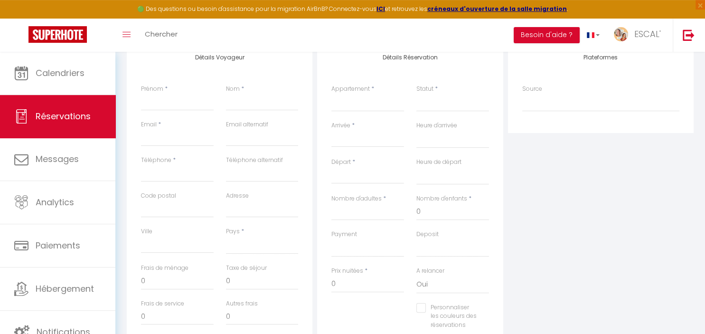
scroll to position [134, 0]
click at [331, 93] on select "La Villa des Garrigues Le Soleil Maison le CASOT · Le Mazet de St Laurent Maiso…" at bounding box center [367, 102] width 73 height 18
click at [346, 97] on select "La Villa des Garrigues Le Soleil Maison le CASOT · Le Mazet de St Laurent Maiso…" at bounding box center [367, 102] width 73 height 18
click at [347, 135] on input "Arrivée" at bounding box center [367, 138] width 73 height 12
click at [344, 158] on span "<" at bounding box center [342, 154] width 20 height 19
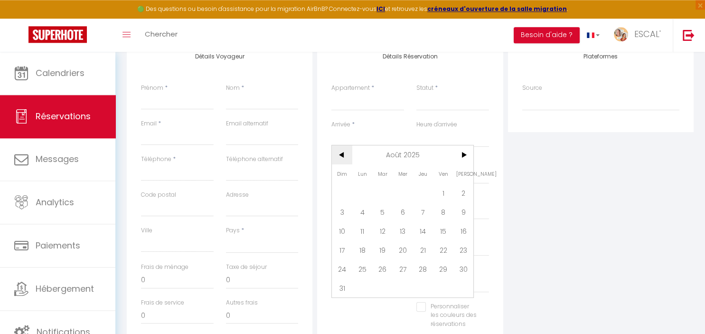
click at [344, 158] on span "<" at bounding box center [342, 154] width 20 height 19
click at [423, 214] on span "10" at bounding box center [423, 211] width 20 height 19
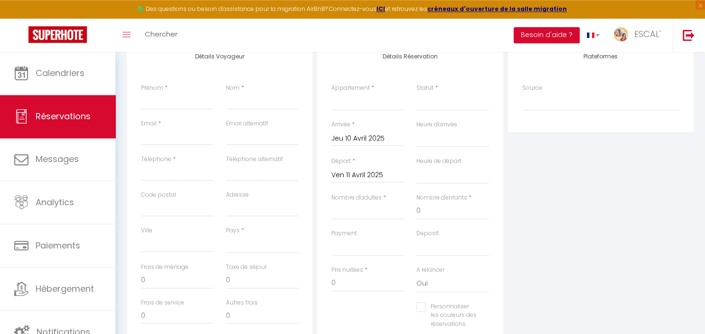
click at [360, 176] on input "Ven 11 Avril 2025" at bounding box center [367, 175] width 73 height 12
click at [381, 140] on input "Jeu 10 Avril 2025" at bounding box center [367, 138] width 73 height 12
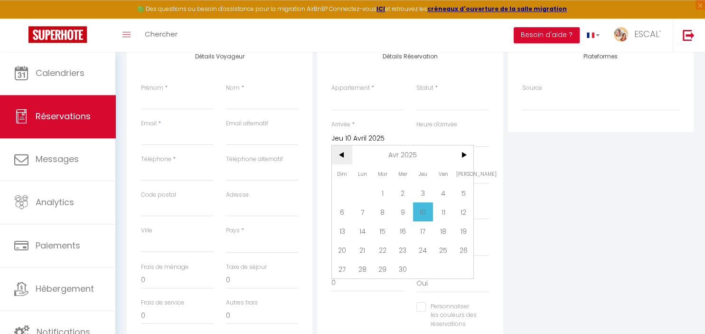
click at [343, 153] on span "<" at bounding box center [342, 154] width 20 height 19
click at [363, 232] on span "10" at bounding box center [362, 230] width 20 height 19
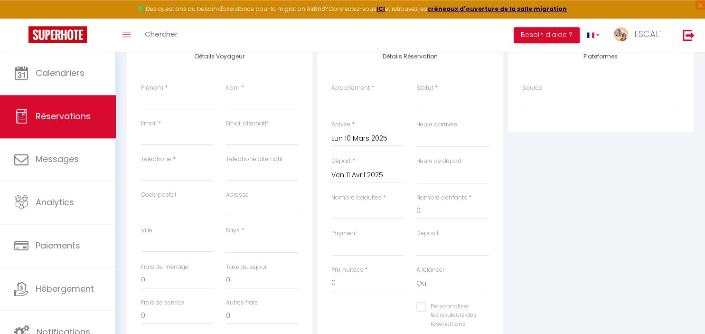
click at [390, 175] on input "Ven 11 Avril 2025" at bounding box center [367, 175] width 73 height 12
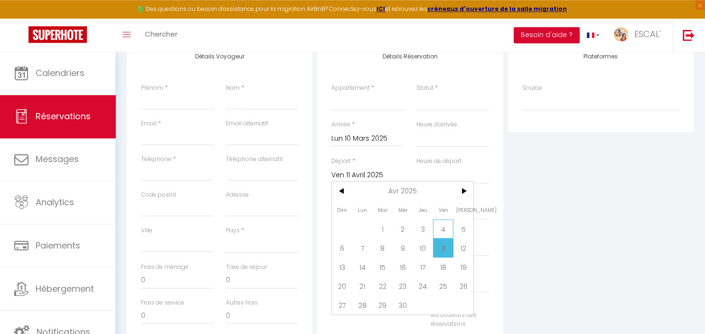
click at [447, 232] on span "4" at bounding box center [443, 228] width 20 height 19
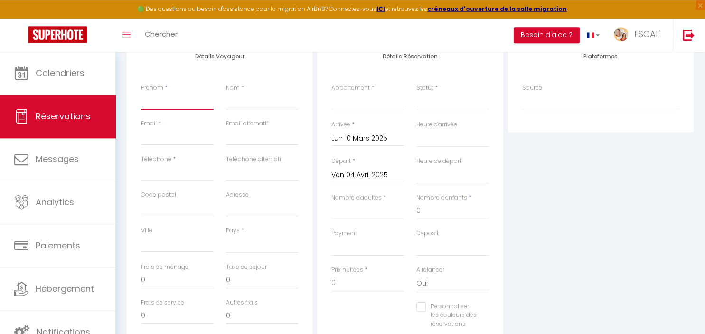
click at [195, 101] on input "Prénom" at bounding box center [177, 101] width 73 height 17
click at [151, 140] on input "Email client" at bounding box center [177, 136] width 73 height 17
click at [158, 171] on input "Téléphone" at bounding box center [177, 172] width 73 height 17
click at [226, 235] on select "[GEOGRAPHIC_DATA] [GEOGRAPHIC_DATA] [GEOGRAPHIC_DATA] [GEOGRAPHIC_DATA] [GEOGRA…" at bounding box center [262, 244] width 73 height 18
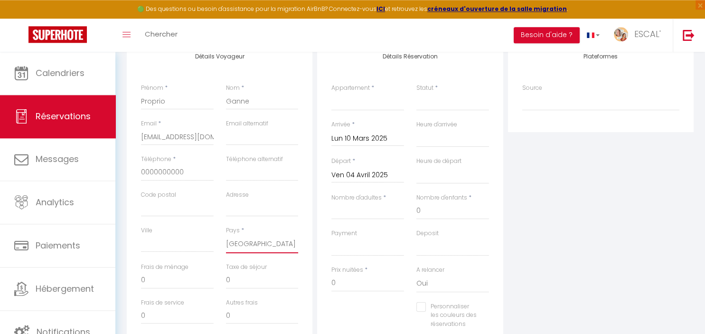
click option "[GEOGRAPHIC_DATA]" at bounding box center [0, 0] width 0 height 0
click at [331, 93] on select "La Villa des Garrigues Le Soleil Maison le CASOT · Le Mazet de St Laurent Maiso…" at bounding box center [367, 102] width 73 height 18
click option "Maison Les Rives de la Tour" at bounding box center [0, 0] width 0 height 0
click at [416, 93] on select "Confirmé Non Confirmé [PERSON_NAME] par le voyageur No Show Request" at bounding box center [452, 102] width 73 height 18
click option "Confirmé" at bounding box center [0, 0] width 0 height 0
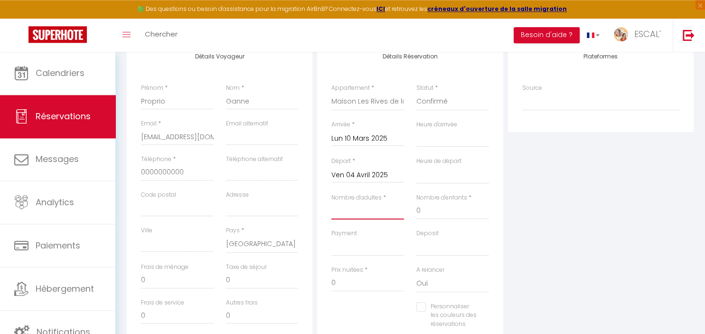
click at [369, 212] on input "Nombre d'adultes" at bounding box center [367, 210] width 73 height 17
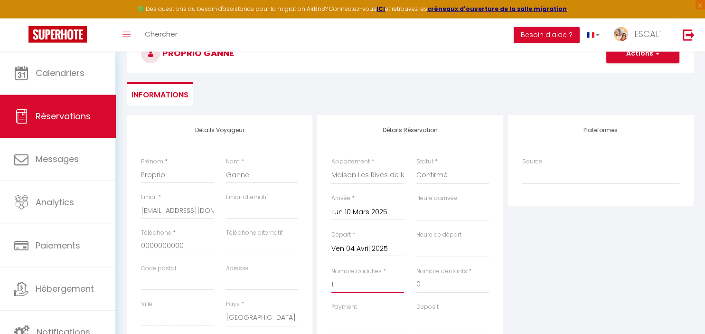
scroll to position [0, 0]
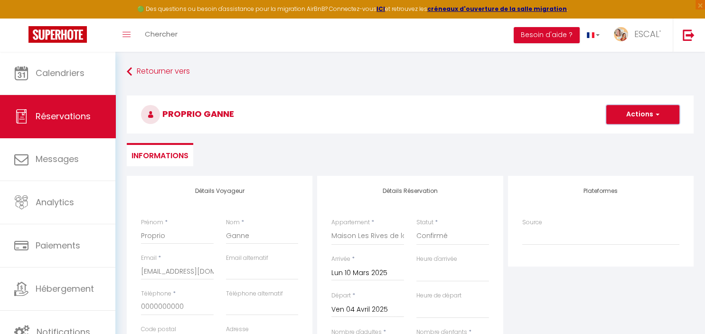
click at [650, 113] on button "Actions" at bounding box center [642, 114] width 73 height 19
click at [640, 135] on link "Enregistrer" at bounding box center [632, 135] width 75 height 12
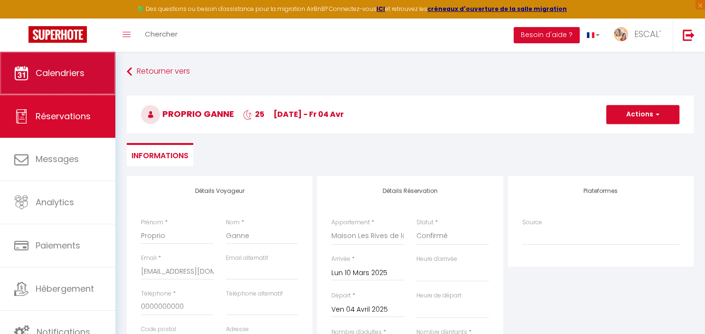
click at [58, 71] on span "Calendriers" at bounding box center [60, 73] width 49 height 12
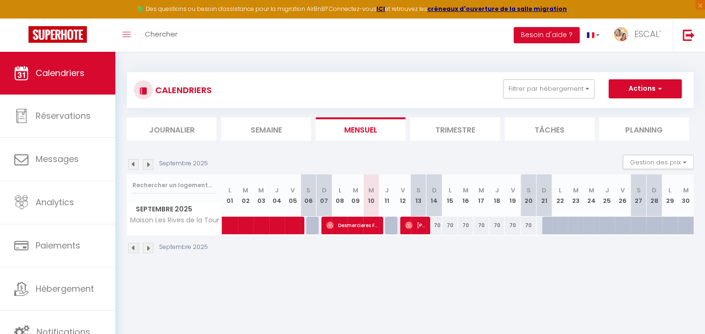
click at [136, 165] on img at bounding box center [133, 164] width 10 height 10
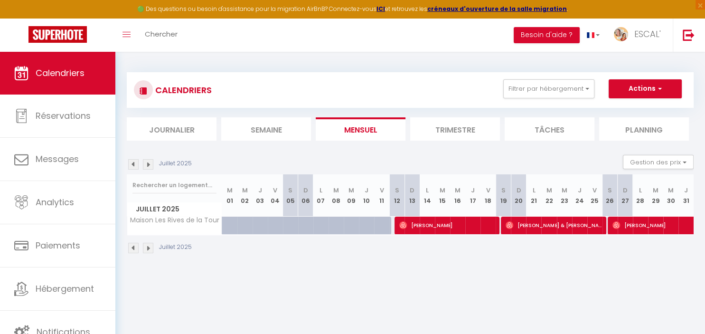
click at [136, 165] on img at bounding box center [133, 164] width 10 height 10
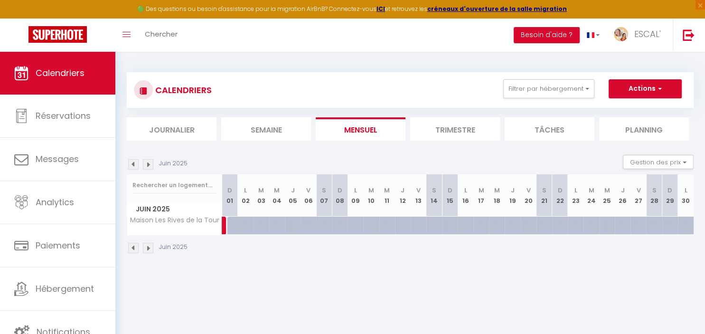
click at [136, 165] on img at bounding box center [133, 164] width 10 height 10
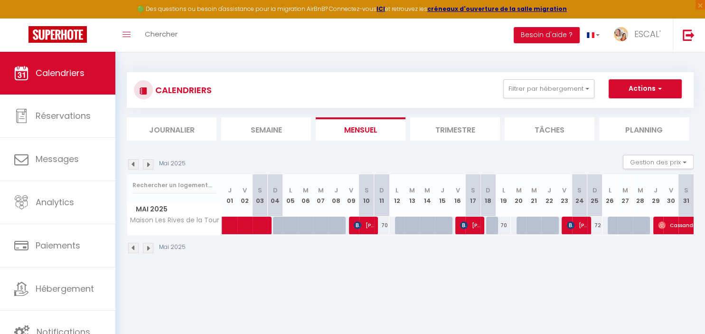
click at [136, 165] on img at bounding box center [133, 164] width 10 height 10
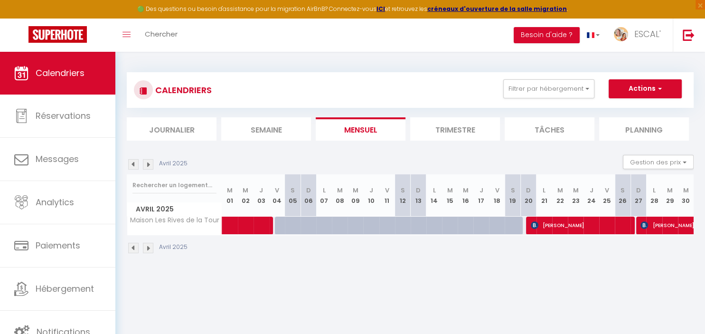
click at [136, 165] on img at bounding box center [133, 164] width 10 height 10
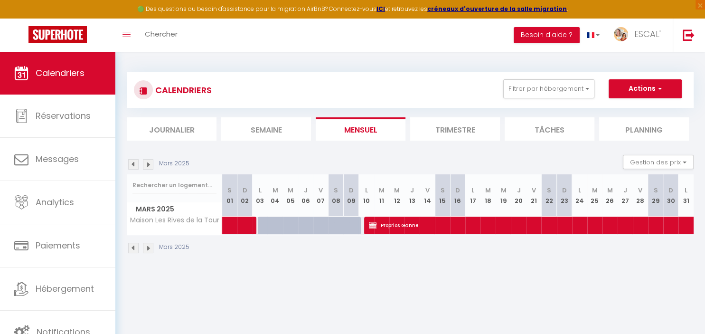
click at [147, 166] on img at bounding box center [148, 164] width 10 height 10
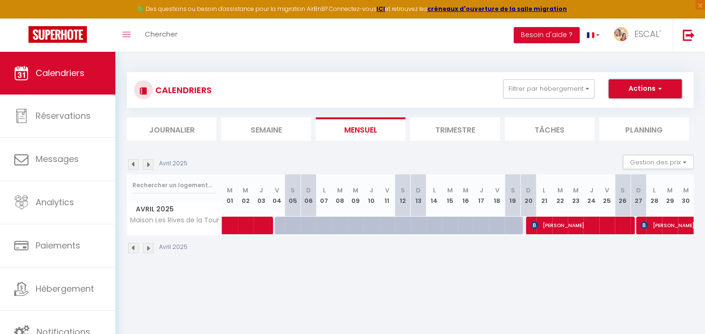
click at [620, 85] on button "Actions" at bounding box center [644, 88] width 73 height 19
click at [625, 107] on link "Nouvelle réservation" at bounding box center [635, 110] width 83 height 14
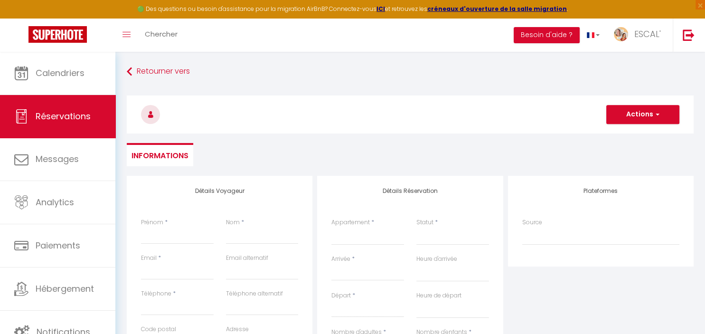
click at [347, 272] on input "Arrivée" at bounding box center [367, 273] width 73 height 12
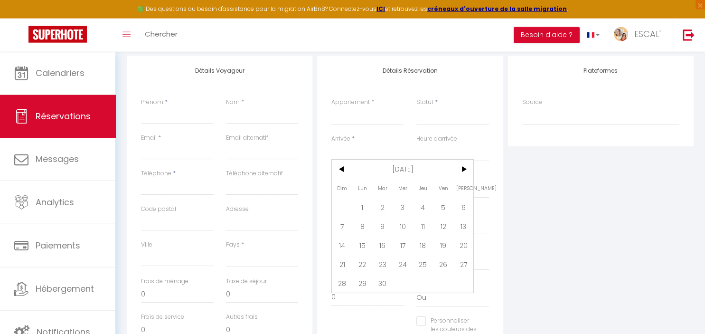
scroll to position [127, 0]
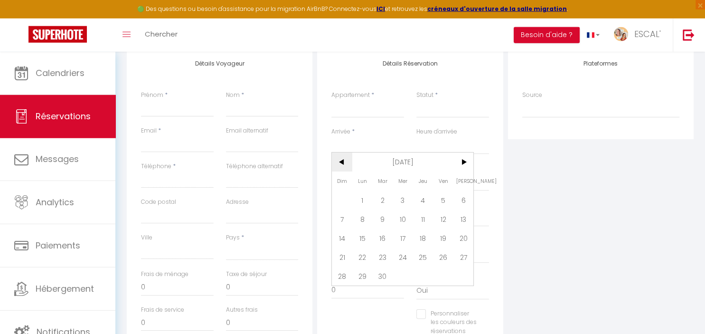
click at [341, 163] on span "<" at bounding box center [342, 161] width 20 height 19
click at [343, 199] on span "1" at bounding box center [342, 199] width 20 height 19
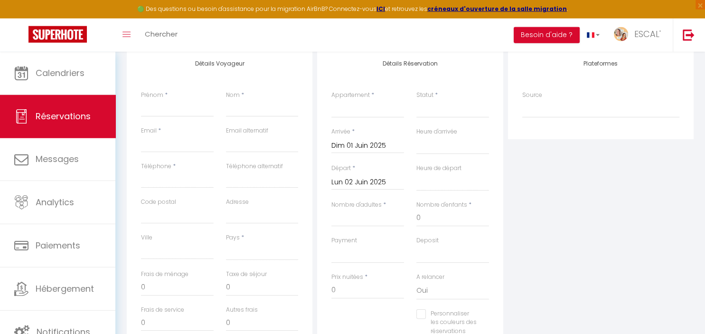
click at [366, 180] on input "Lun 02 Juin 2025" at bounding box center [367, 182] width 73 height 12
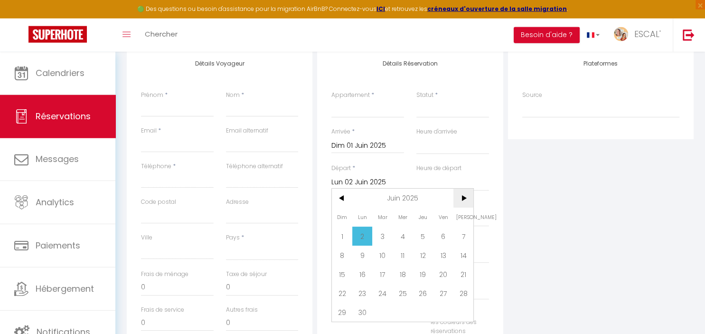
click at [465, 201] on span ">" at bounding box center [463, 197] width 20 height 19
click at [462, 257] on span "12" at bounding box center [463, 254] width 20 height 19
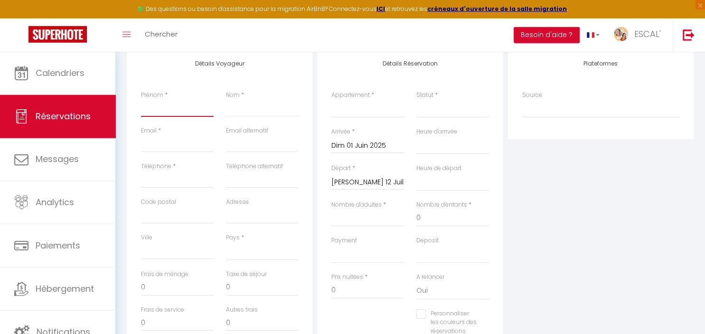
click at [197, 113] on input "Prénom" at bounding box center [177, 108] width 73 height 17
click at [250, 112] on input "Nom" at bounding box center [262, 108] width 73 height 17
click at [174, 142] on input "Email client" at bounding box center [177, 143] width 73 height 17
click at [183, 178] on input "Téléphone" at bounding box center [177, 179] width 73 height 17
click at [226, 242] on select "[GEOGRAPHIC_DATA] [GEOGRAPHIC_DATA] [GEOGRAPHIC_DATA] [GEOGRAPHIC_DATA] [GEOGRA…" at bounding box center [262, 251] width 73 height 18
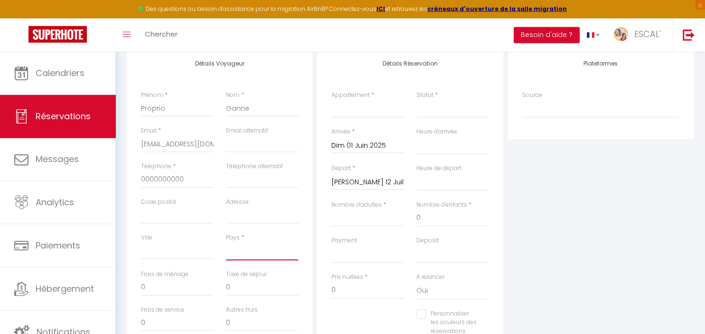
click option "[GEOGRAPHIC_DATA]" at bounding box center [0, 0] width 0 height 0
click at [331, 100] on select "La Villa des Garrigues Le Soleil Maison le CASOT · Le Mazet de St Laurent Maiso…" at bounding box center [367, 109] width 73 height 18
click option "Maison Les Rives de la Tour" at bounding box center [0, 0] width 0 height 0
click at [416, 100] on select "Confirmé Non Confirmé [PERSON_NAME] par le voyageur No Show Request" at bounding box center [452, 109] width 73 height 18
click option "Confirmé" at bounding box center [0, 0] width 0 height 0
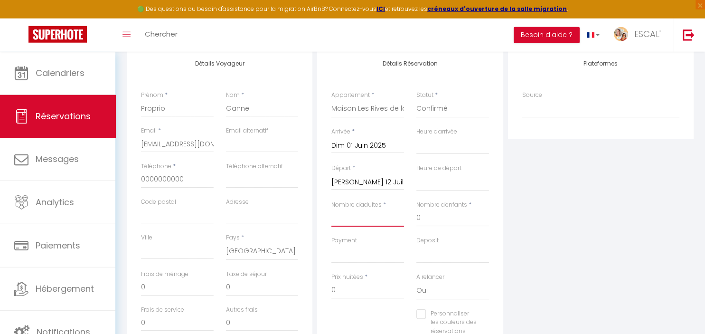
click at [372, 221] on input "Nombre d'adultes" at bounding box center [367, 217] width 73 height 17
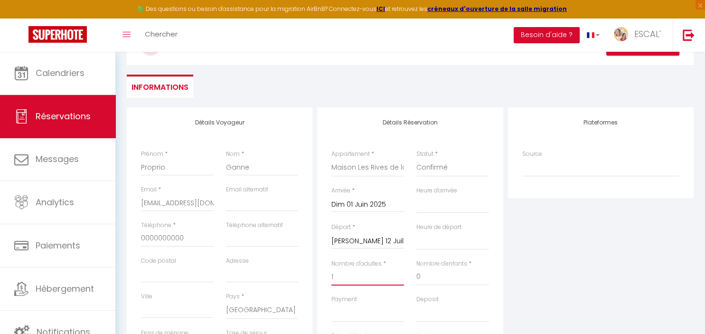
scroll to position [0, 0]
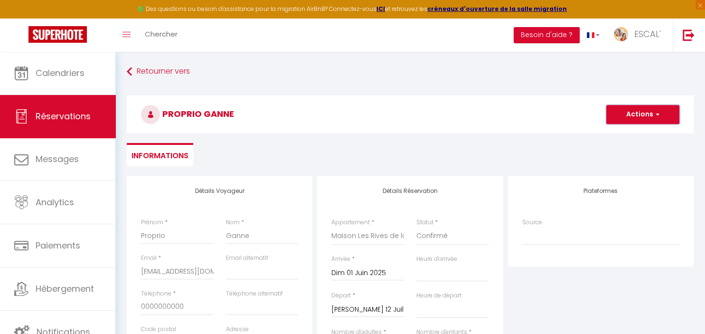
click at [632, 115] on button "Actions" at bounding box center [642, 114] width 73 height 19
click at [627, 133] on link "Enregistrer" at bounding box center [632, 135] width 75 height 12
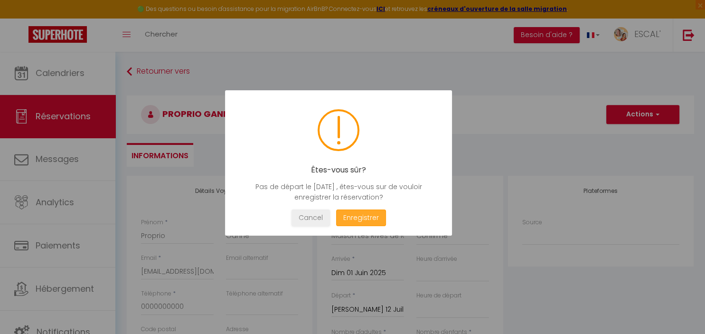
click at [360, 217] on button "Enregistrer" at bounding box center [360, 217] width 50 height 17
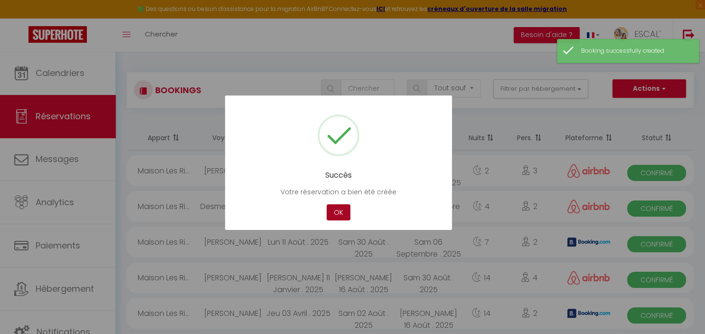
click at [343, 215] on button "OK" at bounding box center [338, 212] width 24 height 17
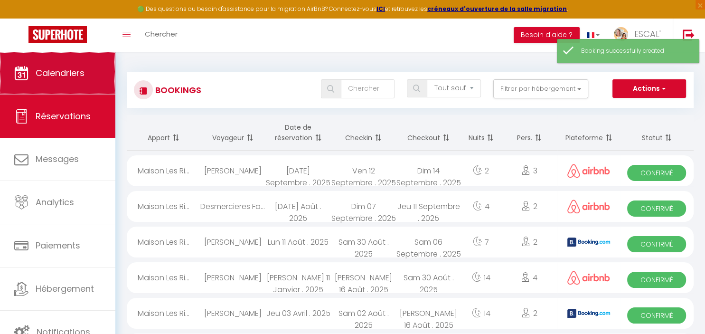
click at [59, 80] on link "Calendriers" at bounding box center [57, 73] width 115 height 43
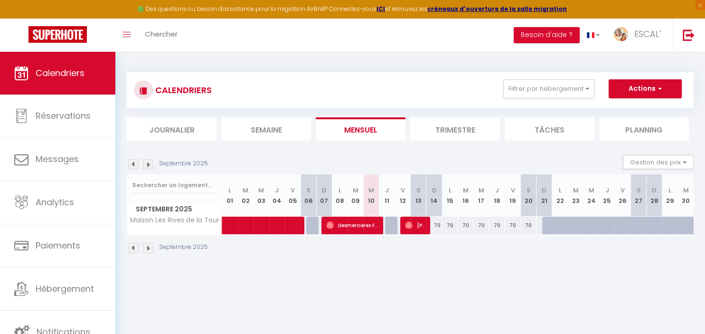
click at [131, 164] on img at bounding box center [133, 164] width 10 height 10
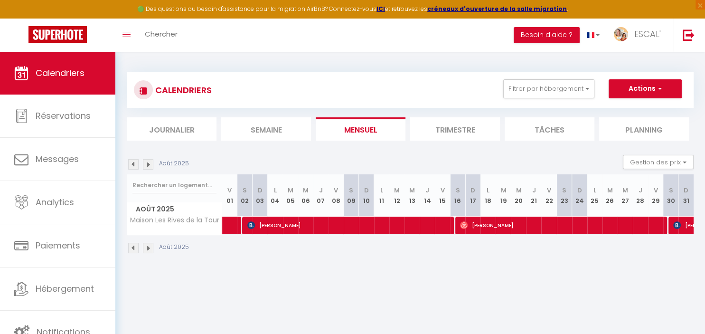
click at [131, 164] on img at bounding box center [133, 164] width 10 height 10
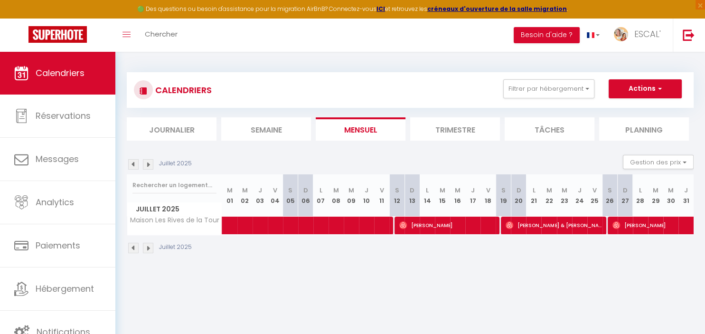
click at [136, 165] on img at bounding box center [133, 164] width 10 height 10
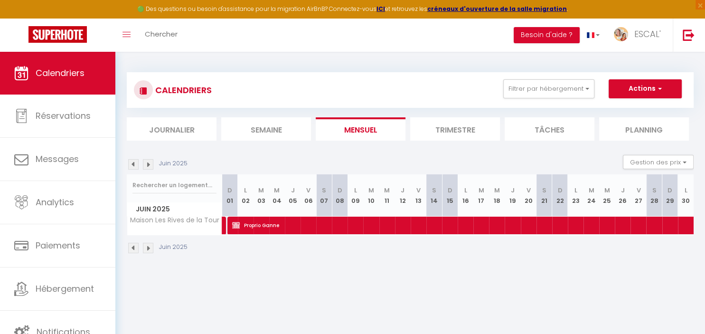
click at [149, 165] on img at bounding box center [148, 164] width 10 height 10
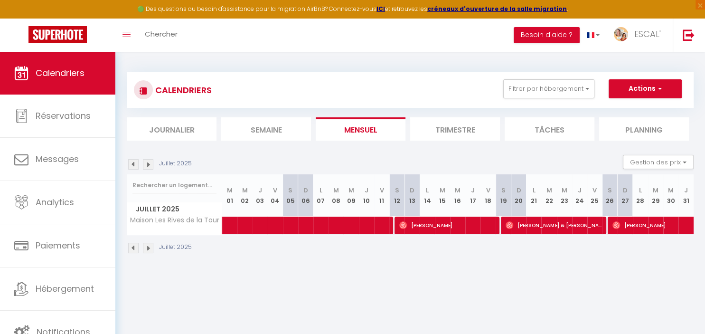
click at [149, 165] on img at bounding box center [148, 164] width 10 height 10
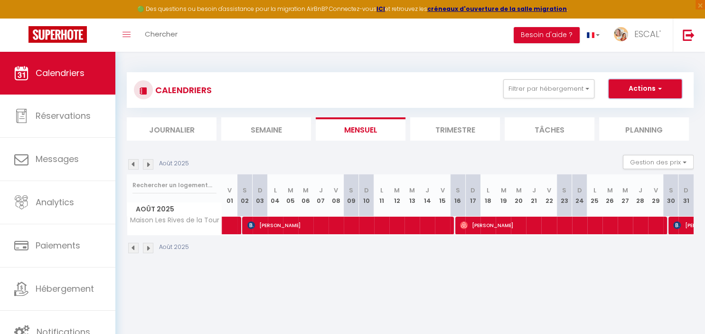
click at [635, 93] on button "Actions" at bounding box center [644, 88] width 73 height 19
click at [632, 110] on link "Nouvelle réservation" at bounding box center [635, 110] width 83 height 14
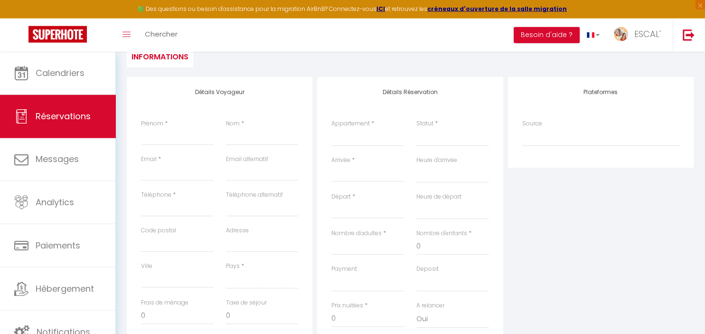
scroll to position [101, 0]
click at [354, 174] on input "Arrivée" at bounding box center [367, 172] width 73 height 12
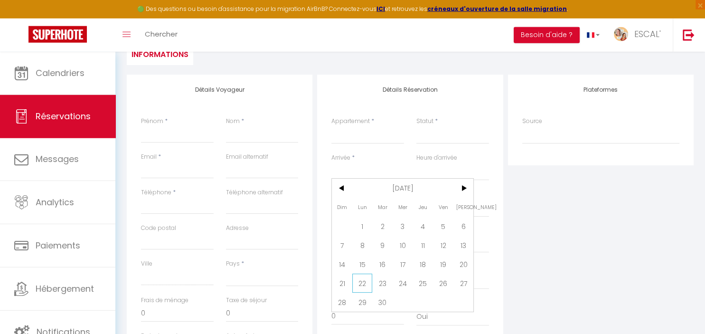
click at [366, 282] on span "22" at bounding box center [362, 282] width 20 height 19
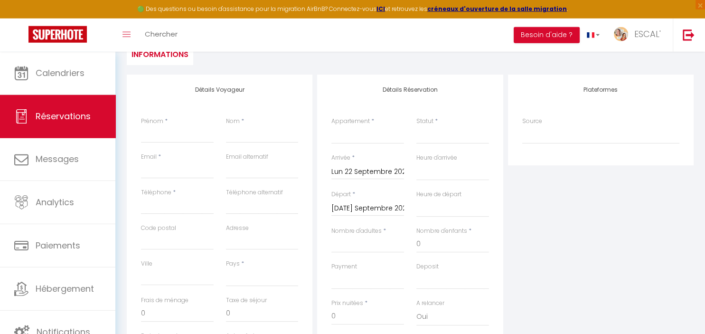
click at [387, 205] on input "Mar 23 Septembre 2025" at bounding box center [367, 208] width 73 height 12
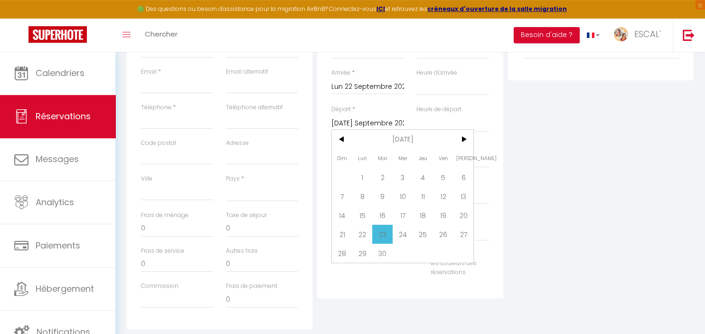
scroll to position [232, 0]
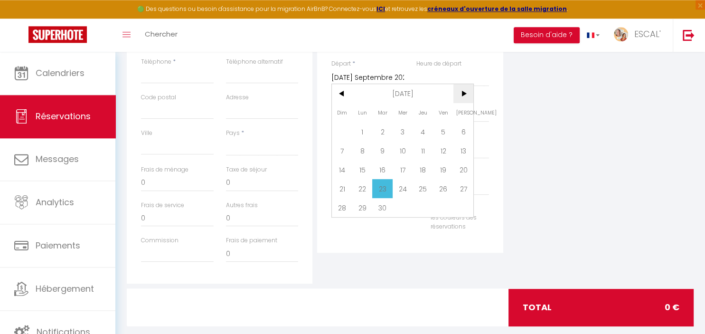
click at [460, 93] on span ">" at bounding box center [463, 93] width 20 height 19
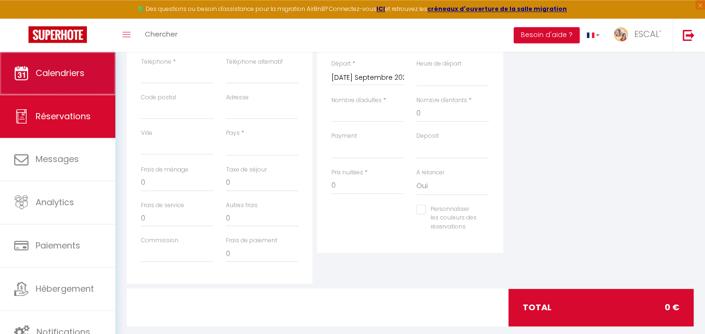
click at [65, 79] on span "Calendriers" at bounding box center [60, 73] width 49 height 12
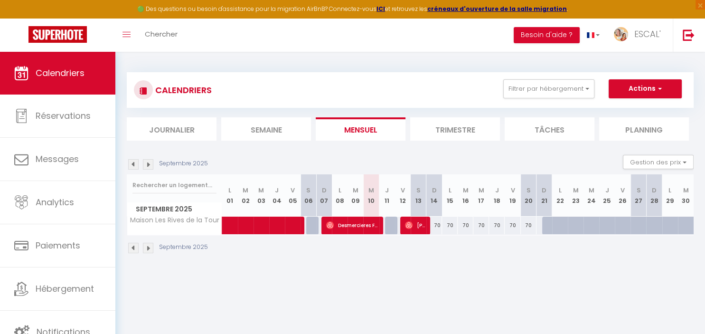
click at [146, 167] on img at bounding box center [148, 164] width 10 height 10
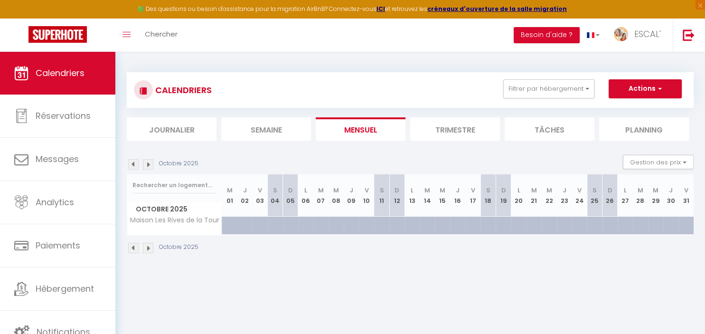
click at [146, 167] on img at bounding box center [148, 164] width 10 height 10
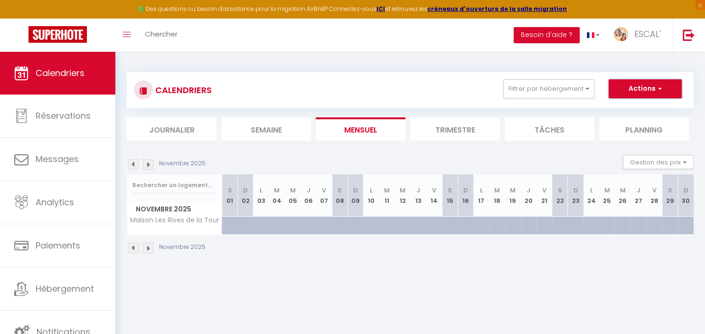
click at [635, 83] on button "Actions" at bounding box center [644, 88] width 73 height 19
click at [635, 107] on link "Nouvelle réservation" at bounding box center [635, 110] width 83 height 14
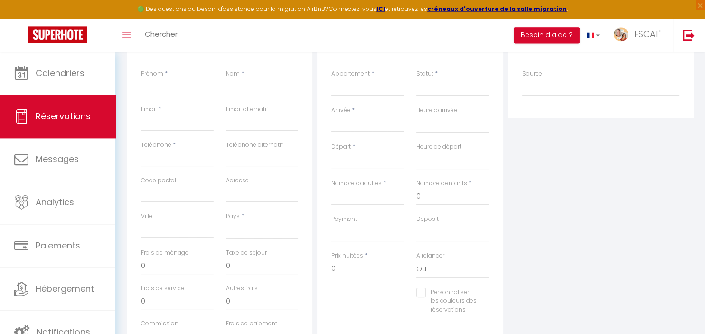
scroll to position [151, 0]
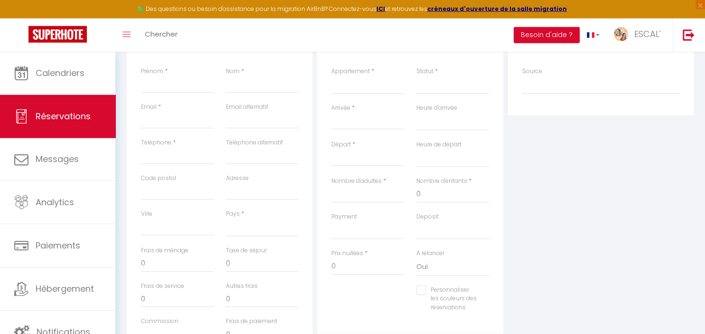
click at [346, 125] on input "Arrivée" at bounding box center [367, 122] width 73 height 12
click at [343, 233] on span "21" at bounding box center [342, 232] width 20 height 19
click at [377, 160] on input "Lun 22 Septembre 2025" at bounding box center [367, 158] width 73 height 12
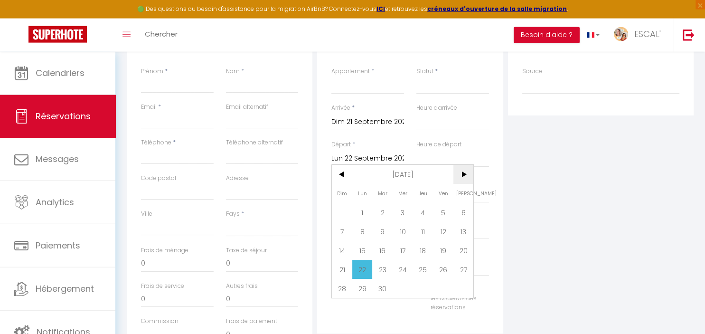
click at [466, 177] on span ">" at bounding box center [463, 174] width 20 height 19
click at [360, 253] on span "10" at bounding box center [362, 250] width 20 height 19
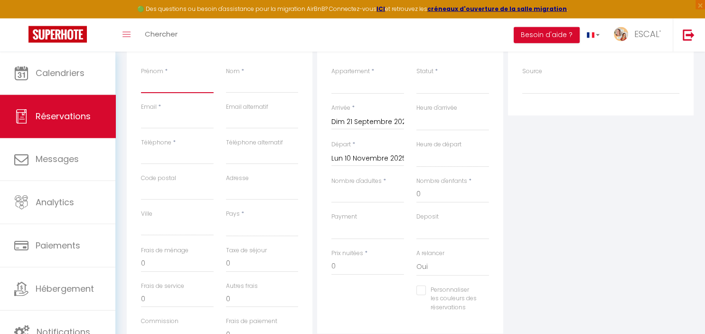
click at [195, 82] on input "Prénom" at bounding box center [177, 84] width 73 height 17
click at [261, 84] on input "Nom" at bounding box center [262, 84] width 73 height 17
click at [179, 124] on input "Email client" at bounding box center [177, 120] width 73 height 17
click at [161, 156] on input "Téléphone" at bounding box center [177, 155] width 73 height 17
click at [226, 218] on select "[GEOGRAPHIC_DATA] [GEOGRAPHIC_DATA] [GEOGRAPHIC_DATA] [GEOGRAPHIC_DATA] [GEOGRA…" at bounding box center [262, 227] width 73 height 18
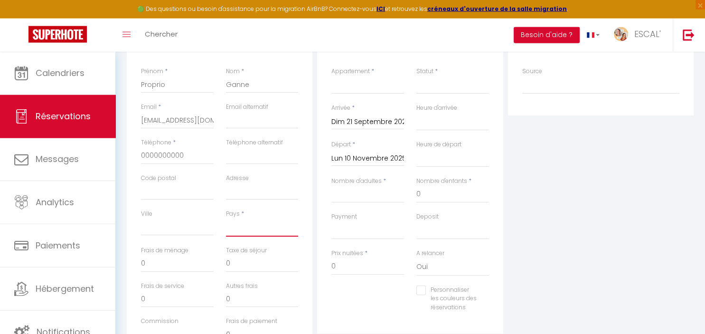
click option "[GEOGRAPHIC_DATA]" at bounding box center [0, 0] width 0 height 0
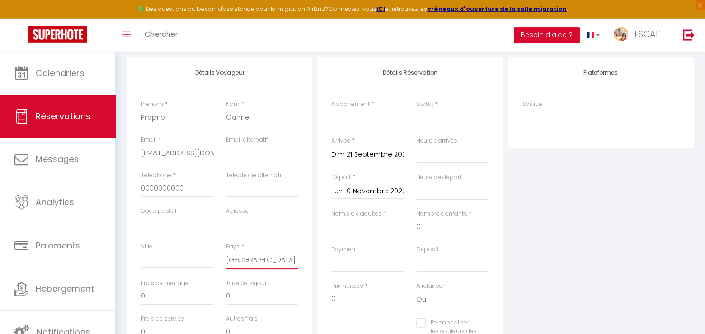
scroll to position [116, 0]
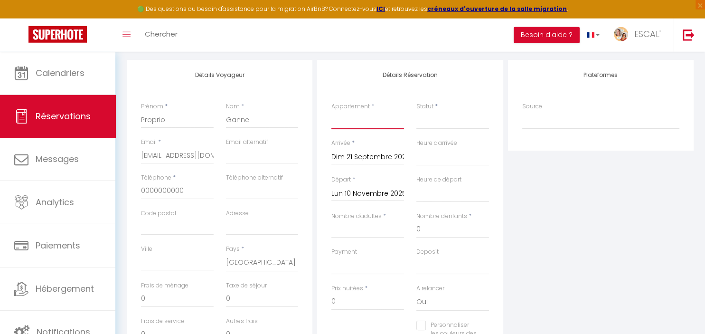
click at [331, 111] on select "La Villa des Garrigues Le Soleil Maison le CASOT · Le Mazet de St Laurent Maiso…" at bounding box center [367, 120] width 73 height 18
click option "Maison Les Rives de la Tour" at bounding box center [0, 0] width 0 height 0
click at [416, 111] on select "Confirmé Non Confirmé [PERSON_NAME] par le voyageur No Show Request" at bounding box center [452, 120] width 73 height 18
click option "Confirmé" at bounding box center [0, 0] width 0 height 0
click at [366, 230] on input "Nombre d'adultes" at bounding box center [367, 229] width 73 height 17
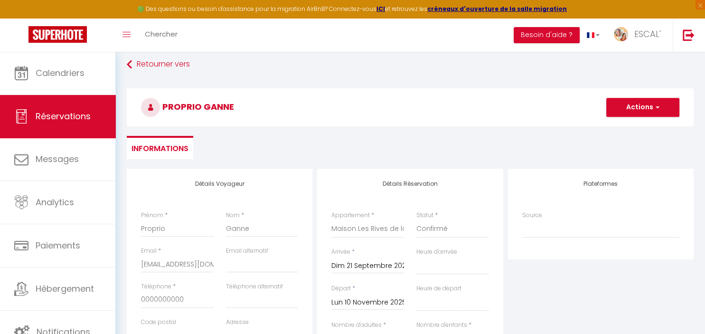
scroll to position [6, 0]
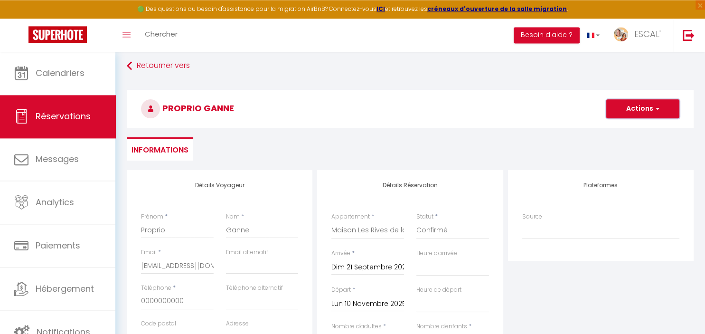
click at [650, 111] on button "Actions" at bounding box center [642, 108] width 73 height 19
click at [628, 131] on link "Enregistrer" at bounding box center [632, 129] width 75 height 12
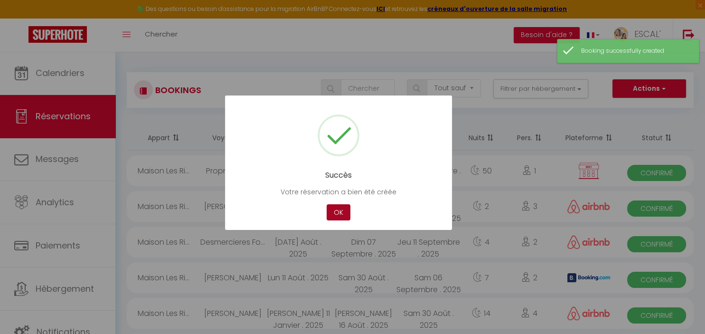
click at [335, 216] on button "OK" at bounding box center [338, 212] width 24 height 17
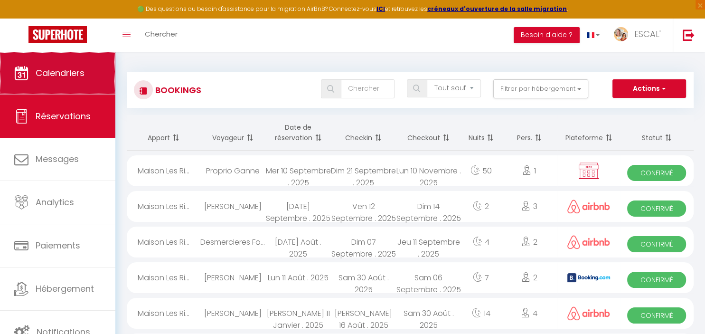
click at [58, 73] on span "Calendriers" at bounding box center [60, 73] width 49 height 12
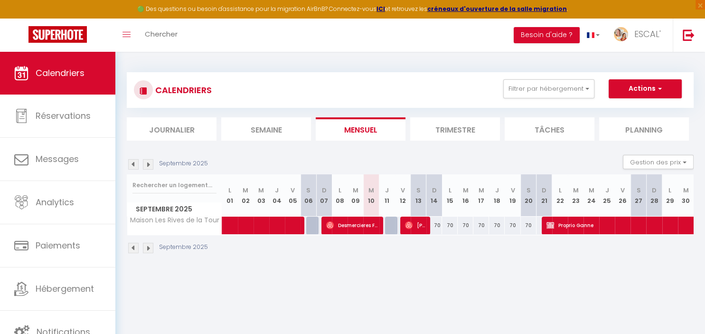
click at [136, 165] on img at bounding box center [133, 164] width 10 height 10
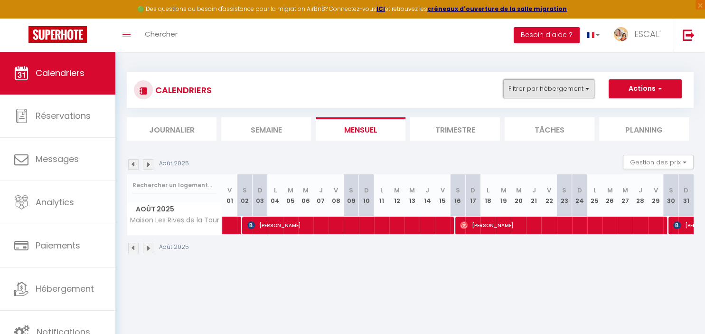
click at [558, 97] on button "Filtrer par hébergement" at bounding box center [548, 88] width 91 height 19
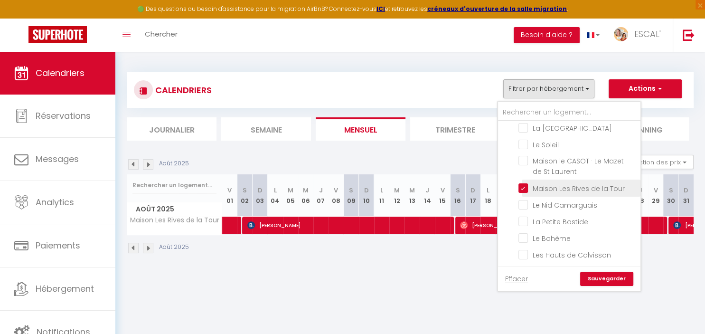
click at [524, 185] on input "Maison Les Rives de la Tour" at bounding box center [577, 186] width 119 height 9
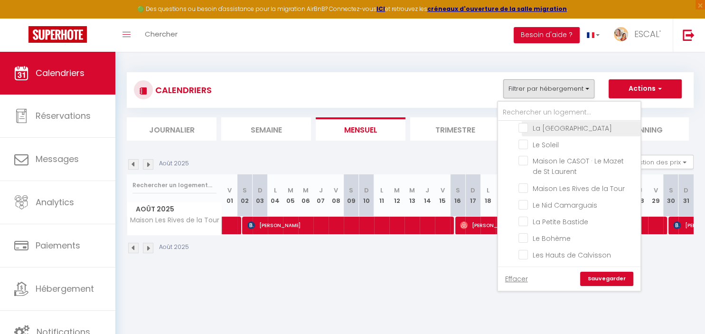
click at [523, 128] on input "La [GEOGRAPHIC_DATA]" at bounding box center [577, 126] width 119 height 9
click at [621, 275] on link "Sauvegarder" at bounding box center [606, 278] width 53 height 14
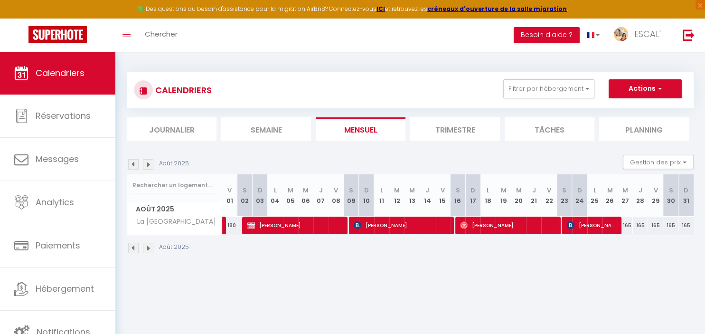
click at [130, 162] on img at bounding box center [133, 164] width 10 height 10
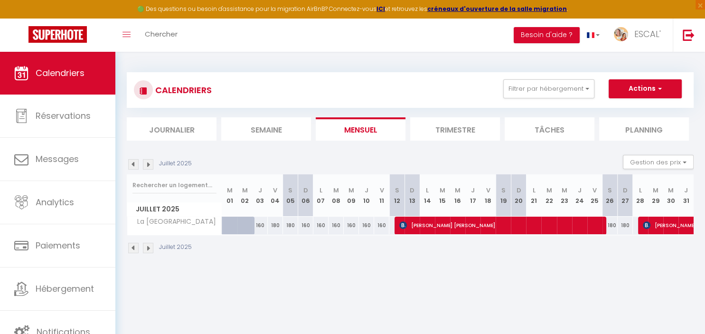
click at [130, 162] on img at bounding box center [133, 164] width 10 height 10
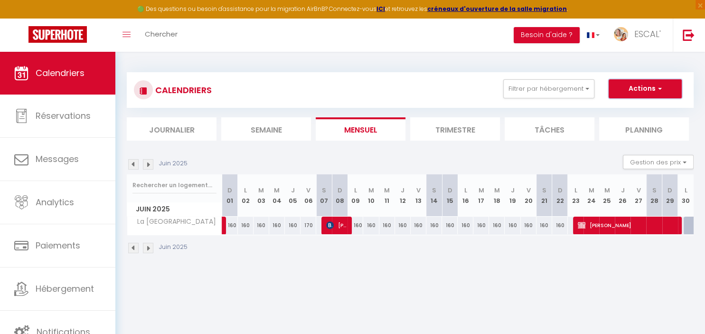
click at [643, 90] on button "Actions" at bounding box center [644, 88] width 73 height 19
click at [636, 106] on link "Nouvelle réservation" at bounding box center [635, 110] width 83 height 14
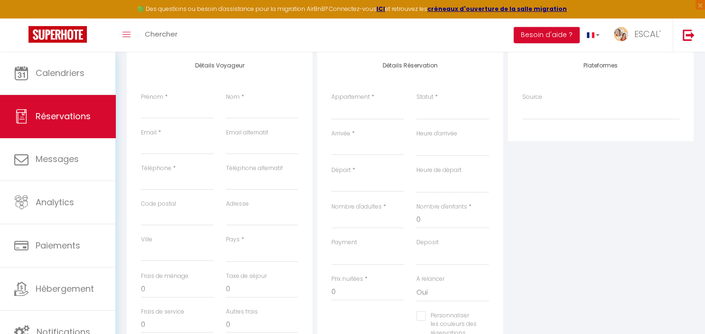
scroll to position [129, 0]
click at [361, 147] on input "Arrivée" at bounding box center [367, 144] width 73 height 12
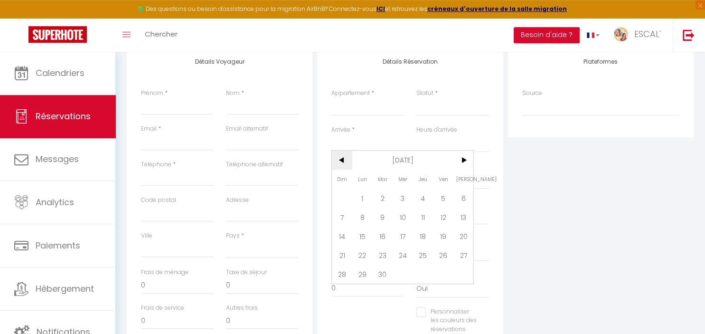
click at [337, 160] on span "<" at bounding box center [342, 159] width 20 height 19
click at [405, 238] on span "18" at bounding box center [402, 235] width 20 height 19
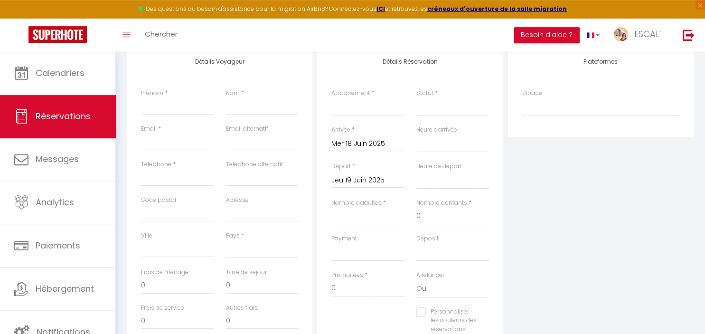
click at [358, 178] on input "Jeu 19 Juin 2025" at bounding box center [367, 180] width 73 height 12
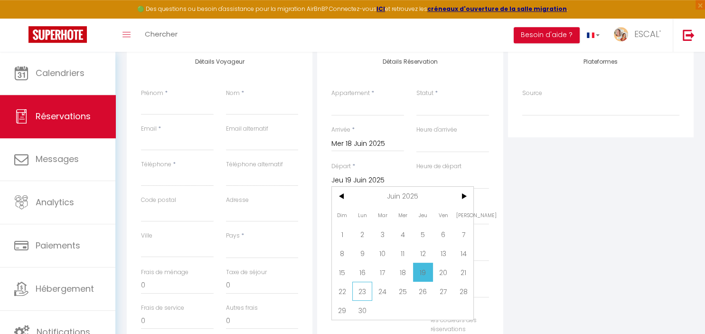
click at [363, 290] on span "23" at bounding box center [362, 290] width 20 height 19
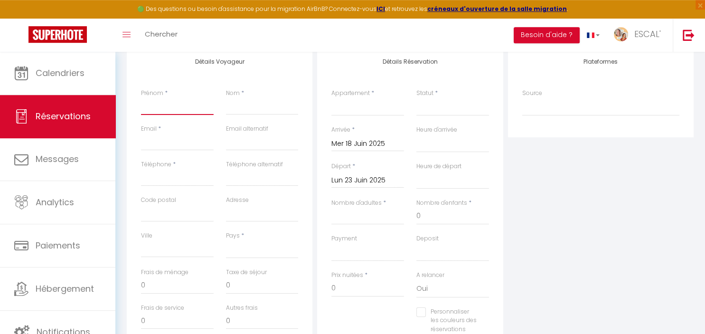
click at [195, 109] on input "Prénom" at bounding box center [177, 106] width 73 height 17
click at [261, 111] on input "Nom" at bounding box center [262, 106] width 73 height 17
click at [176, 144] on input "Email client" at bounding box center [177, 141] width 73 height 17
click at [163, 180] on input "Téléphone" at bounding box center [177, 177] width 73 height 17
click at [226, 240] on select "[GEOGRAPHIC_DATA] [GEOGRAPHIC_DATA] [GEOGRAPHIC_DATA] [GEOGRAPHIC_DATA] [GEOGRA…" at bounding box center [262, 249] width 73 height 18
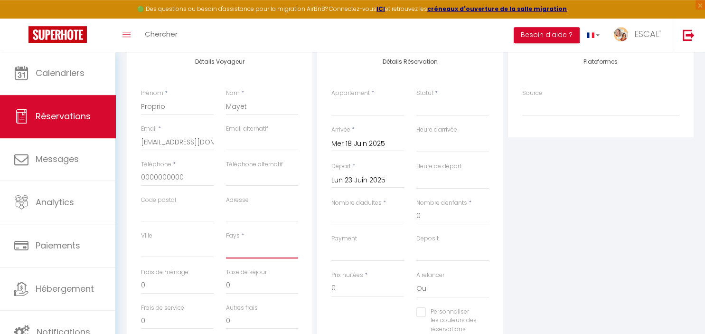
click option "[GEOGRAPHIC_DATA]" at bounding box center [0, 0] width 0 height 0
click at [331, 98] on select "La Villa des Garrigues Le Soleil Maison le CASOT · Le Mazet de St Laurent Maiso…" at bounding box center [367, 107] width 73 height 18
click option "La [GEOGRAPHIC_DATA]" at bounding box center [0, 0] width 0 height 0
click at [416, 98] on select "Confirmé Non Confirmé [PERSON_NAME] par le voyageur No Show Request" at bounding box center [452, 107] width 73 height 18
click option "Confirmé" at bounding box center [0, 0] width 0 height 0
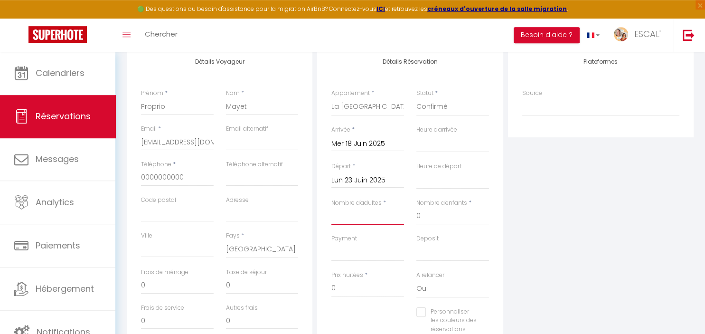
click at [375, 217] on input "Nombre d'adultes" at bounding box center [367, 215] width 73 height 17
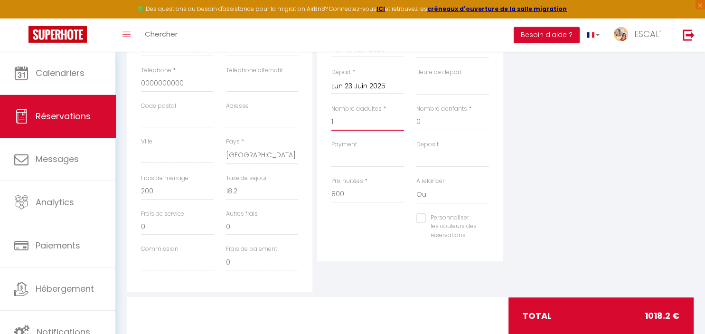
scroll to position [222, 0]
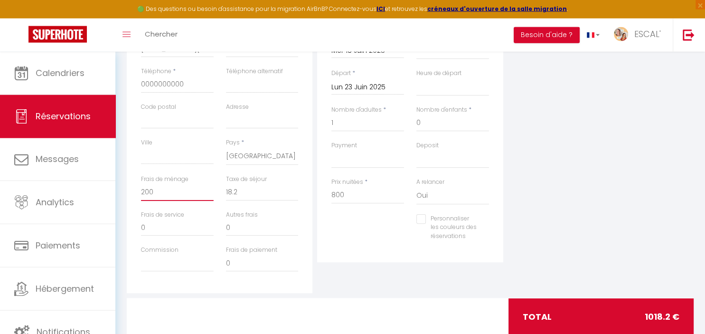
drag, startPoint x: 172, startPoint y: 198, endPoint x: 102, endPoint y: 205, distance: 70.6
click at [141, 201] on input "200" at bounding box center [177, 192] width 73 height 17
drag, startPoint x: 242, startPoint y: 192, endPoint x: 201, endPoint y: 192, distance: 41.3
click at [226, 192] on input "18.2" at bounding box center [262, 192] width 73 height 17
drag, startPoint x: 350, startPoint y: 190, endPoint x: 294, endPoint y: 195, distance: 56.7
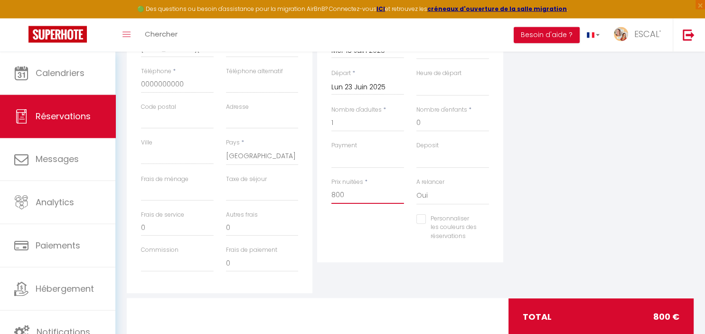
click at [331, 195] on input "800" at bounding box center [367, 194] width 73 height 17
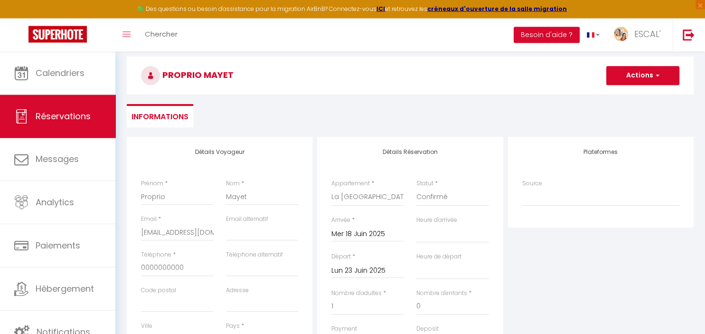
scroll to position [0, 0]
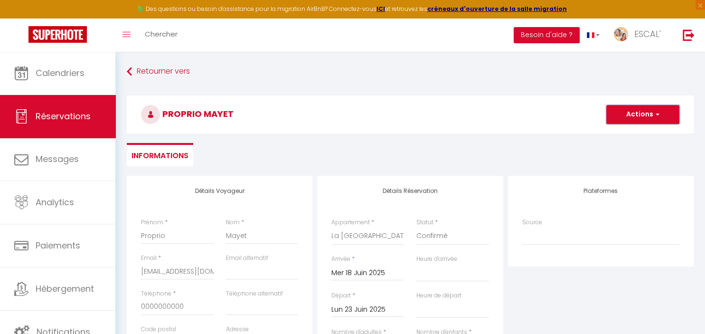
click at [632, 115] on button "Actions" at bounding box center [642, 114] width 73 height 19
click at [634, 135] on link "Enregistrer" at bounding box center [632, 135] width 75 height 12
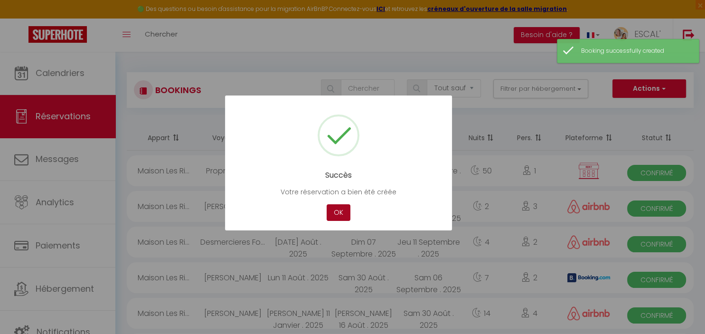
click at [340, 210] on button "OK" at bounding box center [338, 212] width 24 height 17
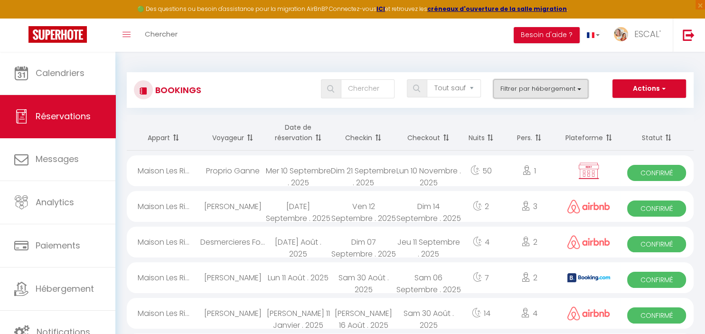
click at [558, 88] on button "Filtrer par hébergement" at bounding box center [540, 88] width 95 height 19
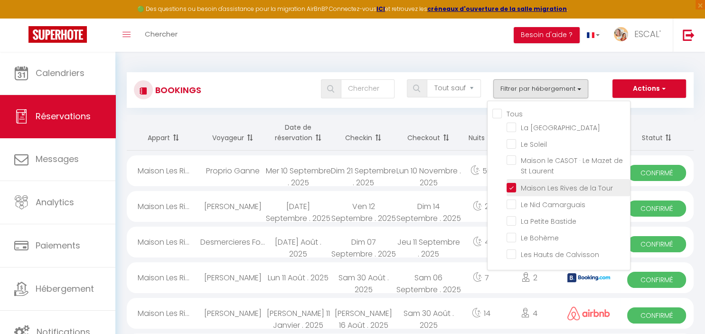
click at [522, 189] on input "Maison Les Rives de la Tour" at bounding box center [567, 186] width 123 height 9
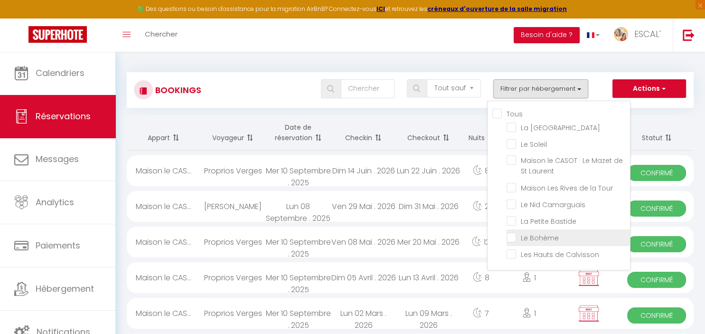
click at [544, 238] on input "Le Bohème" at bounding box center [567, 236] width 123 height 9
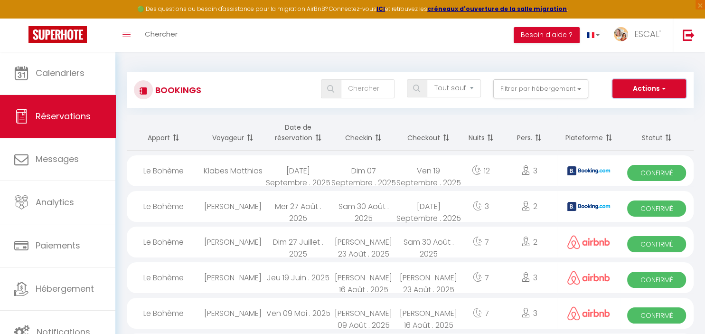
click at [655, 86] on button "Actions" at bounding box center [648, 88] width 73 height 19
click at [635, 110] on link "Nouvelle Réservation" at bounding box center [635, 109] width 102 height 12
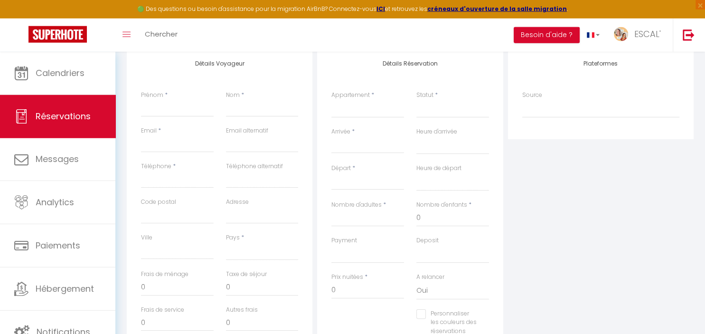
scroll to position [129, 0]
click at [175, 104] on input "Prénom" at bounding box center [177, 106] width 73 height 17
click at [249, 109] on input "Nom" at bounding box center [262, 106] width 73 height 17
click at [195, 146] on input "Email client" at bounding box center [177, 141] width 73 height 17
click at [182, 178] on input "Téléphone" at bounding box center [177, 177] width 73 height 17
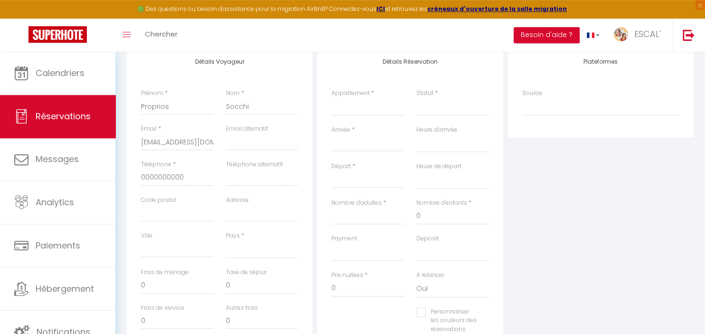
click at [362, 143] on input "Arrivée" at bounding box center [367, 144] width 73 height 12
click at [442, 236] on span "19" at bounding box center [443, 235] width 20 height 19
click at [373, 184] on input "Sam 20 Septembre 2025" at bounding box center [367, 180] width 73 height 12
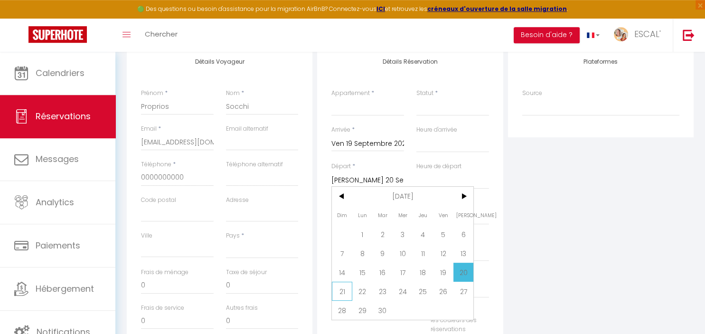
click at [340, 296] on span "21" at bounding box center [342, 290] width 20 height 19
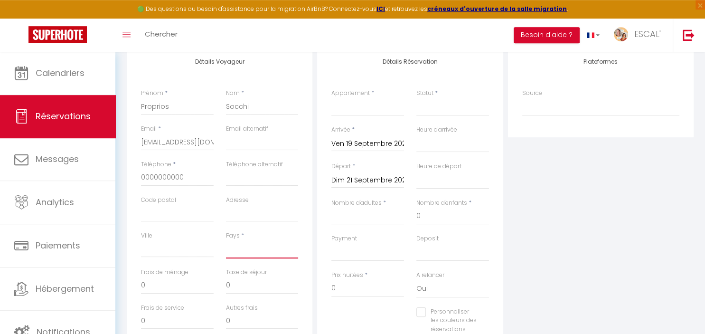
click at [226, 240] on select "[GEOGRAPHIC_DATA] [GEOGRAPHIC_DATA] [GEOGRAPHIC_DATA] [GEOGRAPHIC_DATA] [GEOGRA…" at bounding box center [262, 249] width 73 height 18
click option "[GEOGRAPHIC_DATA]" at bounding box center [0, 0] width 0 height 0
click at [331, 98] on select "La Villa des Garrigues Le Soleil Maison le CASOT · Le Mazet de St Laurent Maiso…" at bounding box center [367, 107] width 73 height 18
click option "Le Bohème" at bounding box center [0, 0] width 0 height 0
click at [416, 98] on select "Confirmé Non Confirmé [PERSON_NAME] par le voyageur No Show Request" at bounding box center [452, 107] width 73 height 18
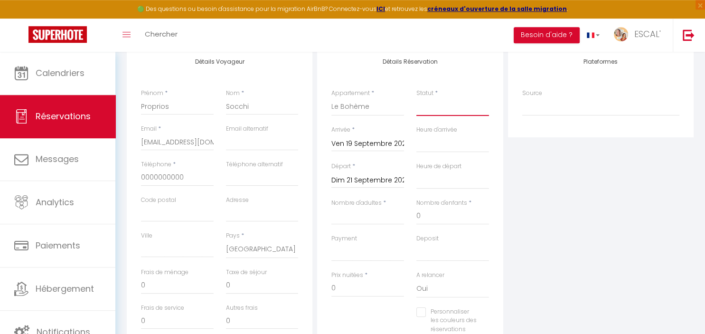
click option "Confirmé" at bounding box center [0, 0] width 0 height 0
click at [370, 219] on input "Nombre d'adultes" at bounding box center [367, 215] width 73 height 17
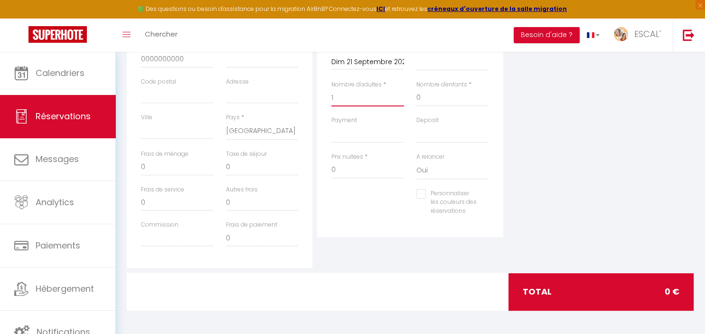
scroll to position [0, 0]
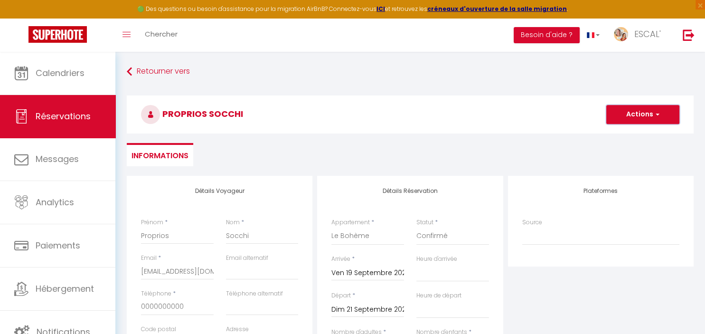
click at [656, 111] on span "button" at bounding box center [656, 114] width 6 height 9
click at [652, 133] on link "Enregistrer" at bounding box center [632, 135] width 75 height 12
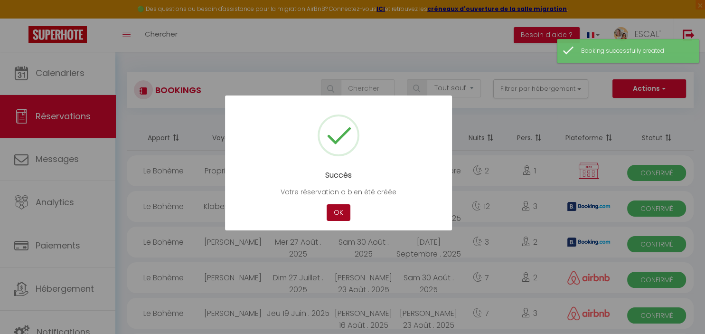
click at [341, 211] on button "OK" at bounding box center [338, 212] width 24 height 17
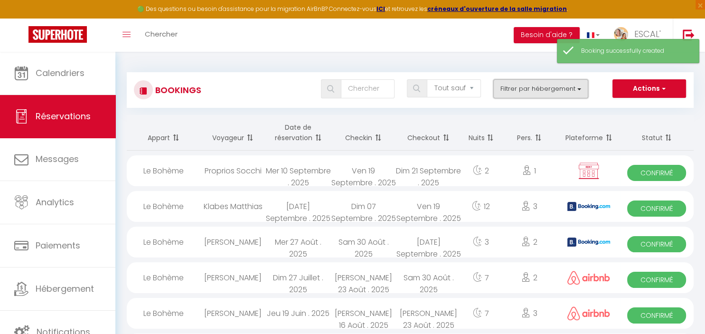
click at [555, 90] on button "Filtrer par hébergement" at bounding box center [540, 88] width 95 height 19
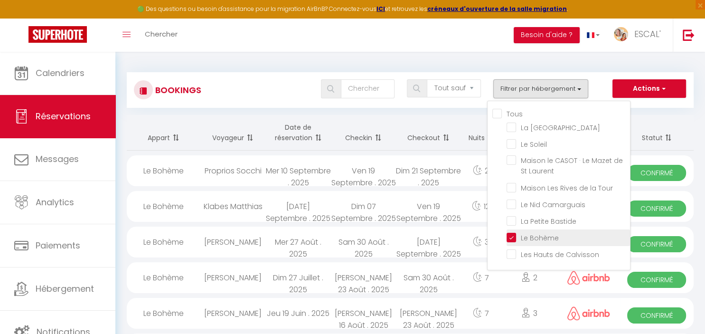
click at [510, 235] on input "Le Bohème" at bounding box center [567, 236] width 123 height 9
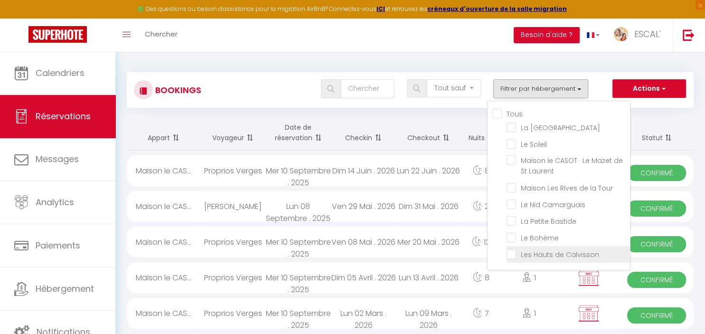
click at [511, 255] on input "Les Hauts de Calvisson" at bounding box center [567, 253] width 123 height 9
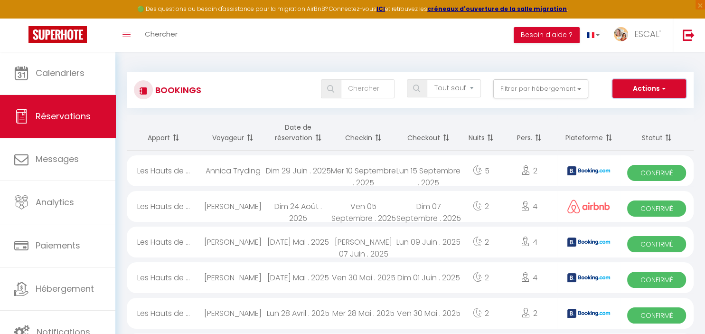
click at [671, 94] on button "Actions" at bounding box center [648, 88] width 73 height 19
click at [653, 110] on link "Nouvelle Réservation" at bounding box center [635, 109] width 102 height 12
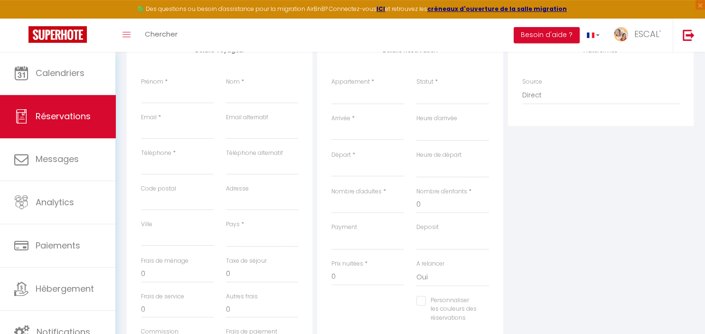
scroll to position [144, 0]
click at [188, 91] on input "Prénom" at bounding box center [177, 91] width 73 height 17
drag, startPoint x: 170, startPoint y: 91, endPoint x: 131, endPoint y: 89, distance: 39.5
click at [141, 89] on input "Odalys" at bounding box center [177, 91] width 73 height 17
click at [242, 92] on input "Nom" at bounding box center [262, 91] width 73 height 17
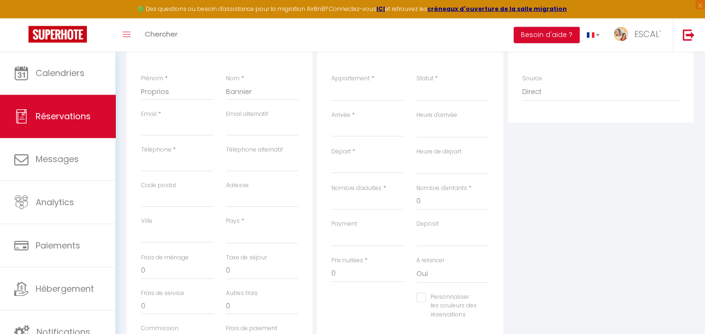
click at [341, 131] on input "Arrivée" at bounding box center [367, 129] width 73 height 12
click at [340, 150] on span "<" at bounding box center [342, 145] width 20 height 19
click at [422, 182] on span "3" at bounding box center [423, 183] width 20 height 19
click at [382, 166] on input "Ven 04 Juillet 2025" at bounding box center [367, 165] width 73 height 12
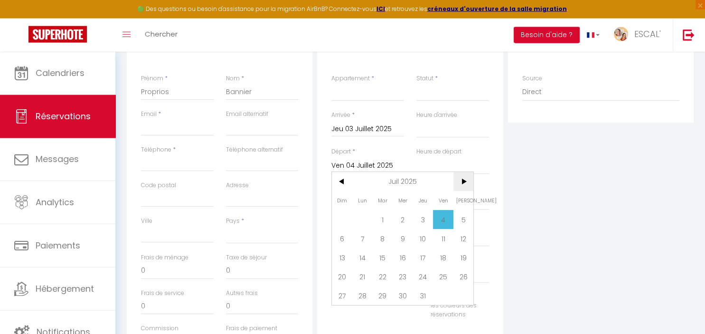
click at [462, 182] on span ">" at bounding box center [463, 181] width 20 height 19
click at [445, 220] on span "1" at bounding box center [443, 219] width 20 height 19
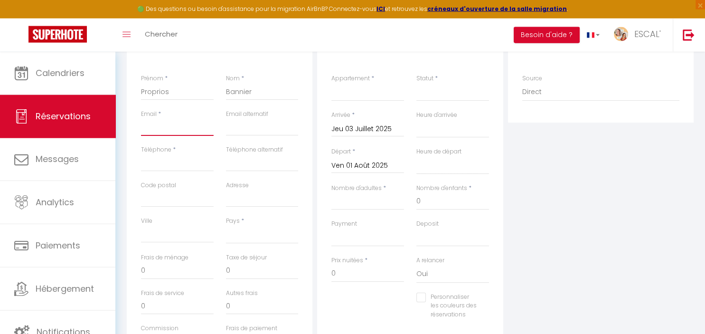
click at [179, 127] on input "Email client" at bounding box center [177, 127] width 73 height 17
click at [171, 165] on input "Téléphone" at bounding box center [177, 162] width 73 height 17
click at [226, 225] on select "[GEOGRAPHIC_DATA] [GEOGRAPHIC_DATA] [GEOGRAPHIC_DATA] [GEOGRAPHIC_DATA] [GEOGRA…" at bounding box center [262, 234] width 73 height 18
click option "[GEOGRAPHIC_DATA]" at bounding box center [0, 0] width 0 height 0
click at [331, 83] on select "La Villa des Garrigues Le Soleil Maison le CASOT · Le Mazet de St Laurent Maiso…" at bounding box center [367, 92] width 73 height 18
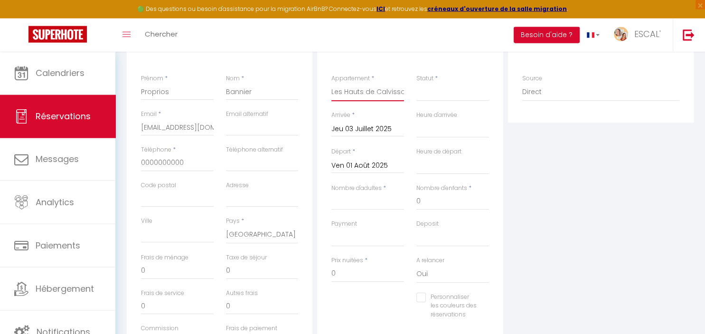
click option "Les Hauts de Calvisson" at bounding box center [0, 0] width 0 height 0
click at [416, 83] on select "Confirmé Non Confirmé [PERSON_NAME] par le voyageur No Show Request" at bounding box center [452, 92] width 73 height 18
click option "Confirmé" at bounding box center [0, 0] width 0 height 0
click at [383, 202] on input "Nombre d'adultes" at bounding box center [367, 201] width 73 height 17
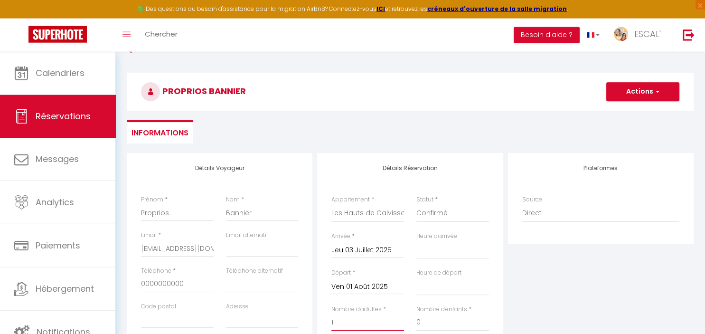
scroll to position [13, 0]
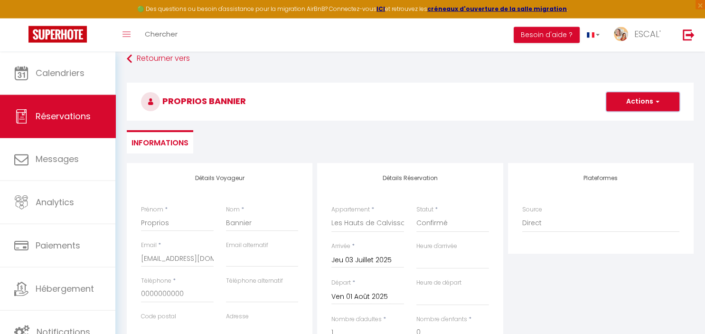
click at [629, 106] on button "Actions" at bounding box center [642, 101] width 73 height 19
click at [625, 120] on link "Enregistrer" at bounding box center [632, 122] width 75 height 12
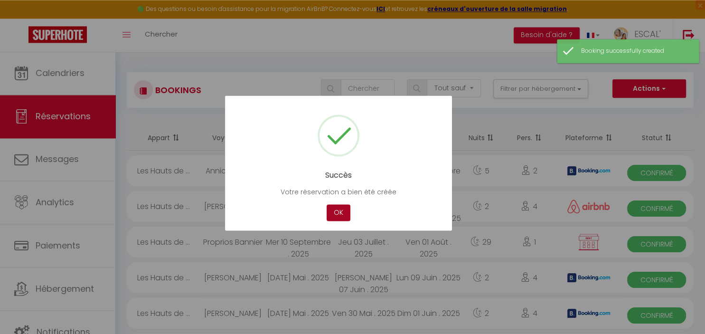
scroll to position [51, 0]
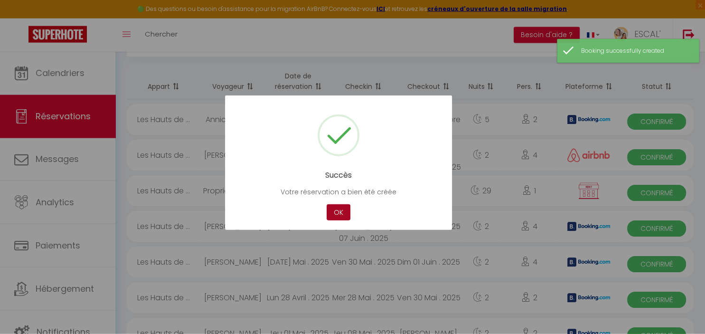
click at [338, 209] on button "OK" at bounding box center [338, 212] width 24 height 17
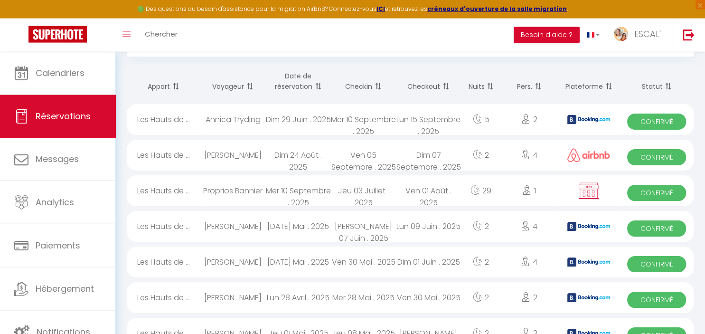
scroll to position [0, 0]
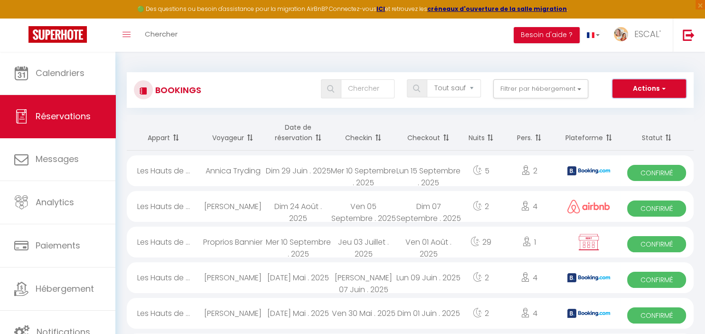
click at [648, 84] on button "Actions" at bounding box center [648, 88] width 73 height 19
click at [634, 106] on link "Nouvelle Réservation" at bounding box center [635, 109] width 102 height 12
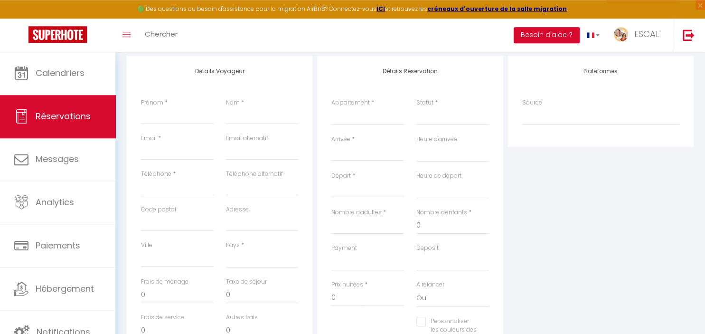
scroll to position [120, 0]
click at [371, 154] on input "Arrivée" at bounding box center [367, 153] width 73 height 12
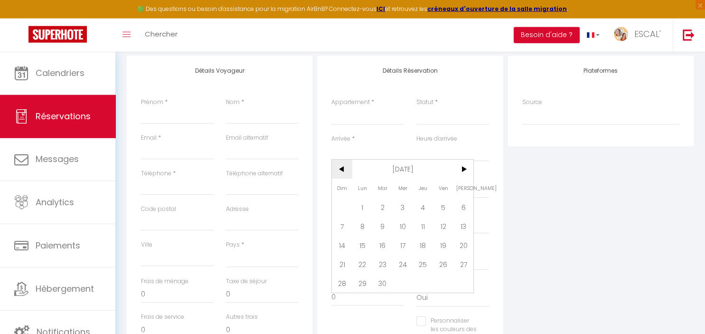
click at [337, 170] on span "<" at bounding box center [342, 168] width 20 height 19
click at [445, 209] on span "1" at bounding box center [443, 206] width 20 height 19
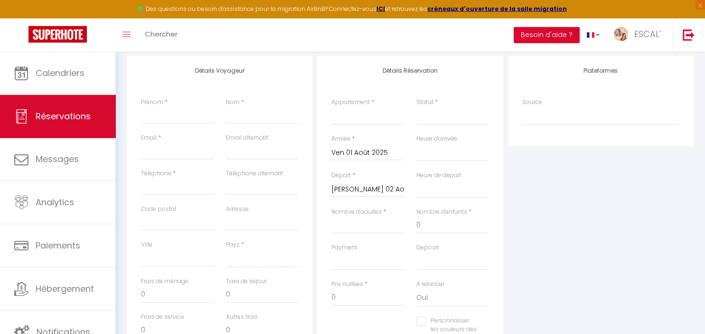
click at [371, 191] on input "Sam 02 Août 2025" at bounding box center [367, 189] width 73 height 12
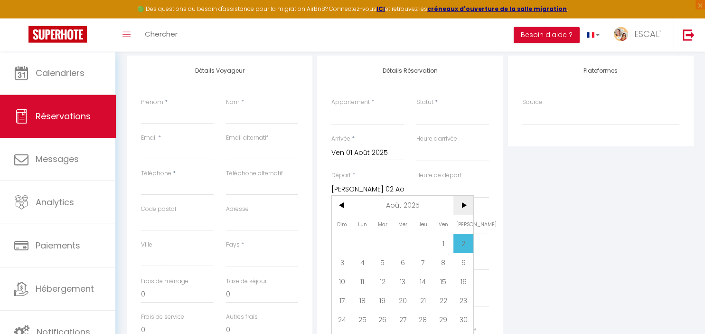
click at [461, 205] on span ">" at bounding box center [463, 204] width 20 height 19
click at [441, 243] on span "5" at bounding box center [443, 242] width 20 height 19
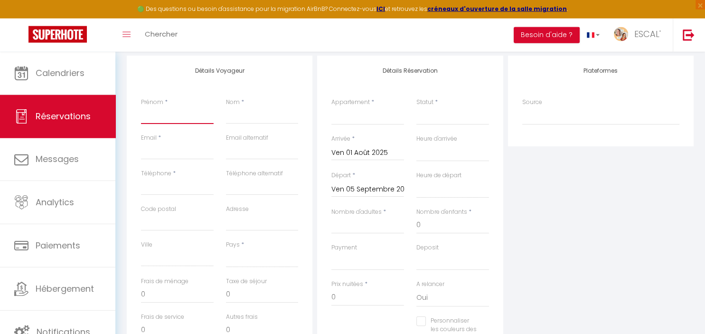
click at [196, 119] on input "Prénom" at bounding box center [177, 115] width 73 height 17
click at [275, 118] on input "Nom" at bounding box center [262, 115] width 73 height 17
click at [198, 154] on input "Email client" at bounding box center [177, 150] width 73 height 17
click at [177, 194] on input "Téléphone" at bounding box center [177, 186] width 73 height 17
click at [226, 249] on select "[GEOGRAPHIC_DATA] [GEOGRAPHIC_DATA] [GEOGRAPHIC_DATA] [GEOGRAPHIC_DATA] [GEOGRA…" at bounding box center [262, 258] width 73 height 18
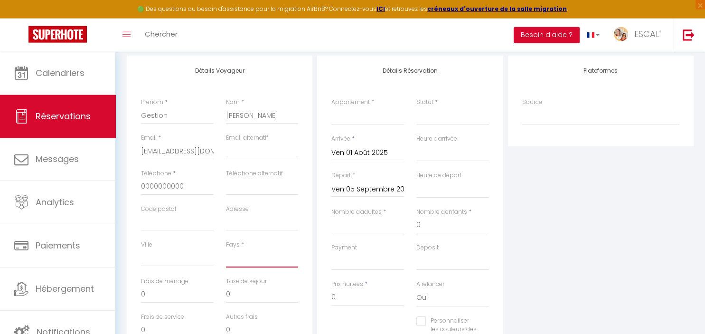
click option "[GEOGRAPHIC_DATA]" at bounding box center [0, 0] width 0 height 0
click at [331, 107] on select "La Villa des Garrigues Le Soleil Maison le CASOT · Le Mazet de St Laurent Maiso…" at bounding box center [367, 116] width 73 height 18
click option "Les Hauts de Calvisson" at bounding box center [0, 0] width 0 height 0
click at [416, 107] on select "Confirmé Non Confirmé [PERSON_NAME] par le voyageur No Show Request" at bounding box center [452, 116] width 73 height 18
click option "Confirmé" at bounding box center [0, 0] width 0 height 0
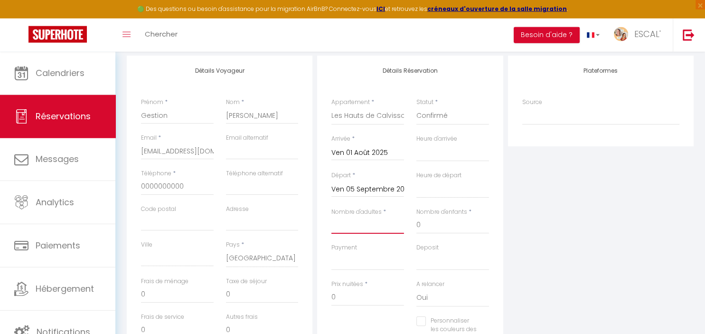
click at [361, 223] on input "Nombre d'adultes" at bounding box center [367, 224] width 73 height 17
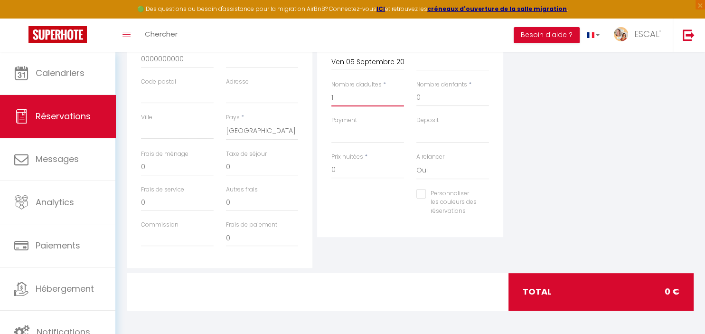
scroll to position [0, 0]
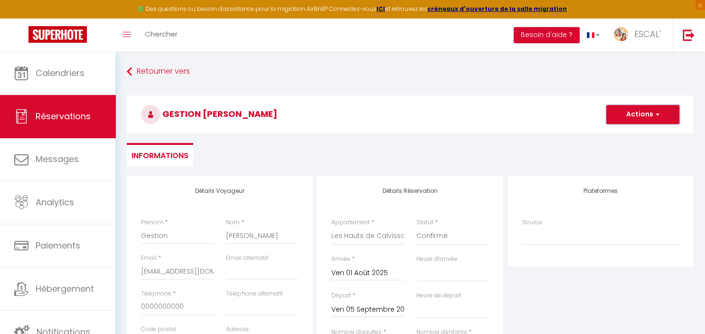
click at [633, 118] on button "Actions" at bounding box center [642, 114] width 73 height 19
click at [632, 134] on link "Enregistrer" at bounding box center [632, 135] width 75 height 12
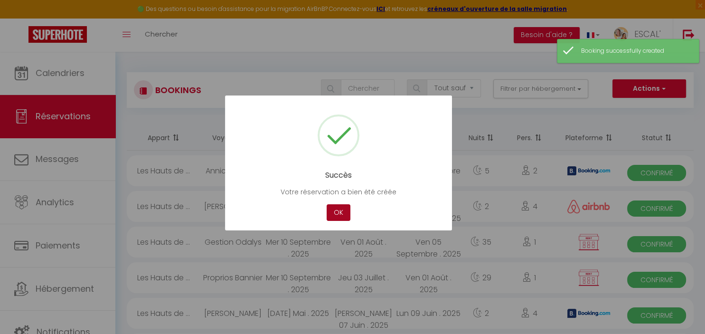
click at [339, 214] on button "OK" at bounding box center [338, 212] width 24 height 17
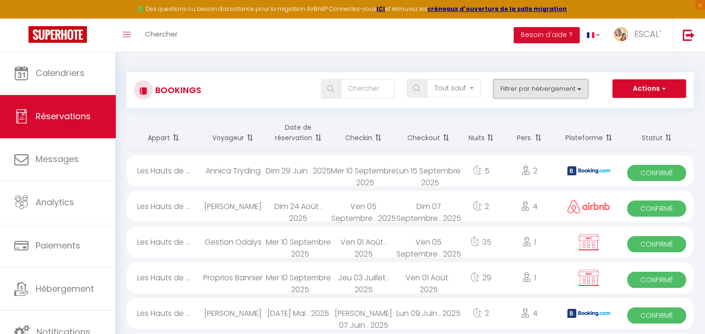
click at [525, 93] on button "Filtrer par hébergement" at bounding box center [540, 88] width 95 height 19
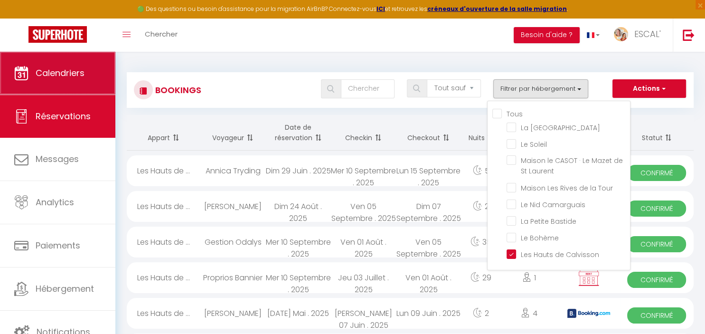
click at [84, 77] on span "Calendriers" at bounding box center [60, 73] width 49 height 12
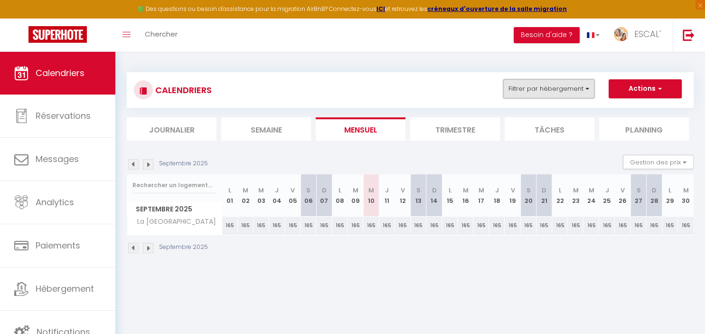
click at [578, 86] on button "Filtrer par hébergement" at bounding box center [548, 88] width 91 height 19
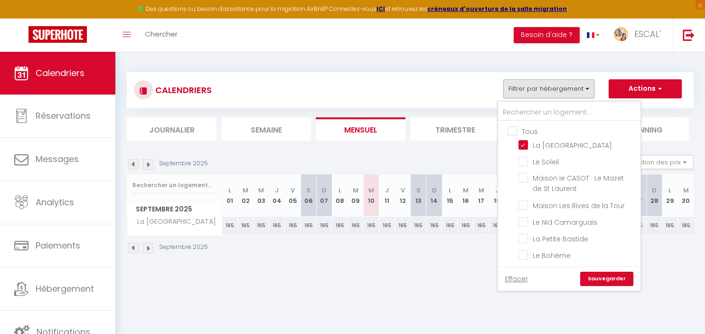
click at [517, 131] on input "Tous" at bounding box center [578, 130] width 142 height 9
click at [604, 280] on link "Sauvegarder" at bounding box center [606, 278] width 53 height 14
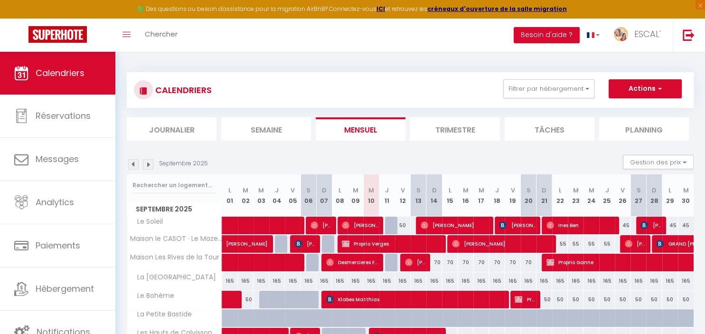
click at [132, 166] on img at bounding box center [133, 164] width 10 height 10
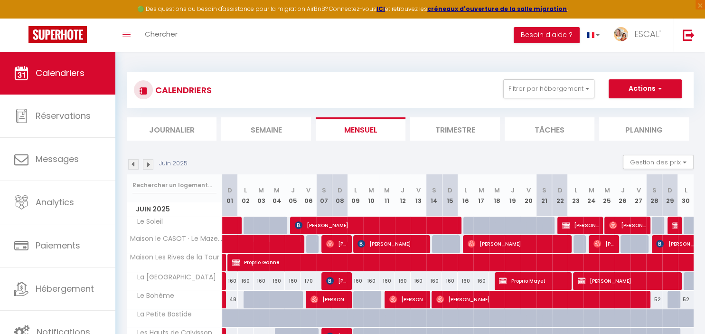
click at [132, 166] on img at bounding box center [133, 164] width 10 height 10
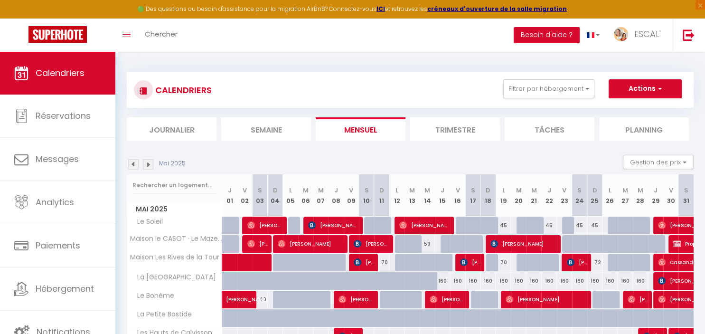
click at [132, 166] on img at bounding box center [133, 164] width 10 height 10
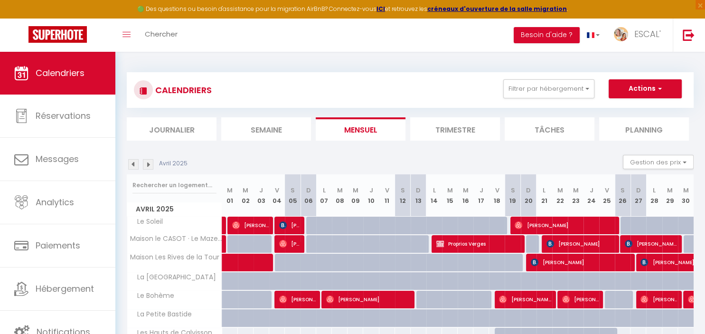
click at [132, 166] on img at bounding box center [133, 164] width 10 height 10
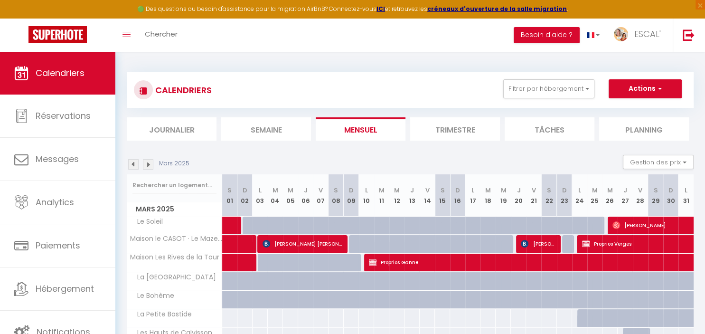
click at [132, 166] on img at bounding box center [133, 164] width 10 height 10
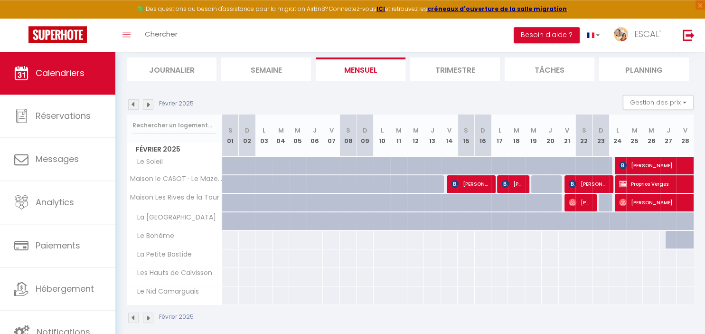
scroll to position [68, 0]
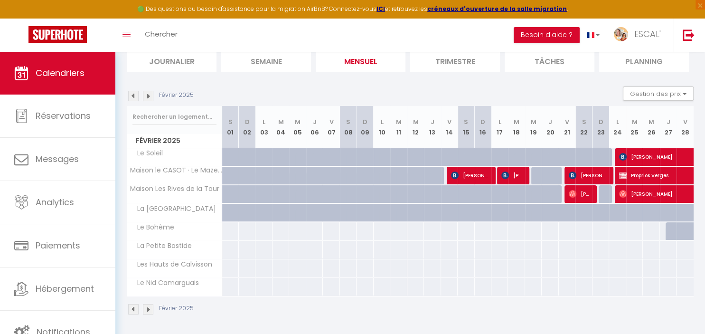
click at [149, 307] on img at bounding box center [148, 309] width 10 height 10
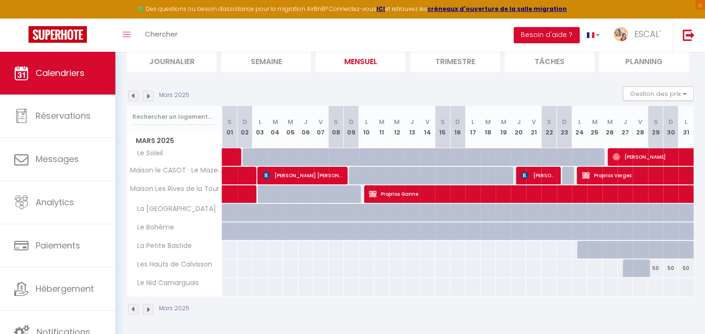
scroll to position [51, 0]
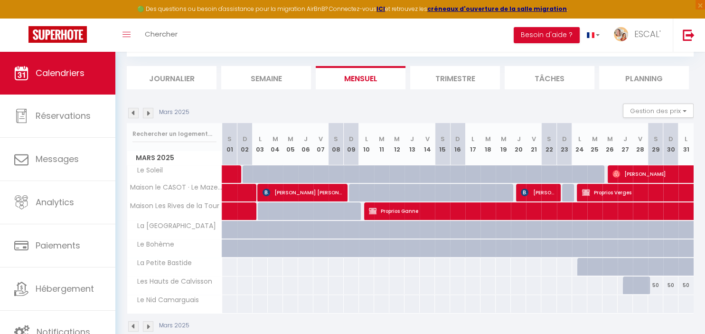
click at [149, 307] on th "Le Nid Camarguais" at bounding box center [174, 304] width 95 height 18
click at [147, 324] on img at bounding box center [148, 326] width 10 height 10
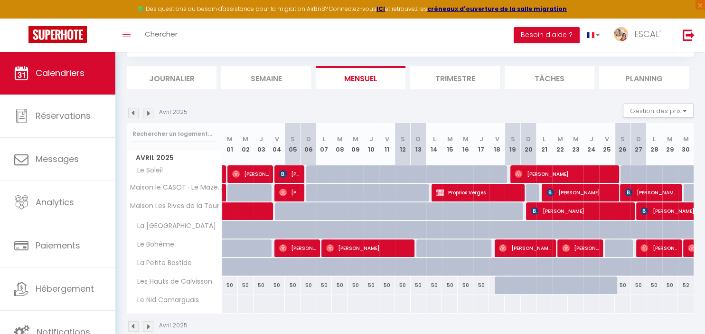
click at [312, 323] on div "Avril 2025" at bounding box center [410, 327] width 567 height 28
click at [146, 324] on img at bounding box center [148, 326] width 10 height 10
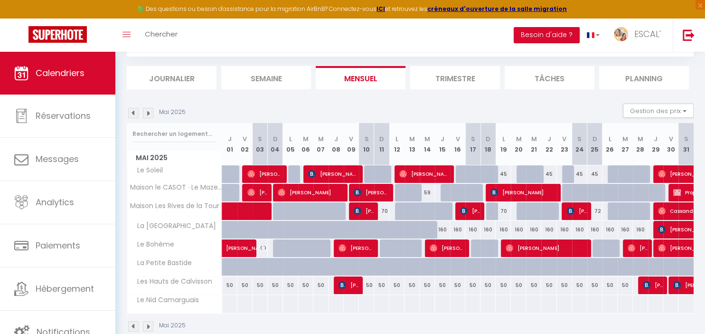
click at [146, 324] on img at bounding box center [148, 326] width 10 height 10
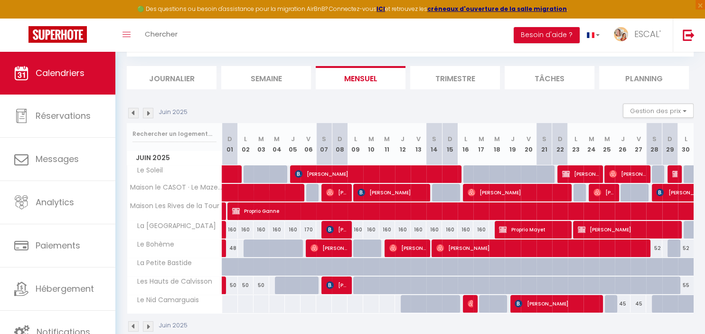
click at [146, 324] on img at bounding box center [148, 326] width 10 height 10
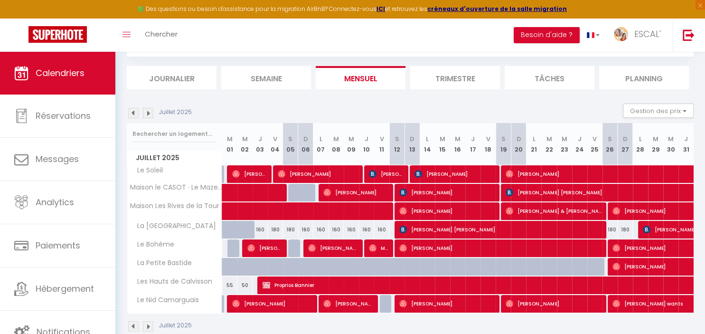
click at [146, 323] on img at bounding box center [148, 326] width 10 height 10
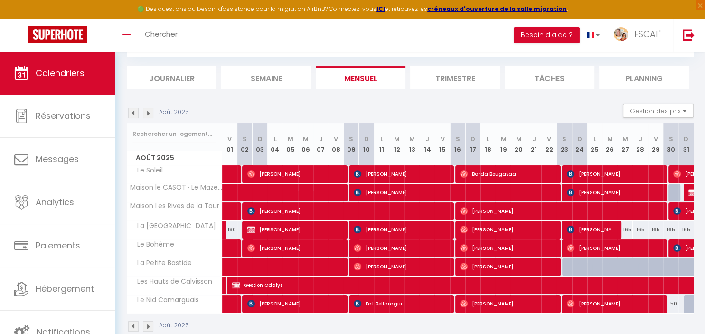
click at [146, 323] on img at bounding box center [148, 326] width 10 height 10
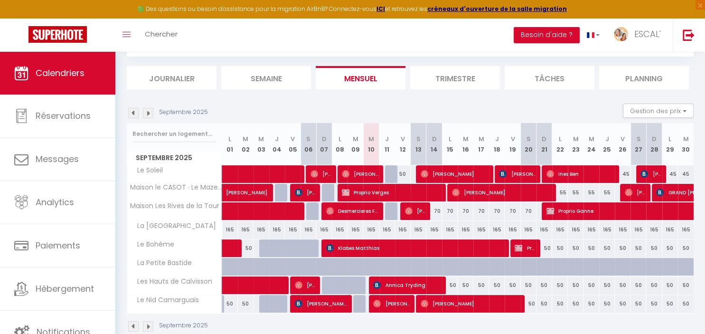
scroll to position [0, 0]
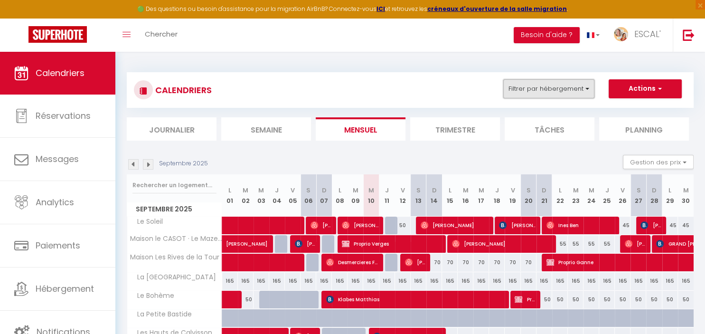
click at [567, 83] on button "Filtrer par hébergement" at bounding box center [548, 88] width 91 height 19
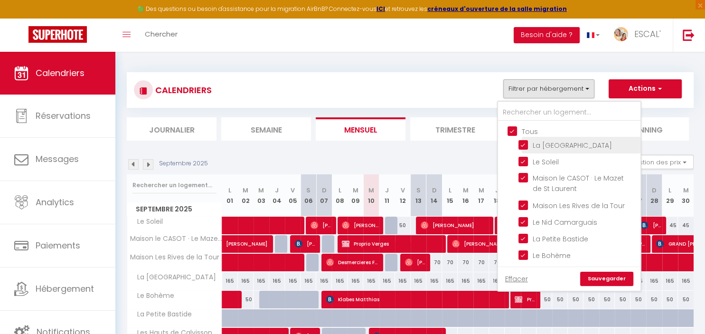
click at [570, 144] on input "La [GEOGRAPHIC_DATA]" at bounding box center [577, 143] width 119 height 9
click at [606, 276] on link "Sauvegarder" at bounding box center [606, 278] width 53 height 14
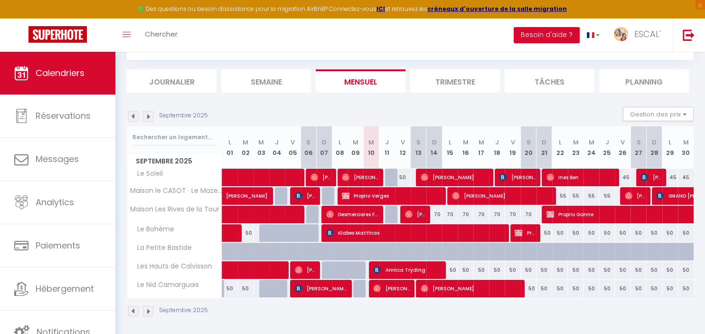
scroll to position [51, 0]
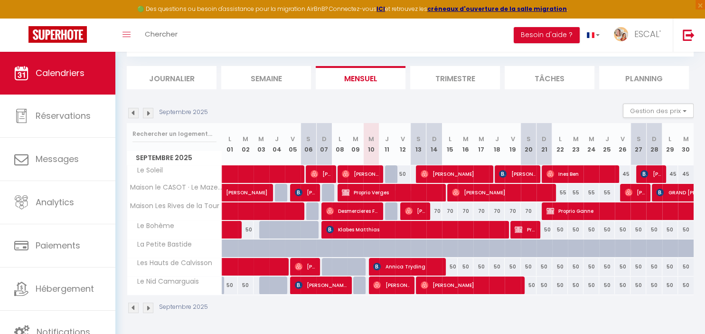
click at [560, 191] on div "55" at bounding box center [560, 193] width 16 height 18
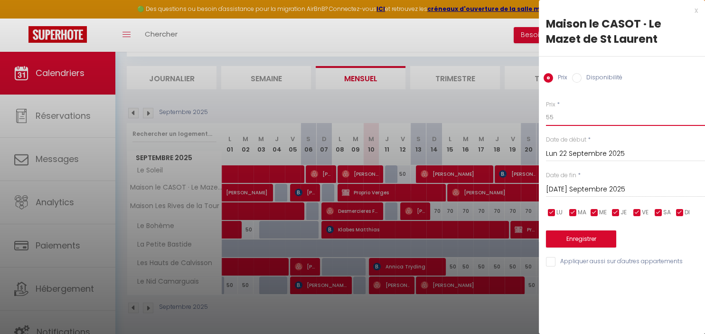
click at [562, 119] on input "55" at bounding box center [625, 117] width 159 height 17
click at [479, 54] on div at bounding box center [352, 167] width 705 height 334
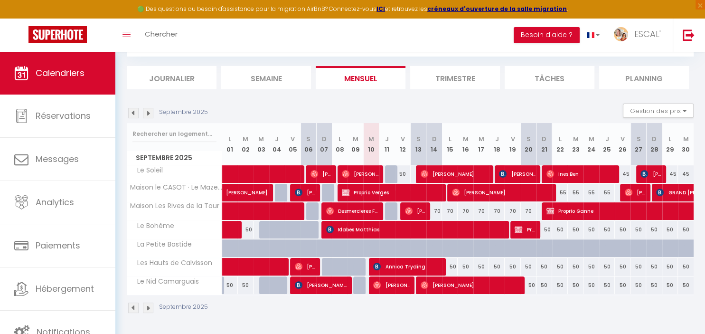
click at [564, 192] on div "55" at bounding box center [560, 193] width 16 height 18
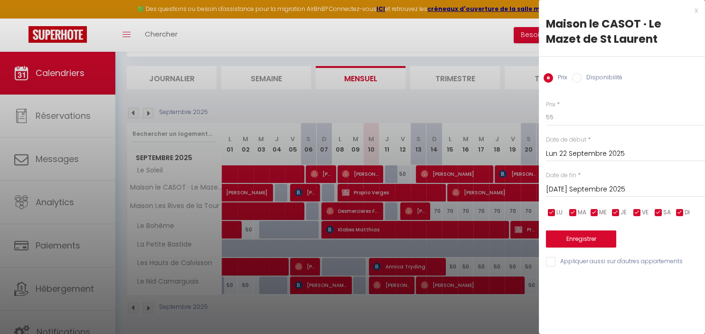
click at [569, 186] on input "Mar 23 Septembre 2025" at bounding box center [625, 189] width 159 height 12
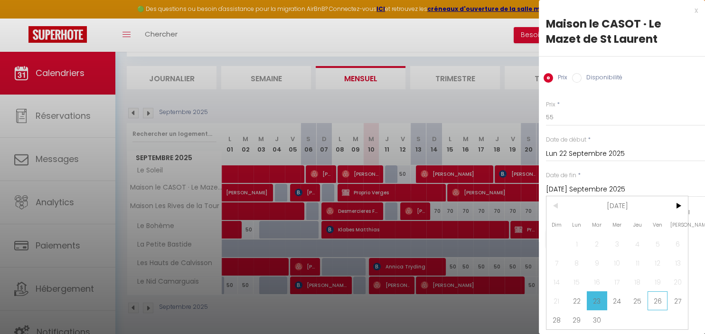
click at [663, 303] on span "26" at bounding box center [657, 300] width 20 height 19
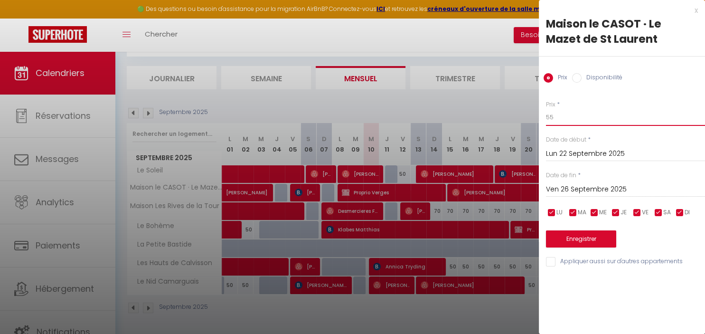
click at [576, 118] on input "55" at bounding box center [625, 117] width 159 height 17
click at [580, 234] on button "Enregistrer" at bounding box center [581, 238] width 70 height 17
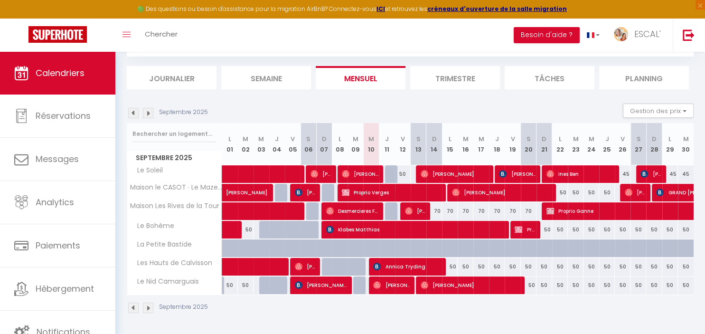
click at [149, 115] on img at bounding box center [148, 113] width 10 height 10
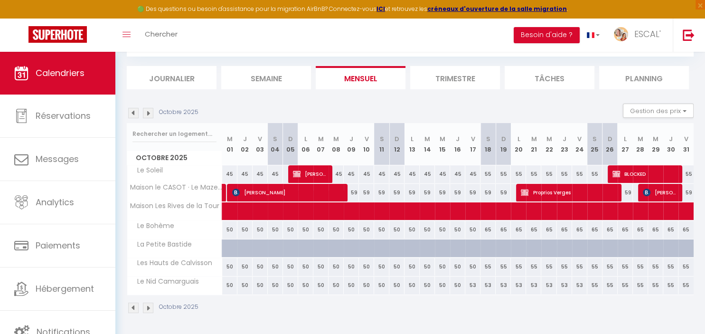
click at [638, 171] on span "BLOCKED" at bounding box center [645, 174] width 66 height 18
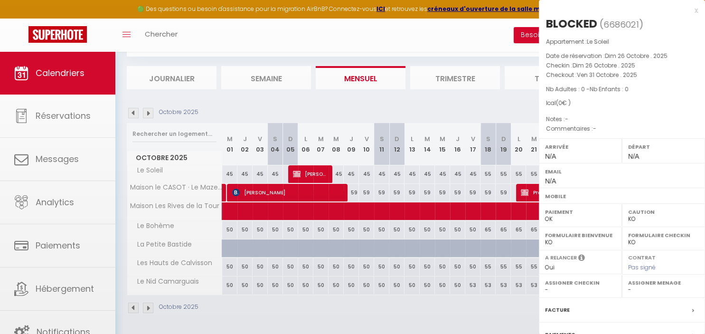
scroll to position [98, 0]
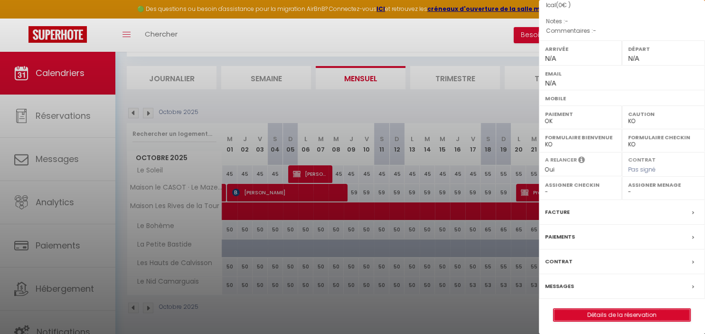
click at [639, 318] on link "Détails de la réservation" at bounding box center [621, 314] width 137 height 12
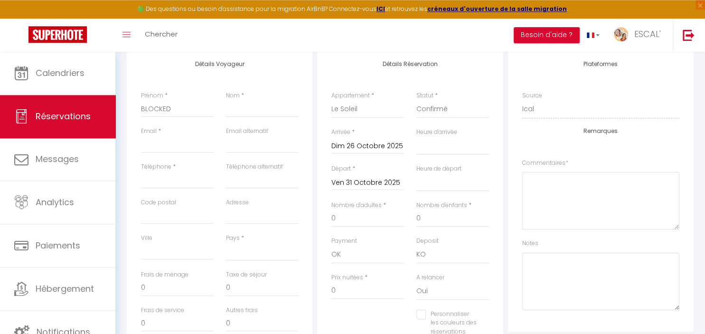
scroll to position [127, 0]
drag, startPoint x: 181, startPoint y: 108, endPoint x: 68, endPoint y: 105, distance: 112.5
click at [68, 105] on div "🟢 Des questions ou besoin d'assistance pour la migration AirBnB? Connectez-vous…" at bounding box center [352, 256] width 705 height 663
drag, startPoint x: 171, startPoint y: 109, endPoint x: 136, endPoint y: 103, distance: 35.6
click at [141, 103] on input "BLOCKED" at bounding box center [177, 108] width 73 height 17
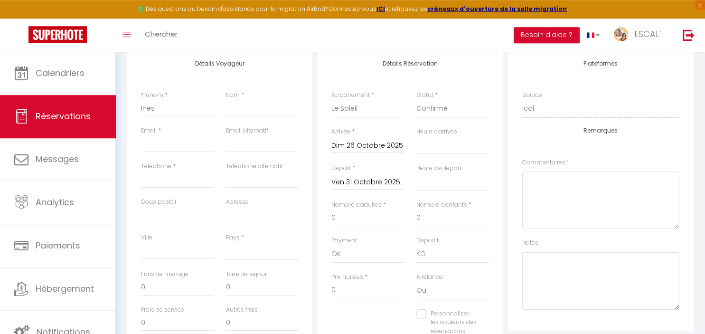
click at [381, 179] on input "Ven 31 Octobre 2025" at bounding box center [367, 182] width 73 height 12
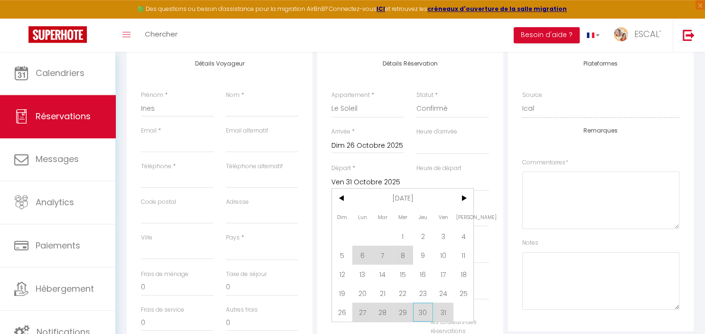
click at [424, 315] on span "30" at bounding box center [423, 311] width 20 height 19
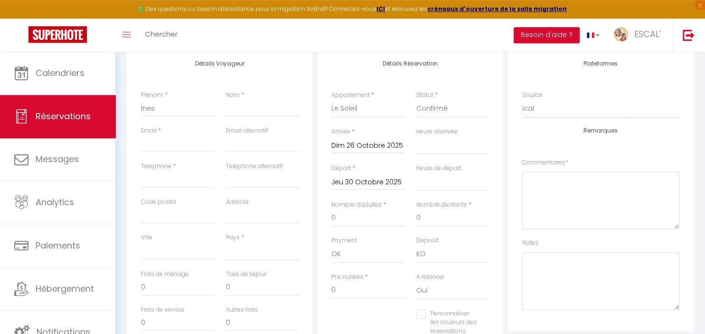
click at [385, 185] on input "Jeu 30 Octobre 2025" at bounding box center [367, 182] width 73 height 12
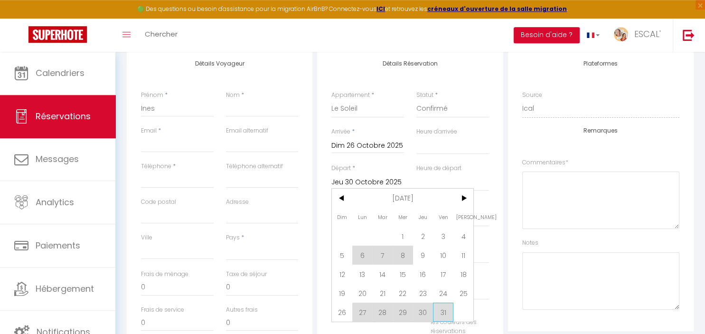
click at [442, 316] on span "31" at bounding box center [443, 311] width 20 height 19
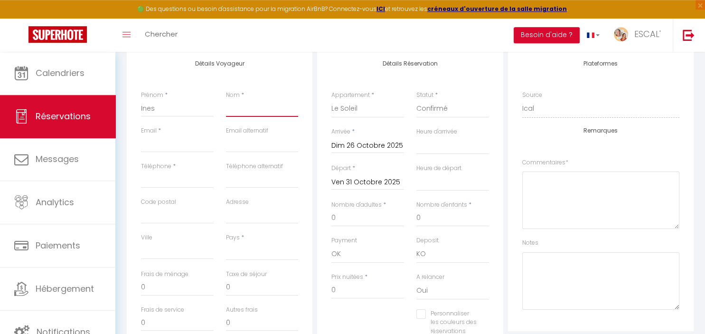
click at [245, 111] on input "Nom" at bounding box center [262, 108] width 73 height 17
click at [149, 150] on input "Email client" at bounding box center [177, 143] width 73 height 17
click at [154, 183] on input "Téléphone" at bounding box center [177, 179] width 73 height 17
click at [226, 242] on select "[GEOGRAPHIC_DATA] [GEOGRAPHIC_DATA] [GEOGRAPHIC_DATA] [GEOGRAPHIC_DATA] [GEOGRA…" at bounding box center [262, 251] width 73 height 18
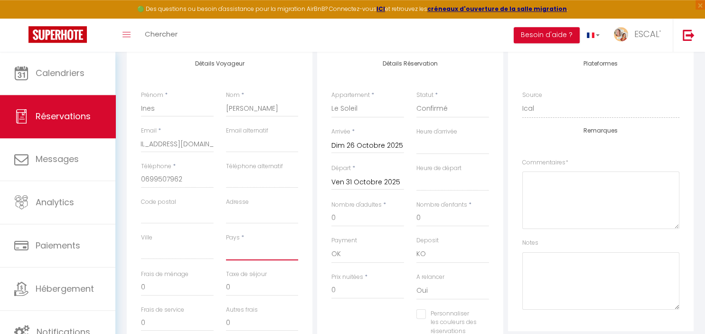
click option "[GEOGRAPHIC_DATA]" at bounding box center [0, 0] width 0 height 0
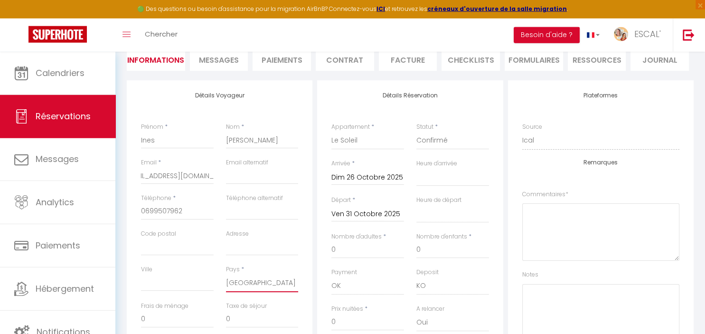
scroll to position [86, 0]
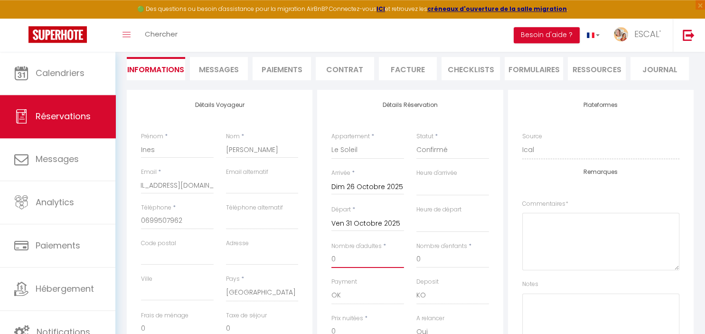
click at [346, 254] on input "0" at bounding box center [367, 259] width 73 height 17
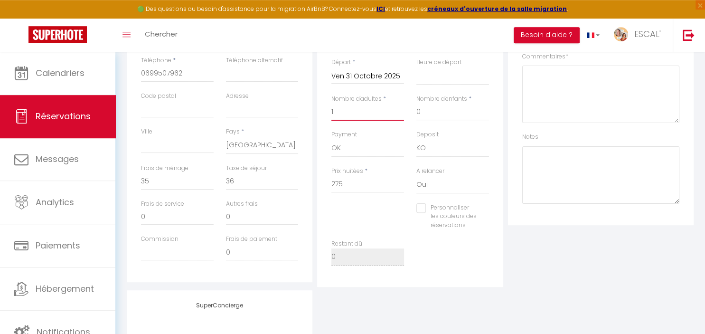
scroll to position [242, 0]
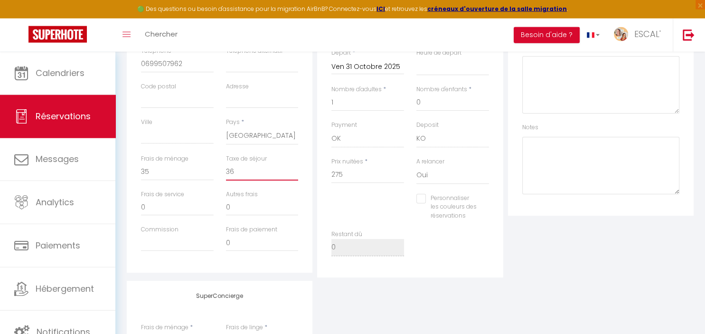
click at [242, 176] on input "36" at bounding box center [262, 171] width 73 height 17
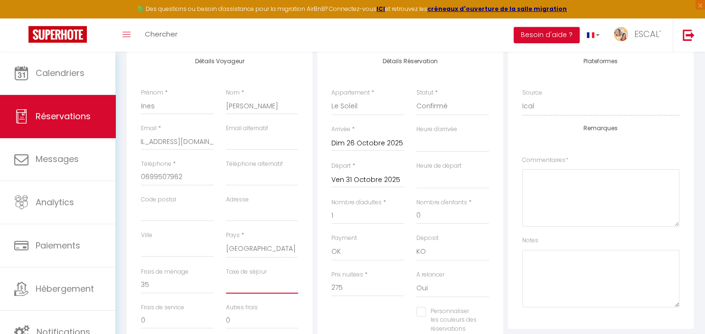
scroll to position [129, 0]
click at [416, 98] on select "Confirmé Non Confirmé [PERSON_NAME] par le voyageur No Show Request" at bounding box center [452, 107] width 73 height 18
click option "Non Confirmé" at bounding box center [0, 0] width 0 height 0
click at [453, 133] on label "Heure d'arrivée" at bounding box center [436, 129] width 41 height 9
click at [453, 134] on select "00:00 00:30 01:00 01:30 02:00 02:30 03:00 03:30 04:00 04:30 05:00 05:30 06:00 0…" at bounding box center [452, 143] width 73 height 18
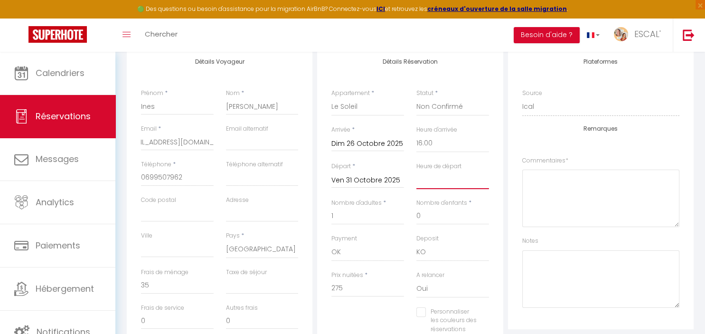
click at [416, 171] on select "00:00 00:30 01:00 01:30 02:00 02:30 03:00 03:30 04:00 04:30 05:00 05:30 06:00 0…" at bounding box center [452, 180] width 73 height 18
click option "10:00" at bounding box center [0, 0] width 0 height 0
click at [348, 293] on input "275" at bounding box center [367, 287] width 73 height 17
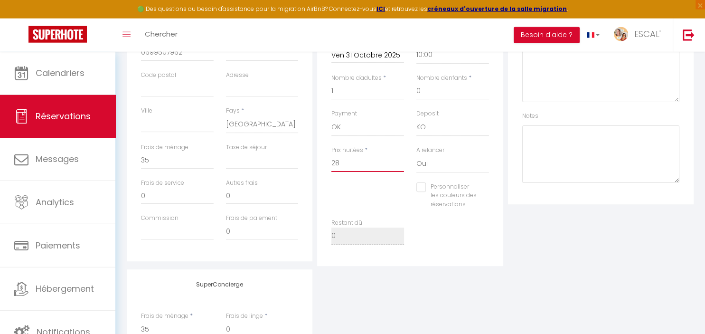
scroll to position [255, 0]
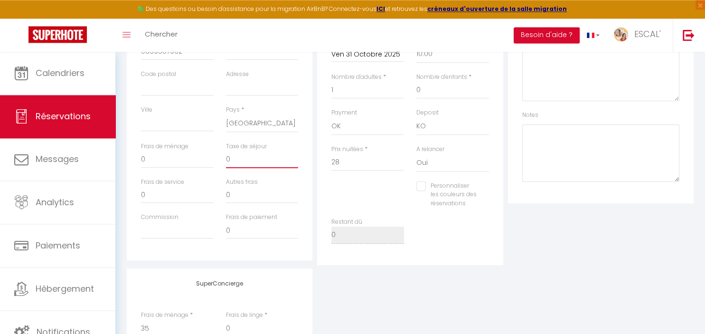
click at [272, 162] on input "0" at bounding box center [262, 159] width 73 height 17
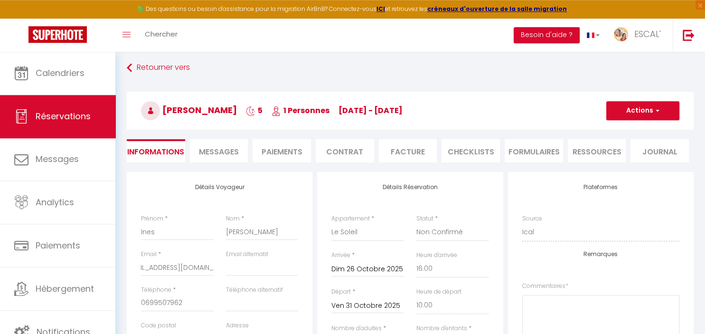
scroll to position [0, 0]
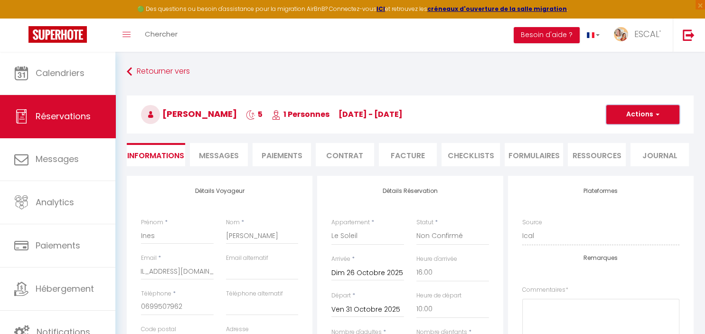
click at [633, 117] on button "Actions" at bounding box center [642, 114] width 73 height 19
click at [625, 133] on link "Enregistrer" at bounding box center [632, 135] width 75 height 12
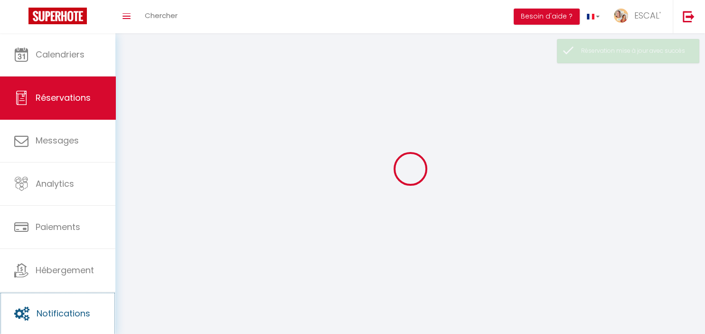
click at [59, 293] on link "Notifications" at bounding box center [57, 313] width 115 height 43
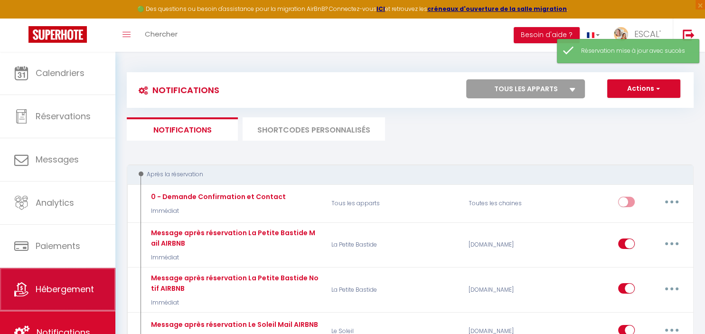
click at [68, 286] on span "Hébergement" at bounding box center [65, 289] width 58 height 12
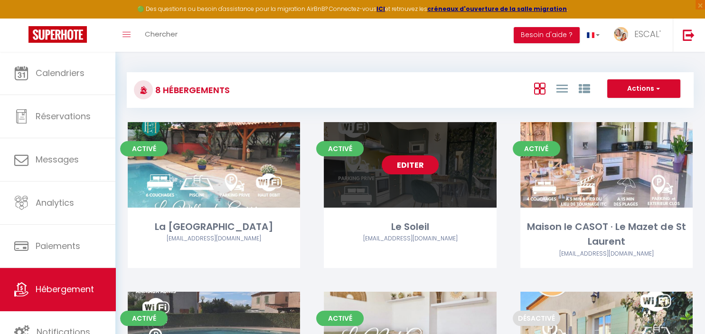
click at [426, 168] on link "Editer" at bounding box center [409, 164] width 57 height 19
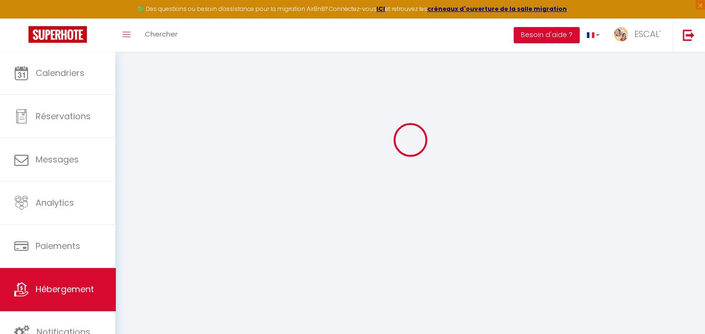
scroll to position [51, 0]
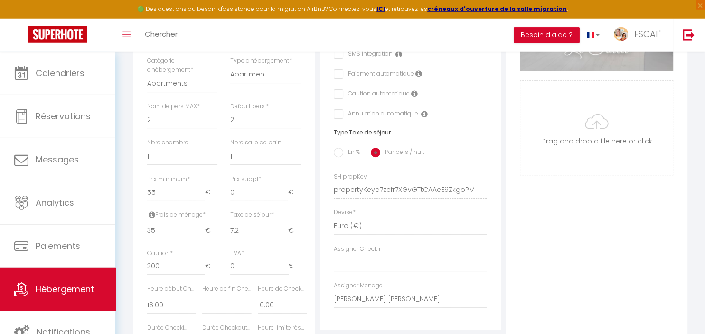
scroll to position [312, 0]
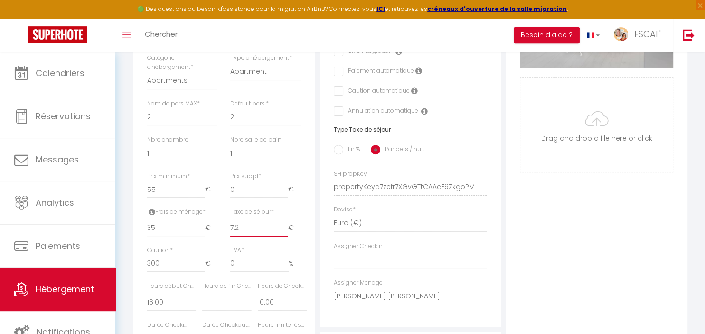
click at [239, 226] on input "7.2" at bounding box center [259, 227] width 58 height 17
click at [335, 149] on input "En %" at bounding box center [338, 149] width 9 height 9
click at [242, 224] on input "0.01" at bounding box center [223, 227] width 43 height 17
click at [242, 224] on input "0.02" at bounding box center [223, 227] width 43 height 17
click at [242, 224] on input "0.03" at bounding box center [223, 227] width 43 height 17
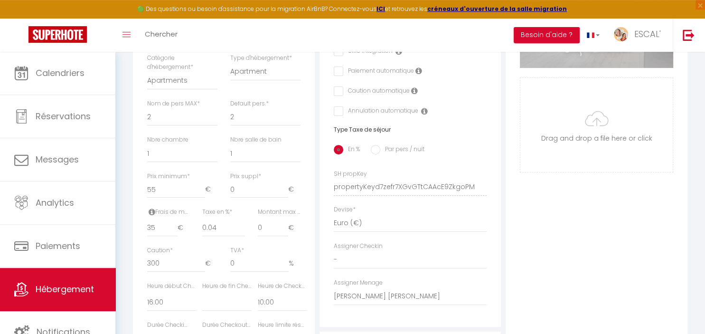
click at [242, 224] on input "0.04" at bounding box center [223, 227] width 43 height 17
drag, startPoint x: 242, startPoint y: 224, endPoint x: 202, endPoint y: 226, distance: 40.4
click at [202, 226] on div "Taxe en % * 0.05" at bounding box center [223, 226] width 55 height 38
click at [217, 229] on input "0.05" at bounding box center [223, 227] width 43 height 17
click at [539, 226] on div "Photo Photo Supprimer Drag and drop a file here or click Ooops, something wrong…" at bounding box center [596, 180] width 182 height 640
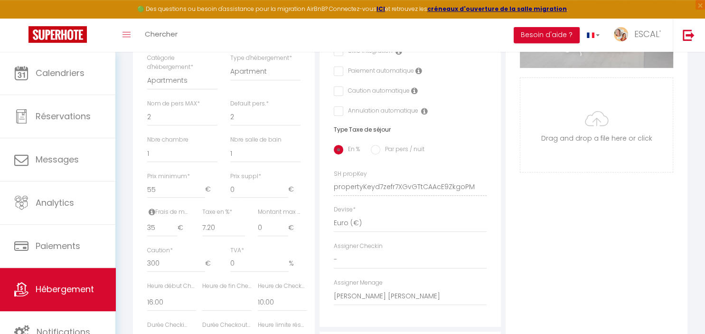
click at [539, 226] on div "Photo Photo Supprimer Drag and drop a file here or click Ooops, something wrong…" at bounding box center [596, 180] width 182 height 640
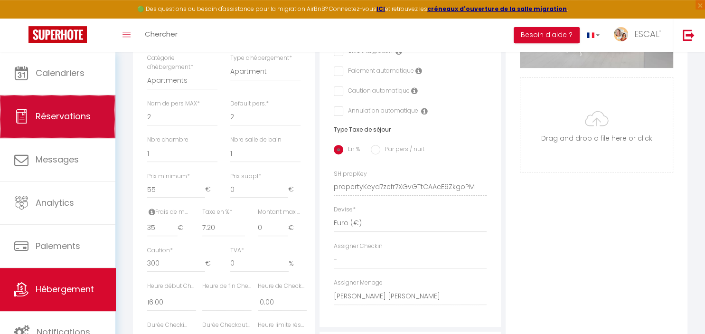
click at [65, 112] on span "Réservations" at bounding box center [63, 116] width 55 height 12
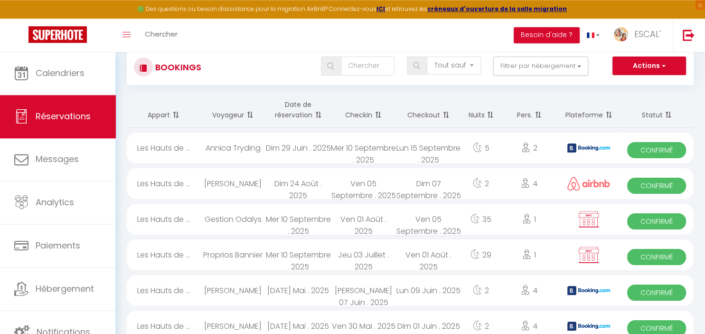
scroll to position [17, 0]
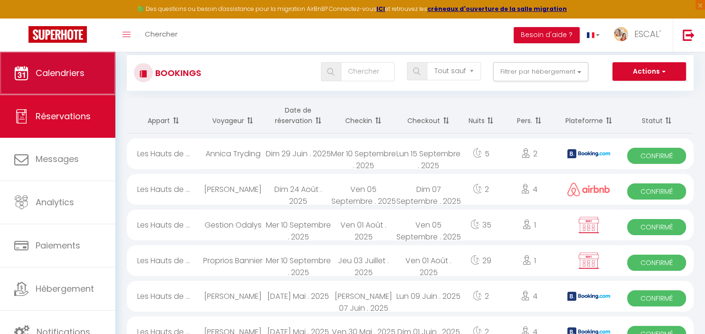
click at [77, 69] on span "Calendriers" at bounding box center [60, 73] width 49 height 12
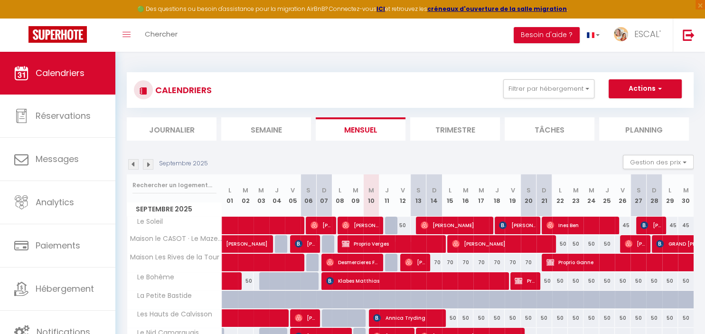
click at [150, 164] on img at bounding box center [148, 164] width 10 height 10
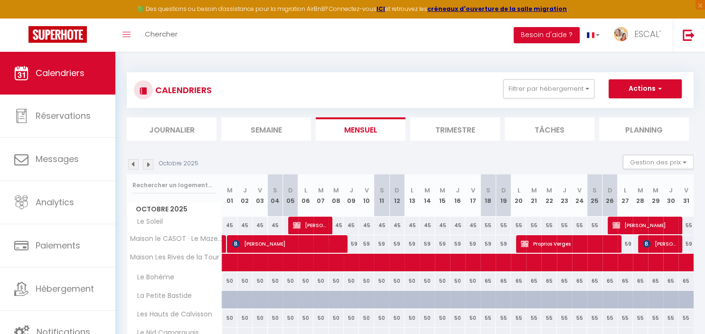
click at [654, 223] on span "Ines Ben Haddi" at bounding box center [645, 225] width 66 height 18
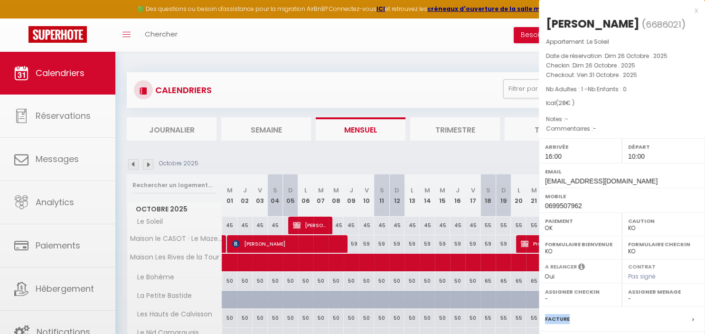
scroll to position [98, 0]
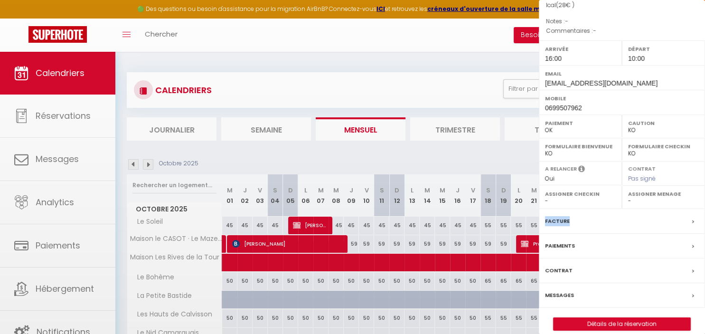
click at [654, 223] on div "Facture" at bounding box center [622, 221] width 166 height 25
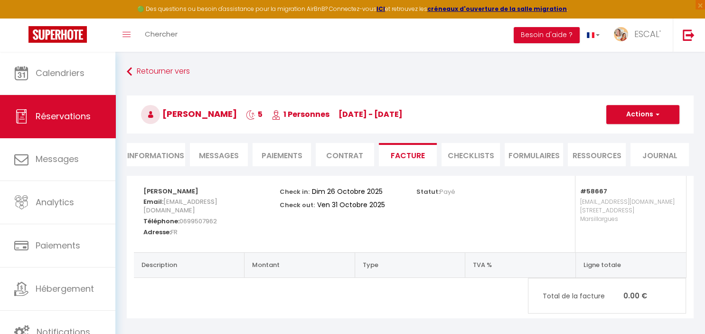
click at [169, 150] on li "Informations" at bounding box center [156, 154] width 58 height 23
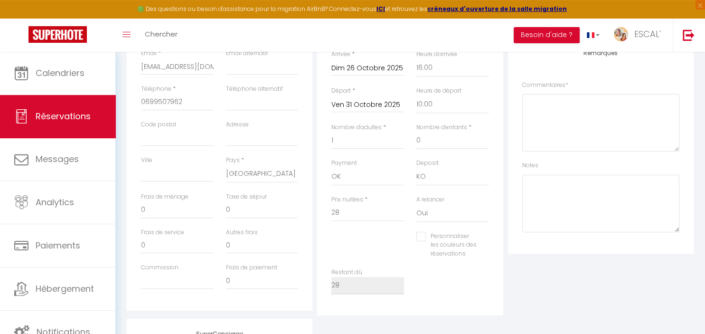
scroll to position [205, 0]
click at [255, 210] on input "0" at bounding box center [262, 209] width 73 height 17
click at [155, 214] on input "0" at bounding box center [177, 209] width 73 height 17
click at [242, 209] on input "0" at bounding box center [262, 209] width 73 height 17
click at [556, 271] on div "Plateformes Source Direct [DOMAIN_NAME] [DOMAIN_NAME] Chalet montagne Expedia G…" at bounding box center [600, 143] width 190 height 344
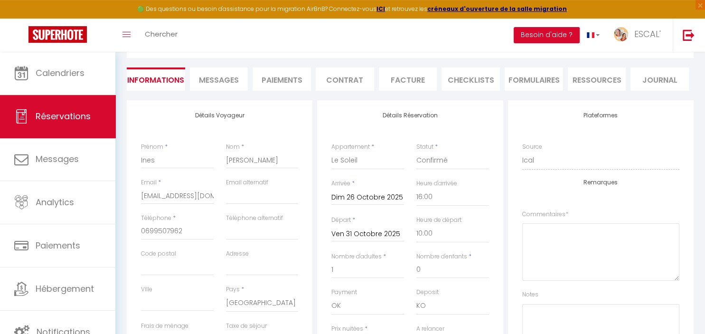
scroll to position [0, 0]
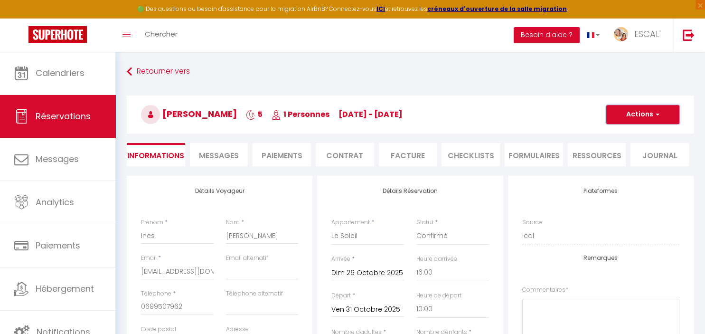
click at [643, 110] on button "Actions" at bounding box center [642, 114] width 73 height 19
click at [632, 134] on link "Enregistrer" at bounding box center [632, 135] width 75 height 12
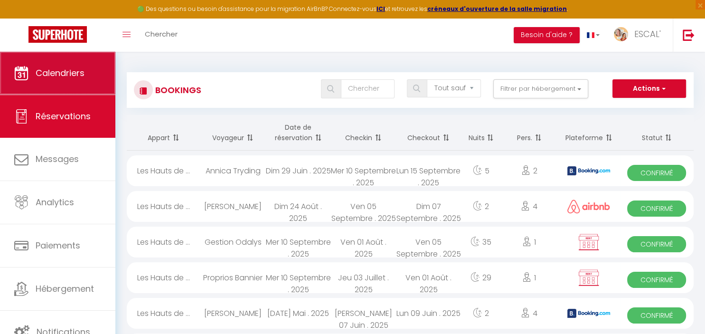
click at [65, 73] on span "Calendriers" at bounding box center [60, 73] width 49 height 12
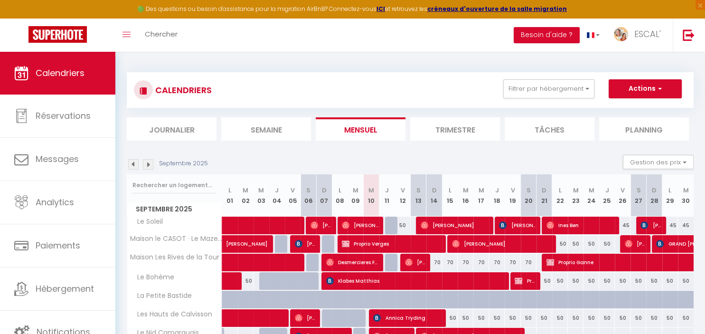
click at [146, 162] on img at bounding box center [148, 164] width 10 height 10
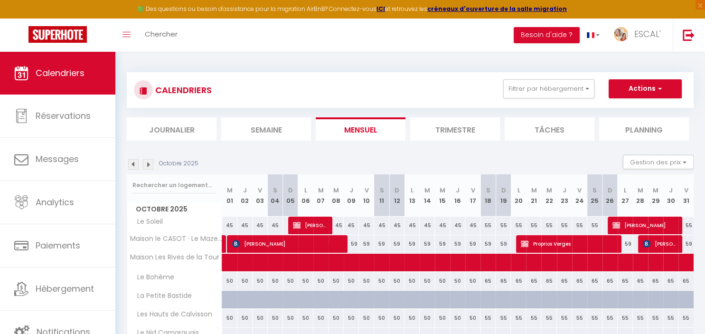
click at [318, 223] on span "[PERSON_NAME]" at bounding box center [311, 225] width 36 height 18
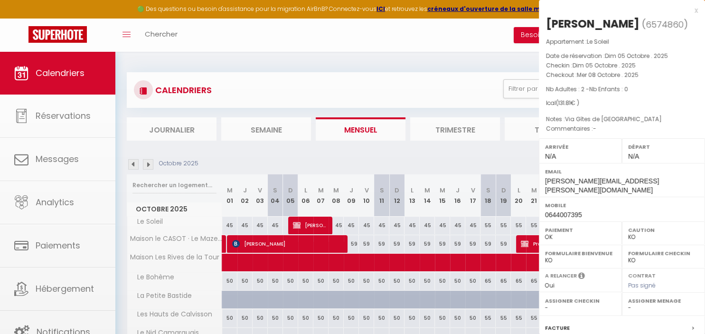
scroll to position [98, 0]
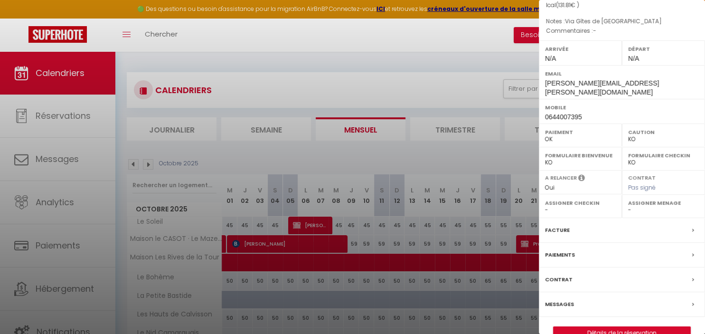
click at [345, 65] on div at bounding box center [352, 167] width 705 height 334
